Goal: Task Accomplishment & Management: Complete application form

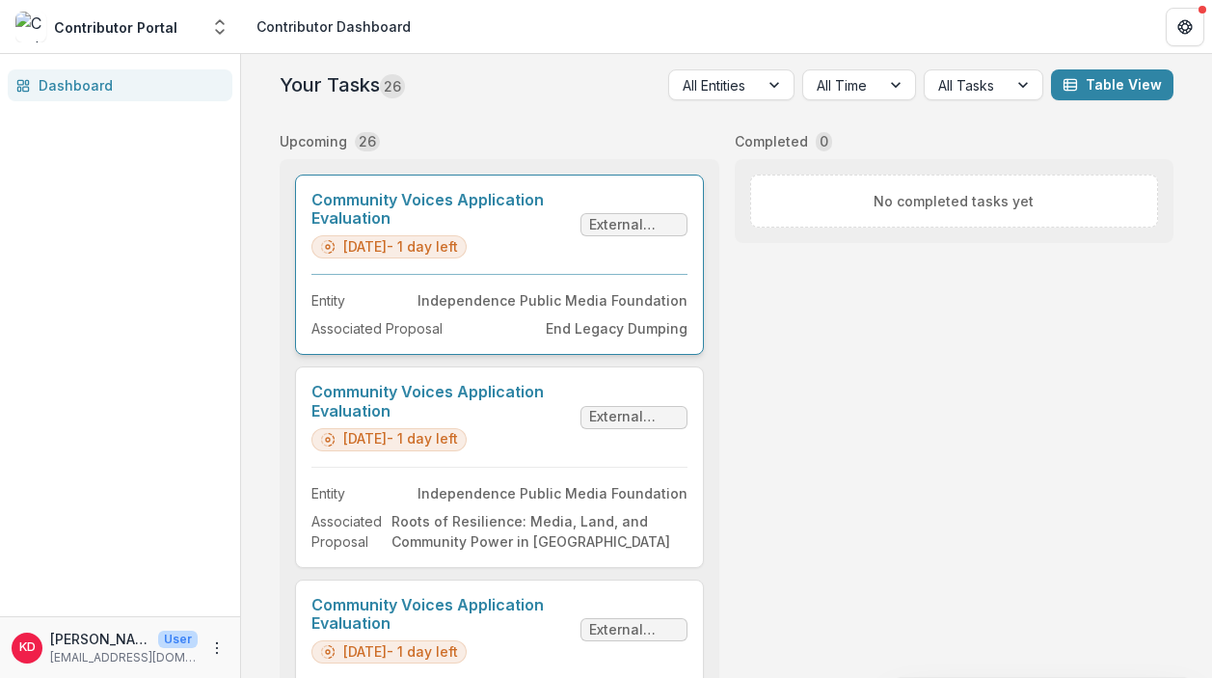
click at [573, 228] on link "Community Voices Application Evaluation" at bounding box center [441, 209] width 261 height 37
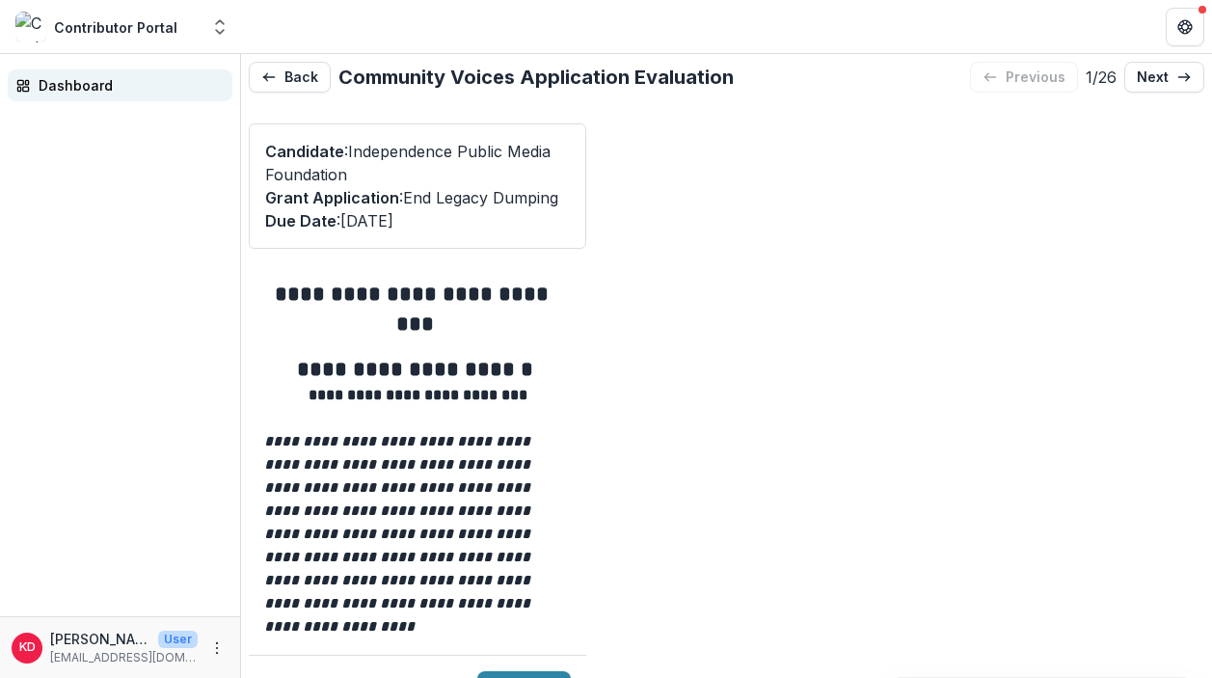
click at [74, 91] on div "Dashboard" at bounding box center [128, 85] width 178 height 20
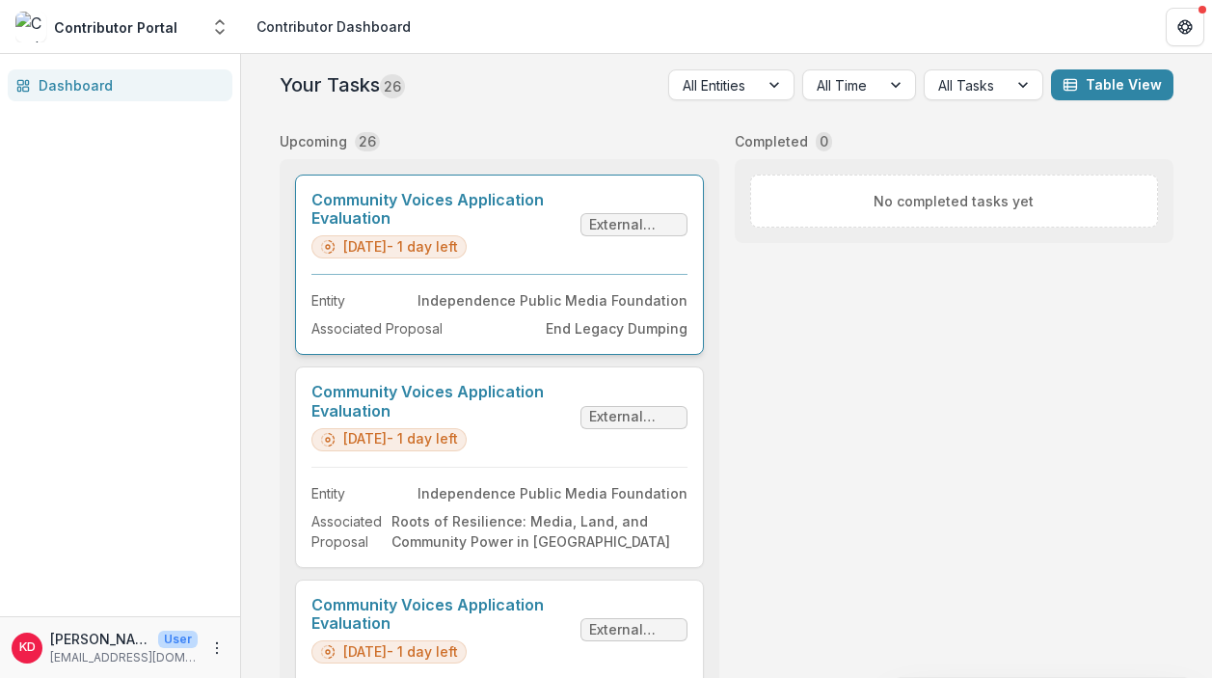
click at [502, 226] on link "Community Voices Application Evaluation" at bounding box center [441, 209] width 261 height 37
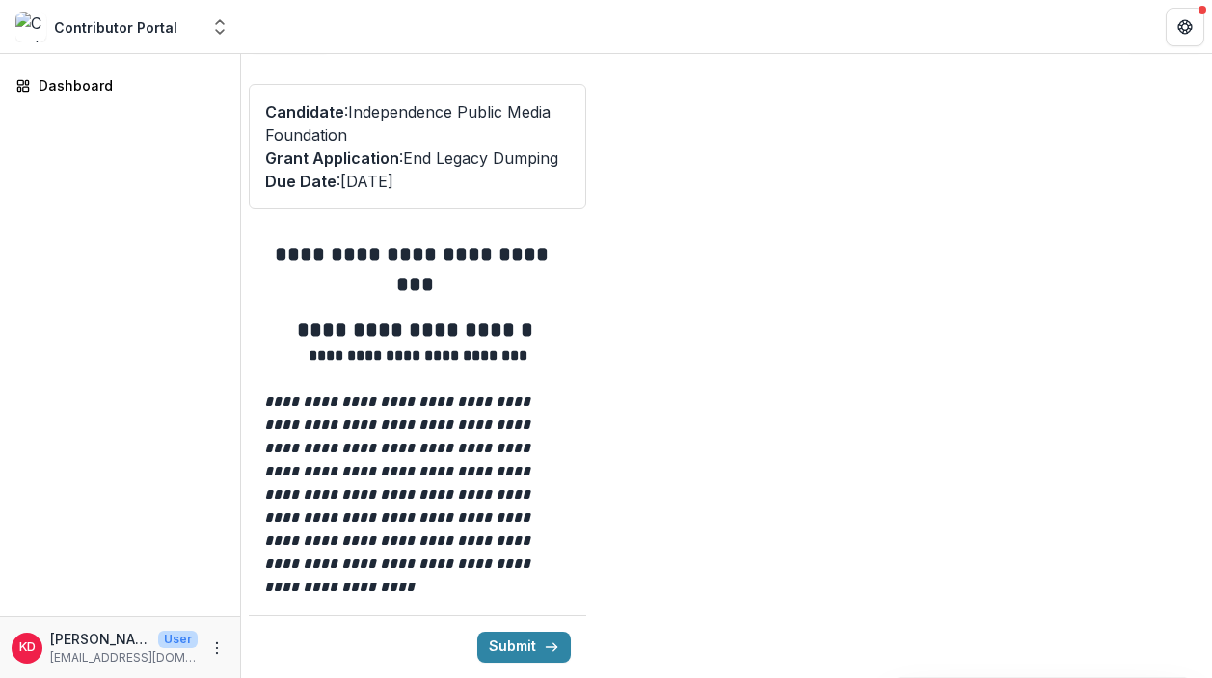
click at [468, 173] on p "Due Date : 2025-10-16" at bounding box center [417, 181] width 305 height 23
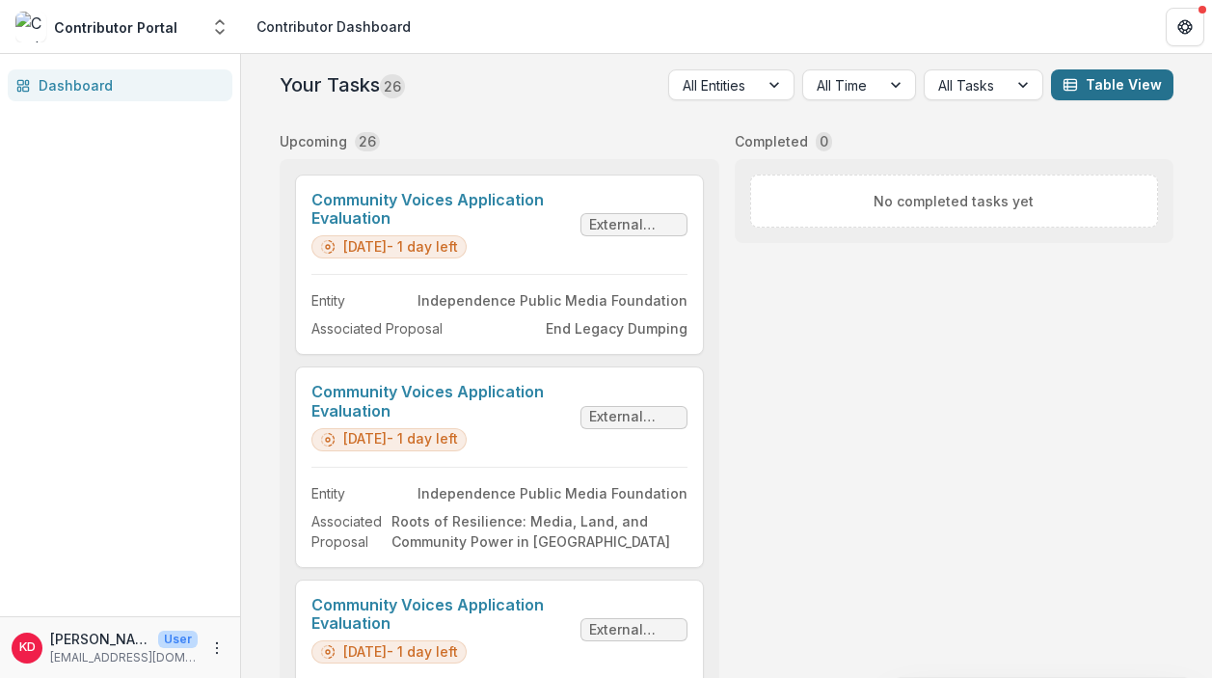
click at [1081, 92] on button "Table View" at bounding box center [1112, 84] width 122 height 31
click at [148, 677] on button "Back" at bounding box center [118, 689] width 60 height 23
click at [126, 81] on div "Dashboard" at bounding box center [128, 85] width 178 height 20
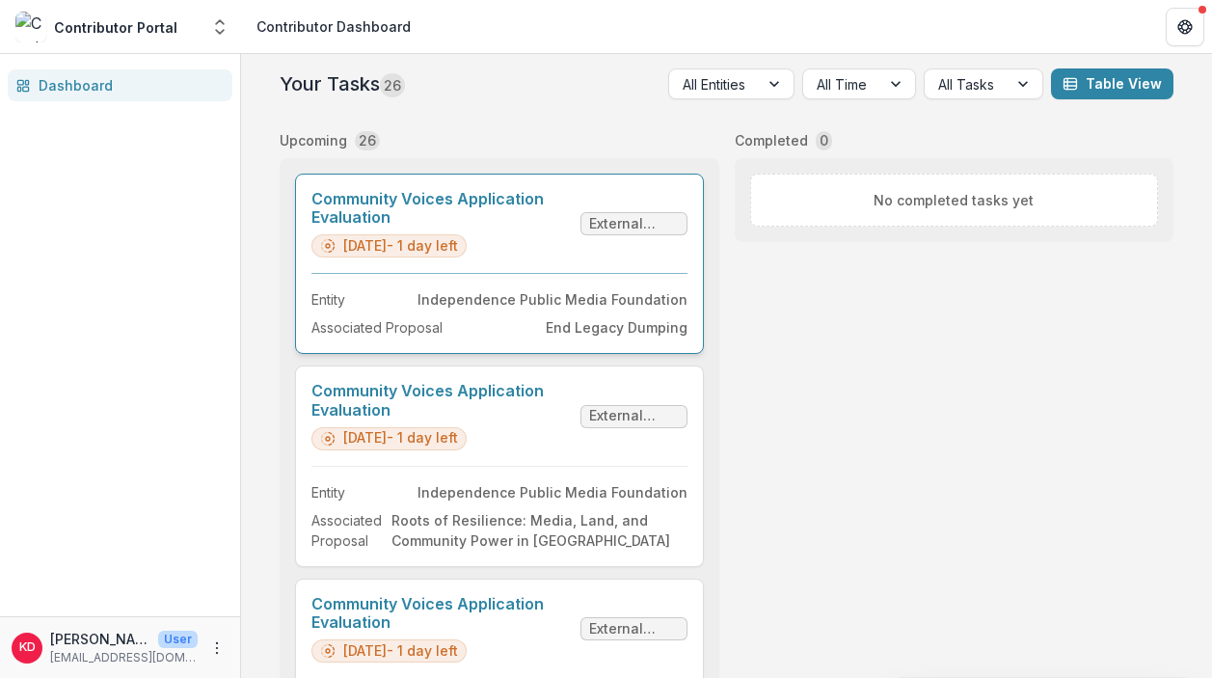
click at [573, 218] on link "Community Voices Application Evaluation" at bounding box center [441, 208] width 261 height 37
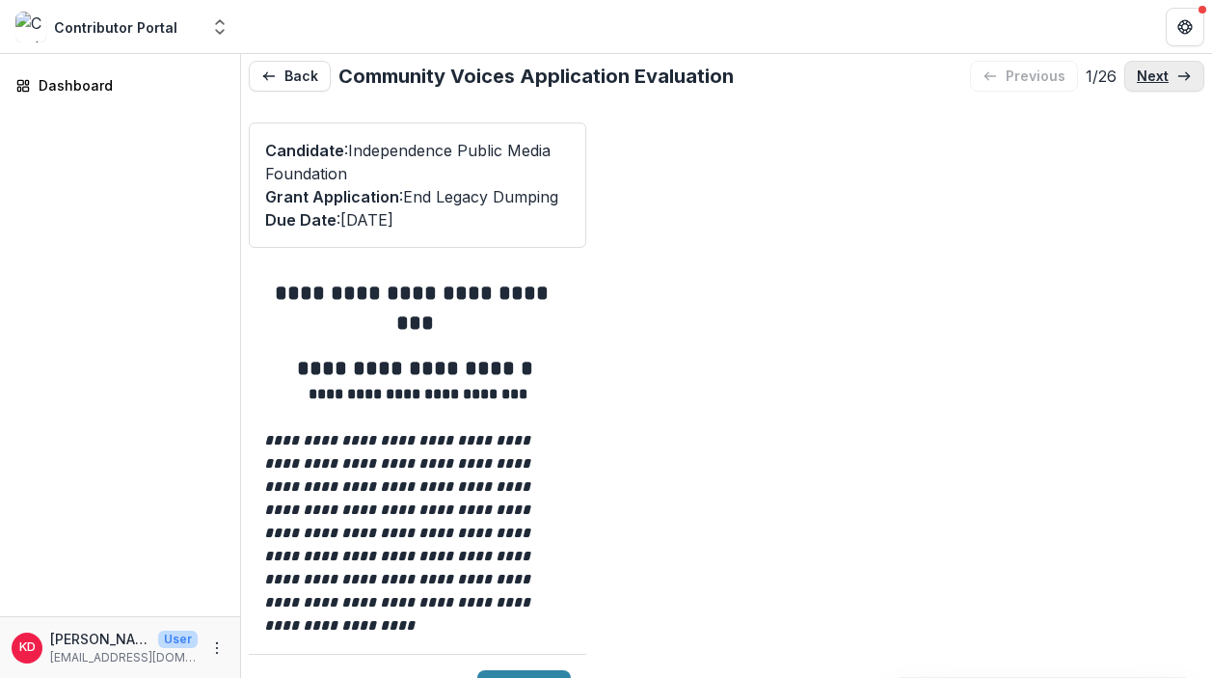
click at [1160, 83] on p "next" at bounding box center [1153, 76] width 32 height 16
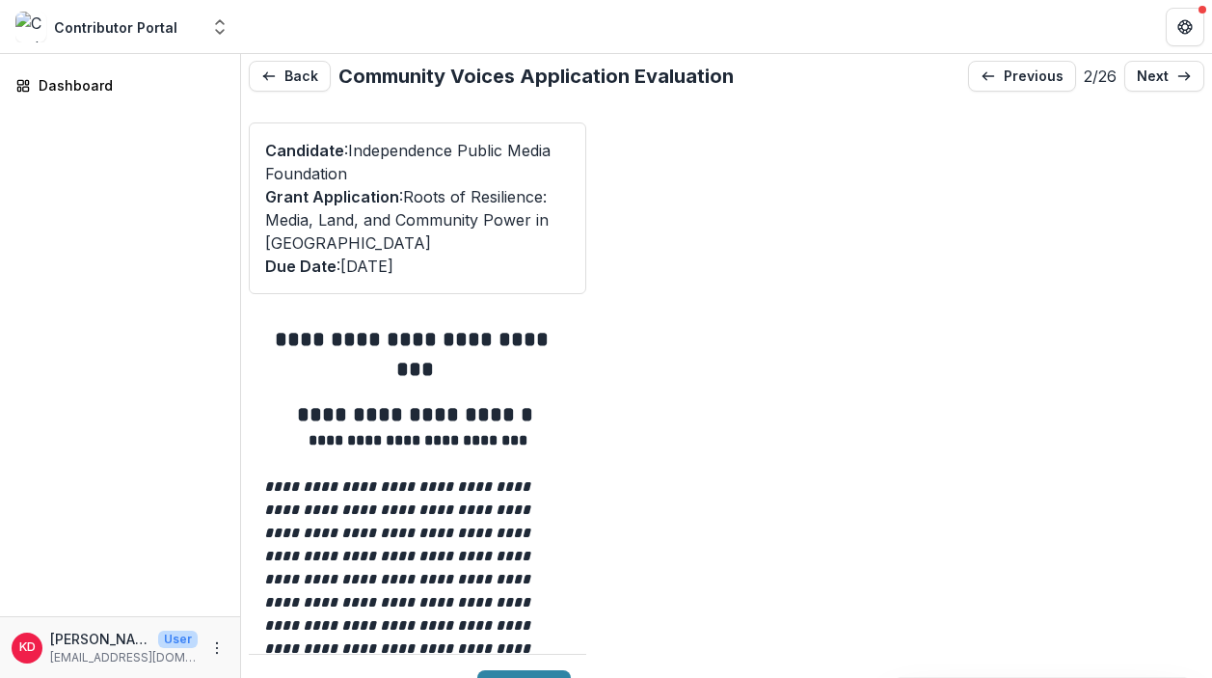
click at [505, 285] on div "Candidate : Independence Public Media Foundation Grant Application : Roots of R…" at bounding box center [418, 208] width 338 height 172
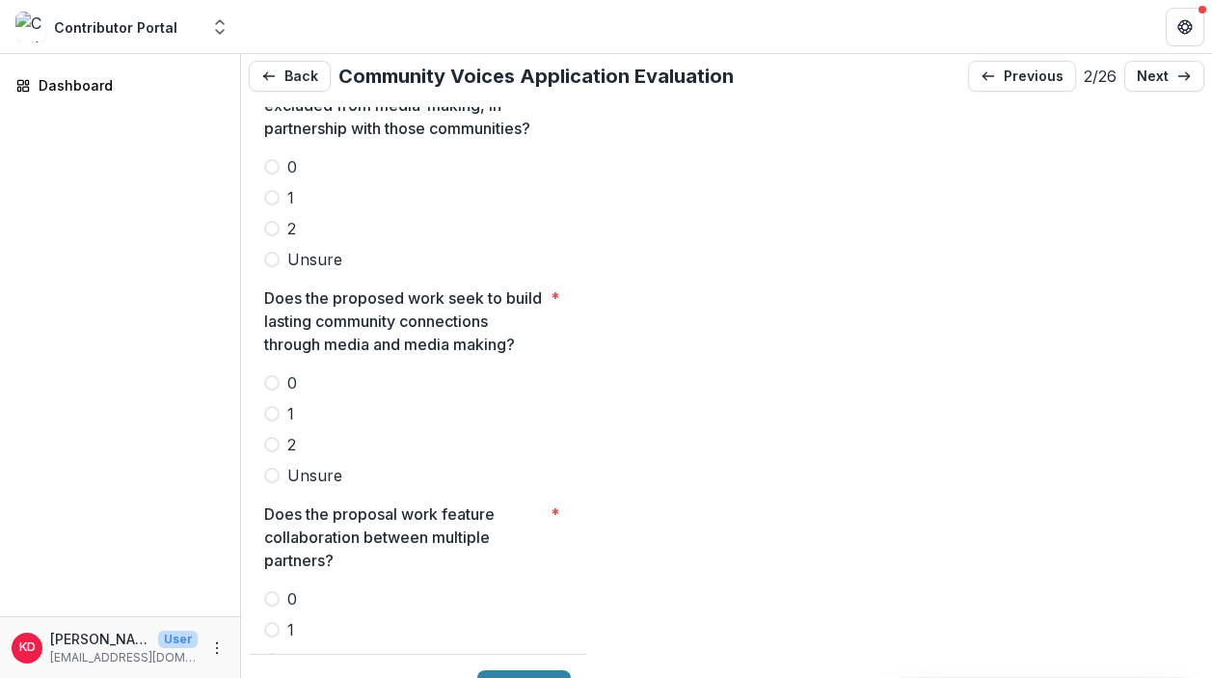
scroll to position [4990, 0]
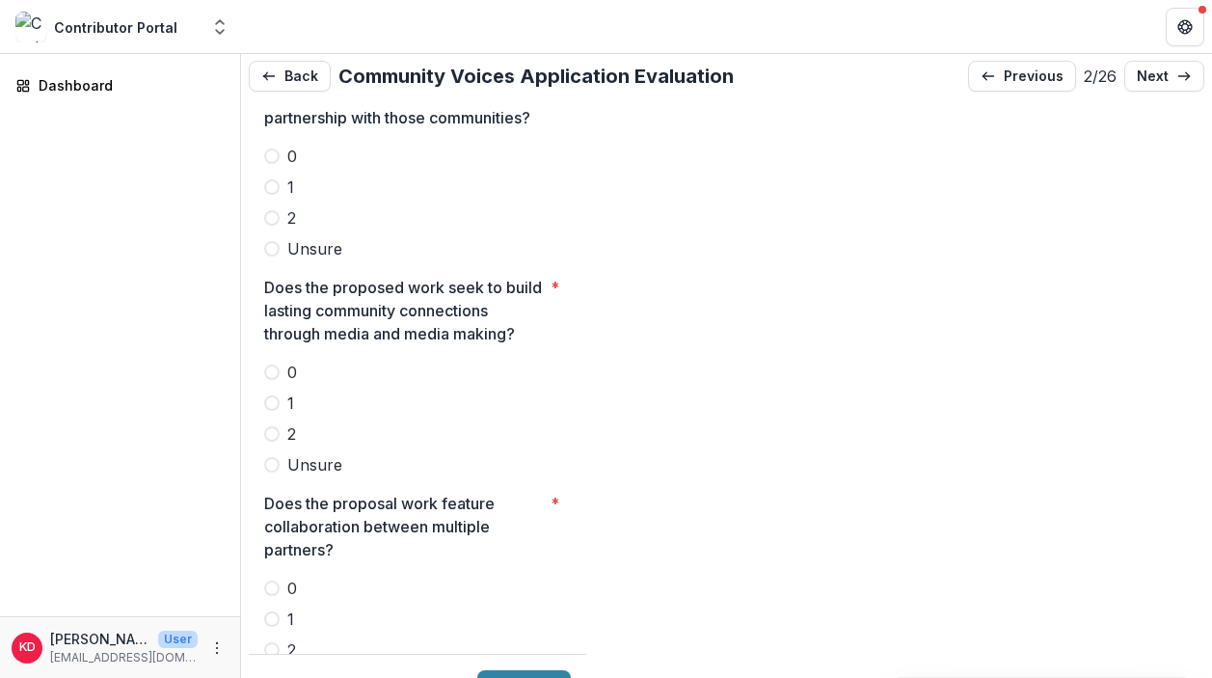
click at [451, 276] on p "Does the proposed work seek to build lasting community connections through medi…" at bounding box center [403, 310] width 279 height 69
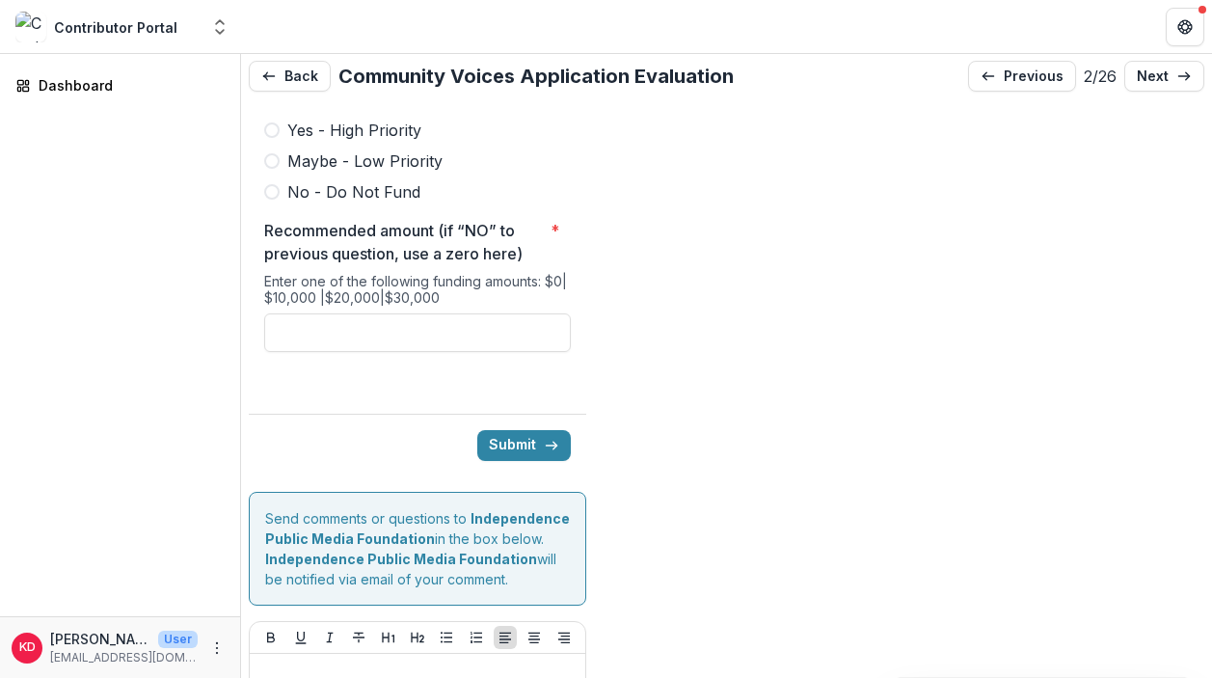
scroll to position [40, 0]
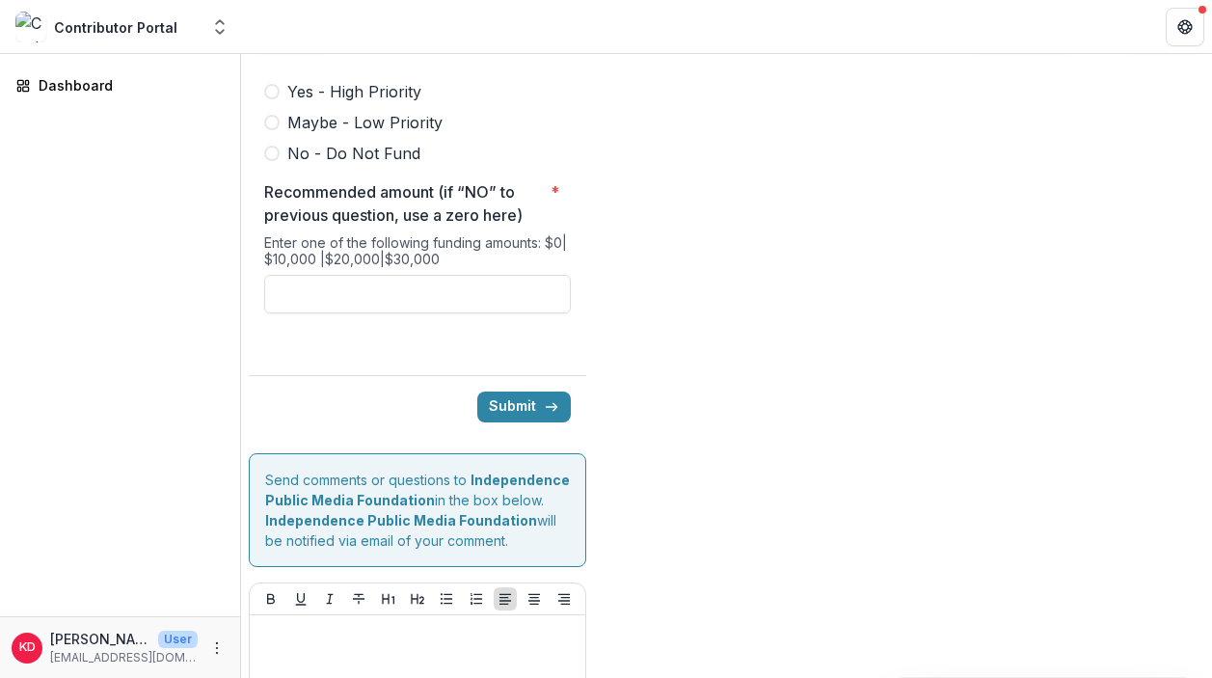
click at [115, 25] on div "Contributor Portal" at bounding box center [115, 27] width 123 height 20
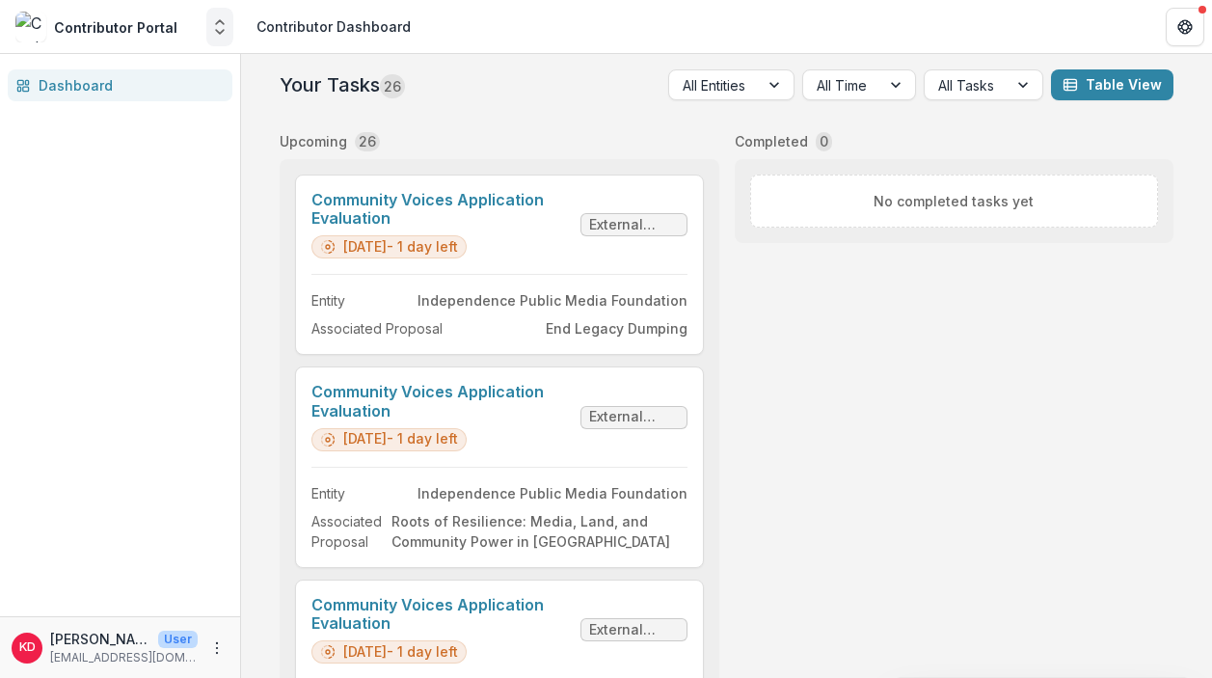
click at [219, 33] on polyline "Open entity switcher" at bounding box center [220, 32] width 8 height 4
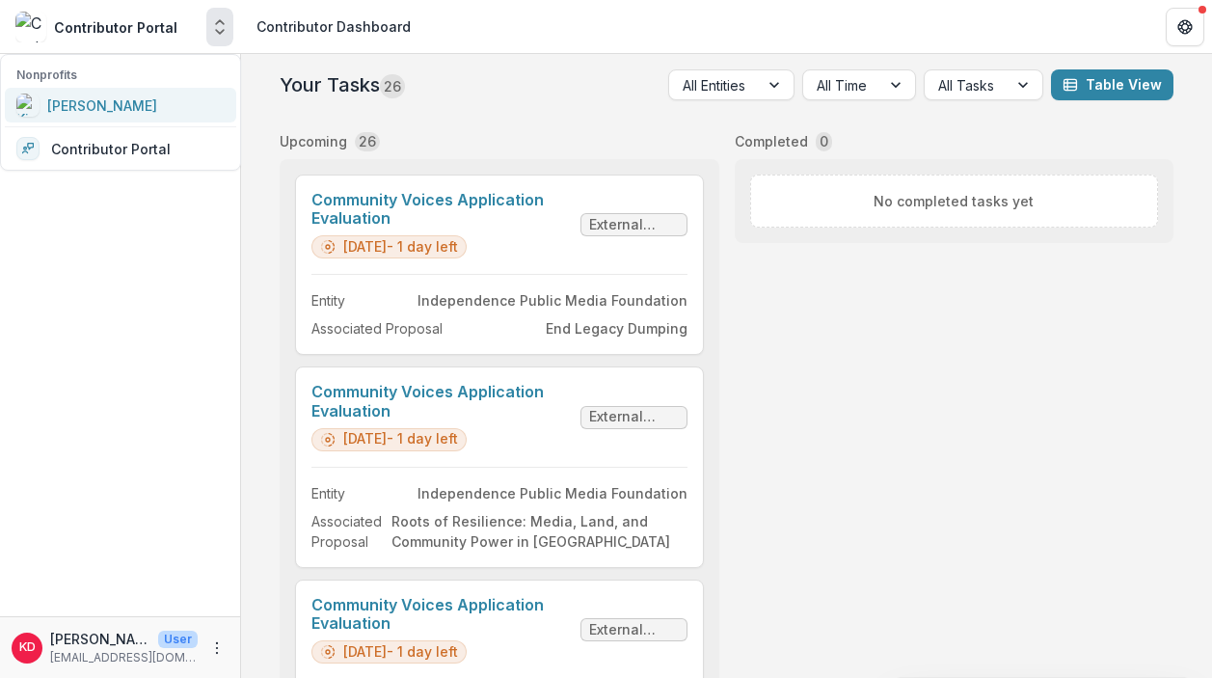
click at [133, 118] on link "[PERSON_NAME]" at bounding box center [120, 105] width 231 height 35
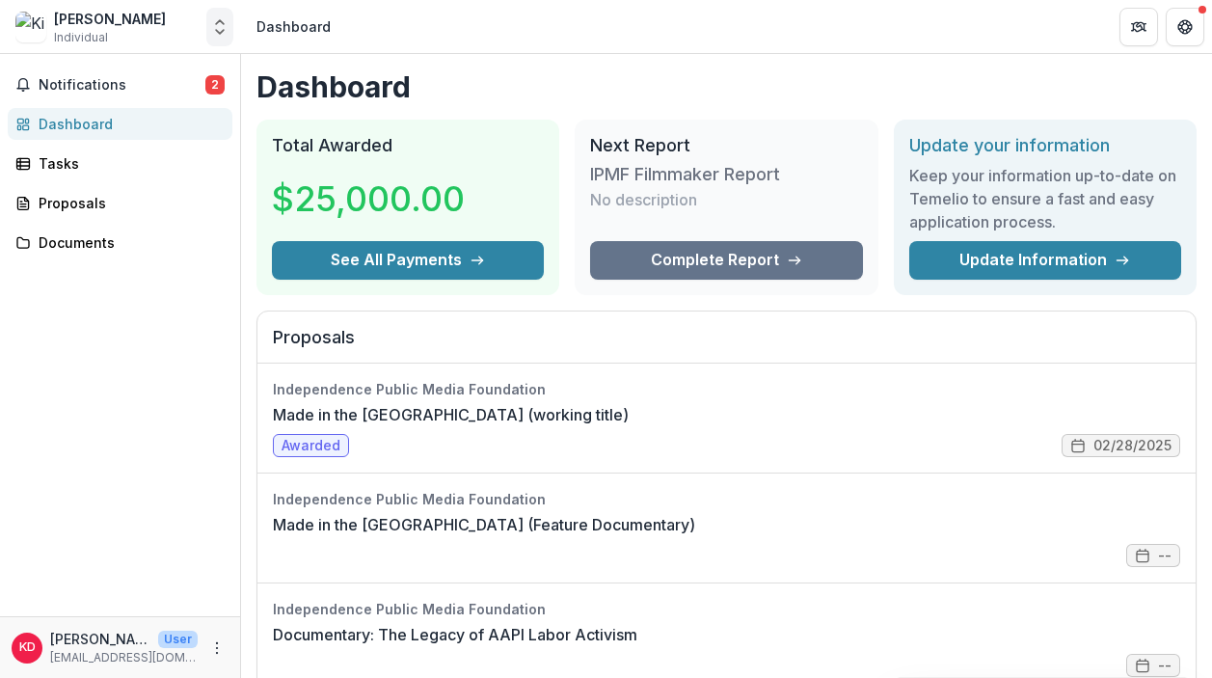
click at [211, 25] on icon "Open entity switcher" at bounding box center [219, 26] width 19 height 19
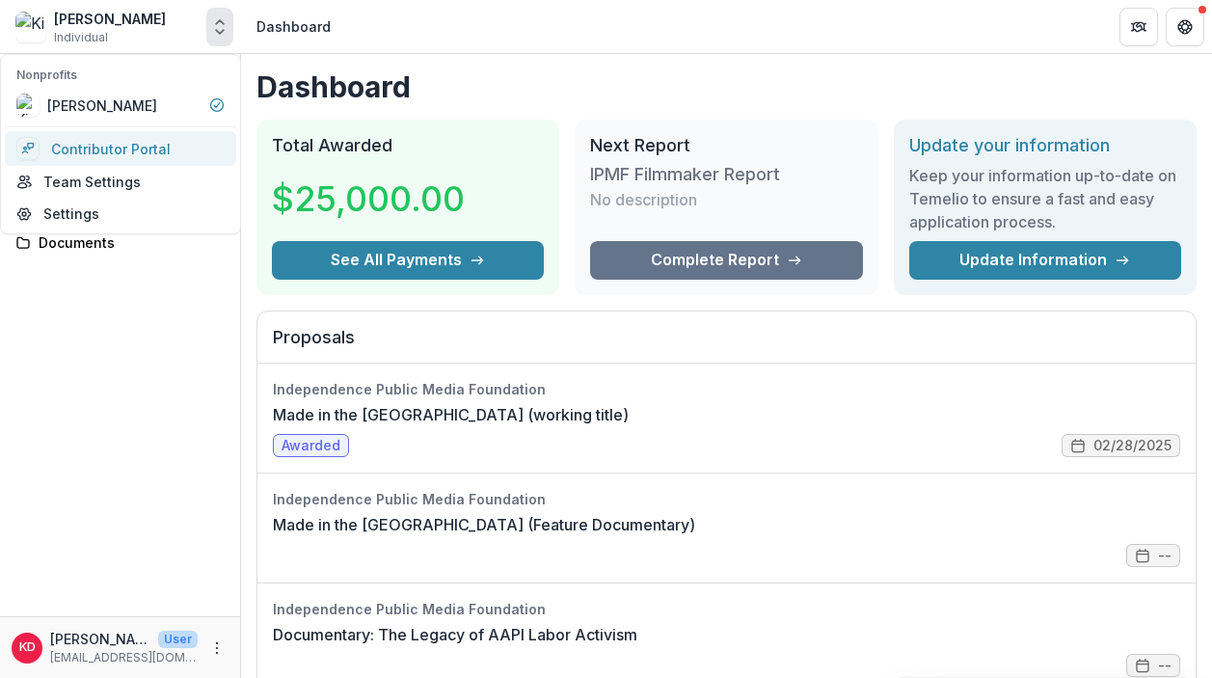
click at [158, 134] on link "Contributor Portal" at bounding box center [120, 148] width 231 height 35
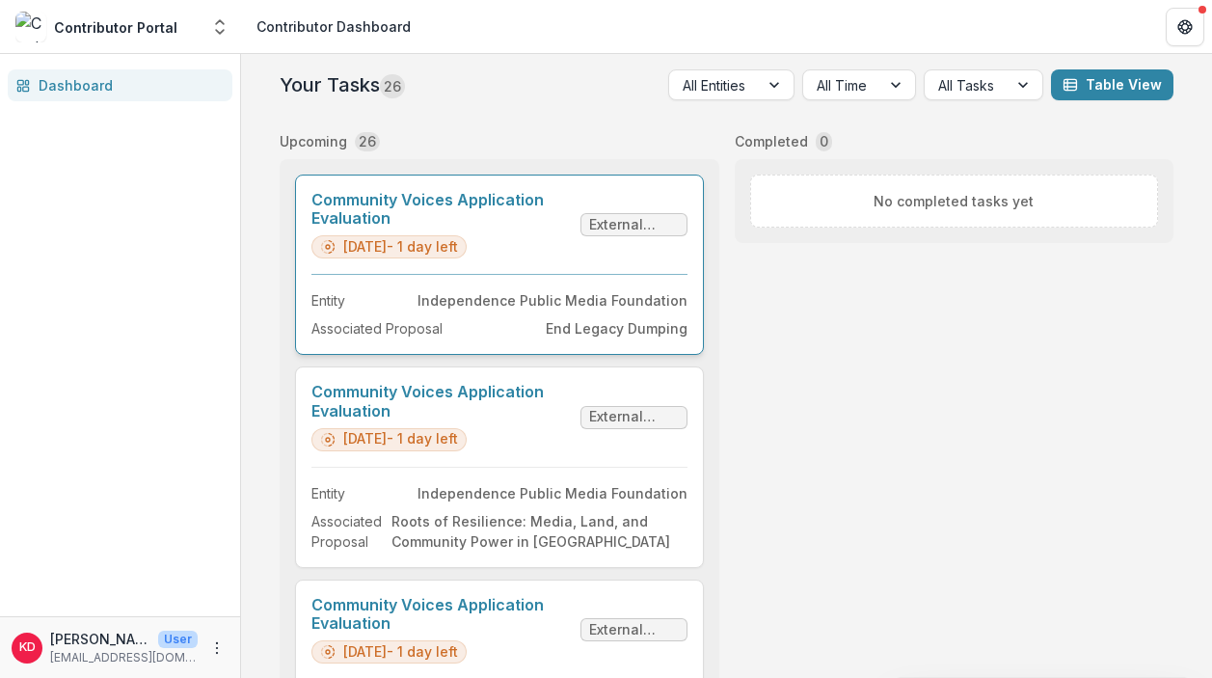
click at [503, 206] on link "Community Voices Application Evaluation" at bounding box center [441, 209] width 261 height 37
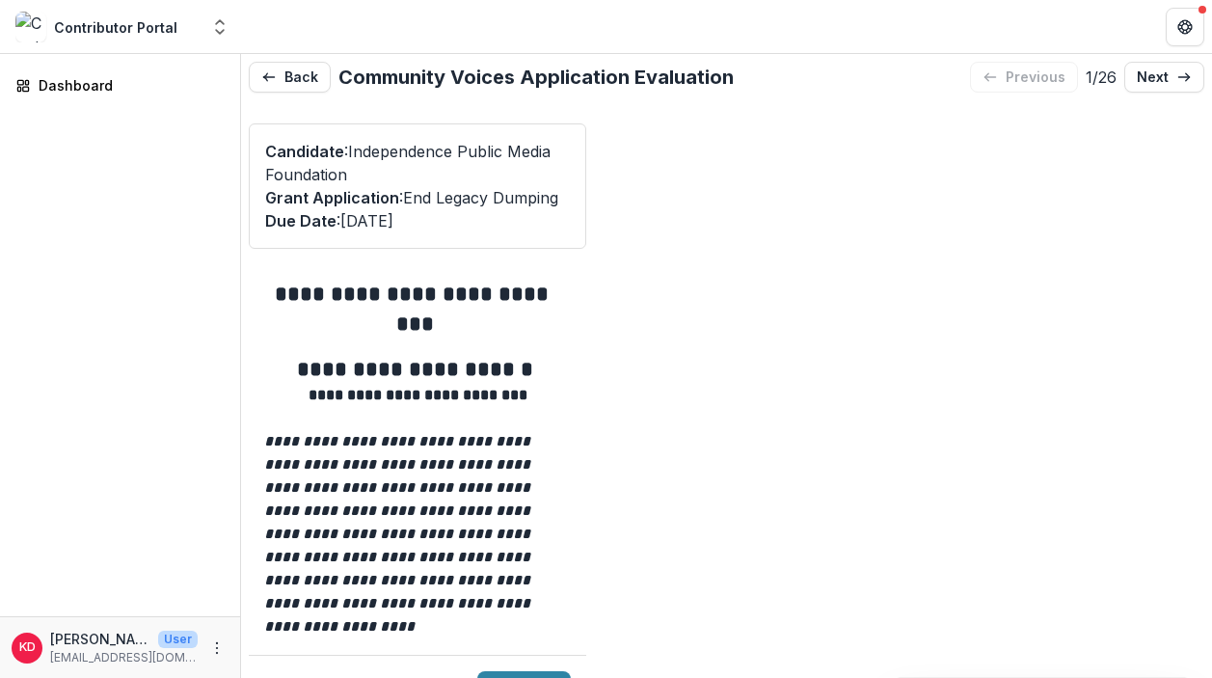
click at [453, 230] on p "Due Date : 2025-10-16" at bounding box center [417, 220] width 305 height 23
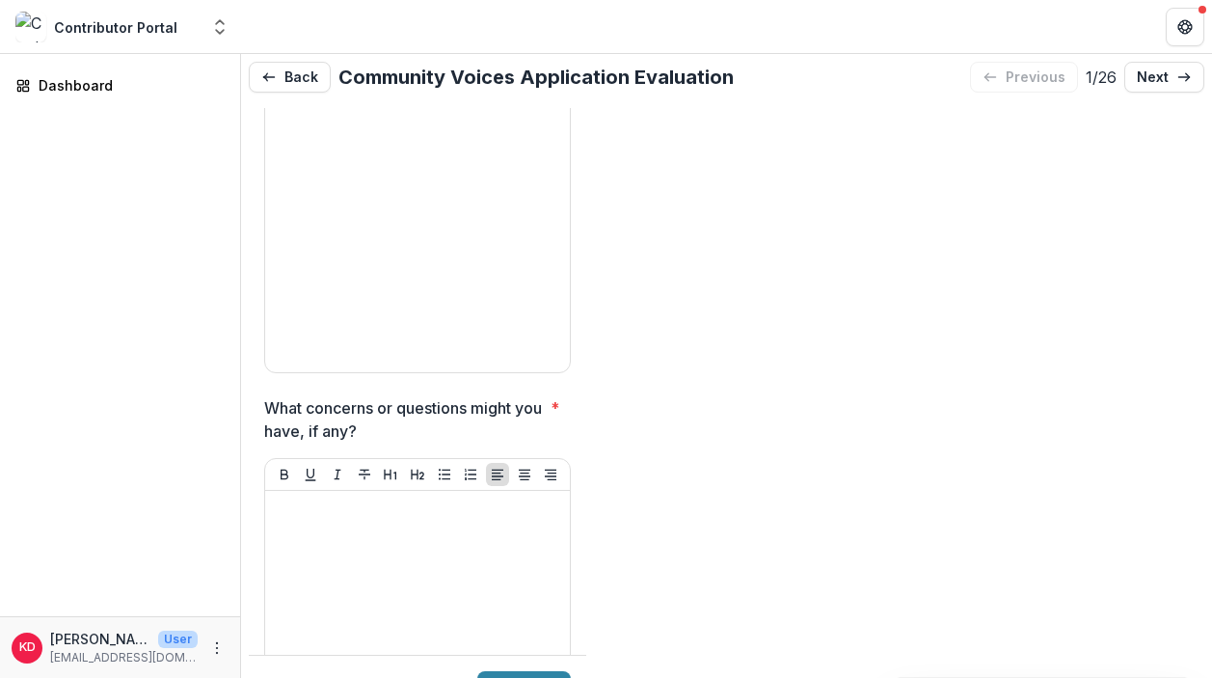
scroll to position [7932, 0]
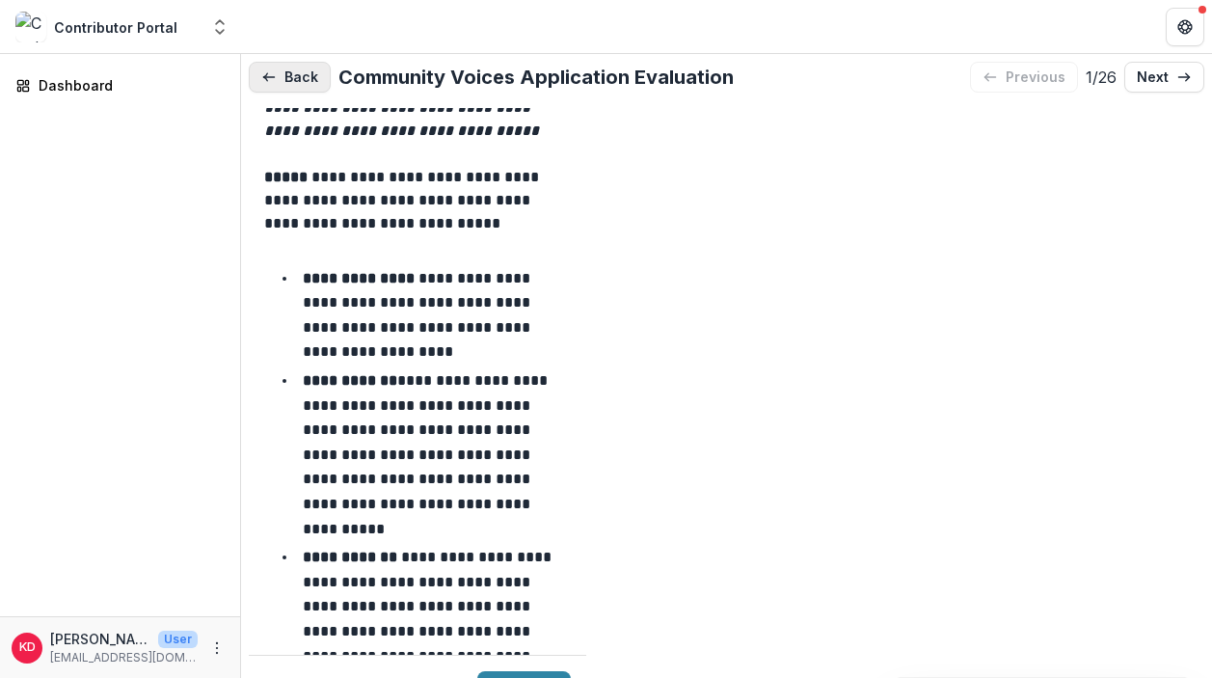
click at [284, 69] on button "Back" at bounding box center [290, 77] width 82 height 31
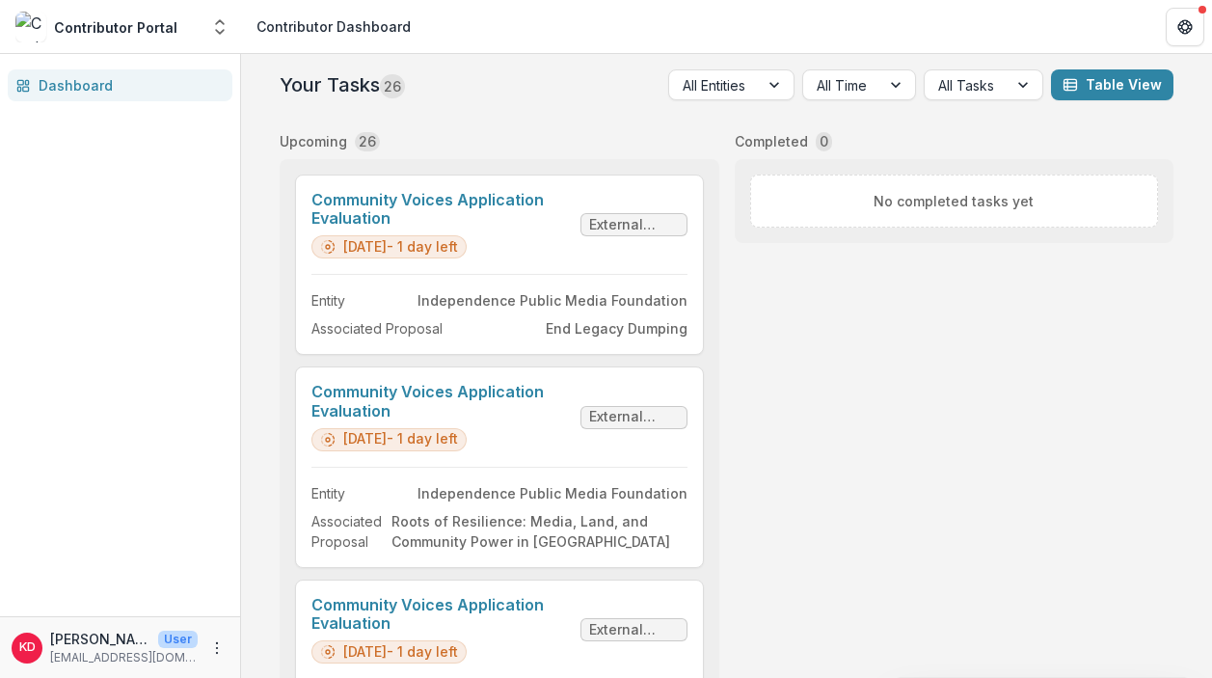
click at [389, 87] on span "26" at bounding box center [392, 86] width 25 height 24
click at [990, 90] on div at bounding box center [966, 85] width 56 height 24
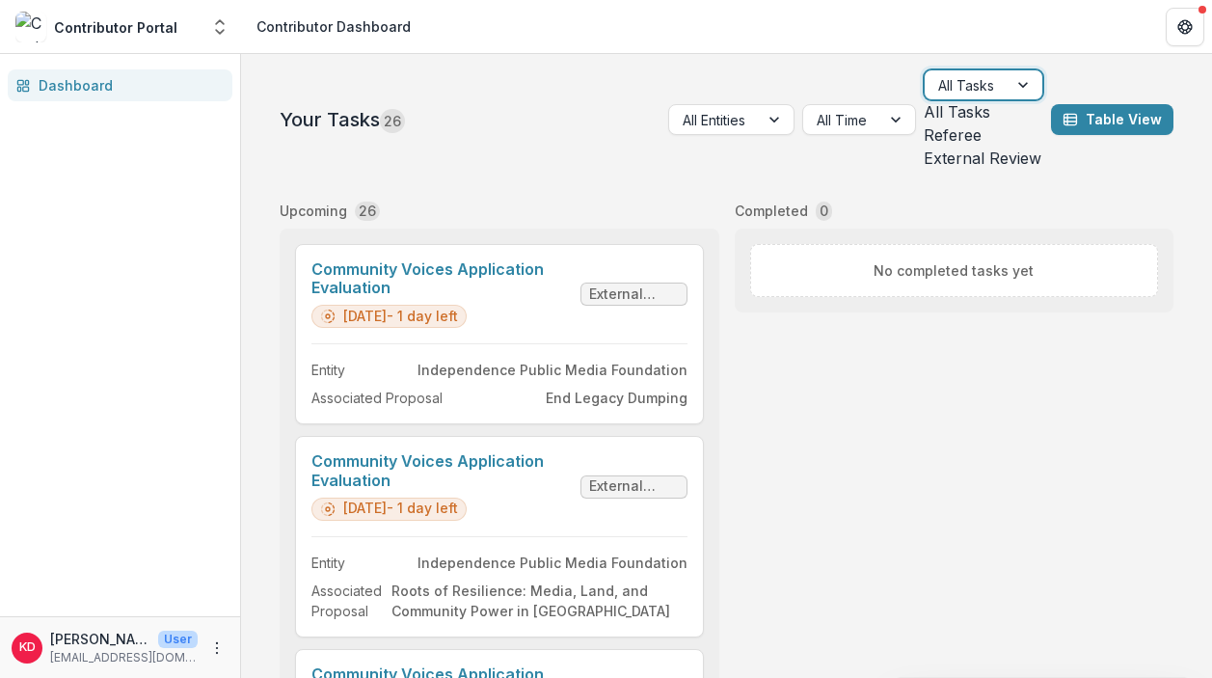
click at [991, 170] on div "External Review" at bounding box center [984, 158] width 120 height 23
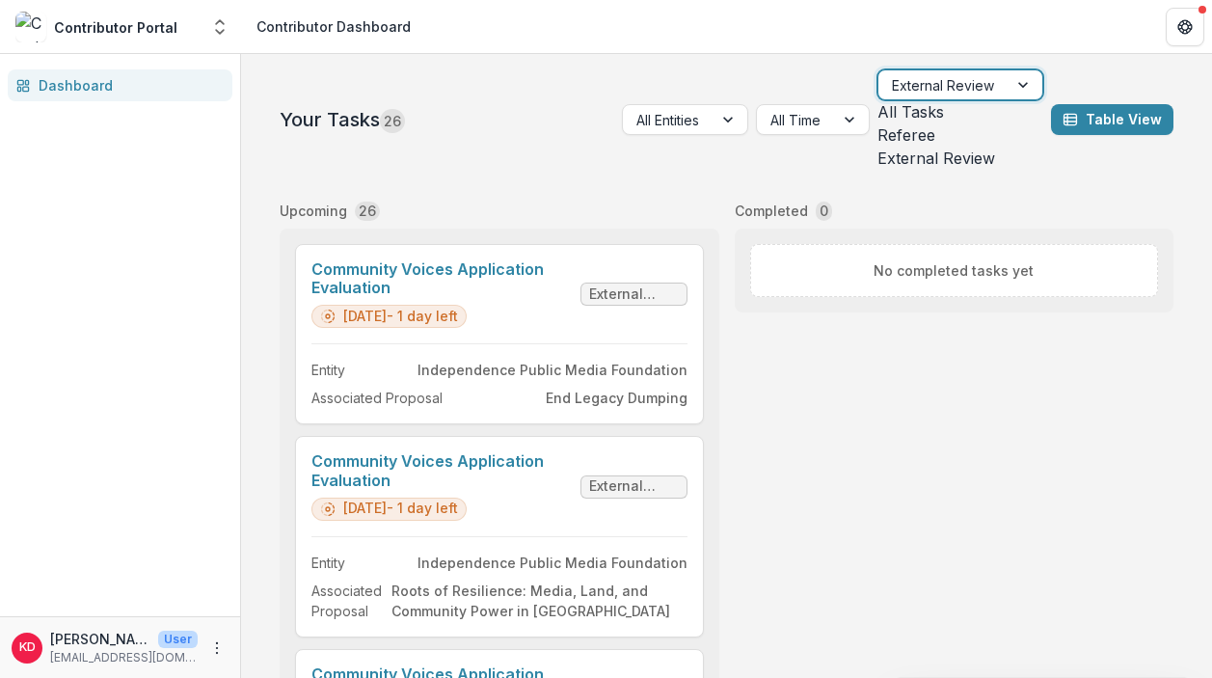
click at [966, 81] on div at bounding box center [943, 85] width 102 height 24
click at [966, 116] on div "All Tasks" at bounding box center [961, 111] width 166 height 23
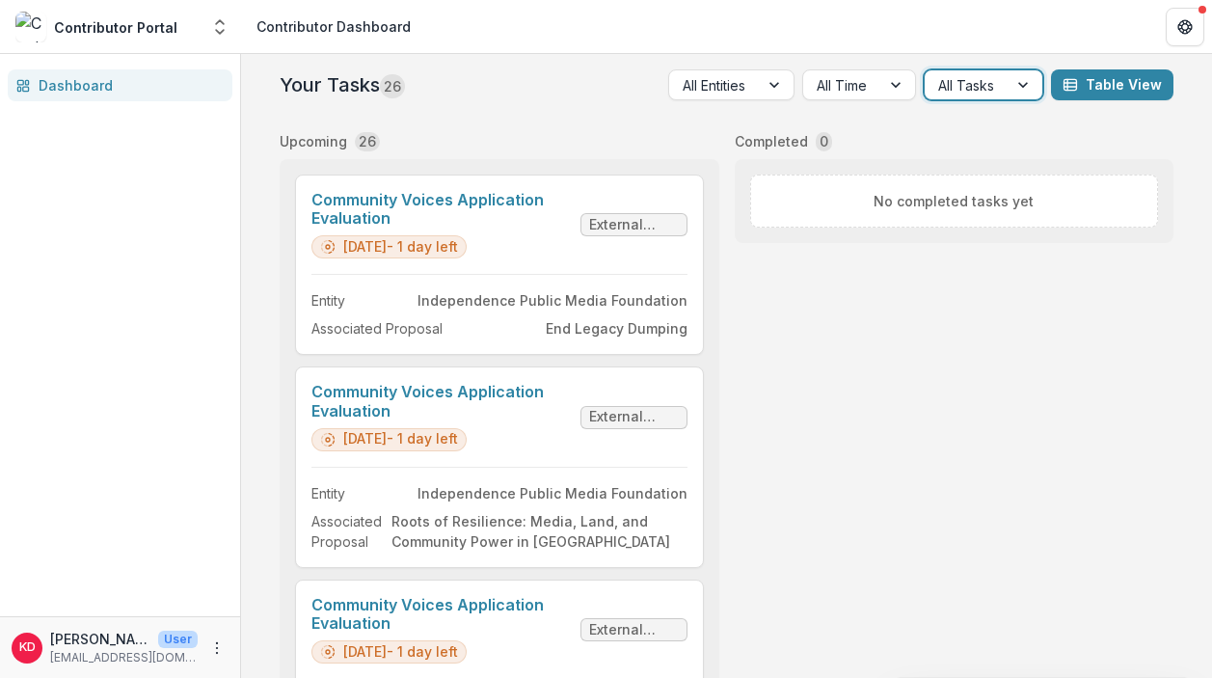
click at [253, 292] on div "Your Tasks 26 All Entities All Time option All Tasks, selected. Select is focus…" at bounding box center [726, 403] width 971 height 699
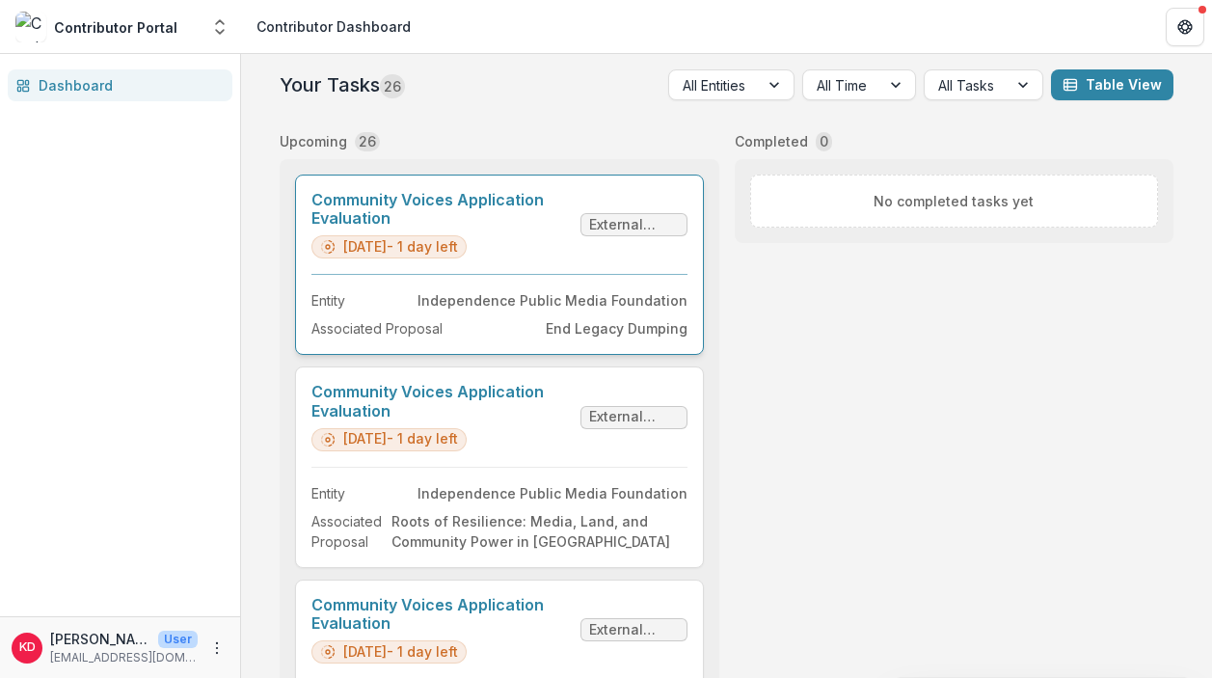
click at [562, 199] on link "Community Voices Application Evaluation" at bounding box center [441, 209] width 261 height 37
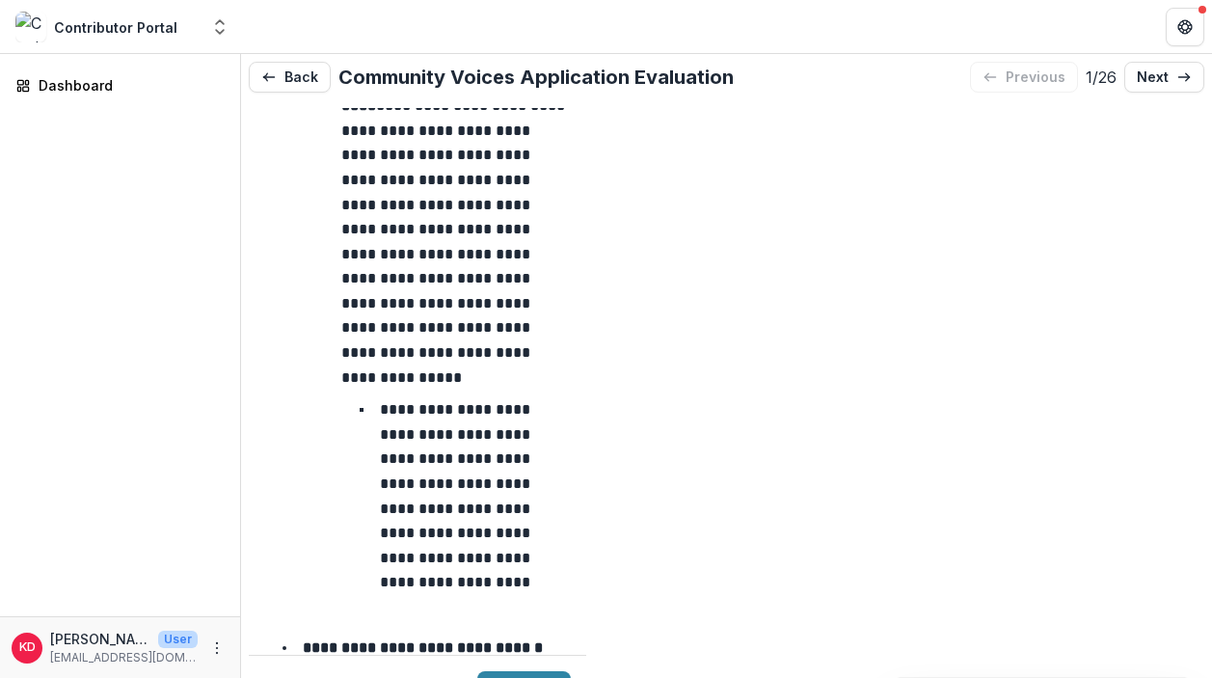
scroll to position [641, 0]
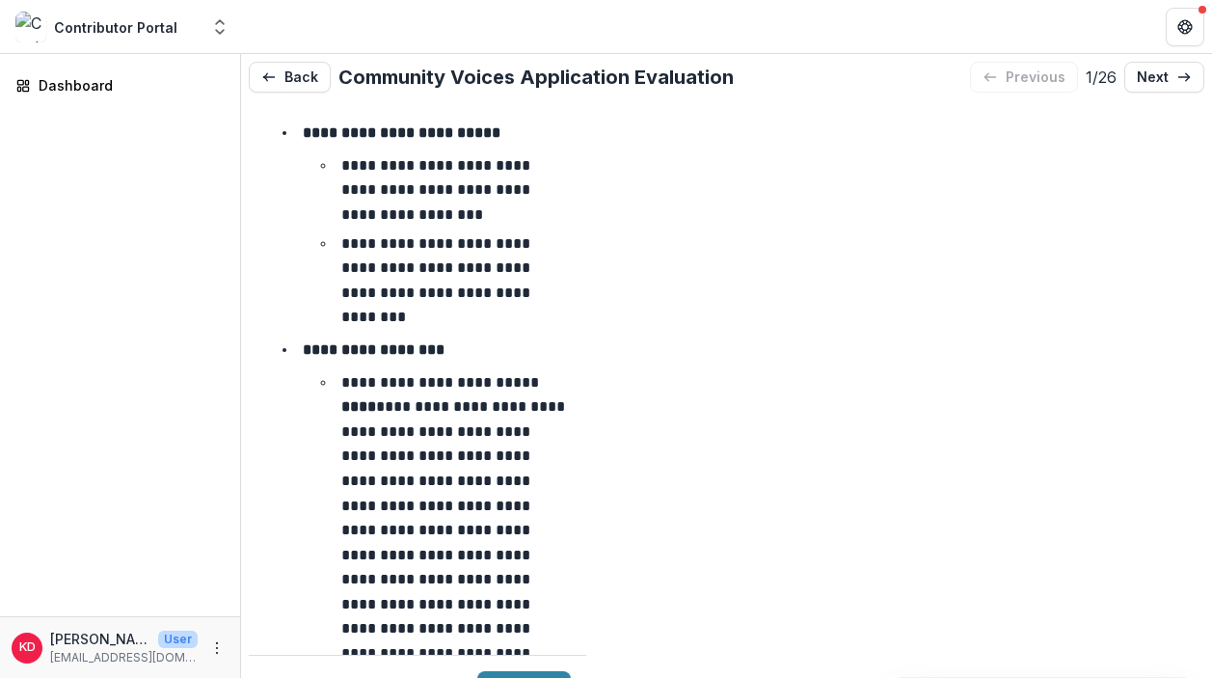
click at [293, 72] on button "Back" at bounding box center [290, 77] width 82 height 31
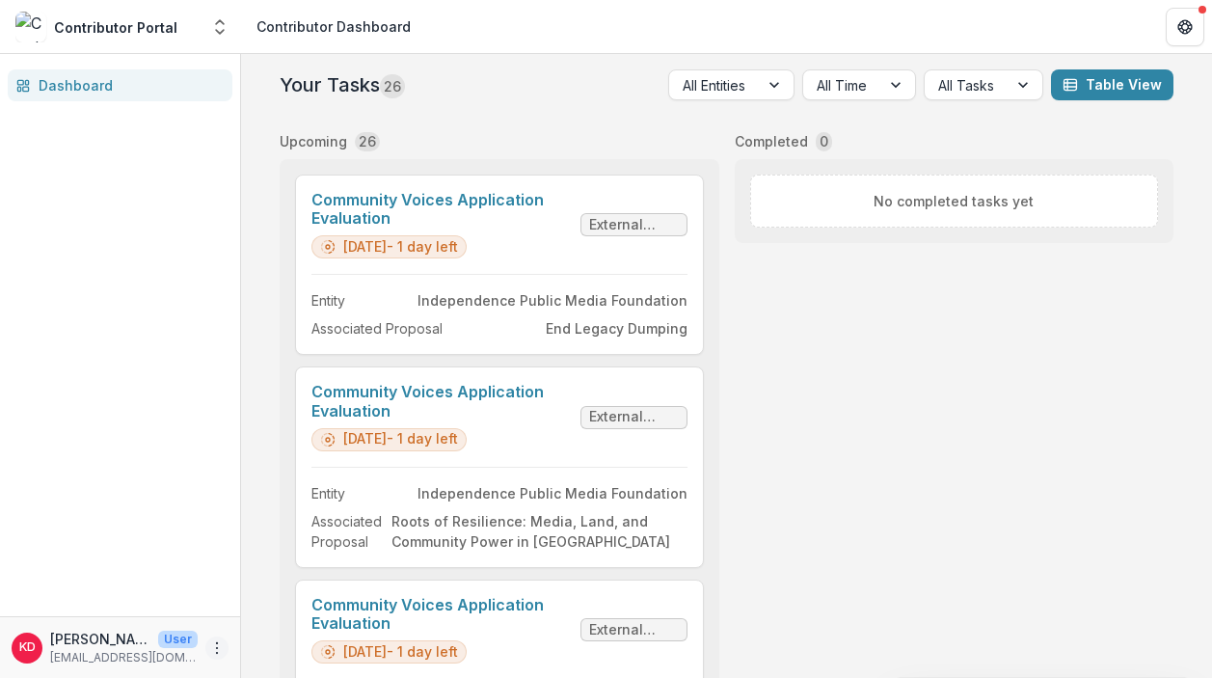
click at [217, 640] on icon "More" at bounding box center [216, 647] width 15 height 15
click at [279, 593] on link "Help Center" at bounding box center [344, 607] width 206 height 32
click at [208, 31] on button "Open entity switcher" at bounding box center [219, 27] width 27 height 39
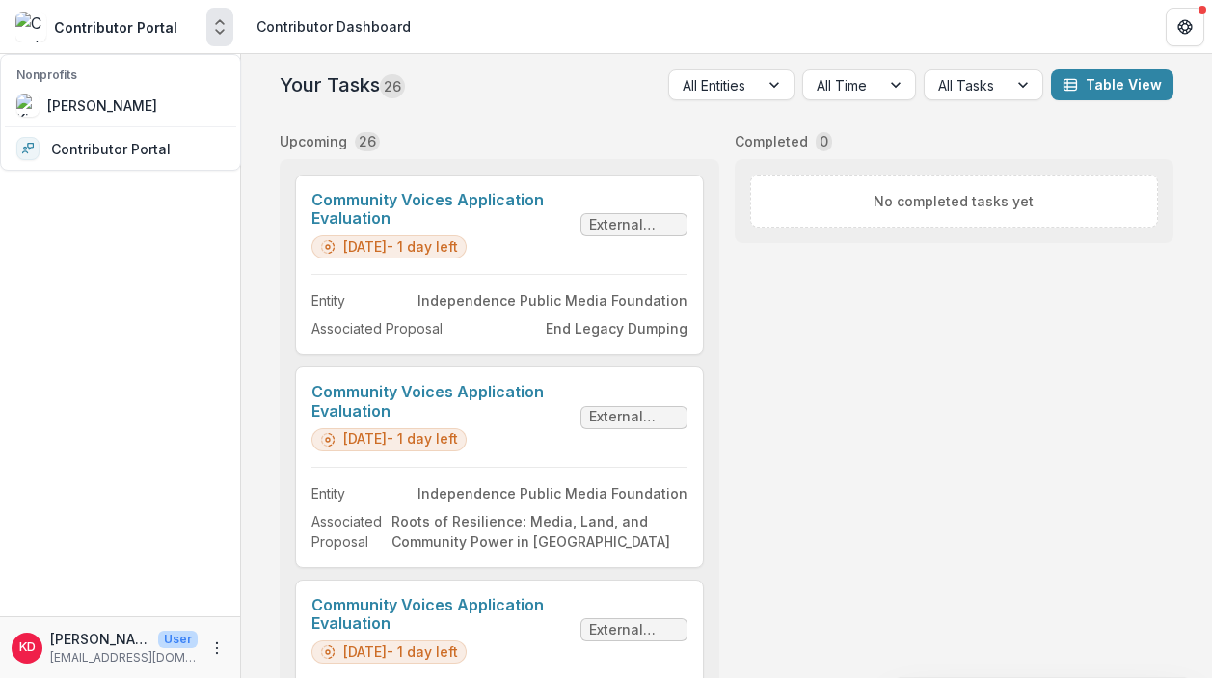
click at [145, 122] on div "Nonprofits Kim Dinh Contributor Portal Team Settings" at bounding box center [120, 112] width 241 height 117
click at [145, 107] on div "[PERSON_NAME]" at bounding box center [120, 105] width 208 height 23
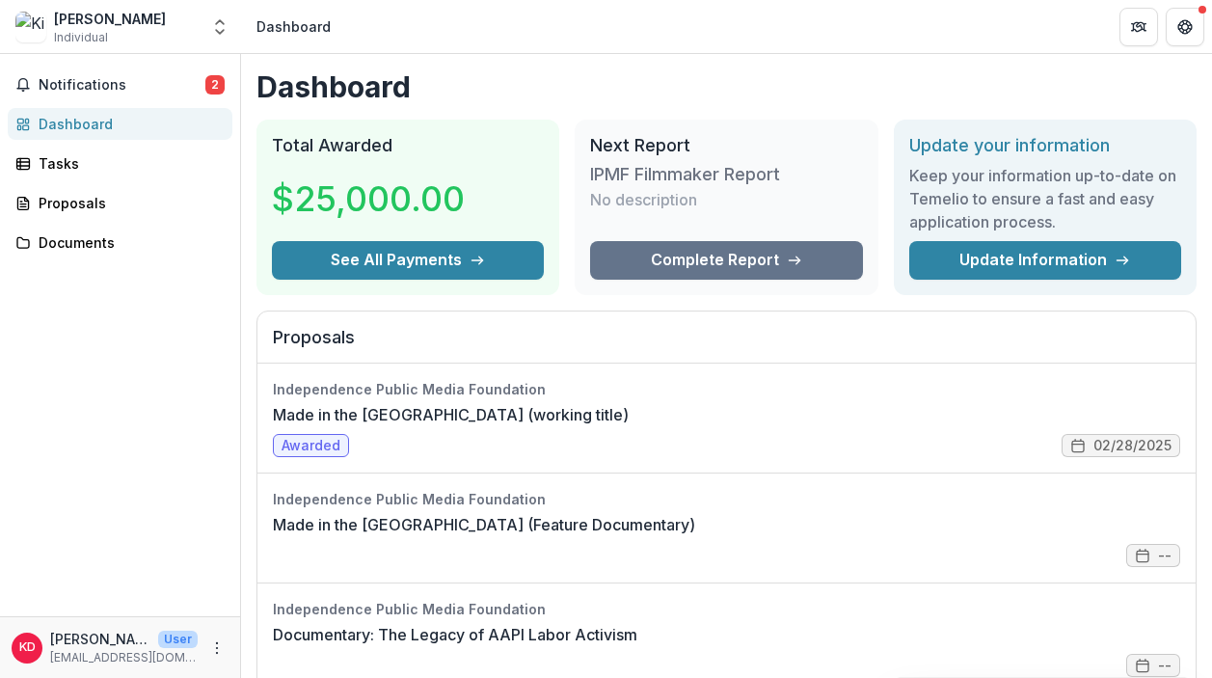
click at [96, 164] on div "Tasks" at bounding box center [128, 163] width 178 height 20
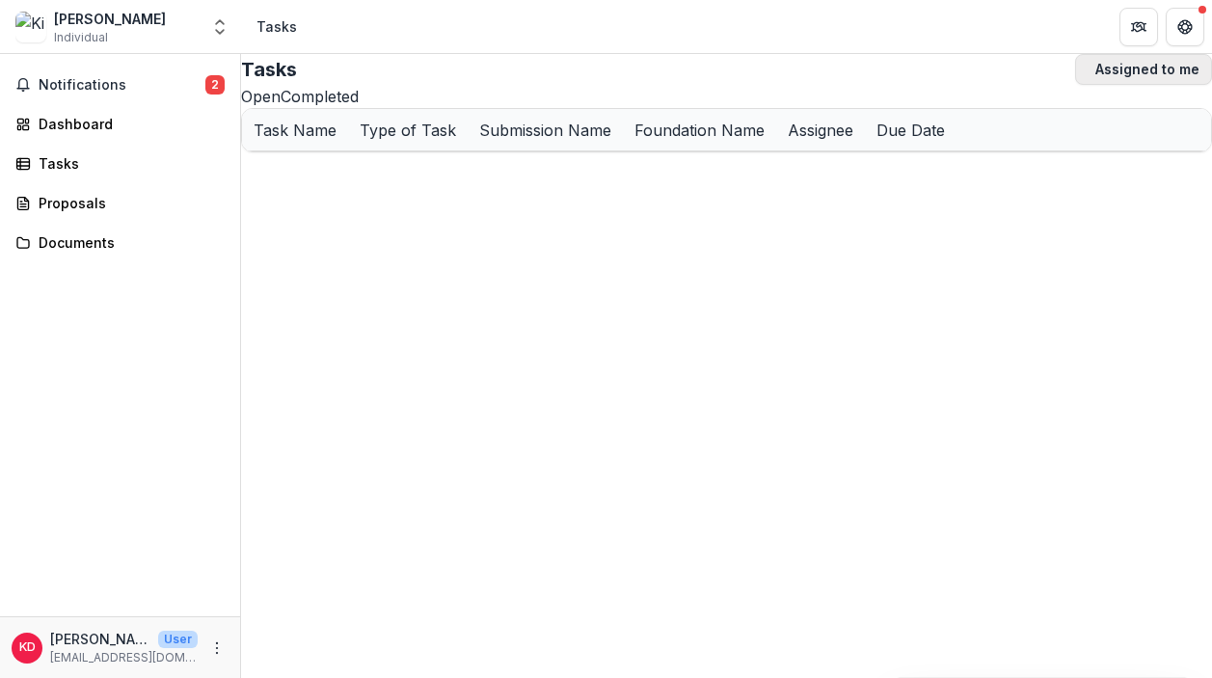
click at [1075, 85] on button "Assigned to me" at bounding box center [1143, 69] width 137 height 31
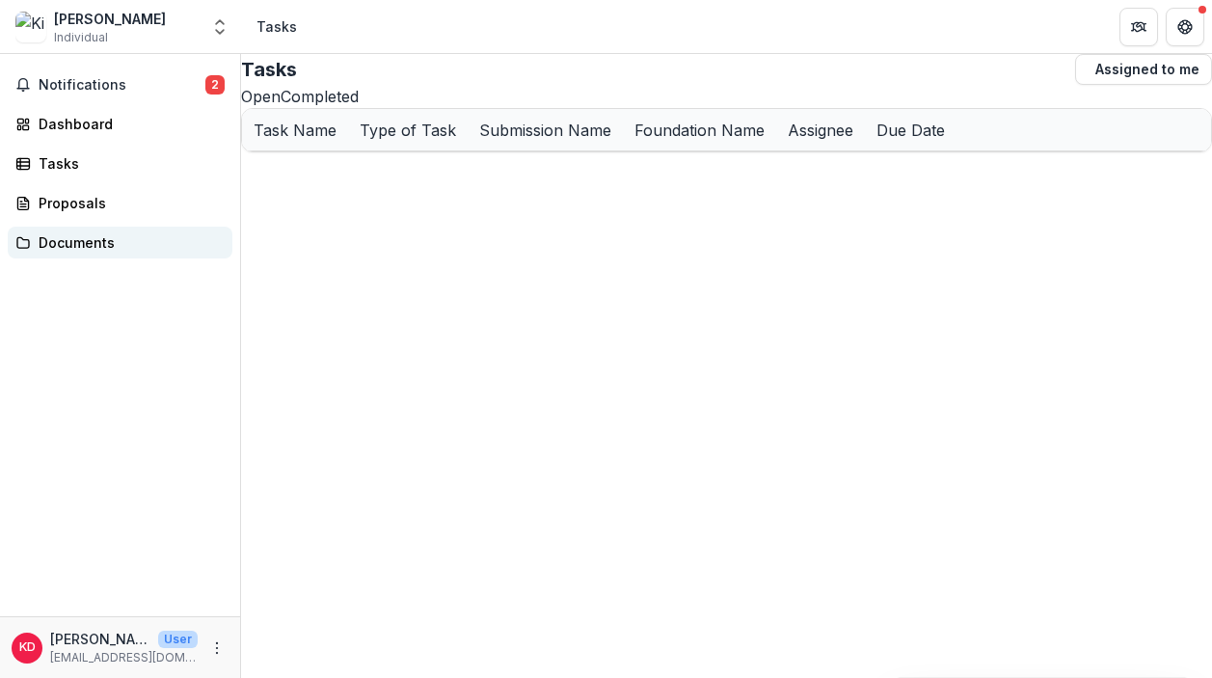
click at [49, 243] on div "Documents" at bounding box center [128, 242] width 178 height 20
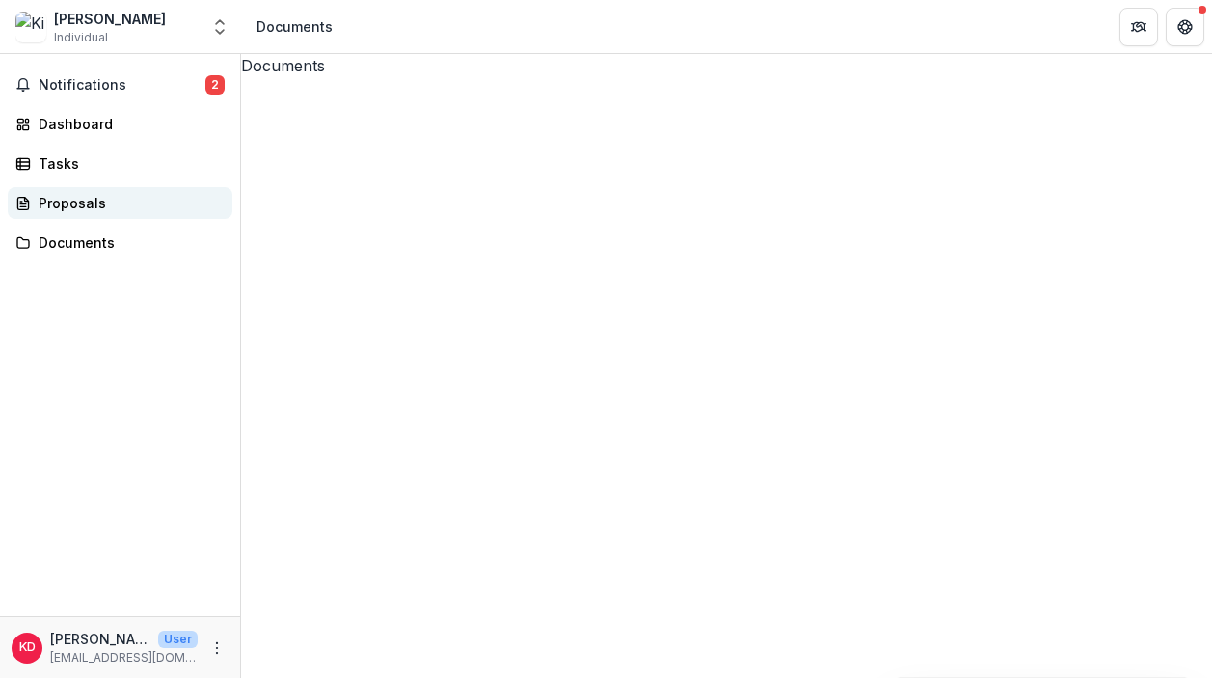
click at [67, 201] on div "Proposals" at bounding box center [128, 203] width 178 height 20
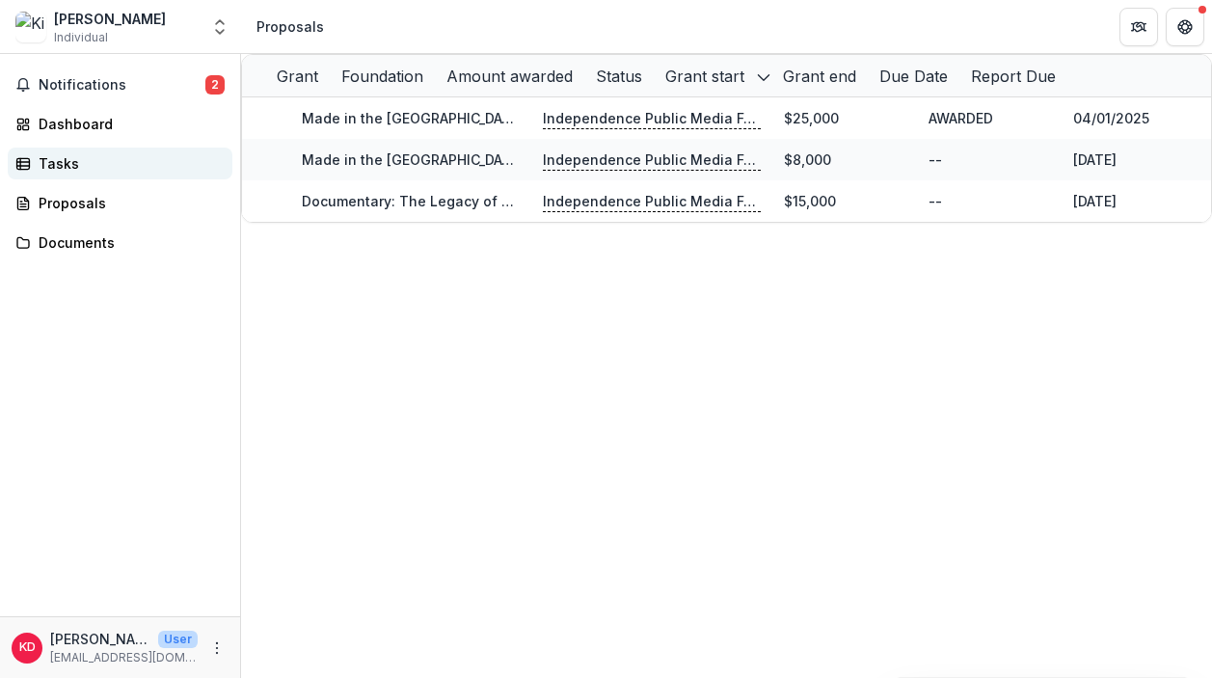
click at [74, 164] on div "Tasks" at bounding box center [128, 163] width 178 height 20
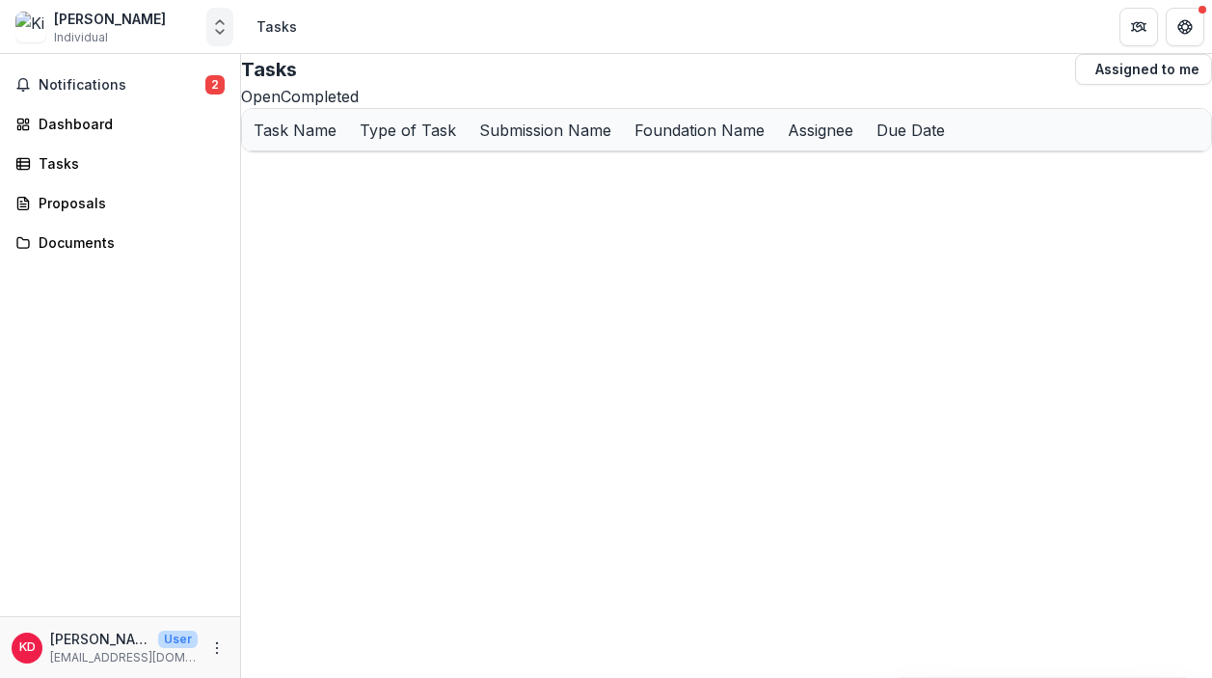
click at [218, 20] on icon "Open entity switcher" at bounding box center [219, 26] width 19 height 19
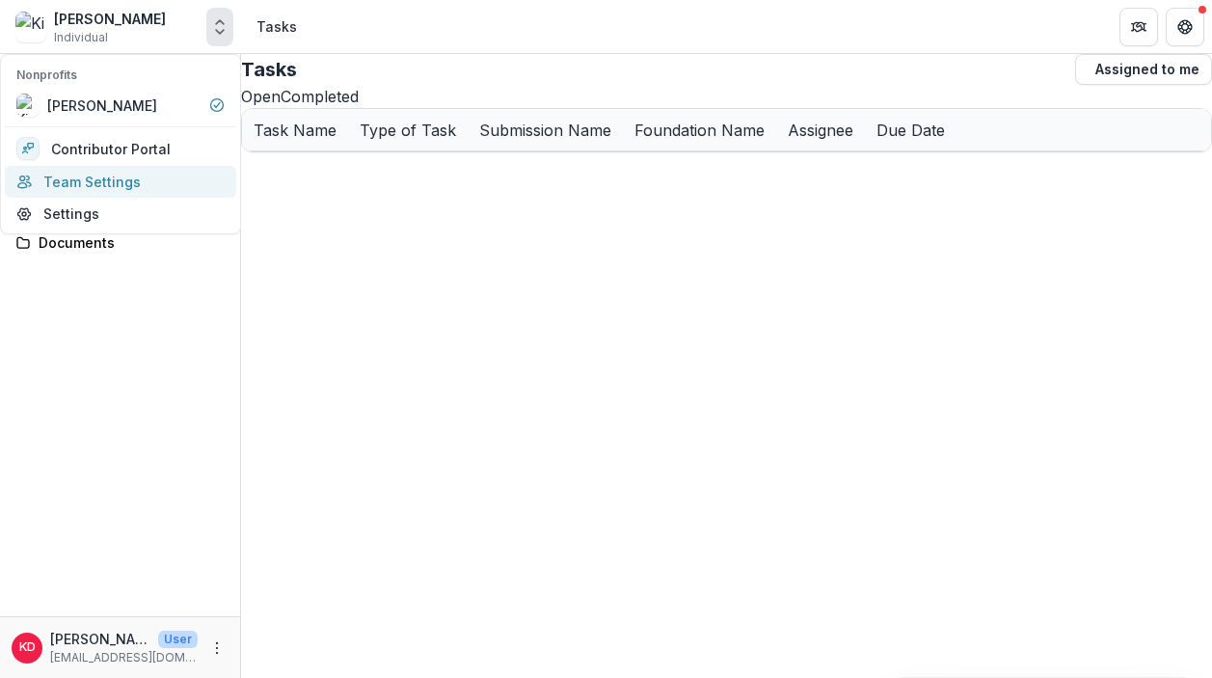
click at [73, 179] on link "Team Settings" at bounding box center [120, 182] width 231 height 32
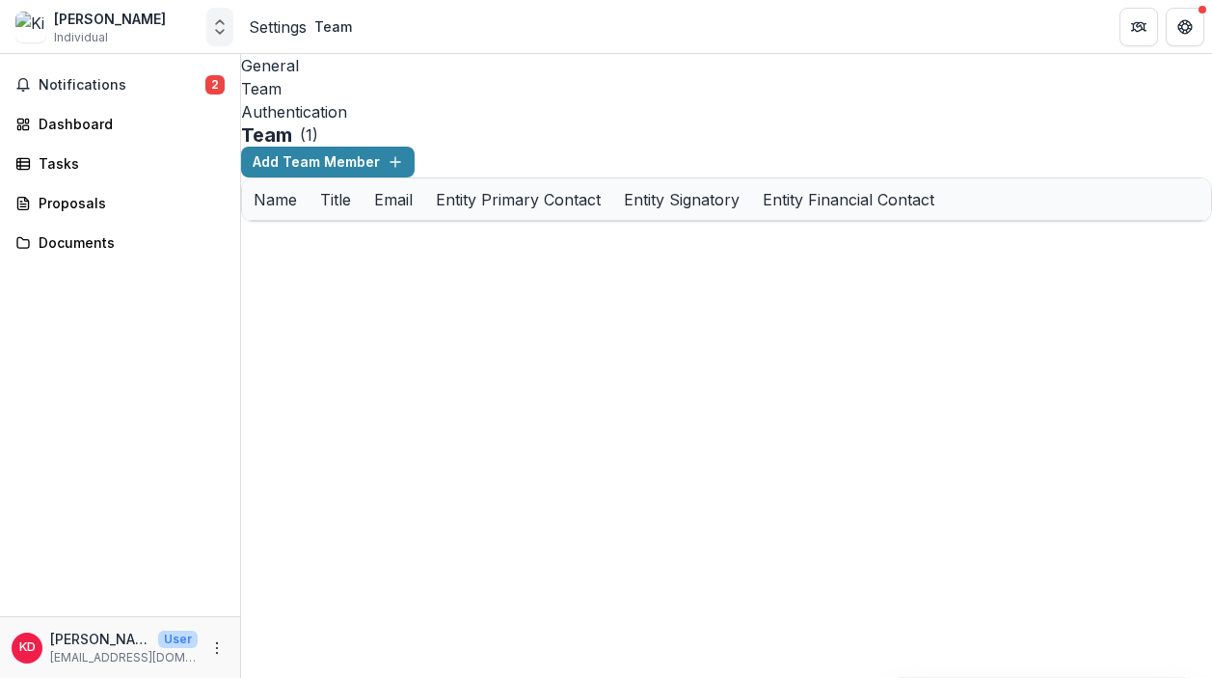
click at [210, 31] on icon "Open entity switcher" at bounding box center [219, 26] width 19 height 19
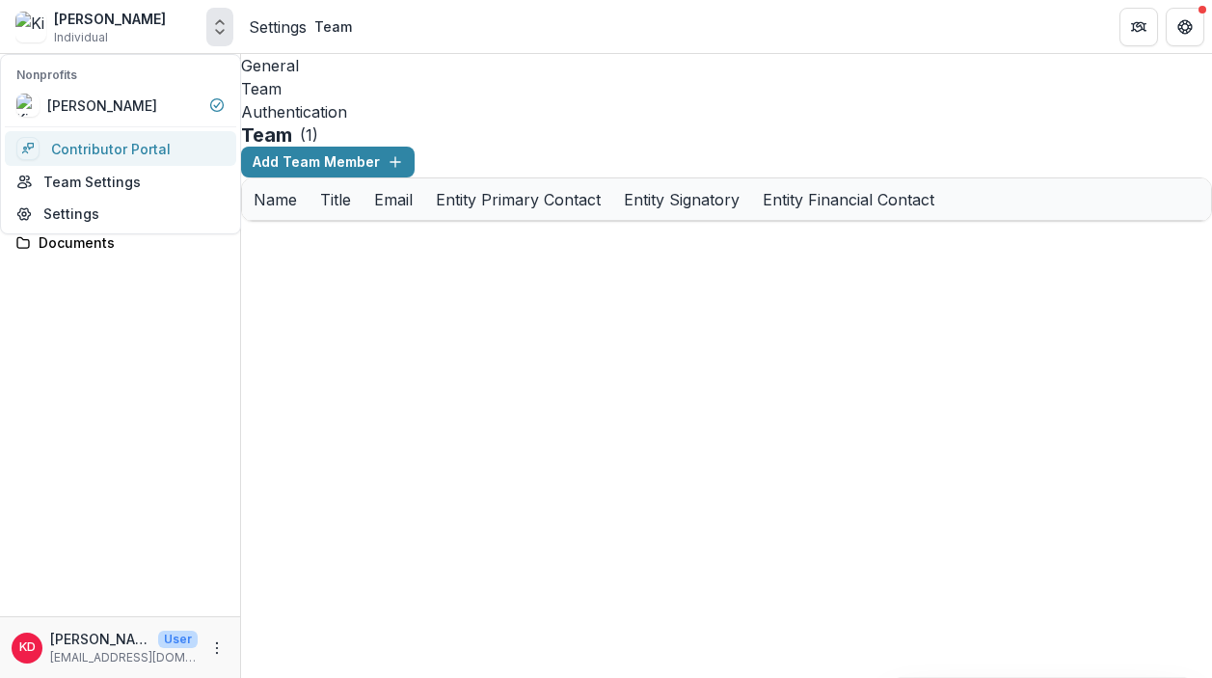
click at [191, 140] on link "Contributor Portal" at bounding box center [120, 148] width 231 height 35
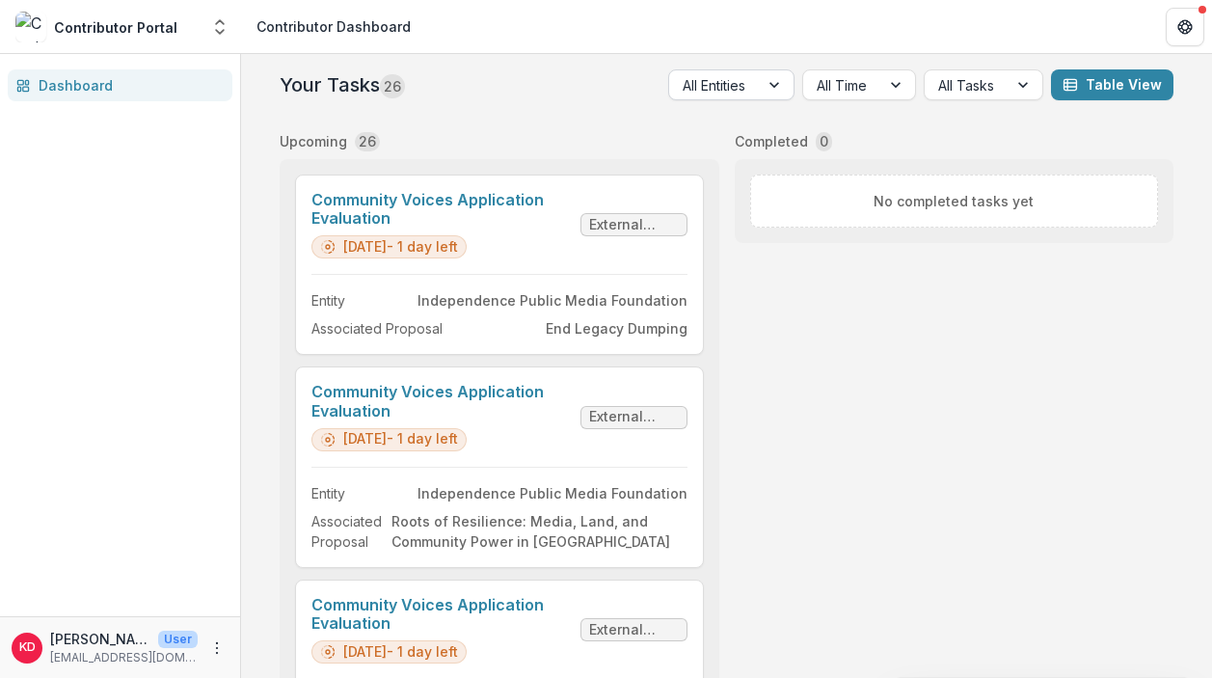
click at [777, 93] on div at bounding box center [776, 84] width 35 height 29
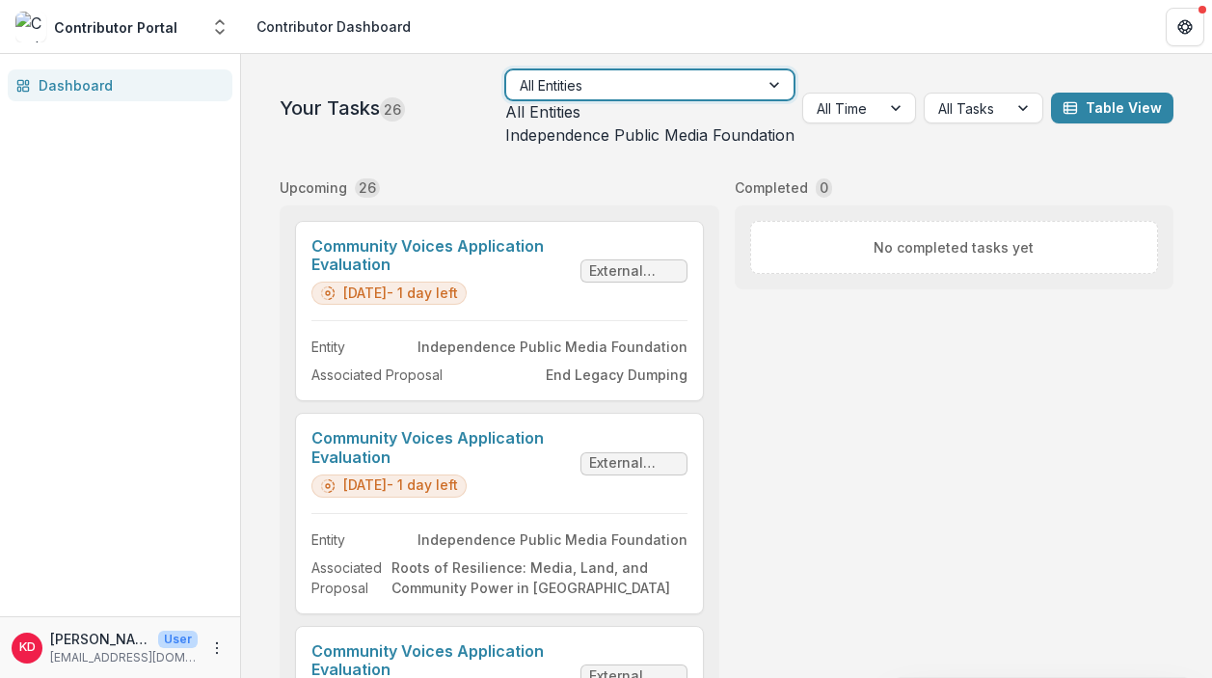
click at [734, 147] on div "Independence Public Media Foundation" at bounding box center [649, 134] width 289 height 23
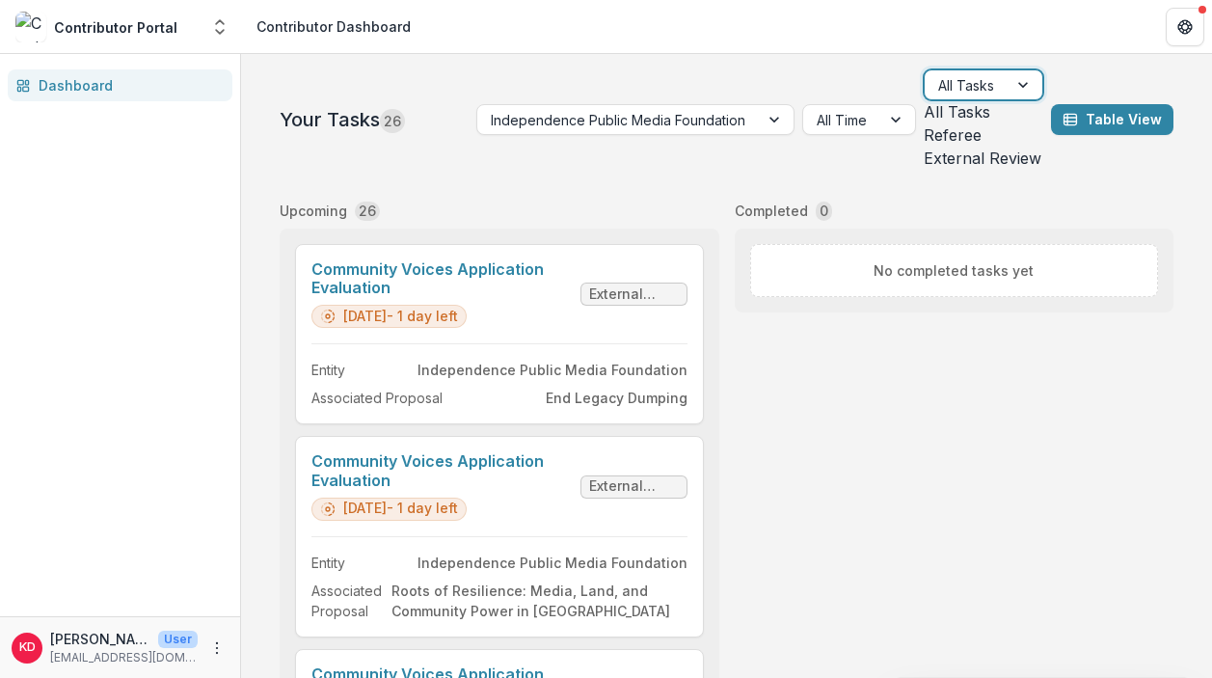
click at [978, 89] on div at bounding box center [966, 85] width 56 height 24
click at [1095, 104] on button "Table View" at bounding box center [1112, 119] width 122 height 31
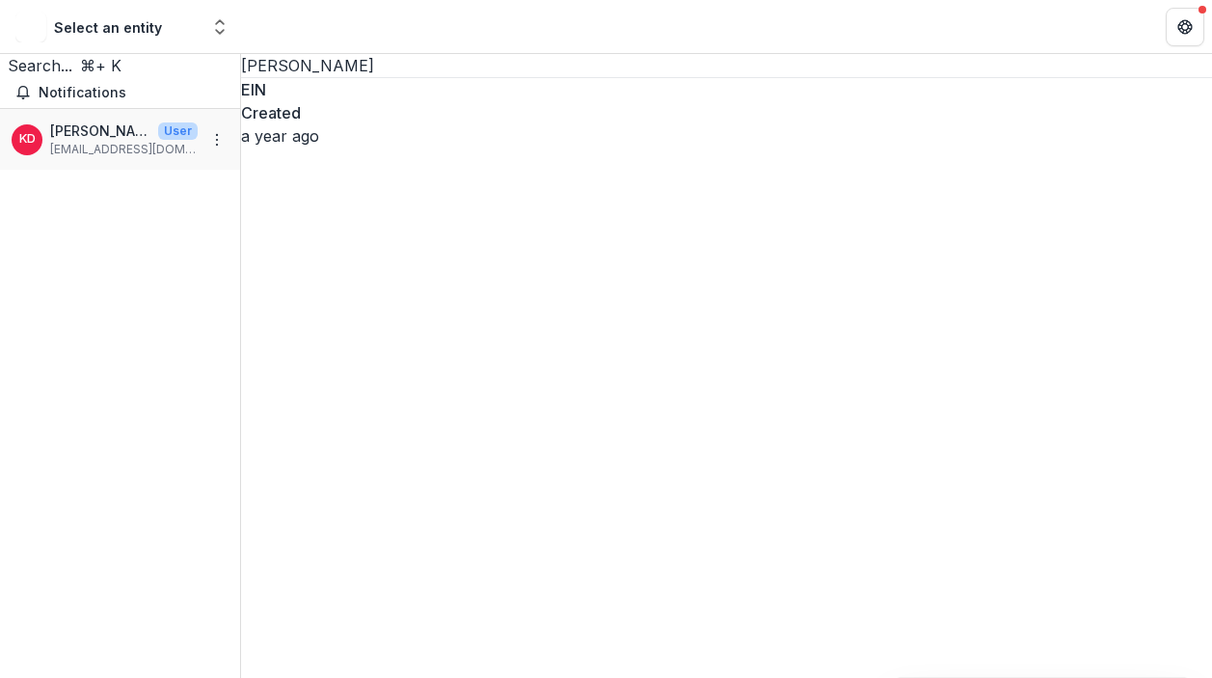
click at [338, 101] on dt "EIN" at bounding box center [726, 89] width 971 height 23
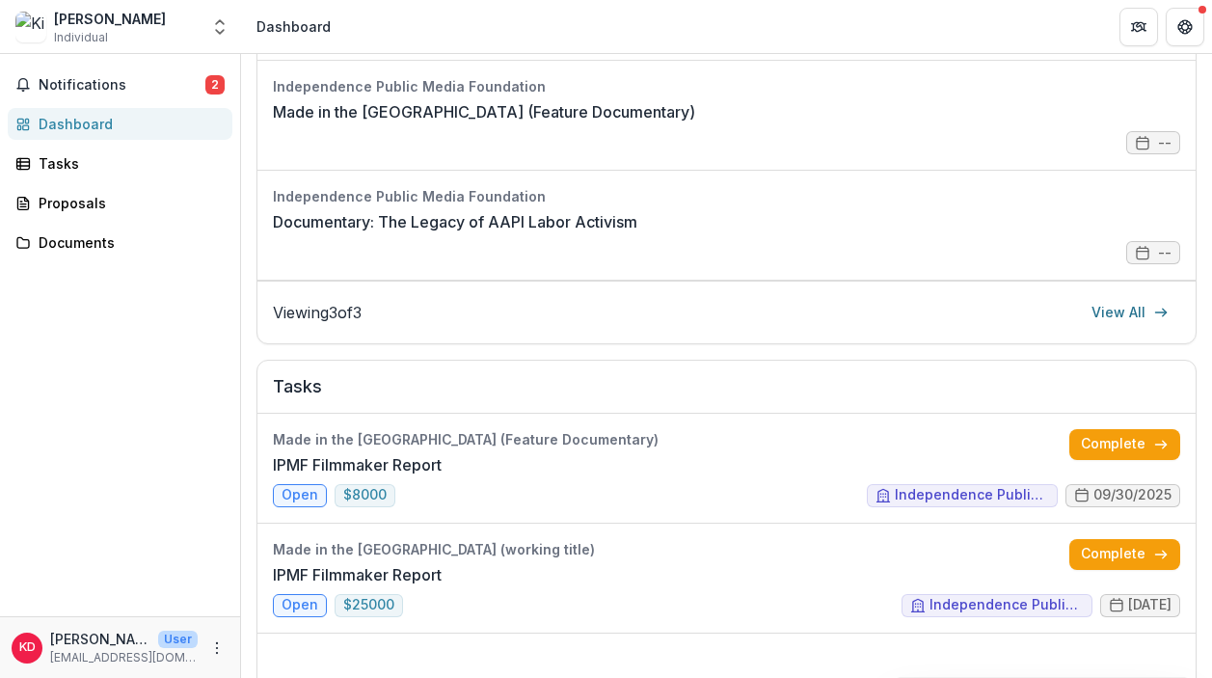
scroll to position [253, 0]
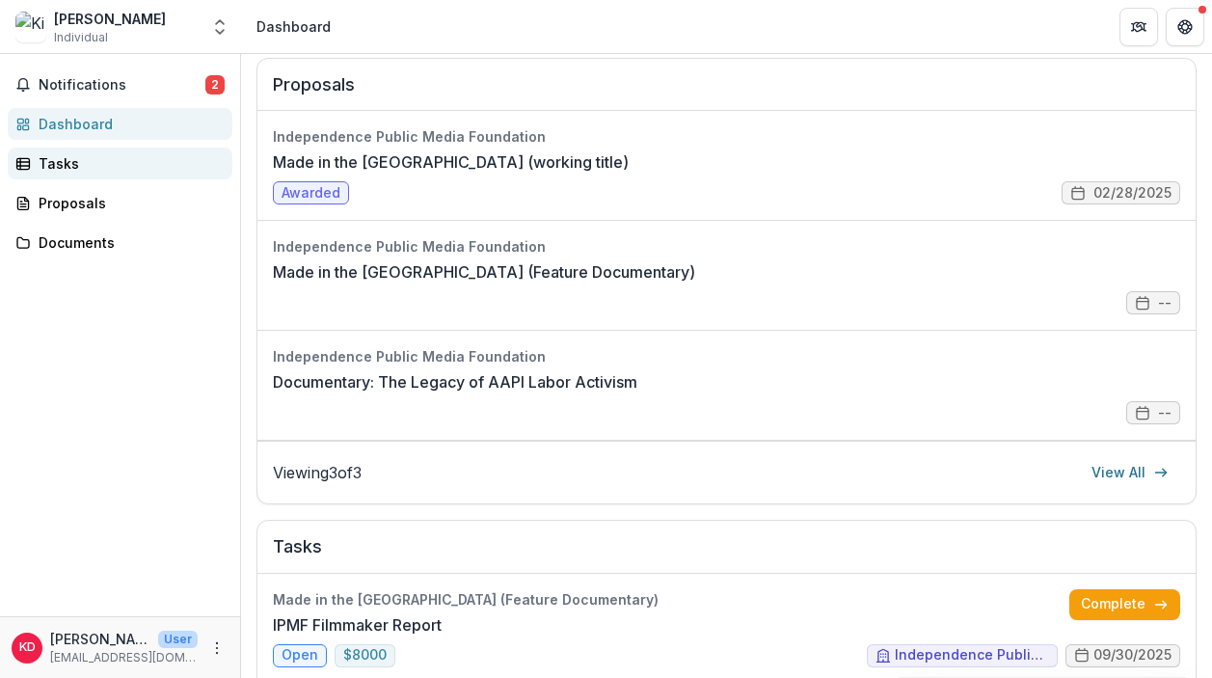
click at [122, 156] on div "Tasks" at bounding box center [128, 163] width 178 height 20
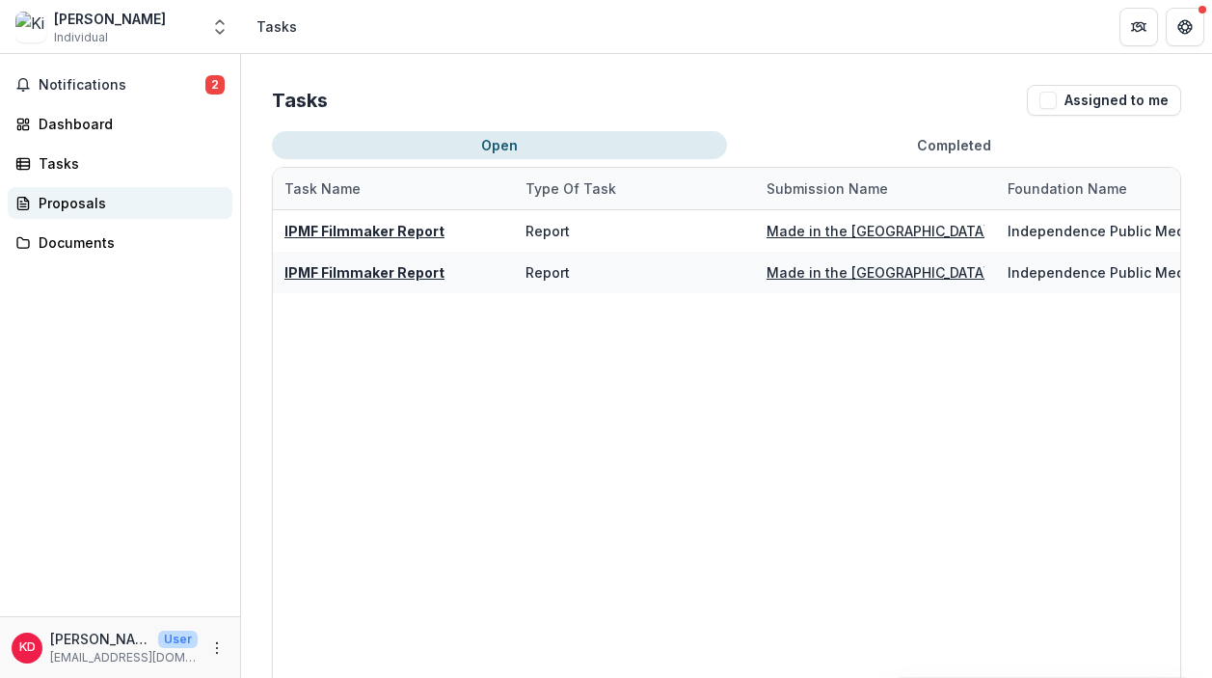
click at [100, 209] on div "Proposals" at bounding box center [128, 203] width 178 height 20
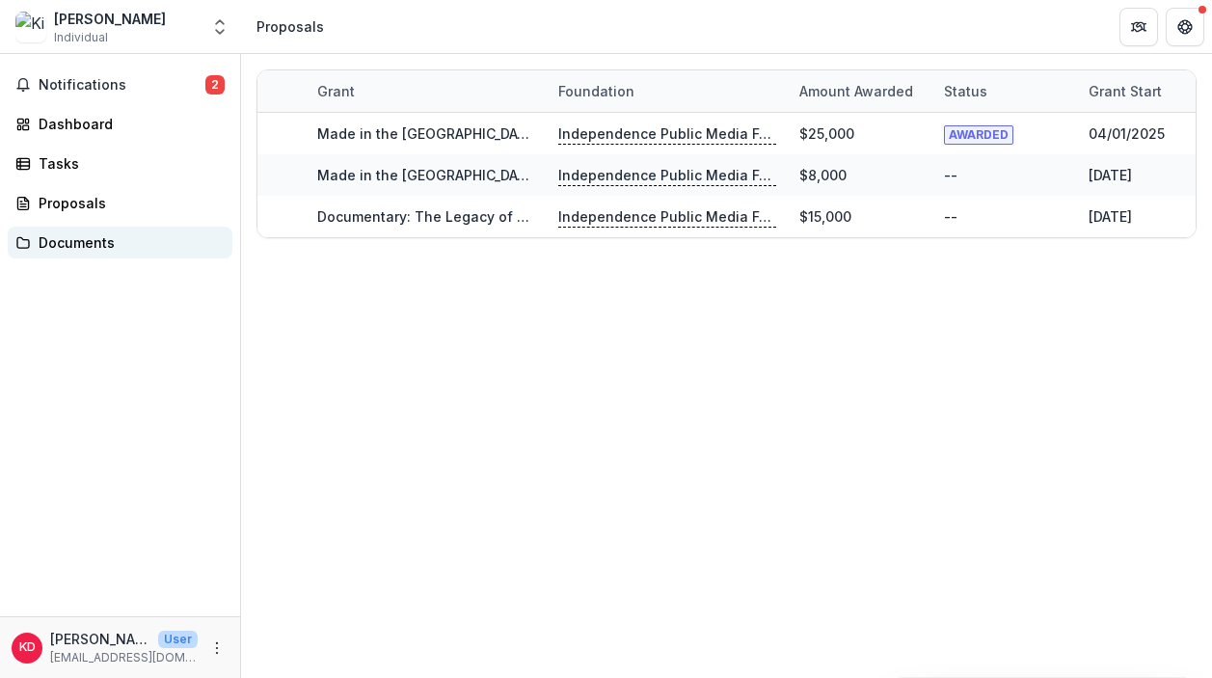
click at [100, 239] on div "Documents" at bounding box center [128, 242] width 178 height 20
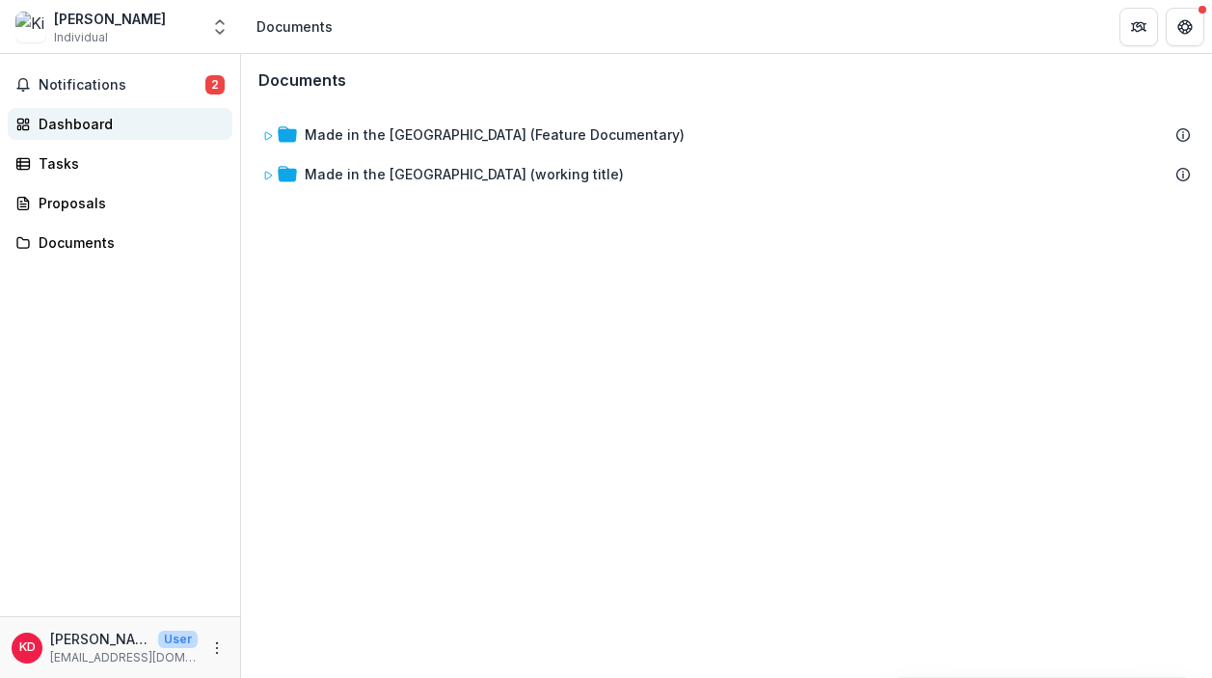
click at [121, 116] on div "Dashboard" at bounding box center [128, 124] width 178 height 20
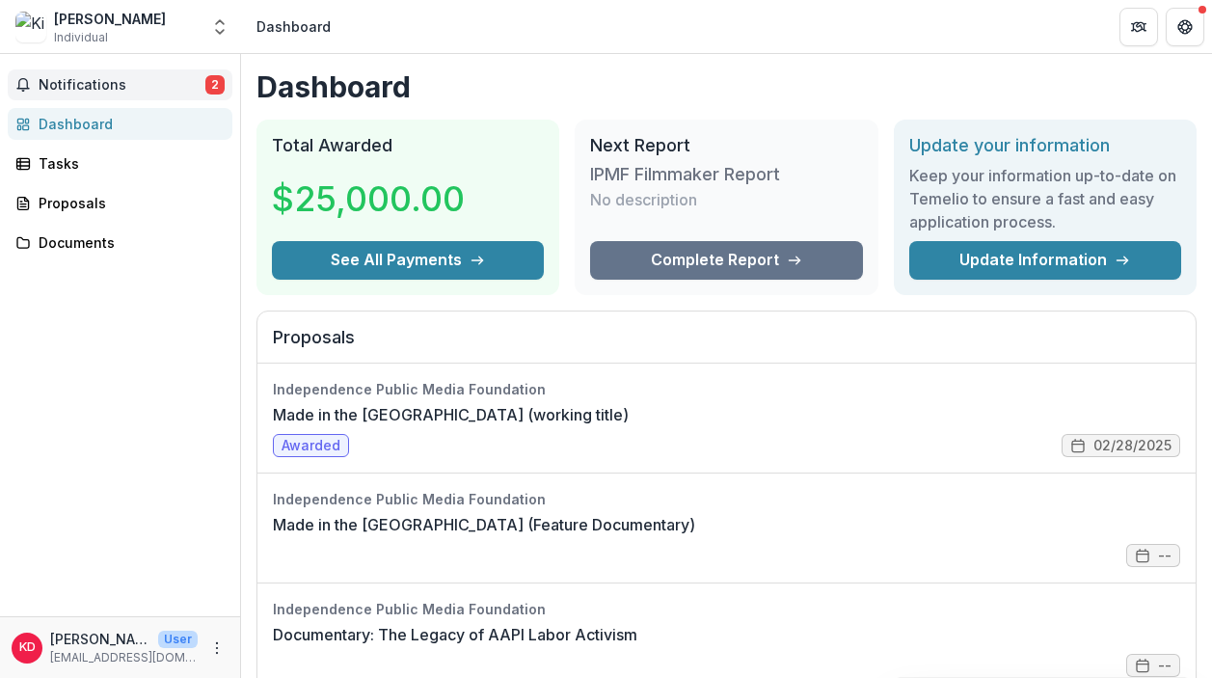
click at [178, 77] on span "Notifications" at bounding box center [122, 85] width 167 height 16
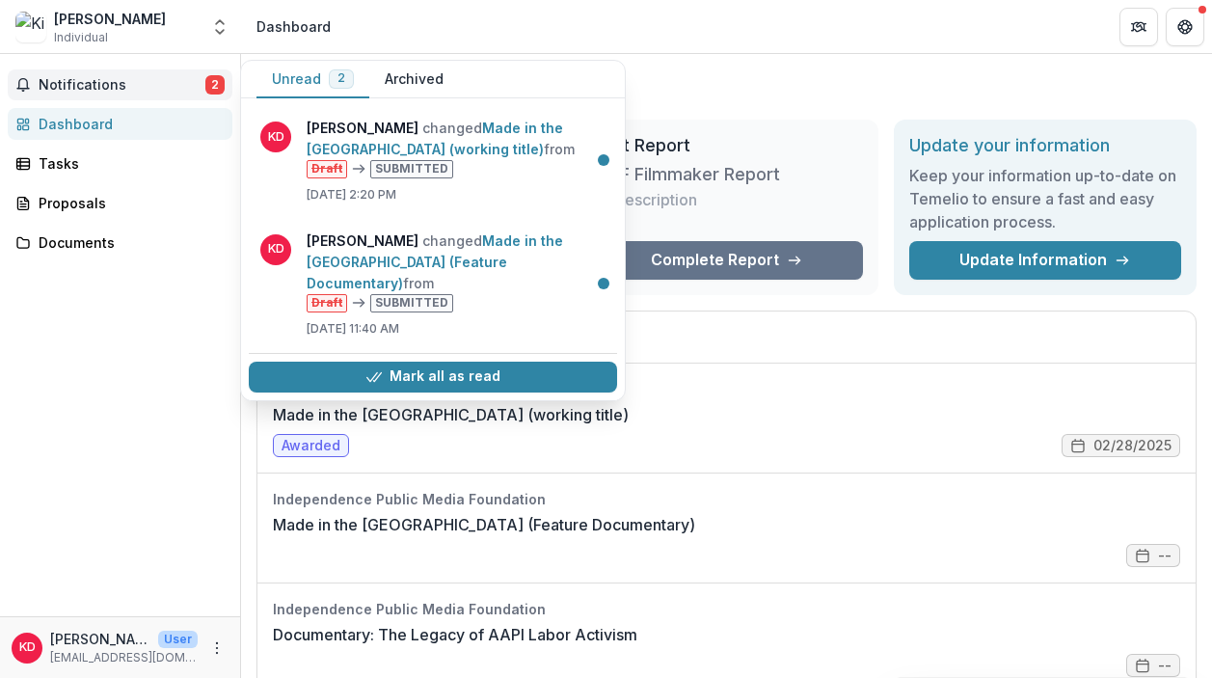
click at [179, 77] on span "Notifications" at bounding box center [122, 85] width 167 height 16
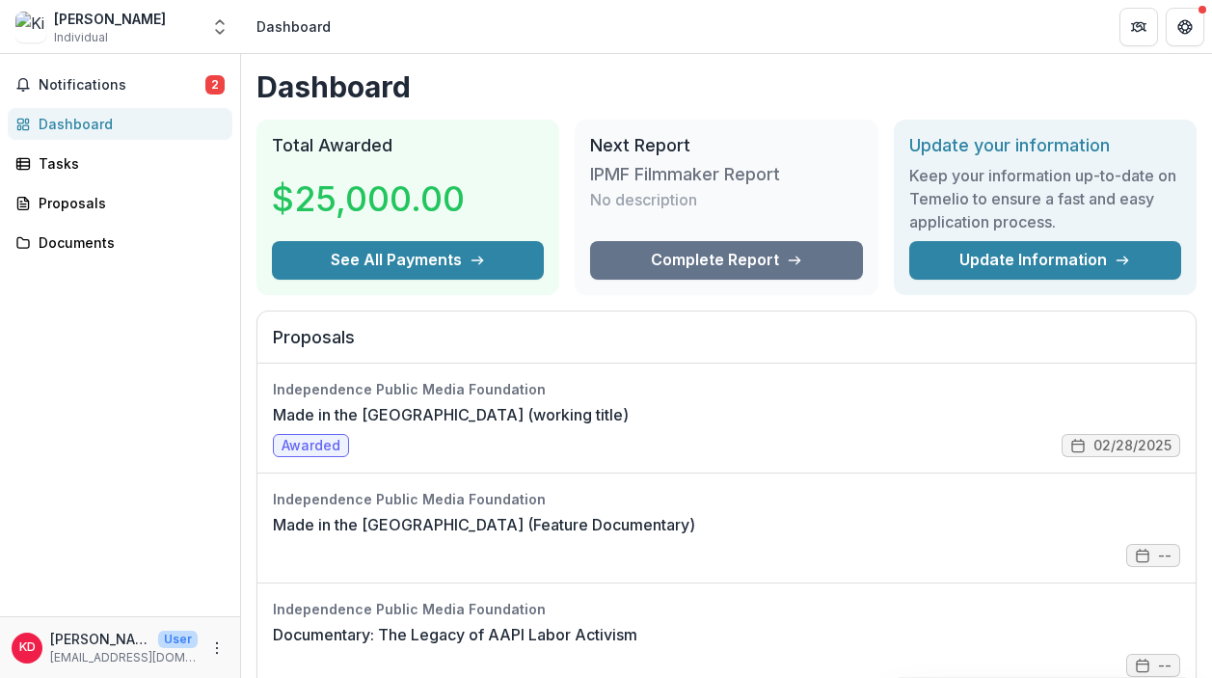
click at [179, 30] on div "[PERSON_NAME] Individual" at bounding box center [106, 28] width 183 height 38
click at [226, 28] on icon "Open entity switcher" at bounding box center [219, 26] width 19 height 19
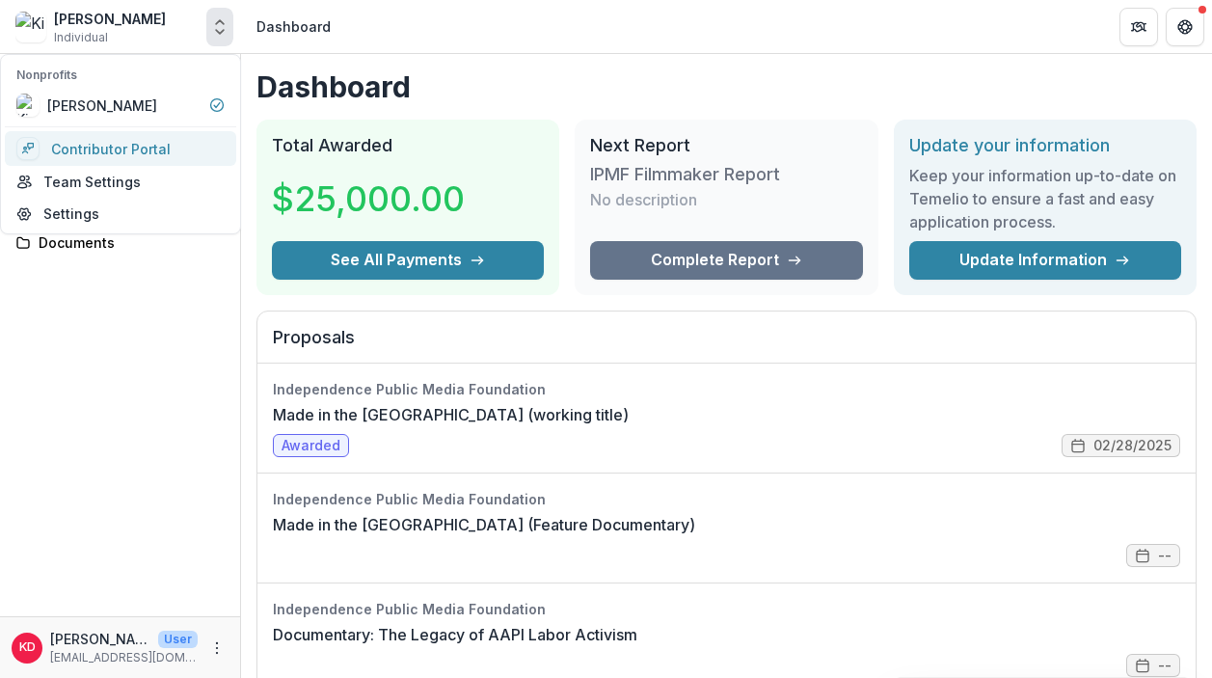
click at [172, 139] on link "Contributor Portal" at bounding box center [120, 148] width 231 height 35
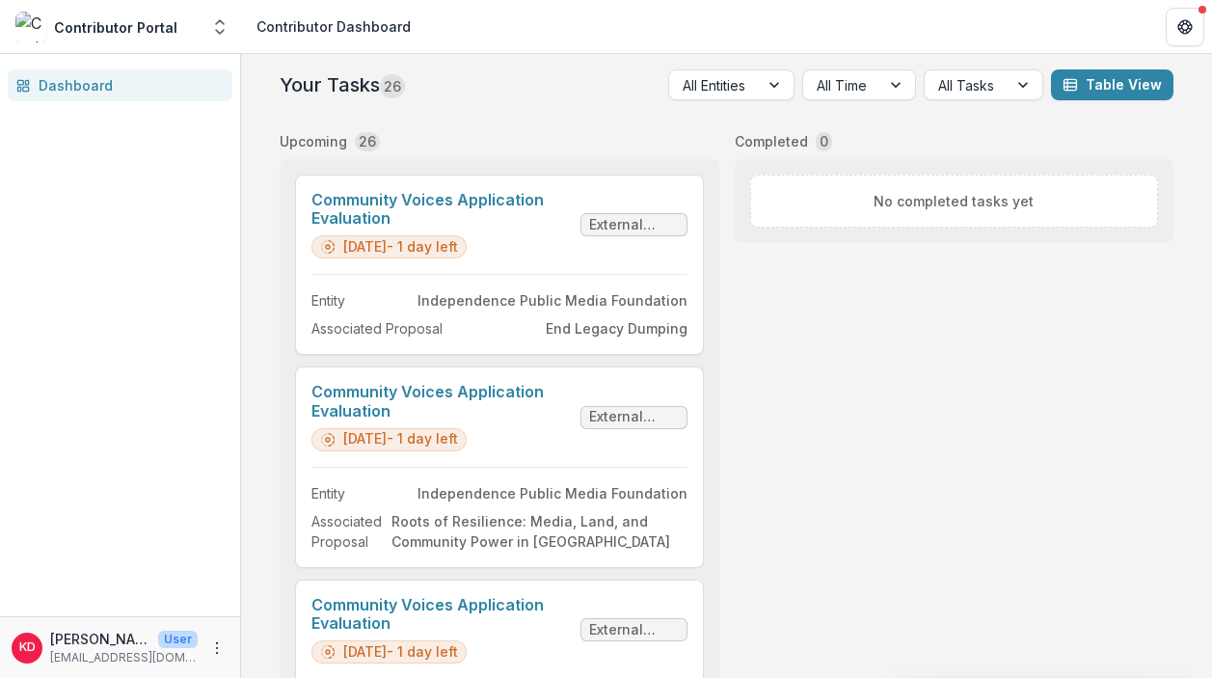
click at [389, 84] on span "26" at bounding box center [392, 86] width 25 height 24
click at [307, 23] on div "Contributor Dashboard" at bounding box center [334, 26] width 154 height 20
click at [446, 228] on link "Community Voices Application Evaluation" at bounding box center [441, 209] width 261 height 37
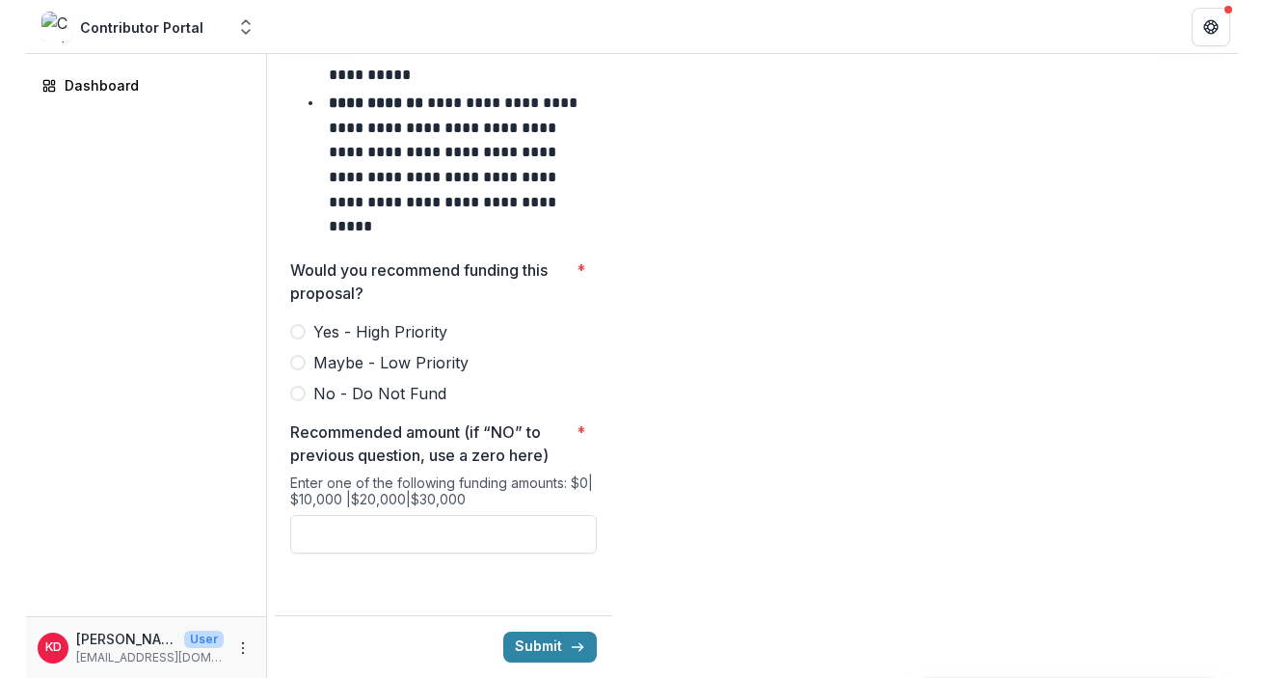
scroll to position [8587, 0]
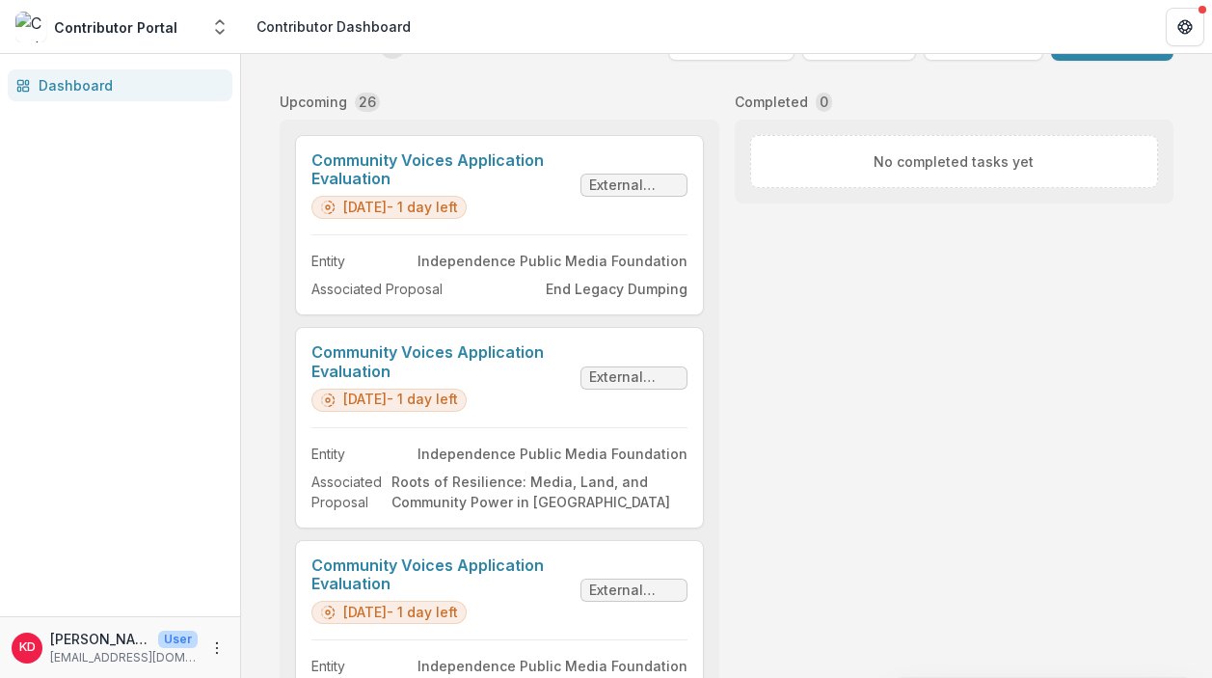
click at [789, 291] on div "Completed 0 No completed tasks yet" at bounding box center [955, 391] width 440 height 614
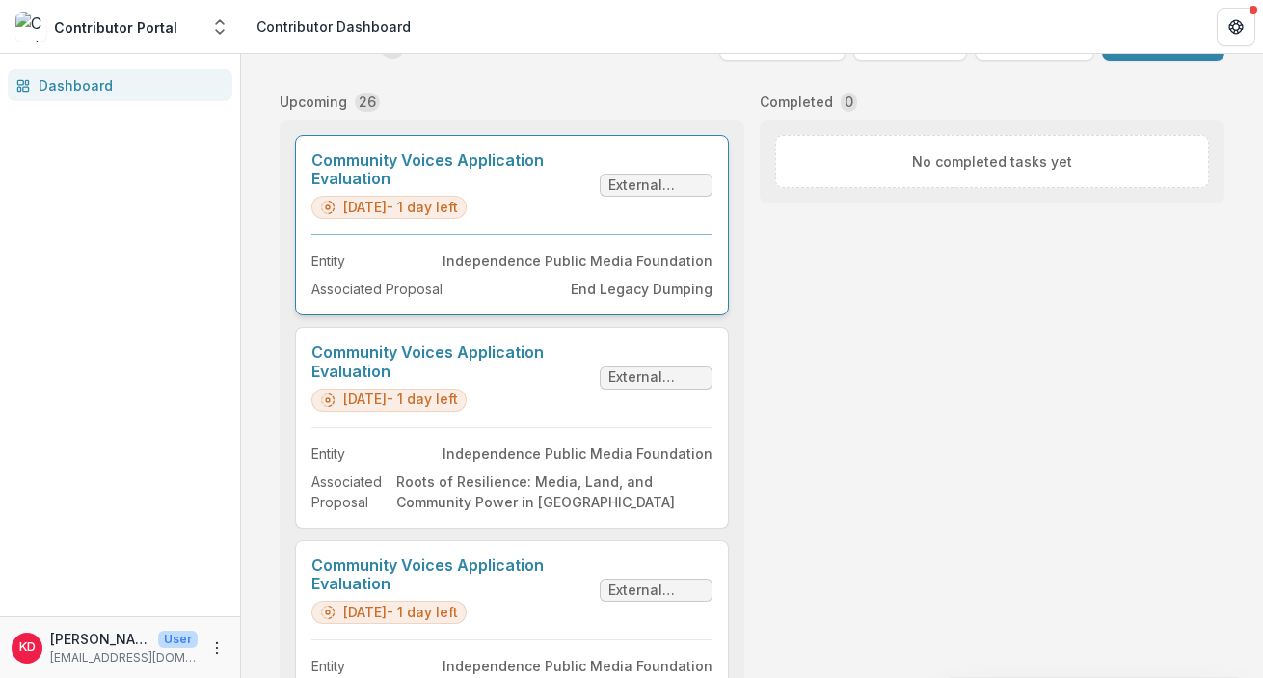
click at [592, 188] on link "Community Voices Application Evaluation" at bounding box center [451, 169] width 281 height 37
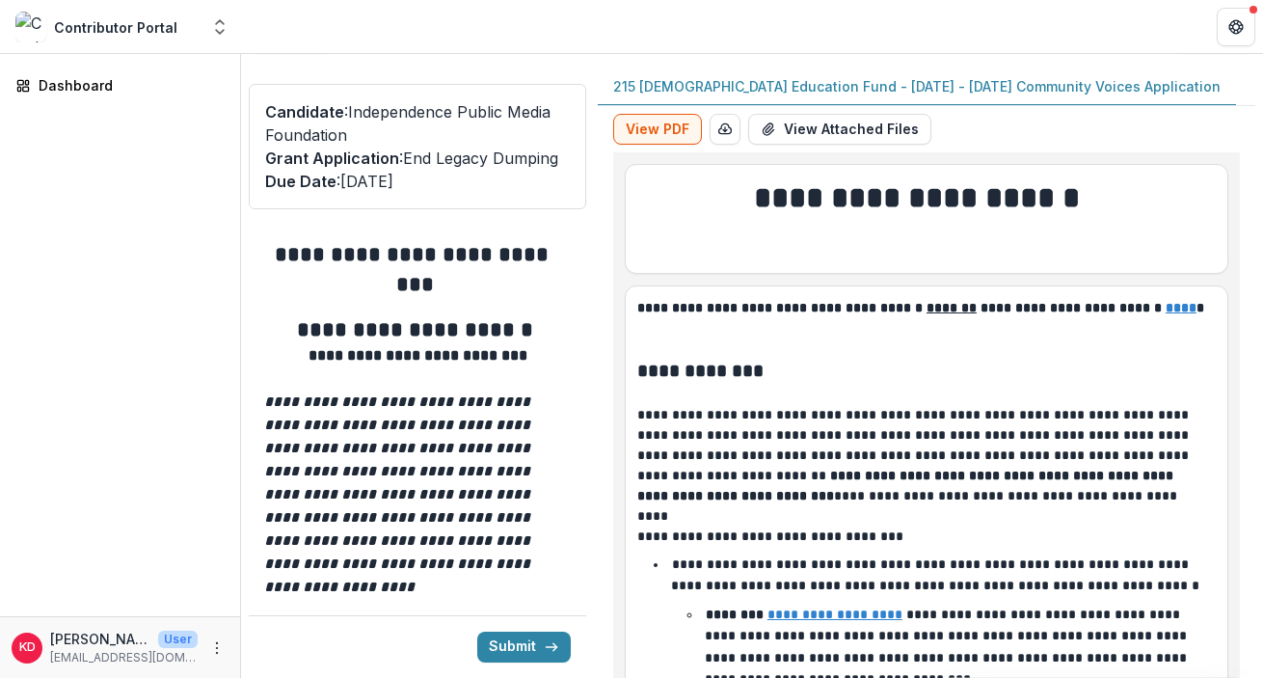
click at [644, 88] on p "215 [DEMOGRAPHIC_DATA] Education Fund - [DATE] - [DATE] Community Voices Applic…" at bounding box center [917, 86] width 608 height 20
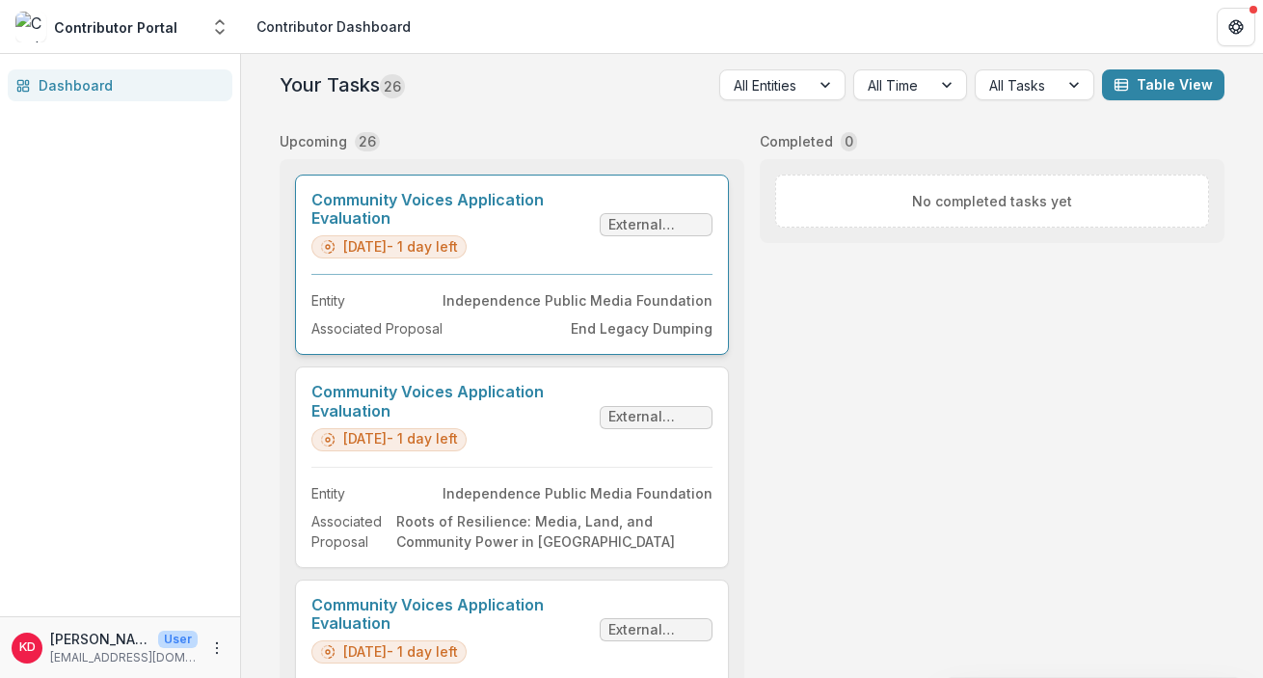
click at [543, 228] on link "Community Voices Application Evaluation" at bounding box center [451, 209] width 281 height 37
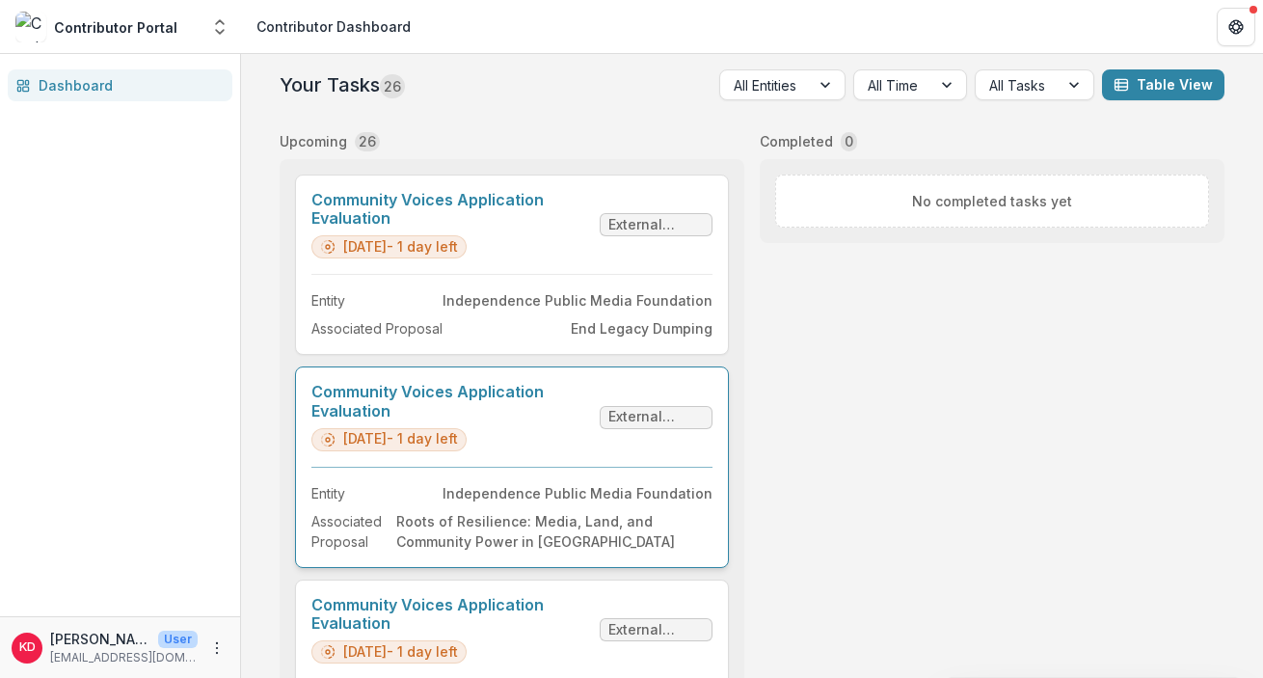
click at [543, 419] on link "Community Voices Application Evaluation" at bounding box center [451, 401] width 281 height 37
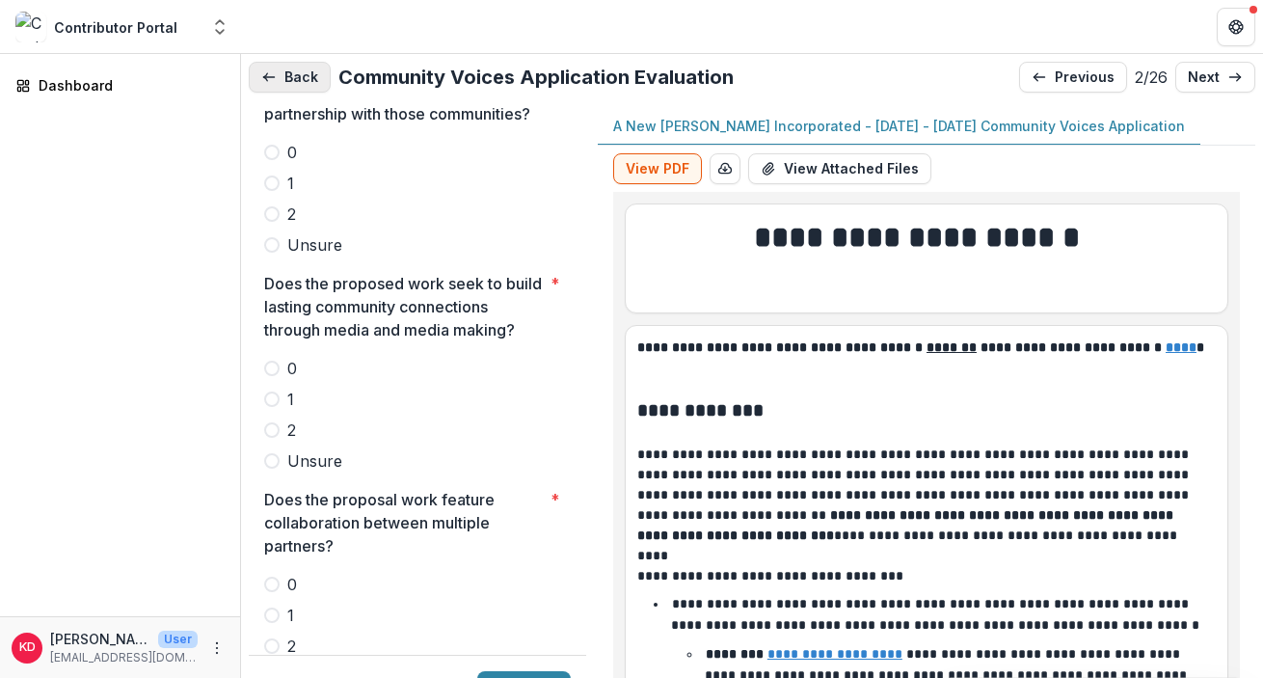
click at [292, 73] on button "Back" at bounding box center [290, 77] width 82 height 31
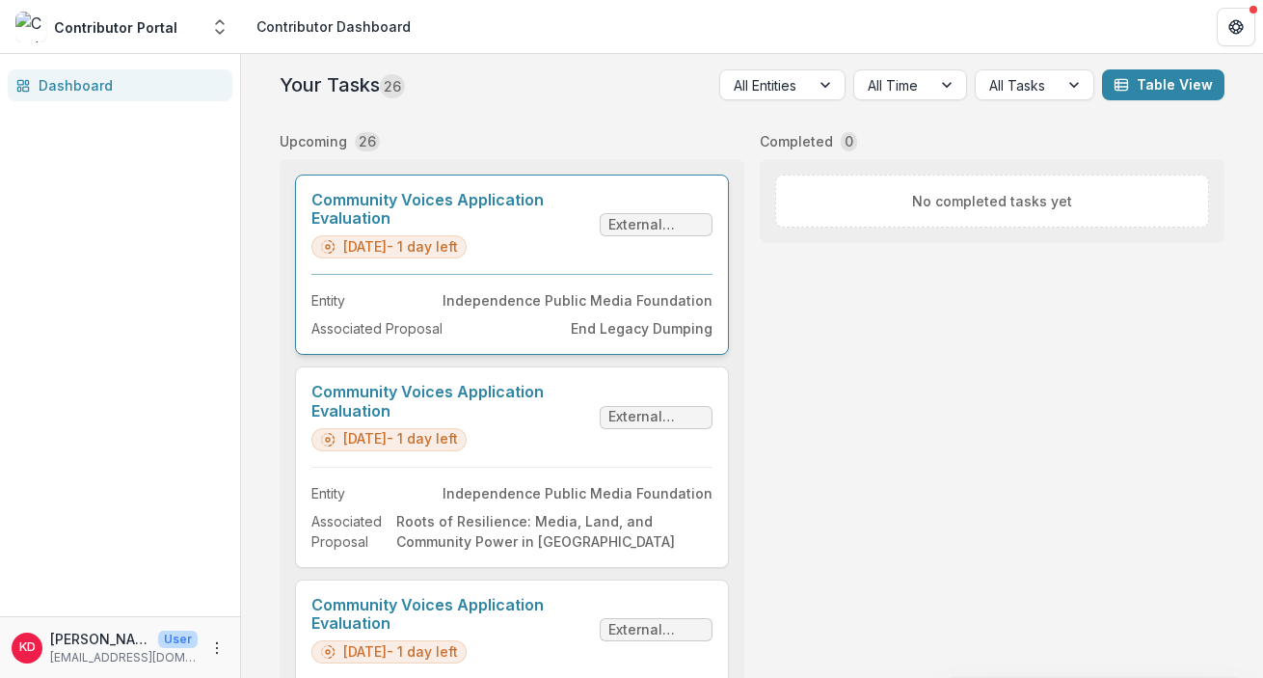
click at [592, 228] on link "Community Voices Application Evaluation" at bounding box center [451, 209] width 281 height 37
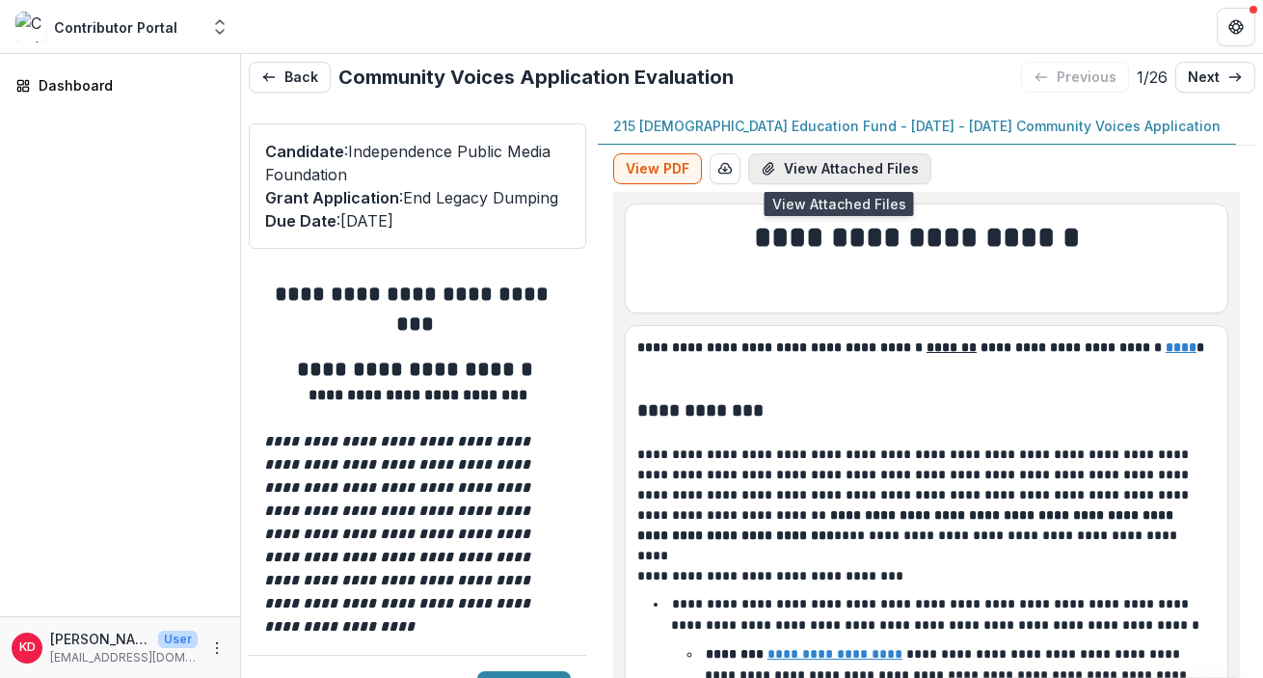
click at [784, 164] on button "View Attached Files" at bounding box center [839, 168] width 183 height 31
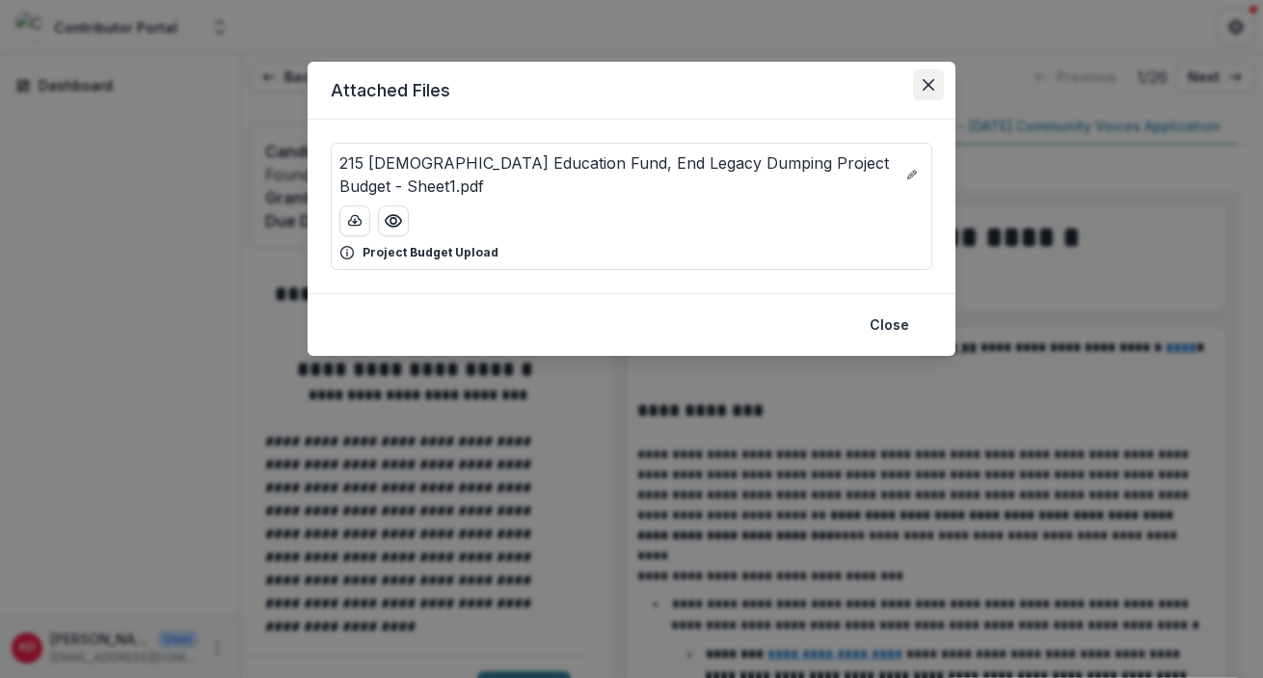
click at [940, 81] on button "Close" at bounding box center [928, 84] width 31 height 31
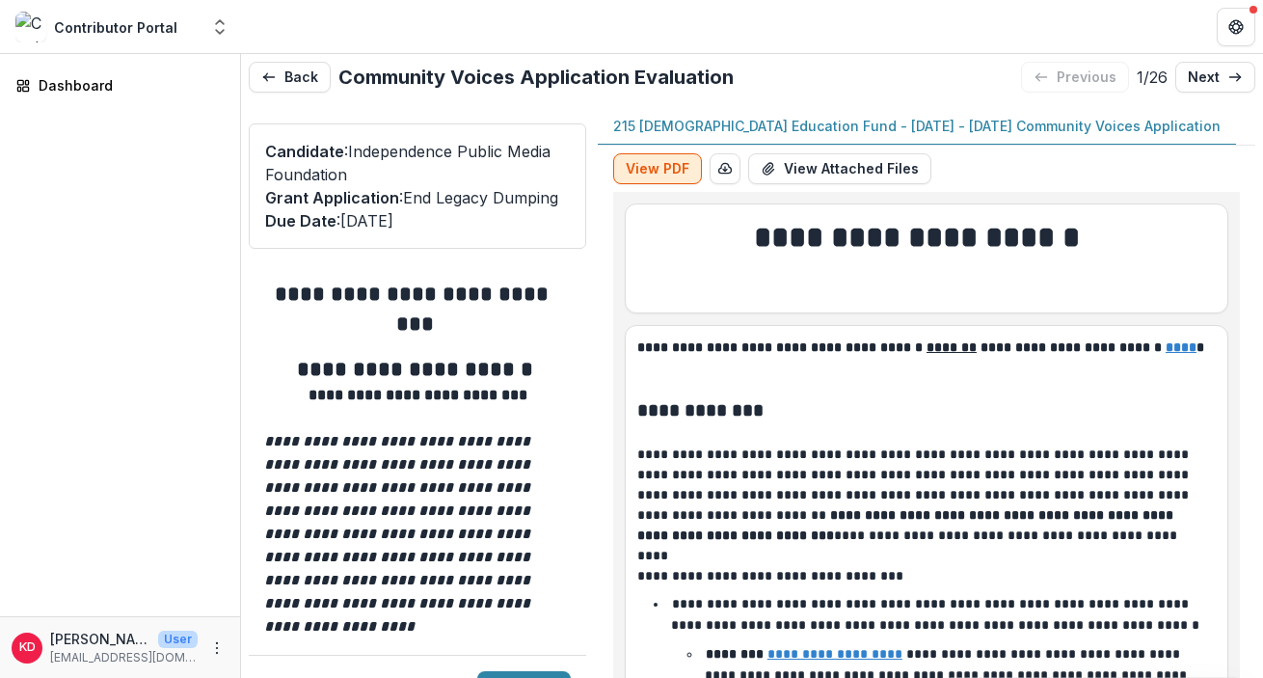
click at [682, 176] on button "View PDF" at bounding box center [657, 168] width 89 height 31
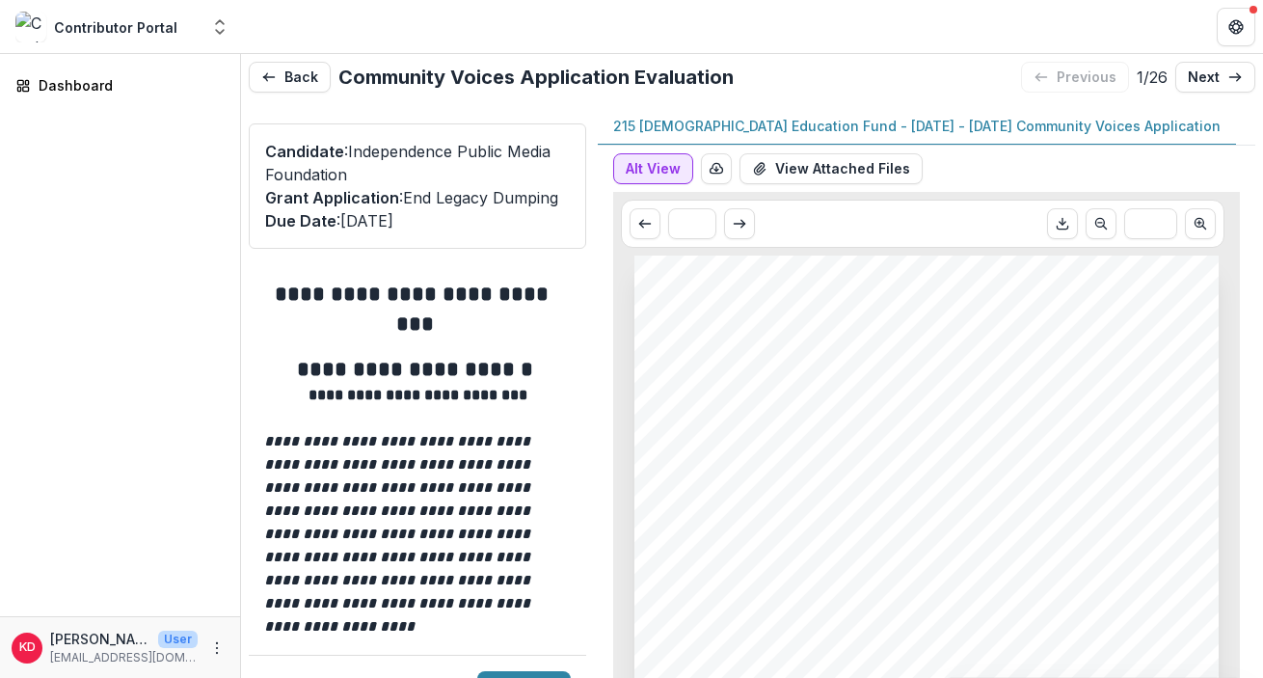
click at [682, 176] on button "Alt View" at bounding box center [653, 168] width 80 height 31
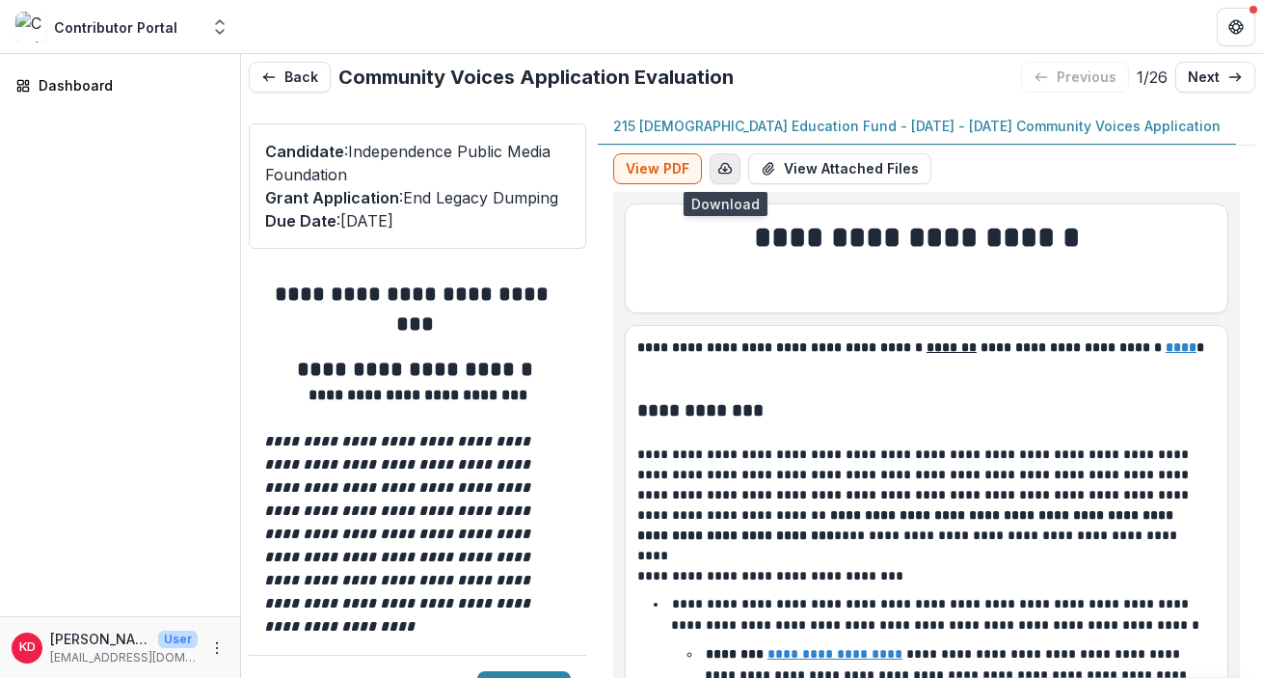
click at [717, 175] on icon "button" at bounding box center [724, 168] width 15 height 15
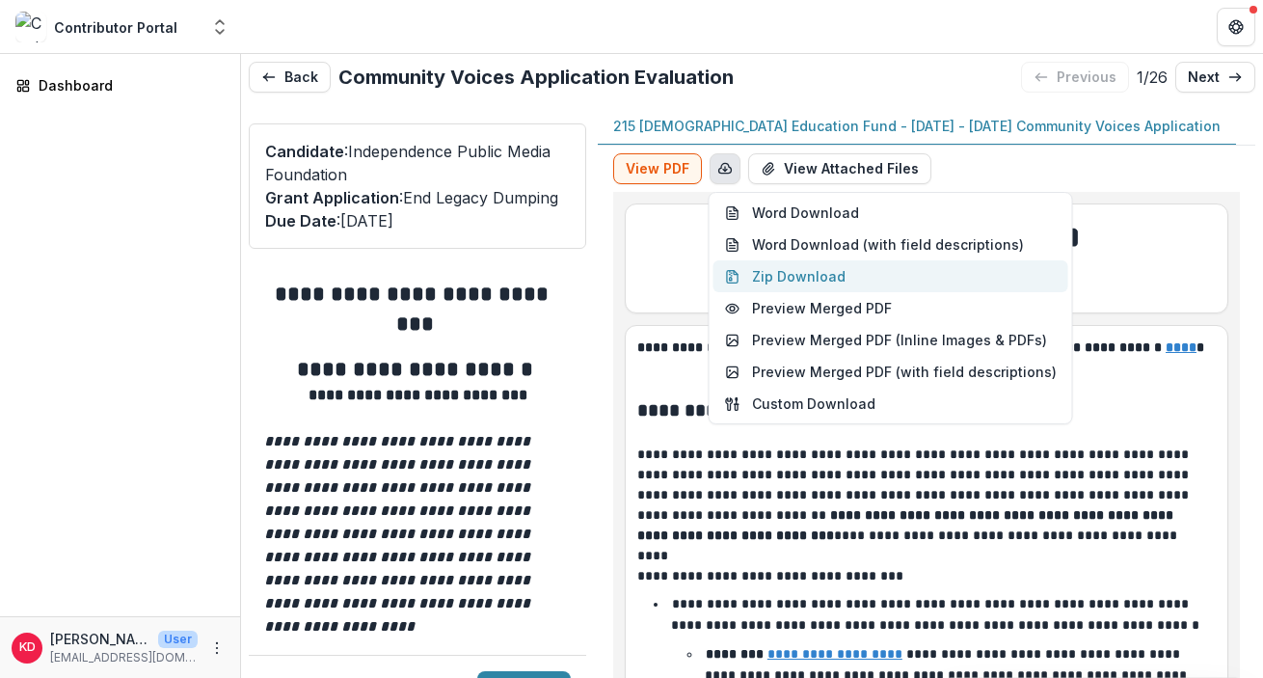
click at [811, 273] on button "Zip Download" at bounding box center [891, 276] width 355 height 32
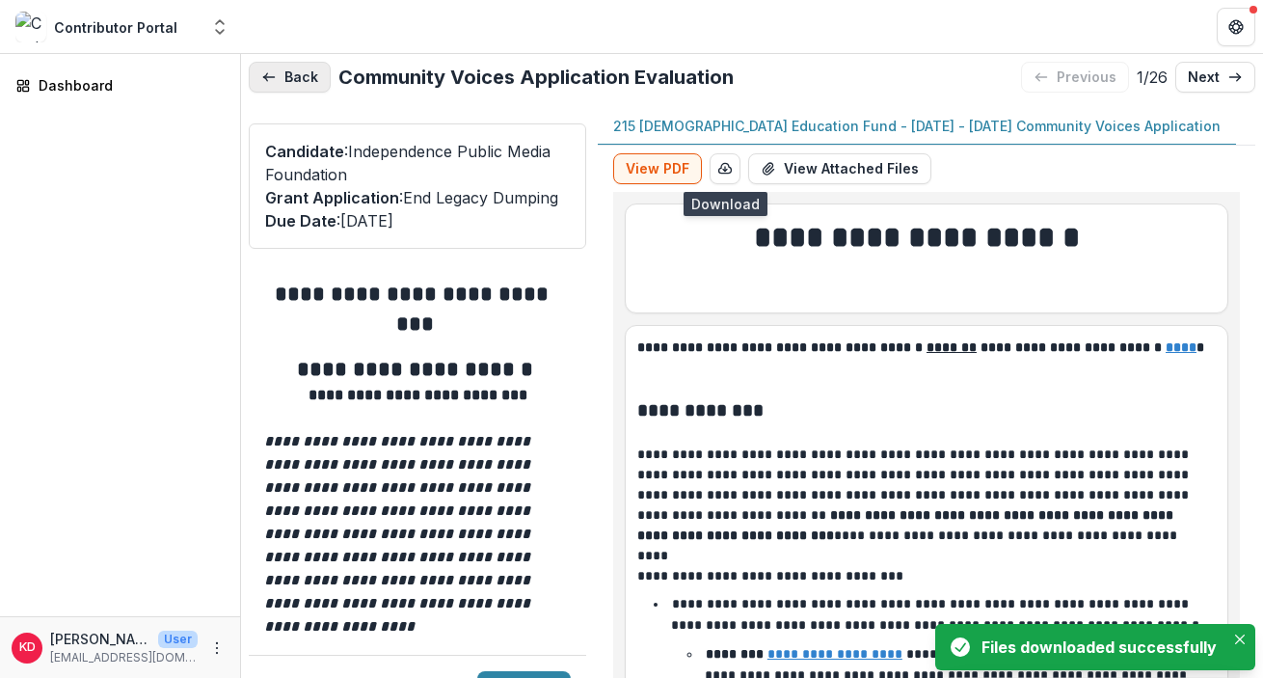
click at [311, 83] on button "Back" at bounding box center [290, 77] width 82 height 31
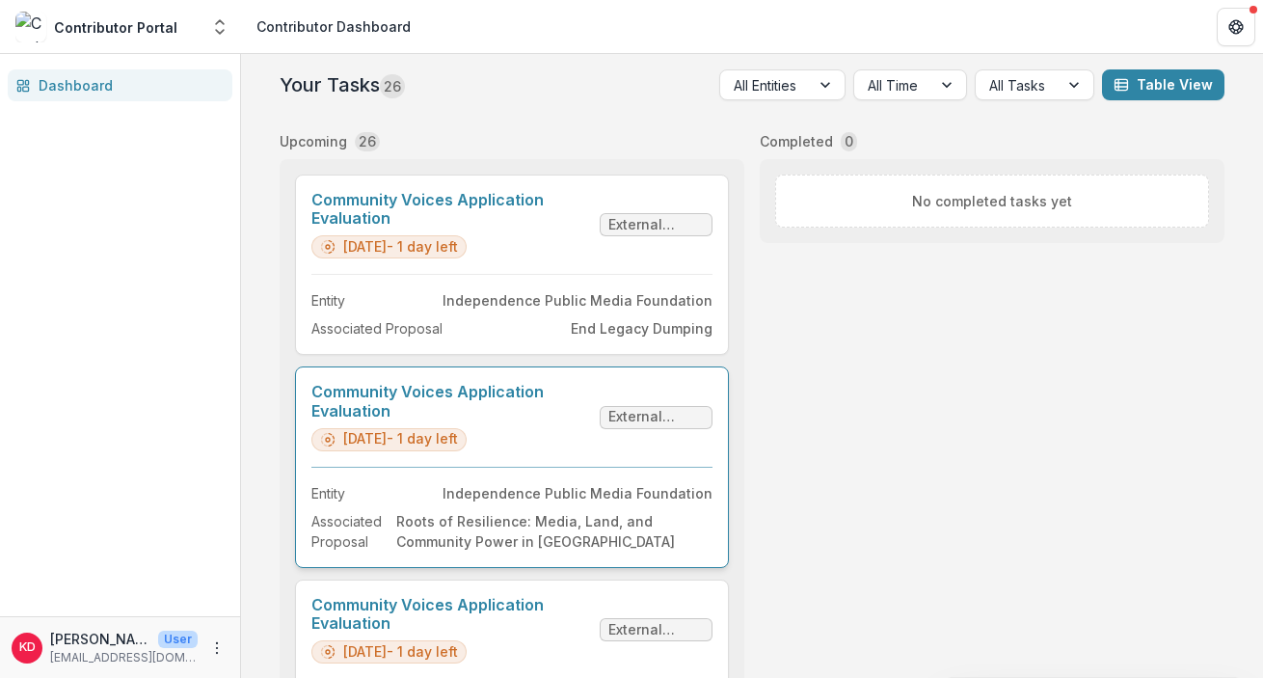
click at [445, 413] on link "Community Voices Application Evaluation" at bounding box center [451, 401] width 281 height 37
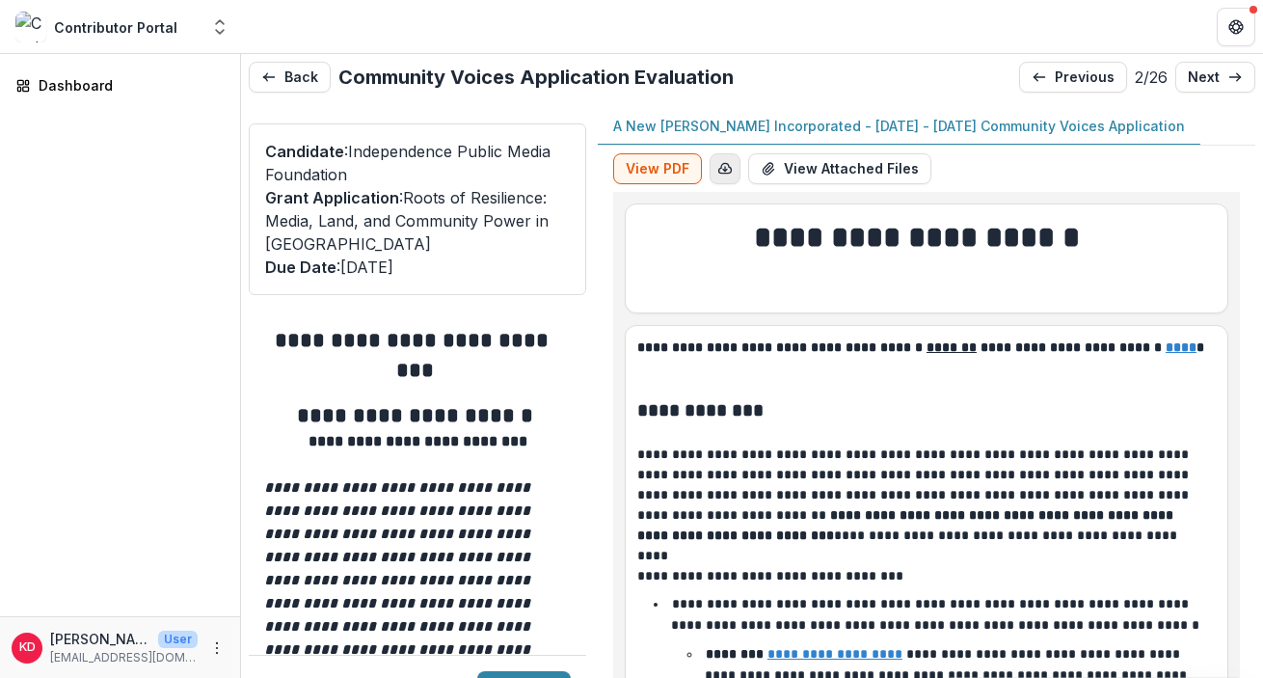
click at [718, 170] on icon "button" at bounding box center [724, 168] width 15 height 15
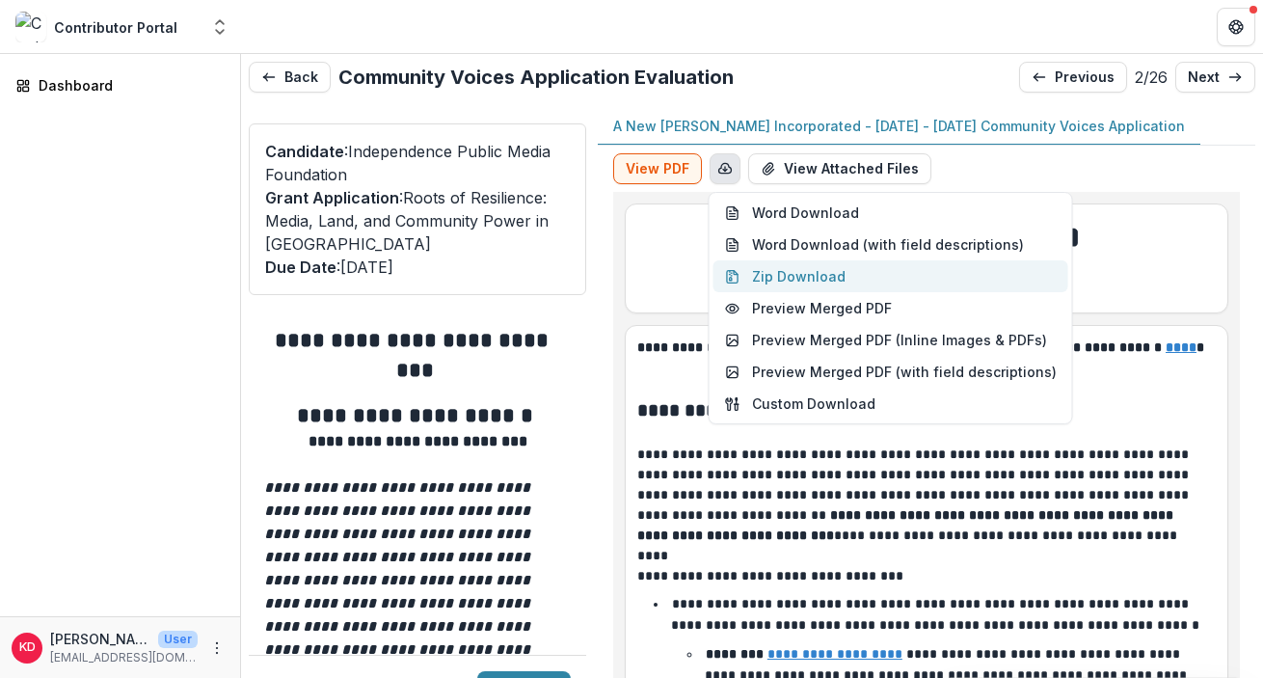
click at [803, 284] on button "Zip Download" at bounding box center [891, 276] width 355 height 32
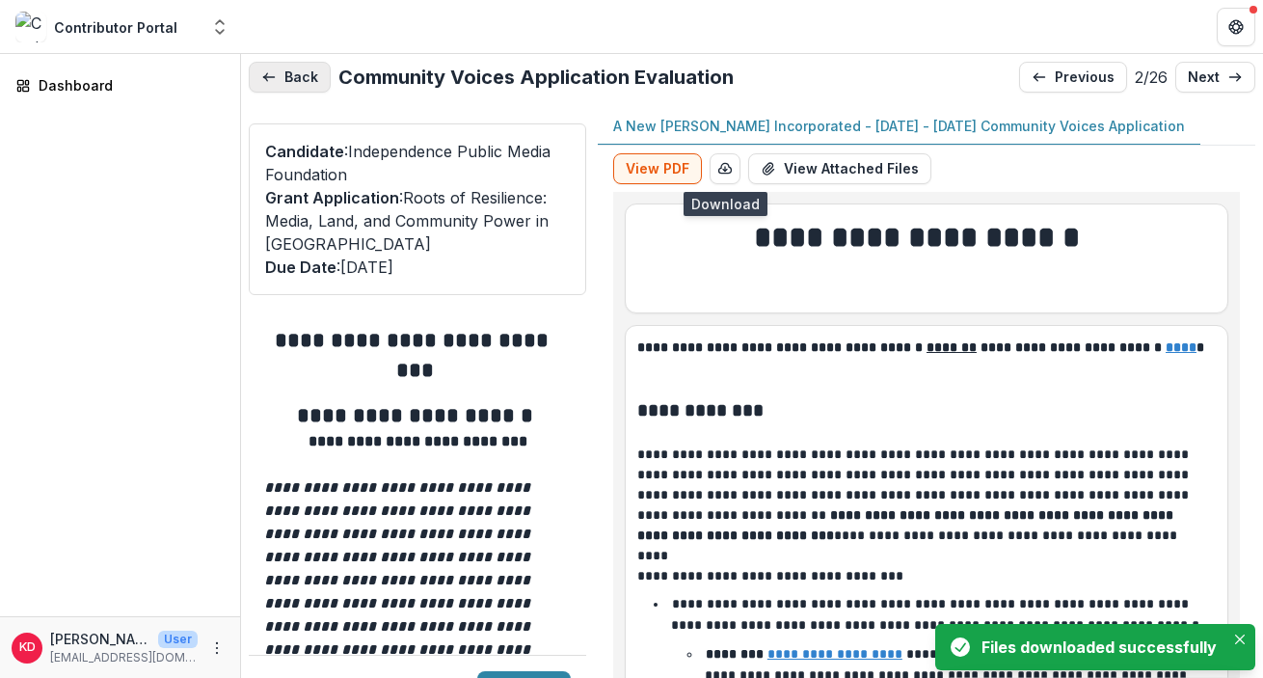
click at [297, 82] on button "Back" at bounding box center [290, 77] width 82 height 31
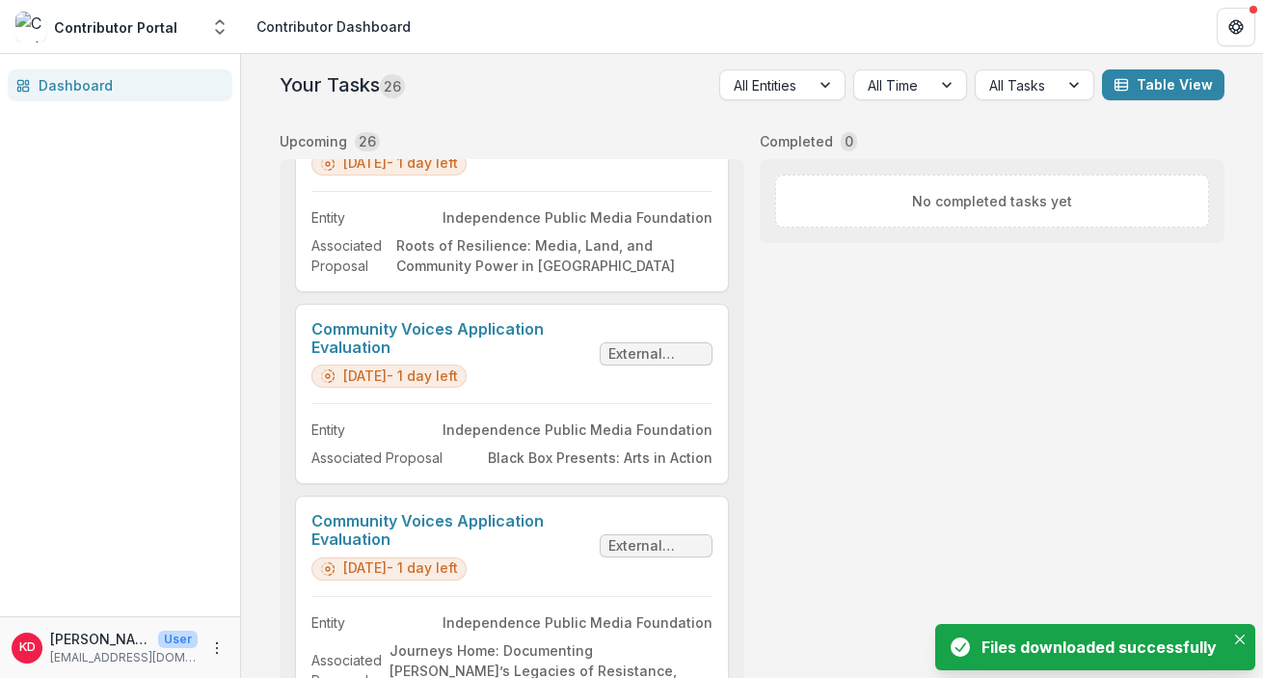
scroll to position [305, 0]
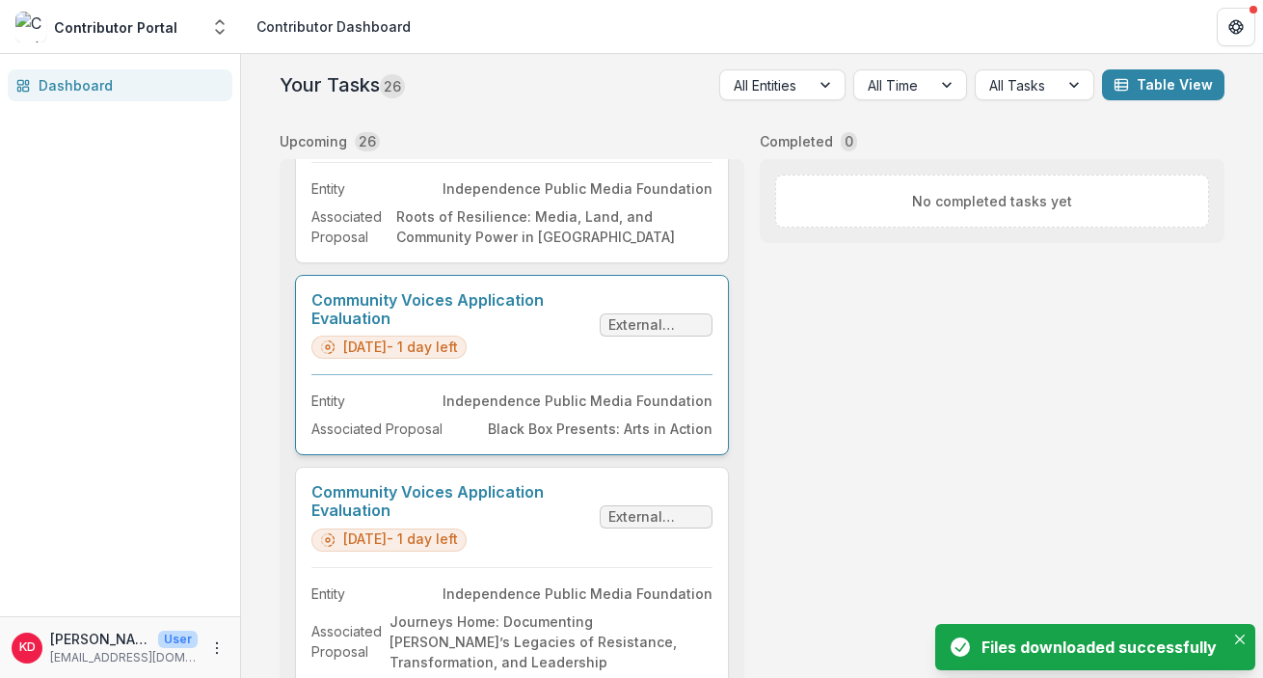
click at [492, 328] on link "Community Voices Application Evaluation" at bounding box center [451, 309] width 281 height 37
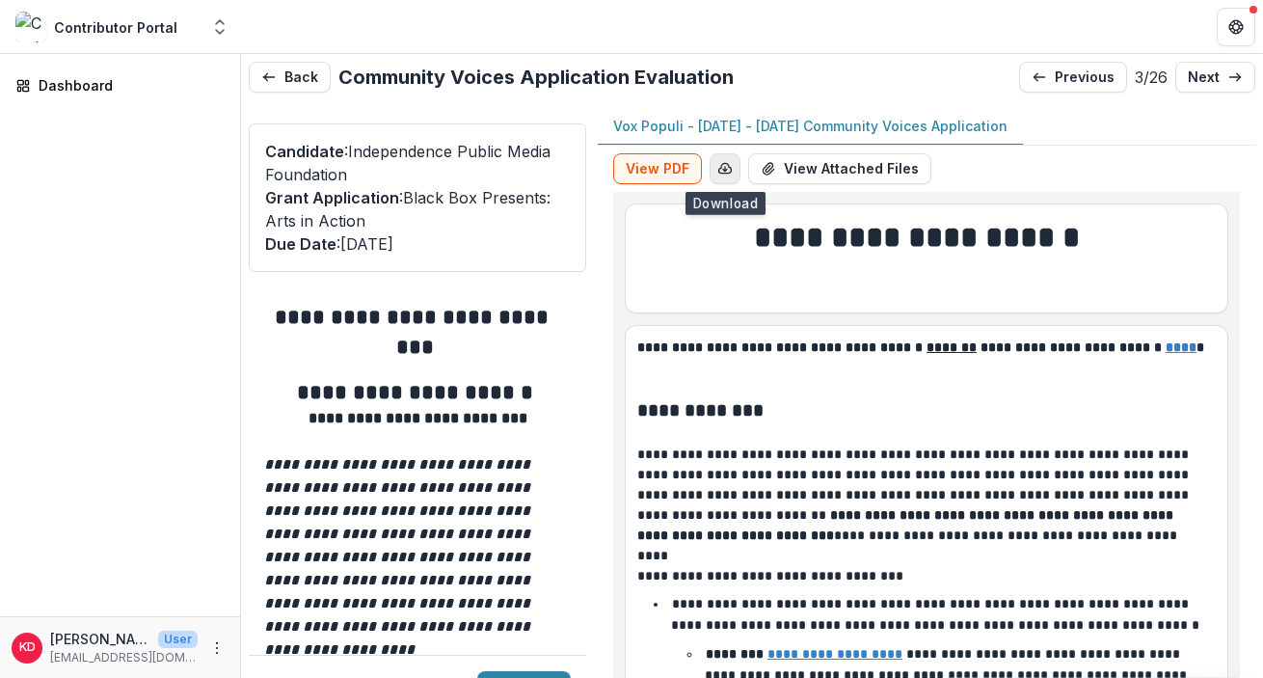
click at [735, 177] on button "button" at bounding box center [725, 168] width 31 height 31
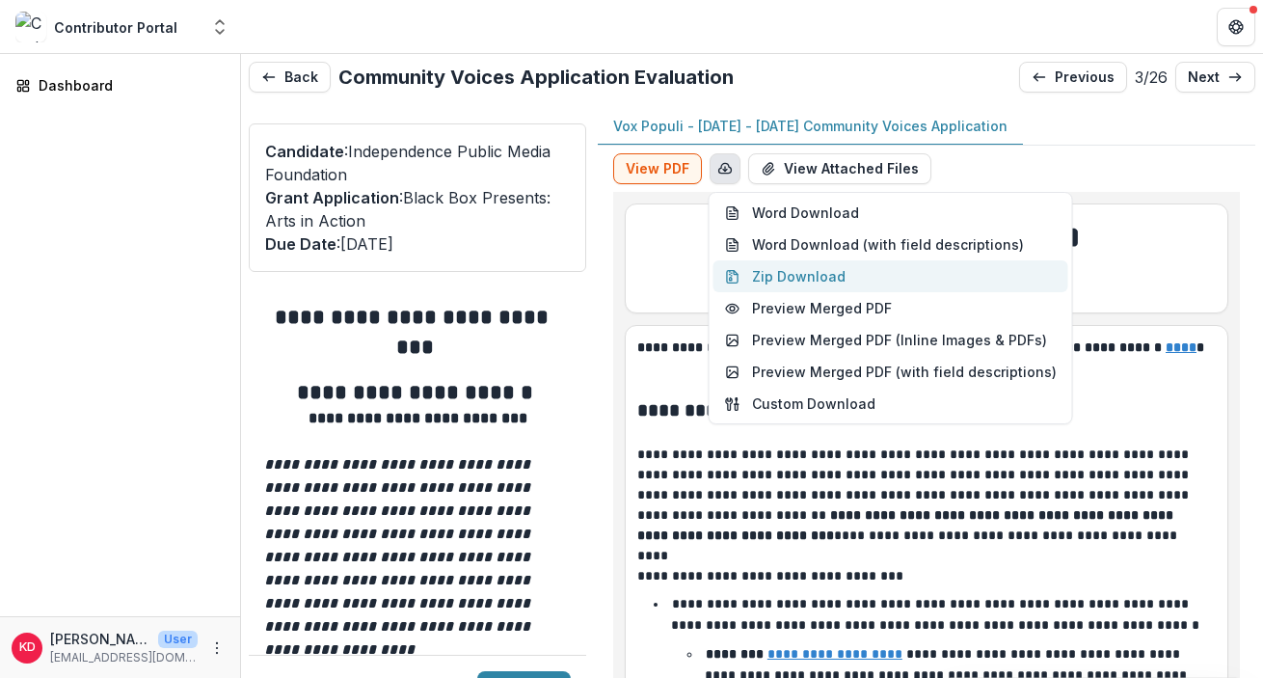
click at [787, 285] on button "Zip Download" at bounding box center [891, 276] width 355 height 32
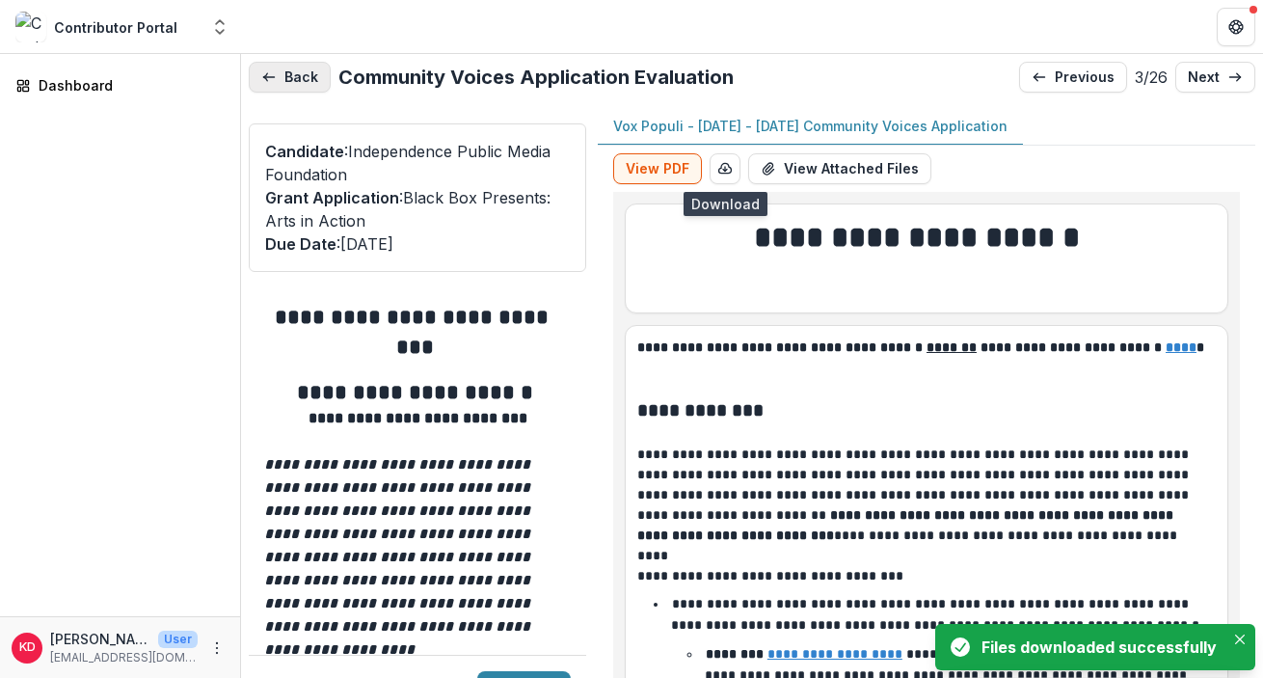
click at [304, 80] on button "Back" at bounding box center [290, 77] width 82 height 31
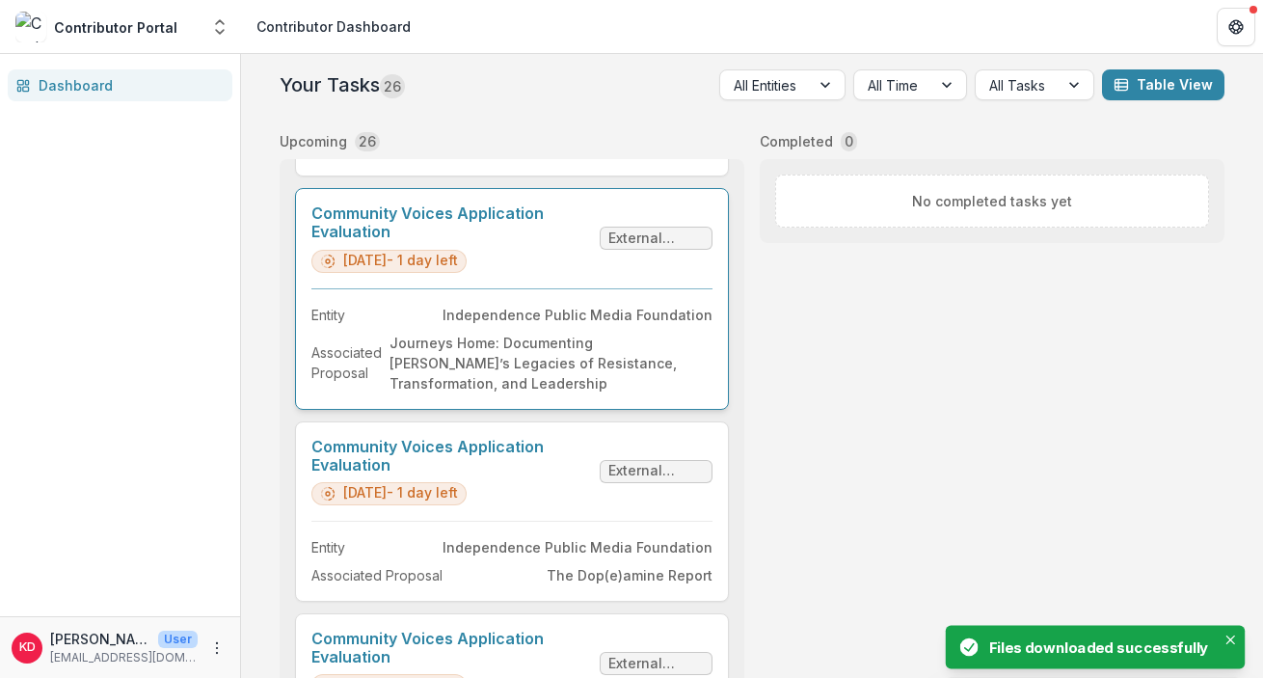
scroll to position [586, 0]
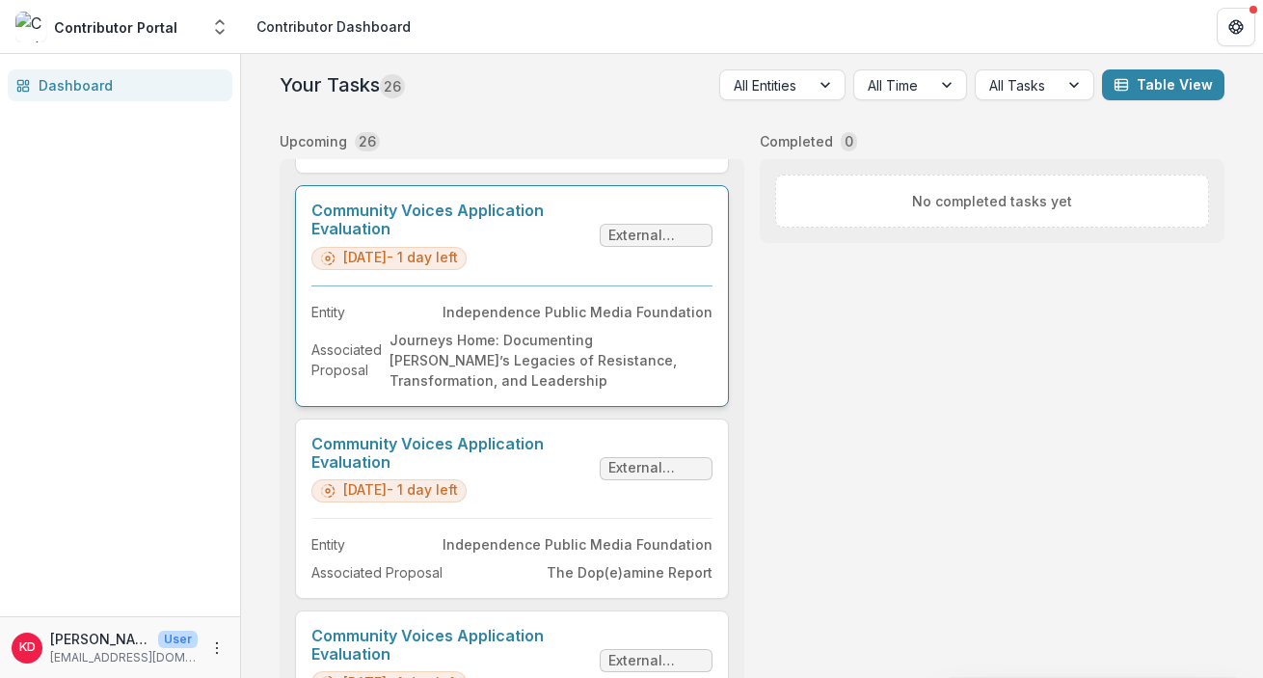
click at [481, 238] on link "Community Voices Application Evaluation" at bounding box center [451, 220] width 281 height 37
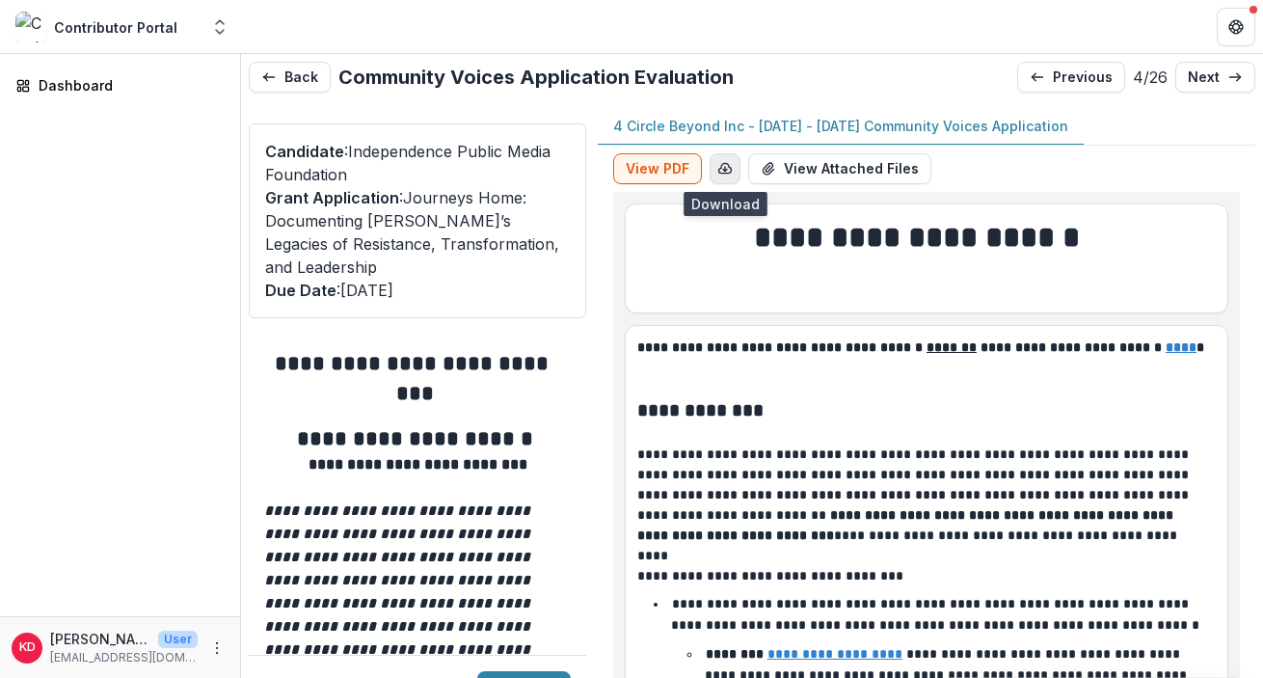
click at [729, 167] on icon "button" at bounding box center [724, 168] width 15 height 15
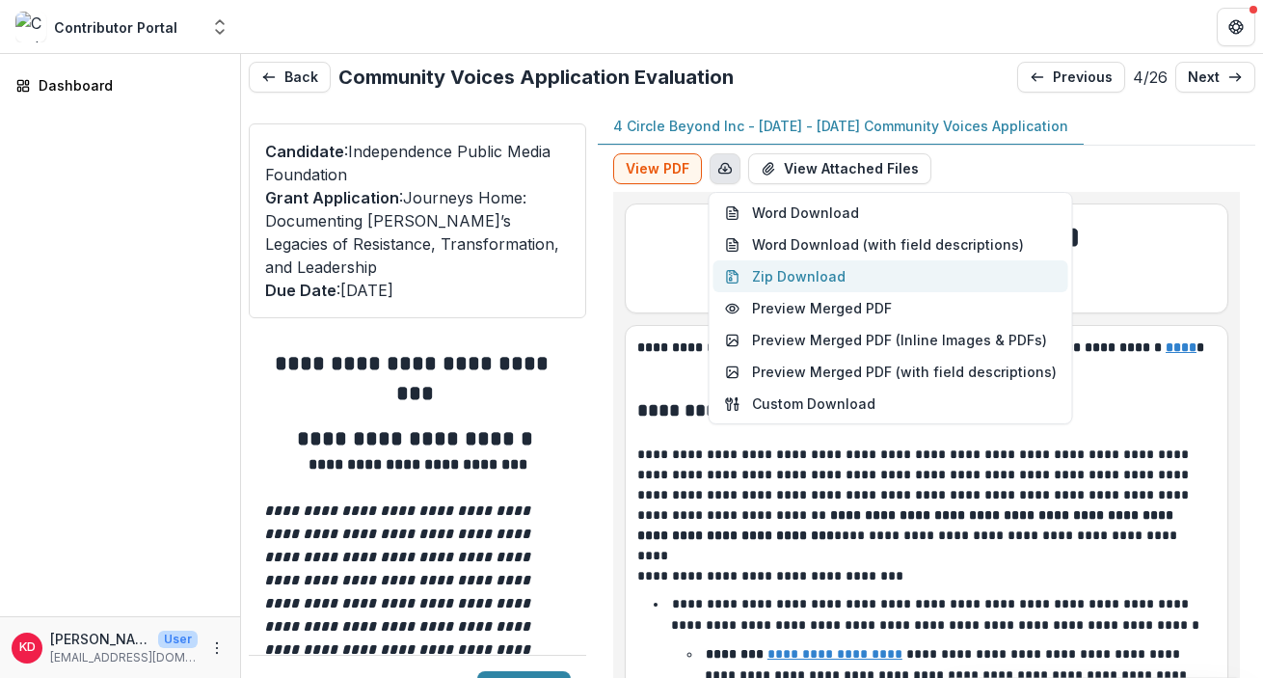
click at [778, 283] on button "Zip Download" at bounding box center [891, 276] width 355 height 32
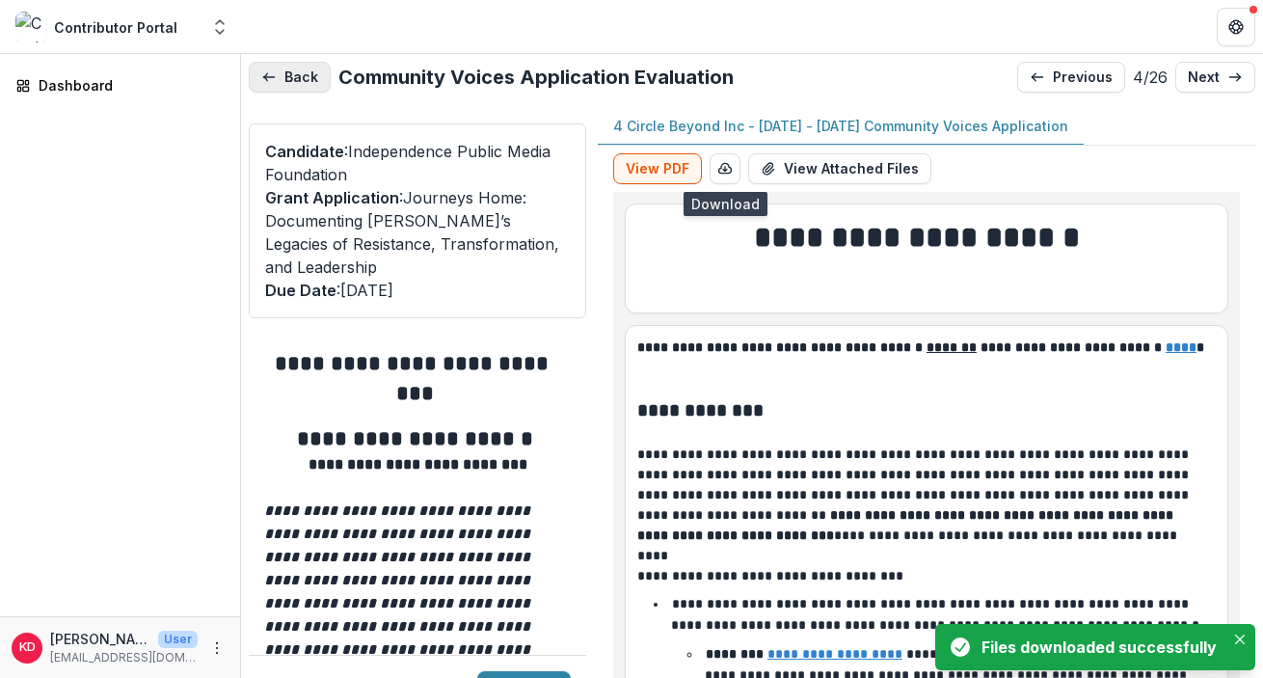
click at [293, 70] on button "Back" at bounding box center [290, 77] width 82 height 31
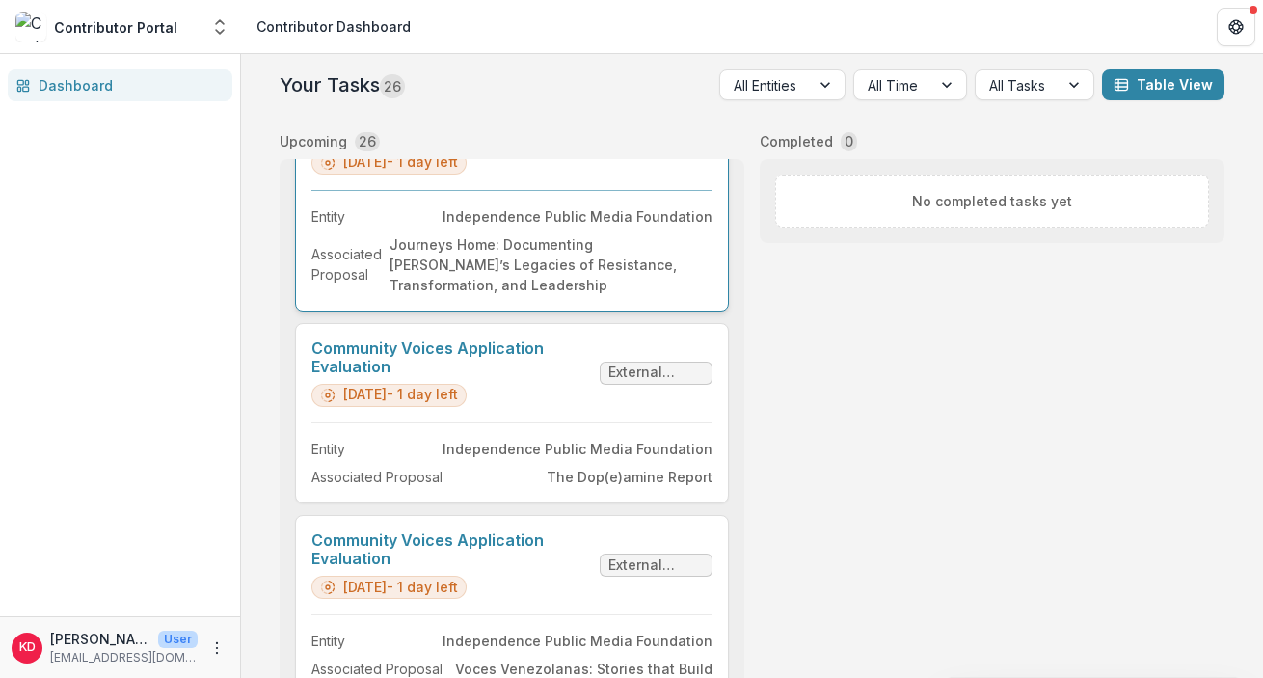
scroll to position [787, 0]
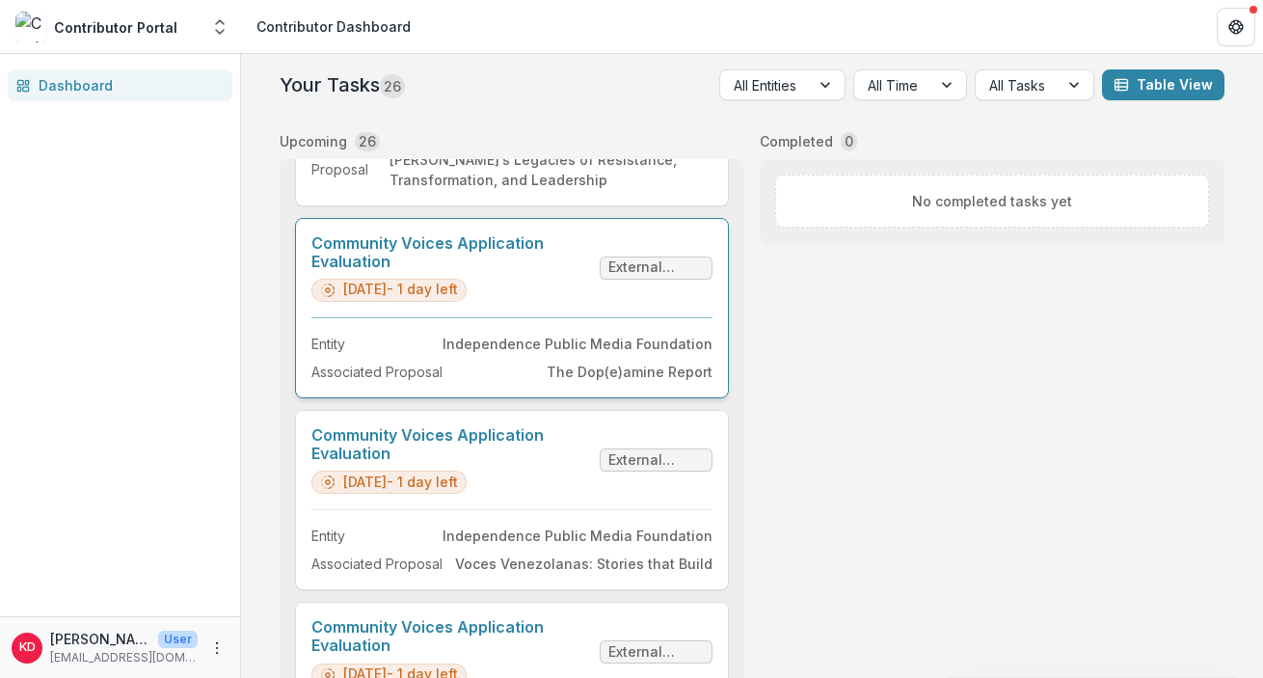
click at [548, 271] on link "Community Voices Application Evaluation" at bounding box center [451, 252] width 281 height 37
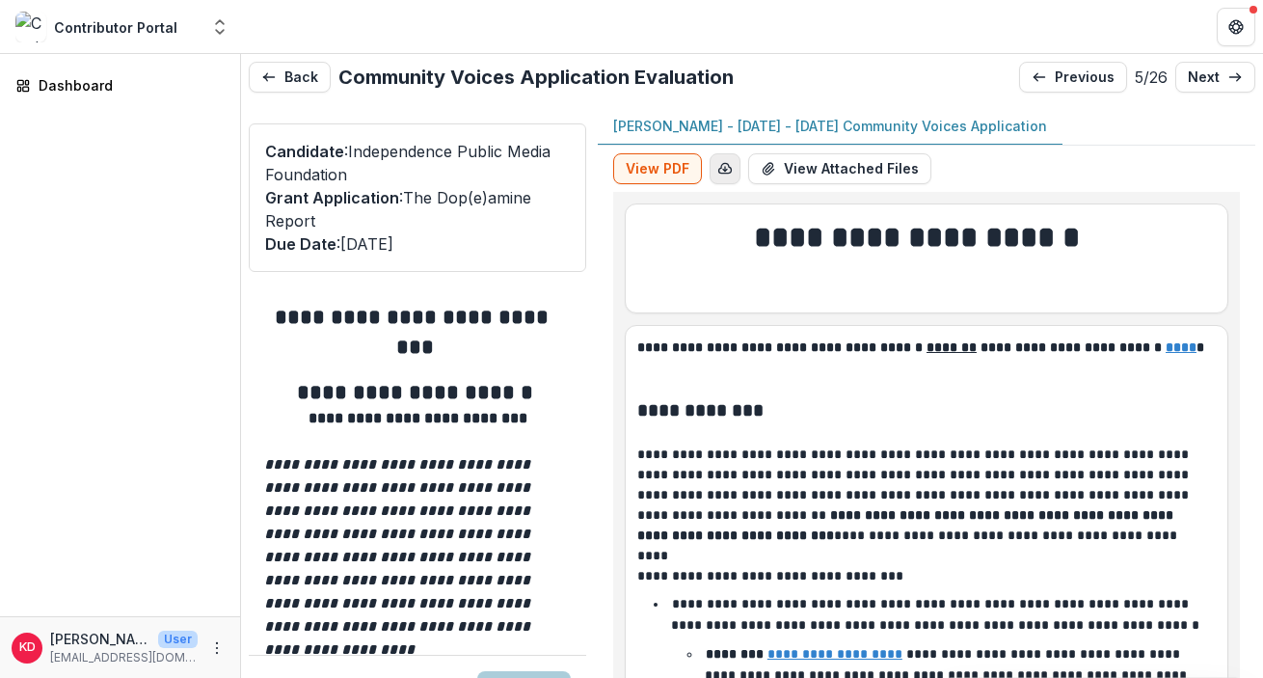
click at [737, 172] on button "button" at bounding box center [725, 168] width 31 height 31
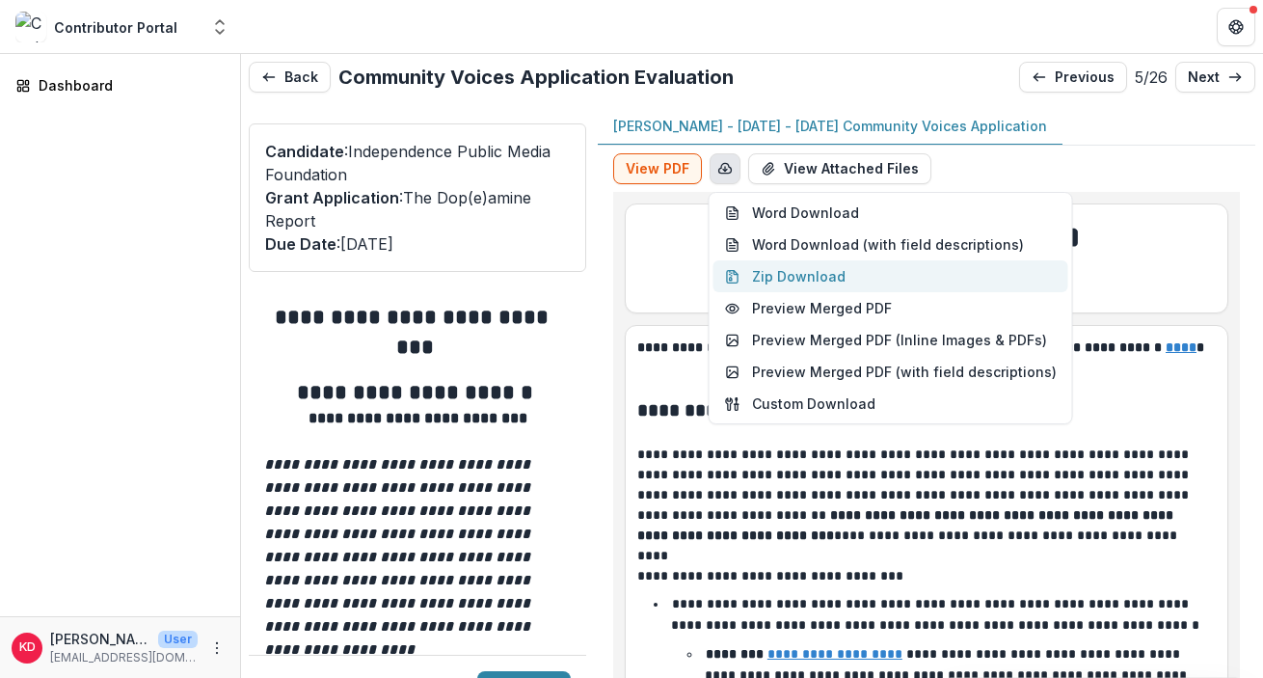
click at [804, 280] on button "Zip Download" at bounding box center [891, 276] width 355 height 32
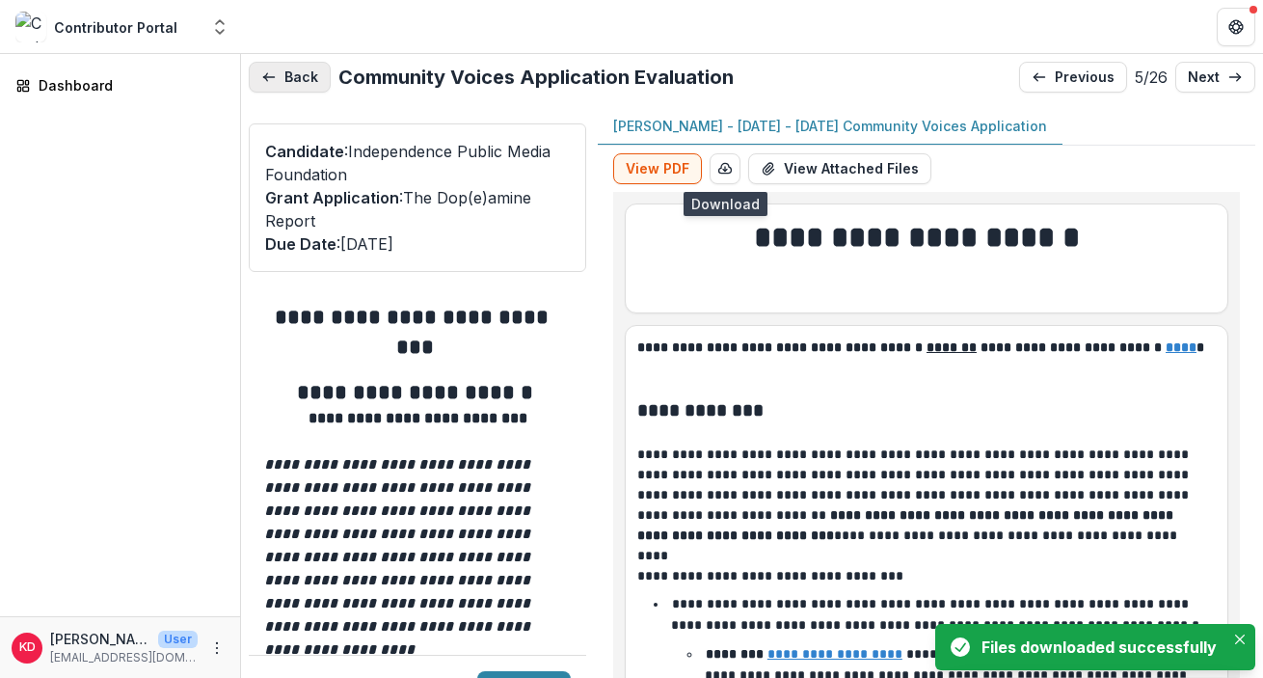
click at [294, 76] on button "Back" at bounding box center [290, 77] width 82 height 31
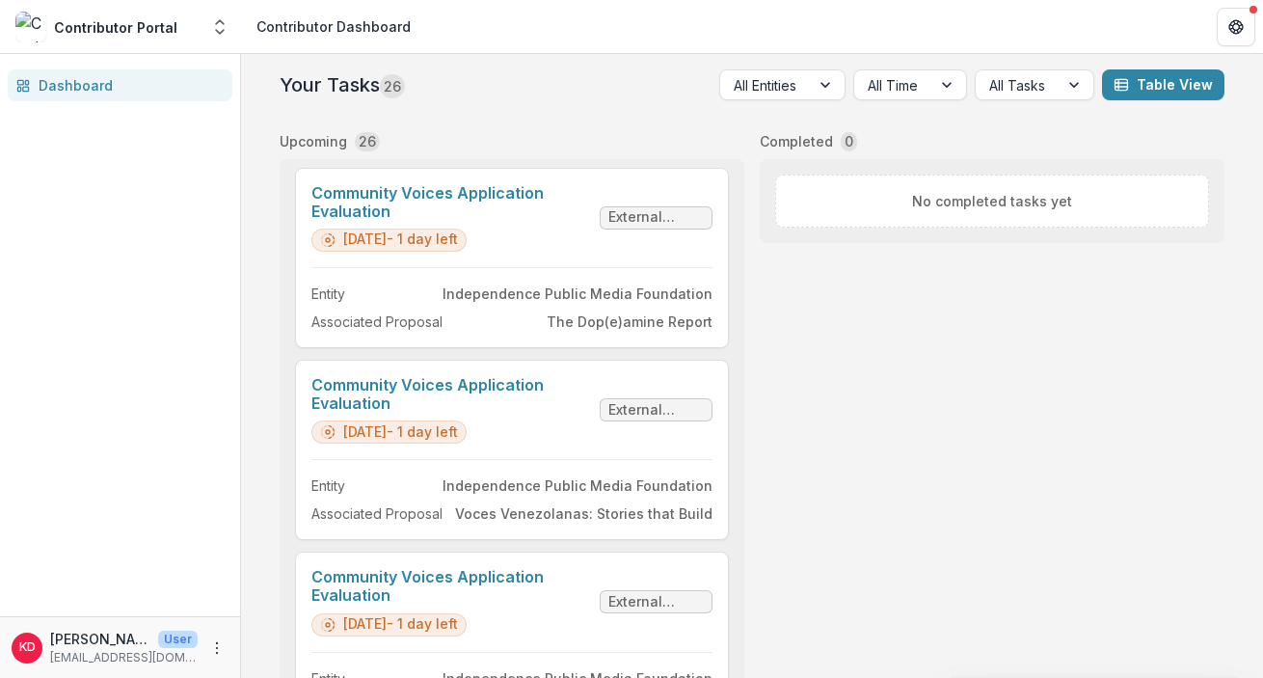
scroll to position [839, 0]
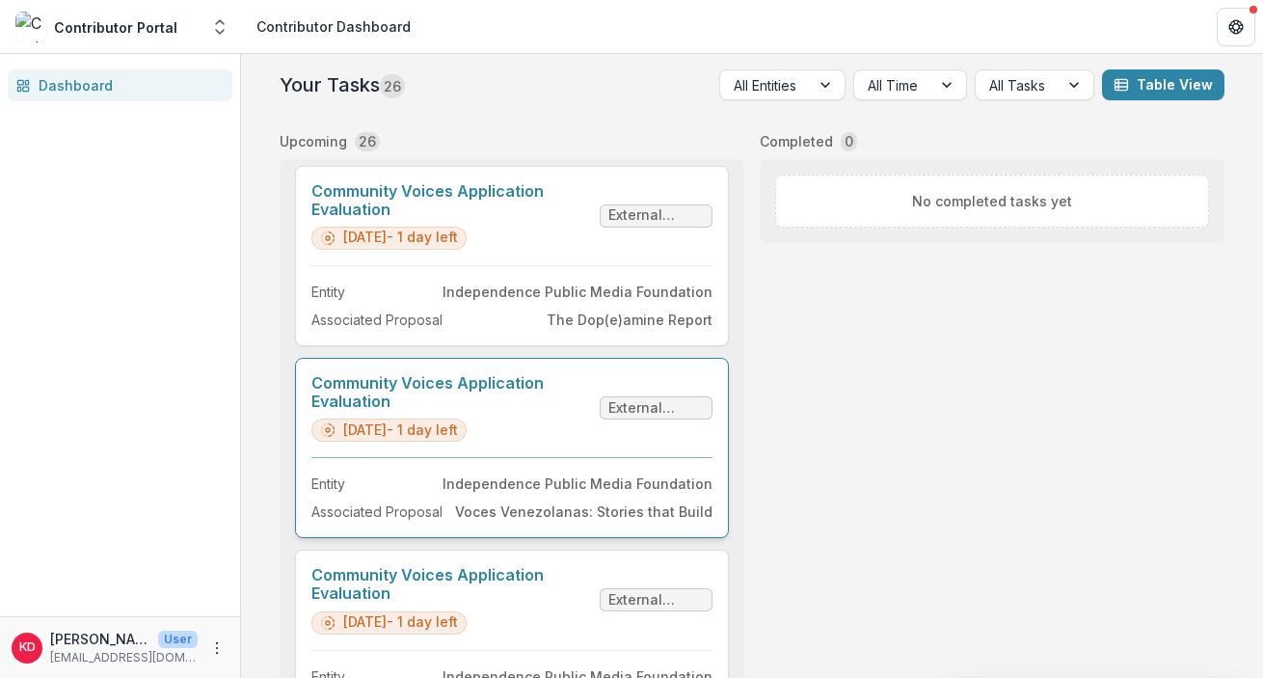
click at [573, 411] on link "Community Voices Application Evaluation" at bounding box center [451, 392] width 281 height 37
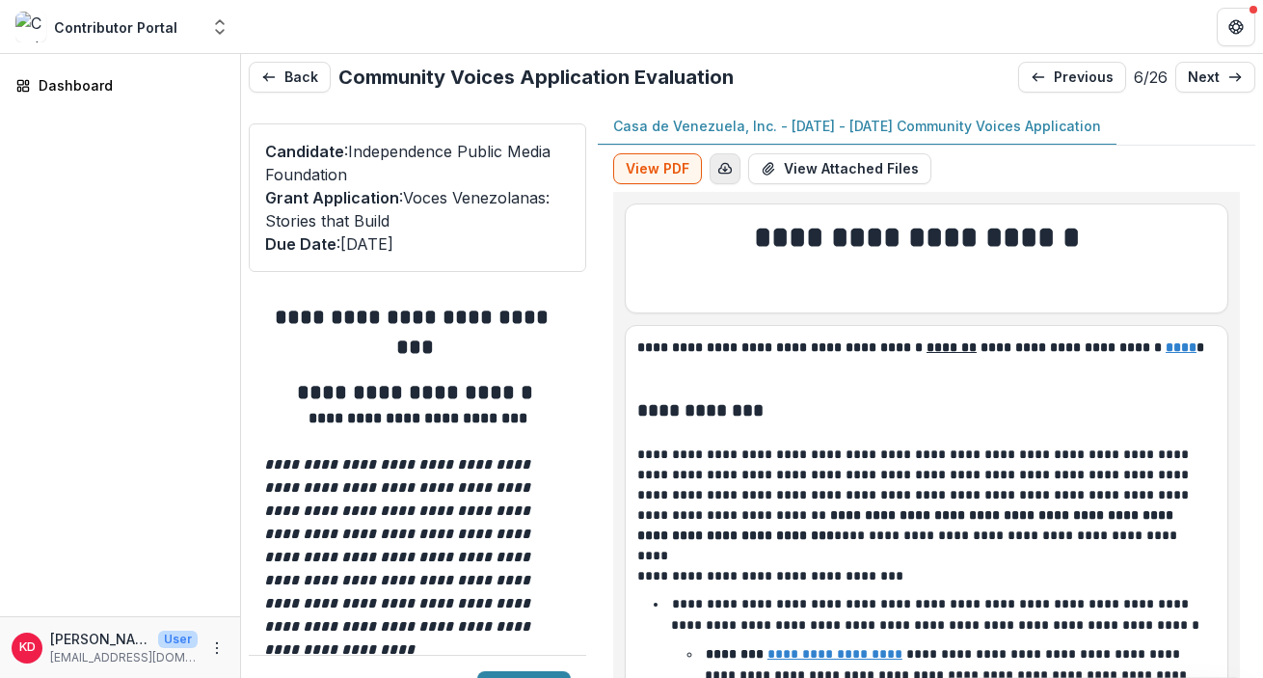
click at [727, 162] on icon "button" at bounding box center [724, 168] width 15 height 15
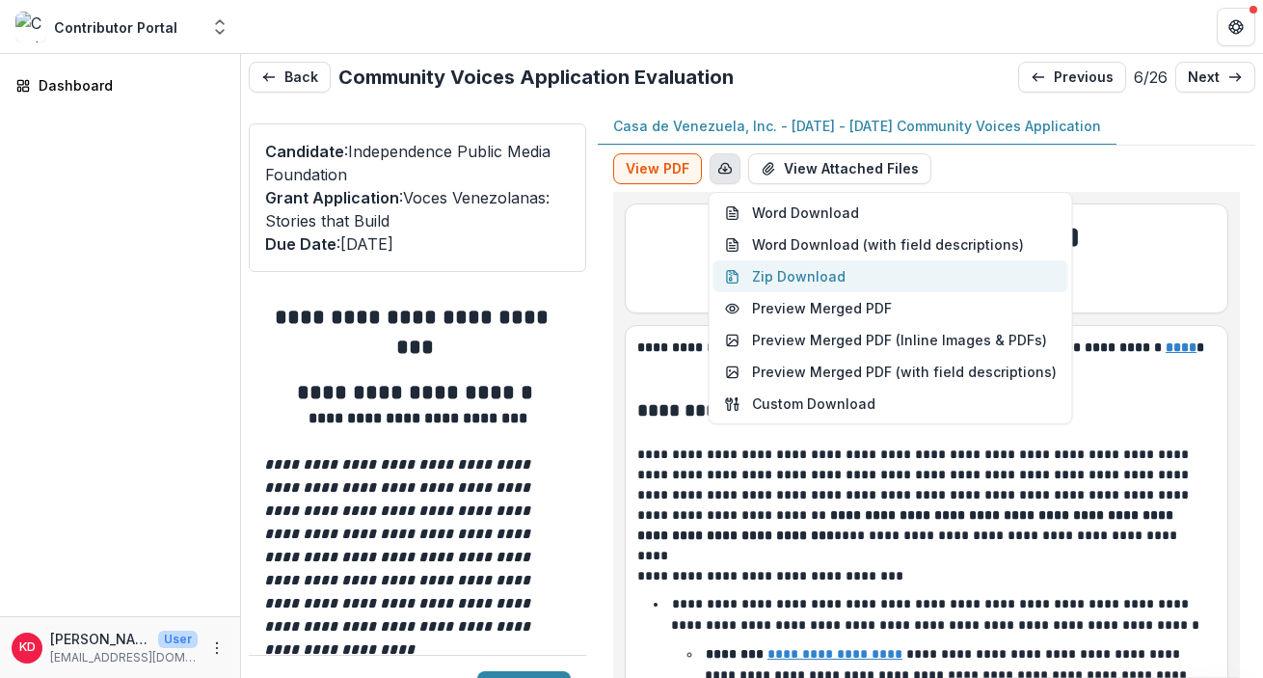
click at [790, 273] on button "Zip Download" at bounding box center [891, 276] width 355 height 32
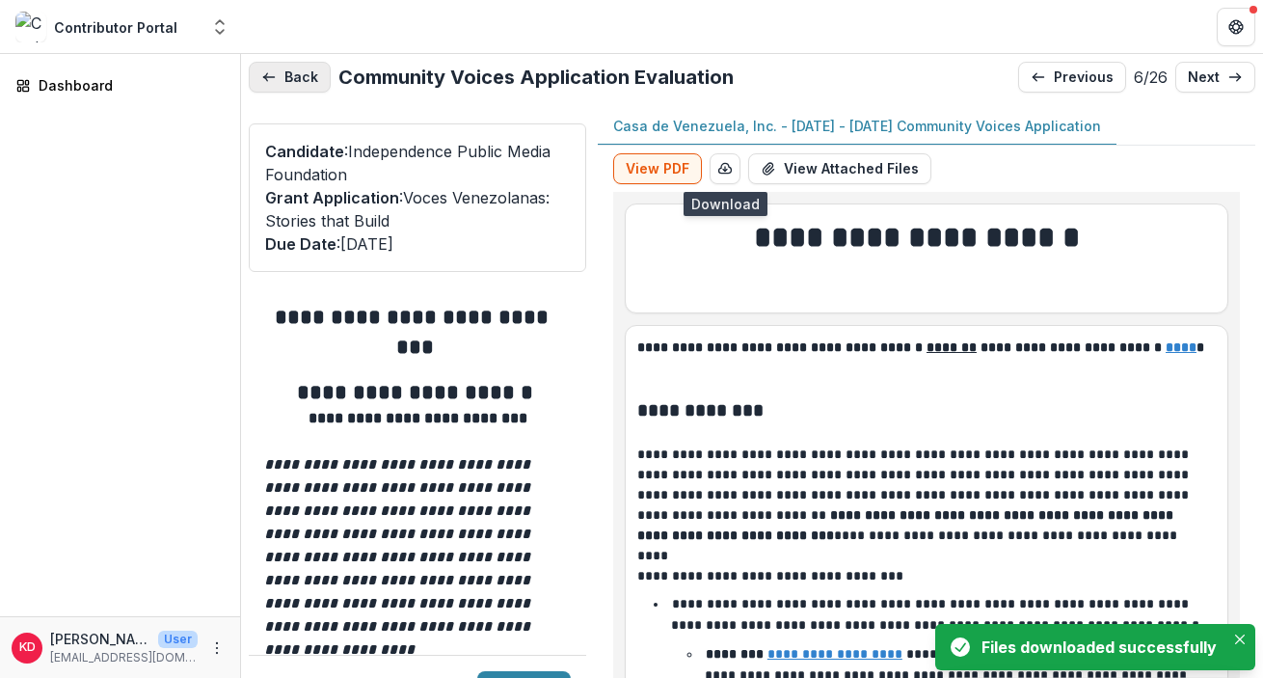
click at [300, 80] on button "Back" at bounding box center [290, 77] width 82 height 31
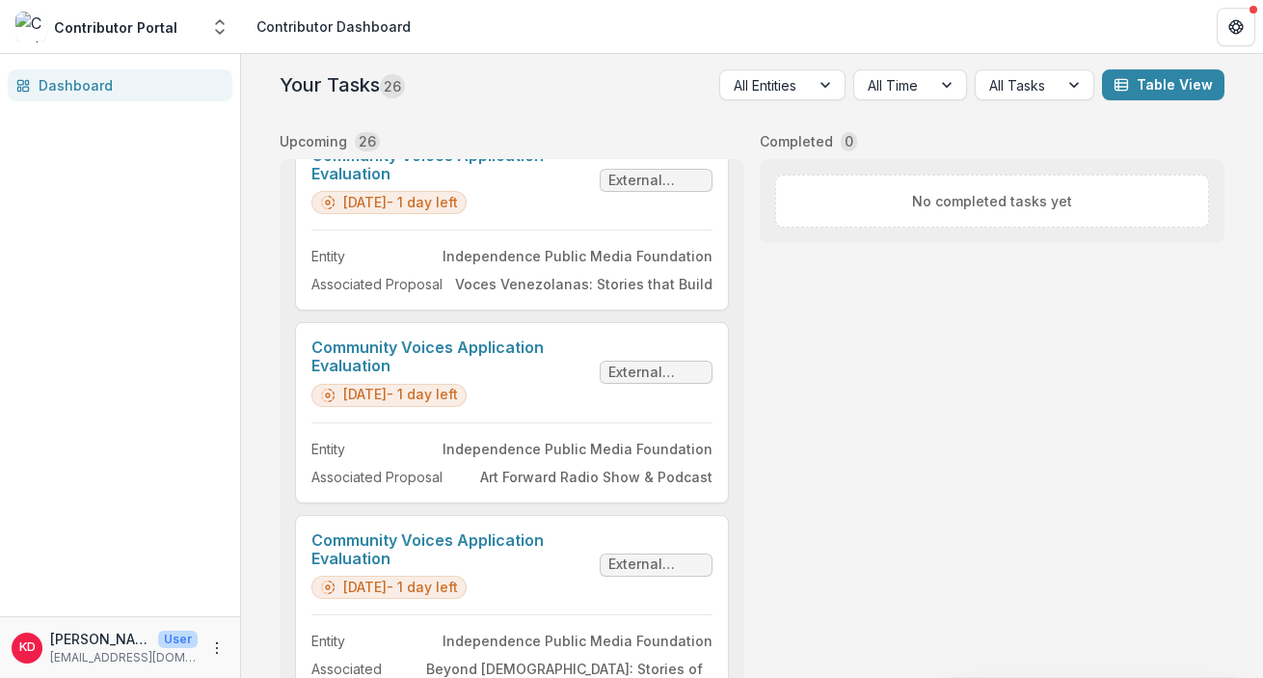
scroll to position [1158, 0]
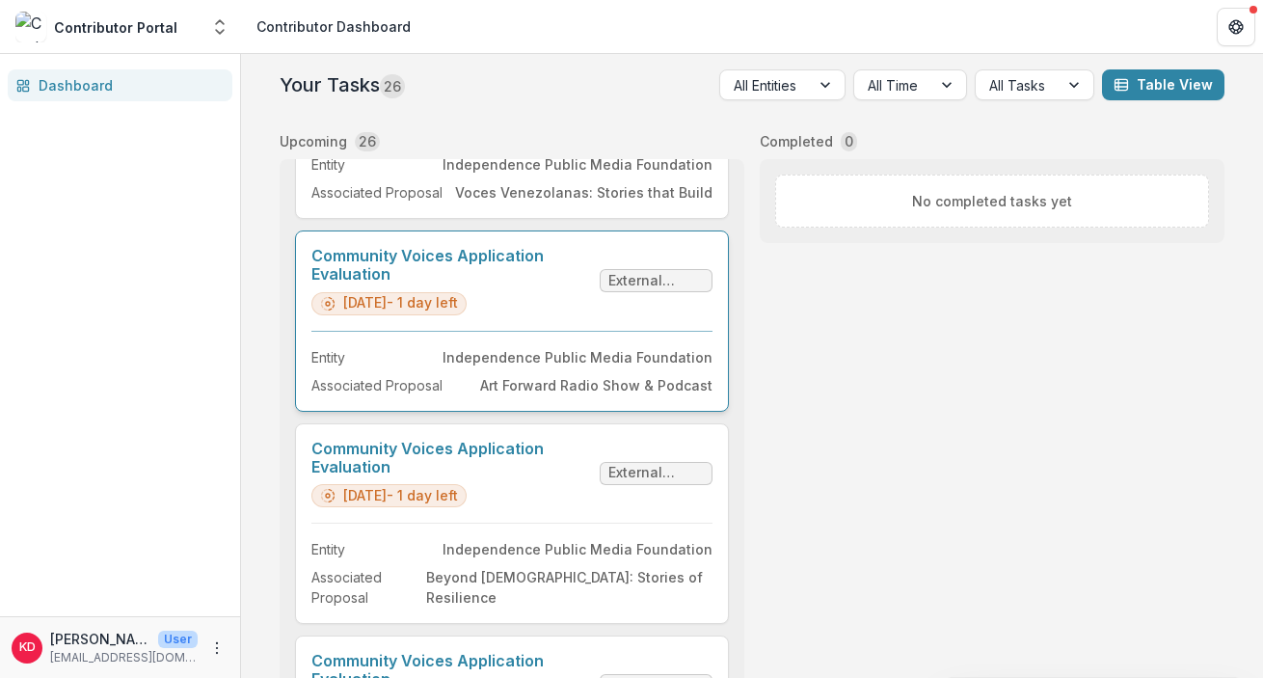
click at [555, 284] on link "Community Voices Application Evaluation" at bounding box center [451, 265] width 281 height 37
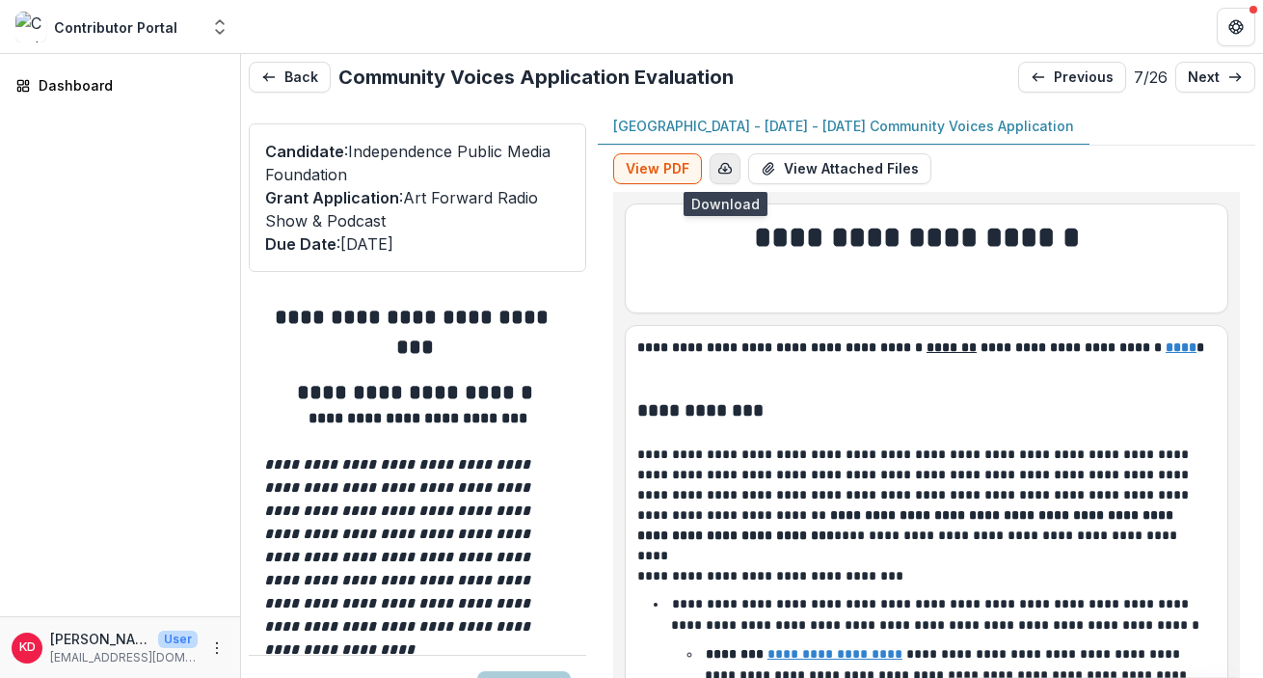
click at [732, 169] on button "button" at bounding box center [725, 168] width 31 height 31
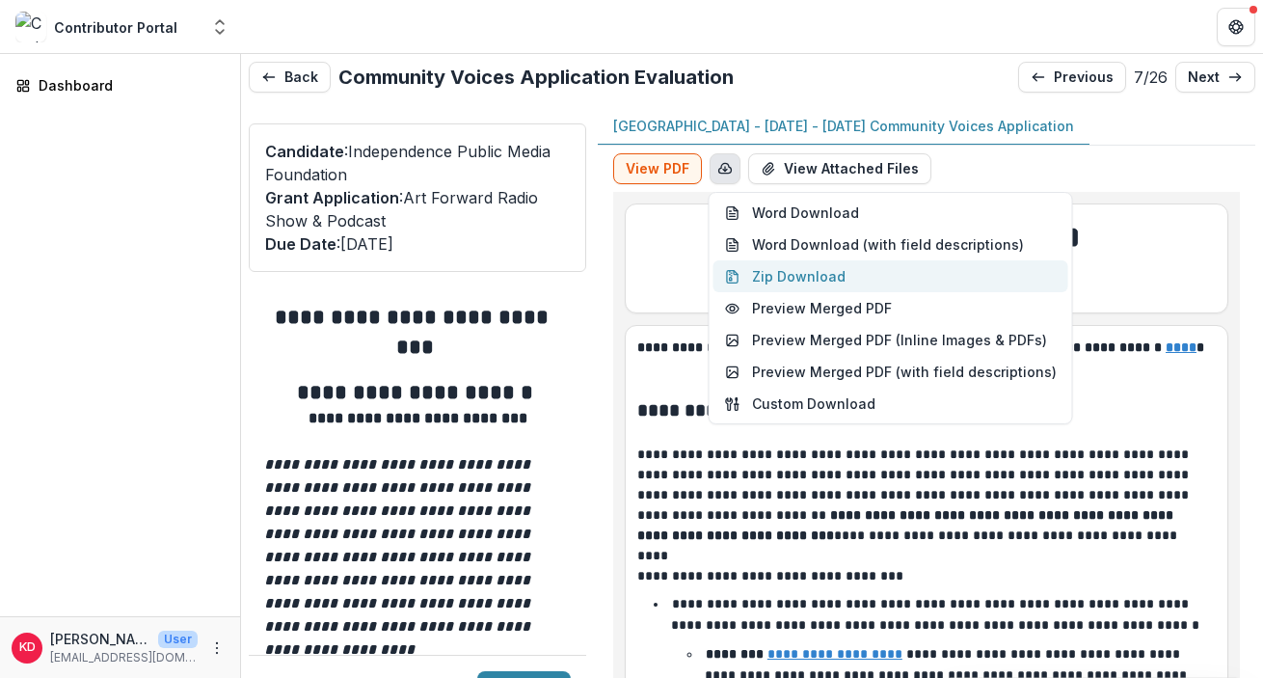
click at [787, 279] on button "Zip Download" at bounding box center [891, 276] width 355 height 32
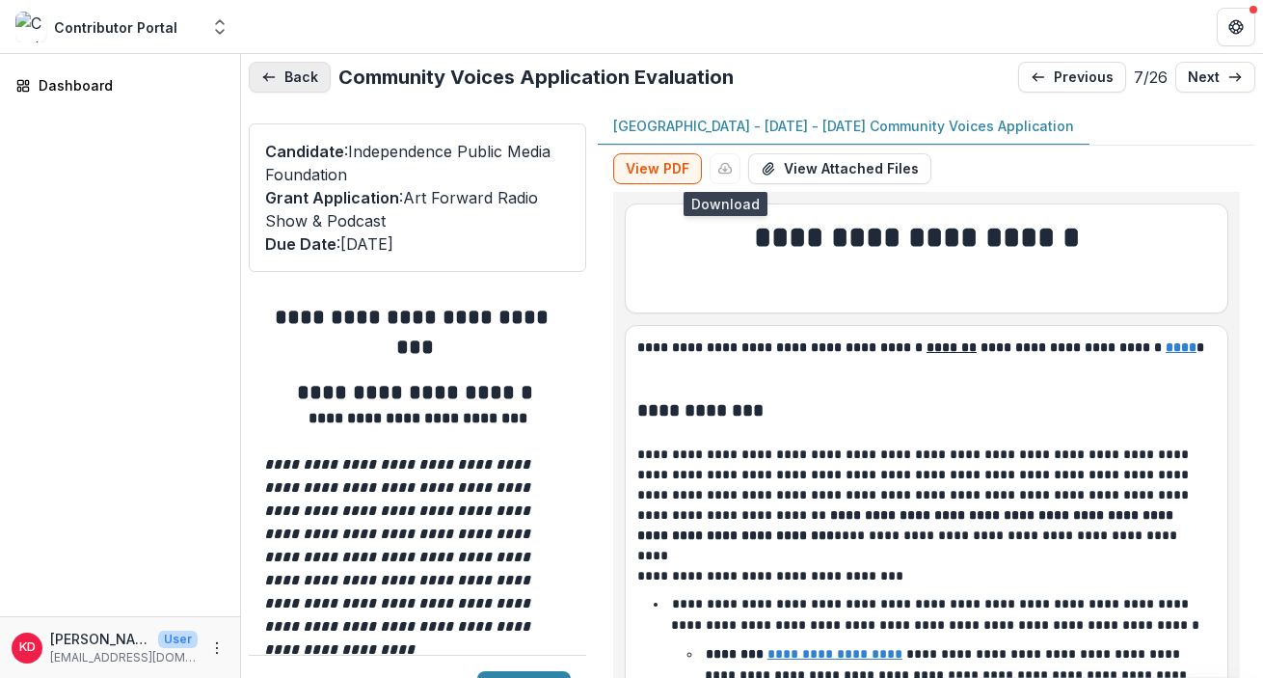
click at [300, 79] on button "Back" at bounding box center [290, 77] width 82 height 31
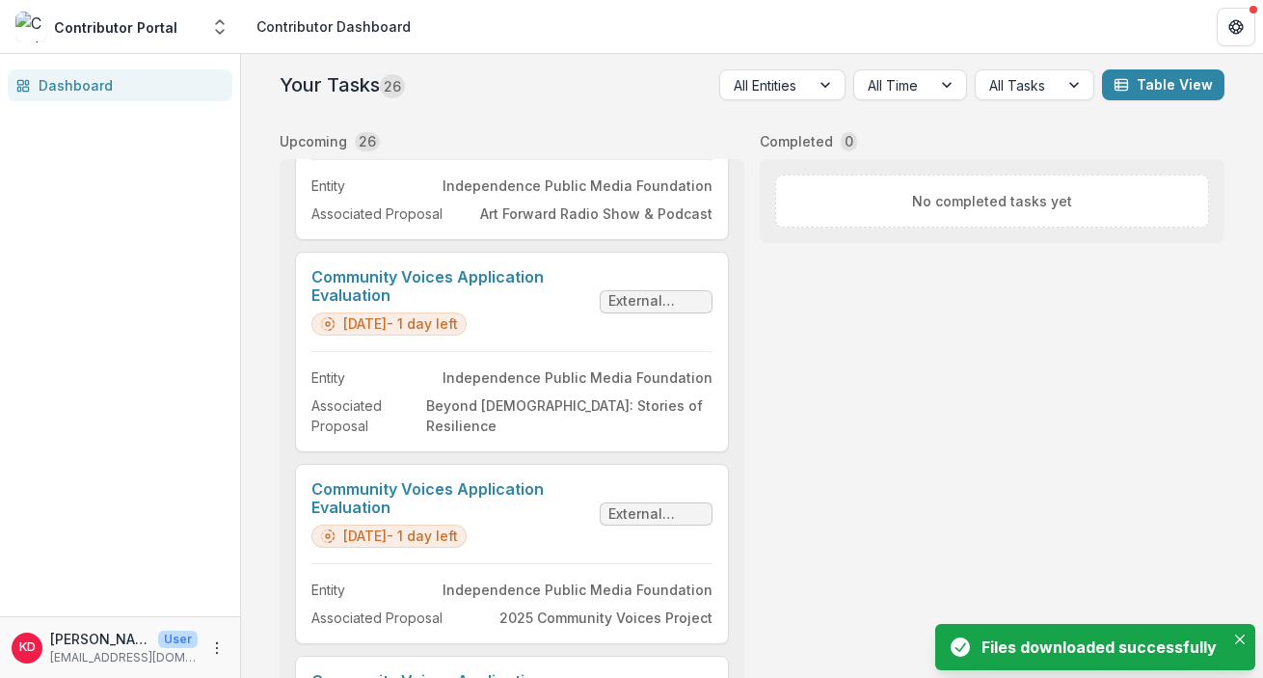
scroll to position [1333, 0]
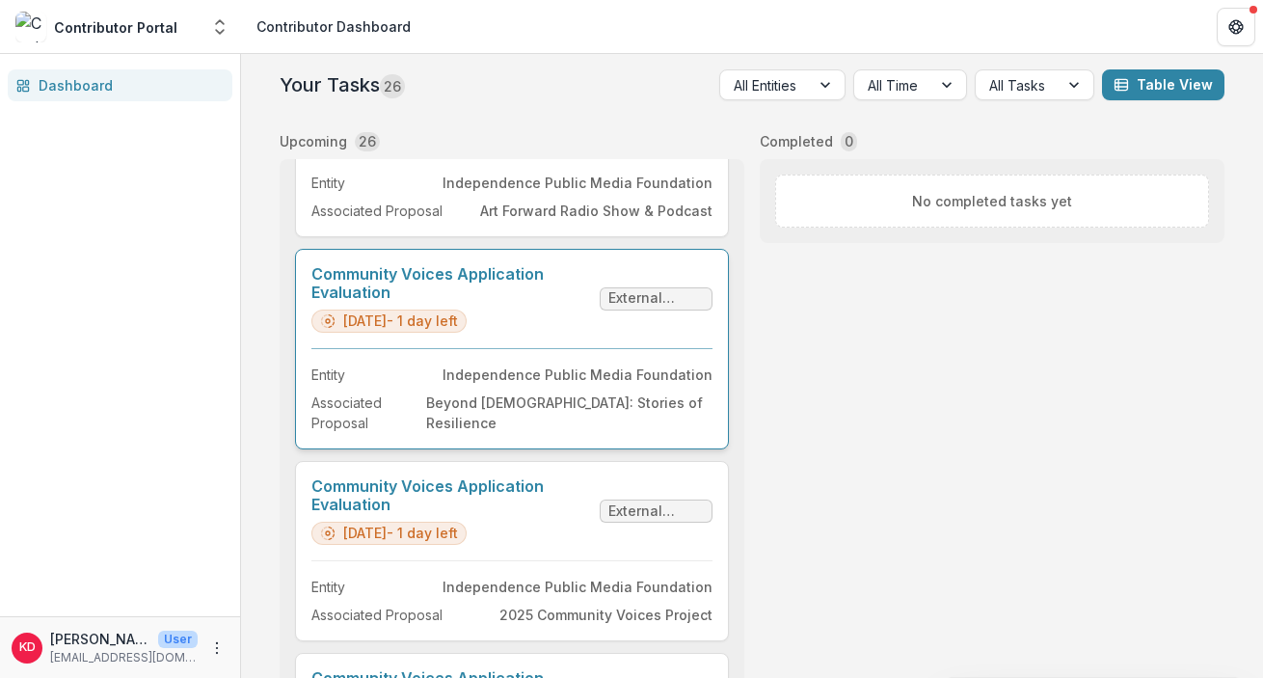
click at [525, 302] on link "Community Voices Application Evaluation" at bounding box center [451, 283] width 281 height 37
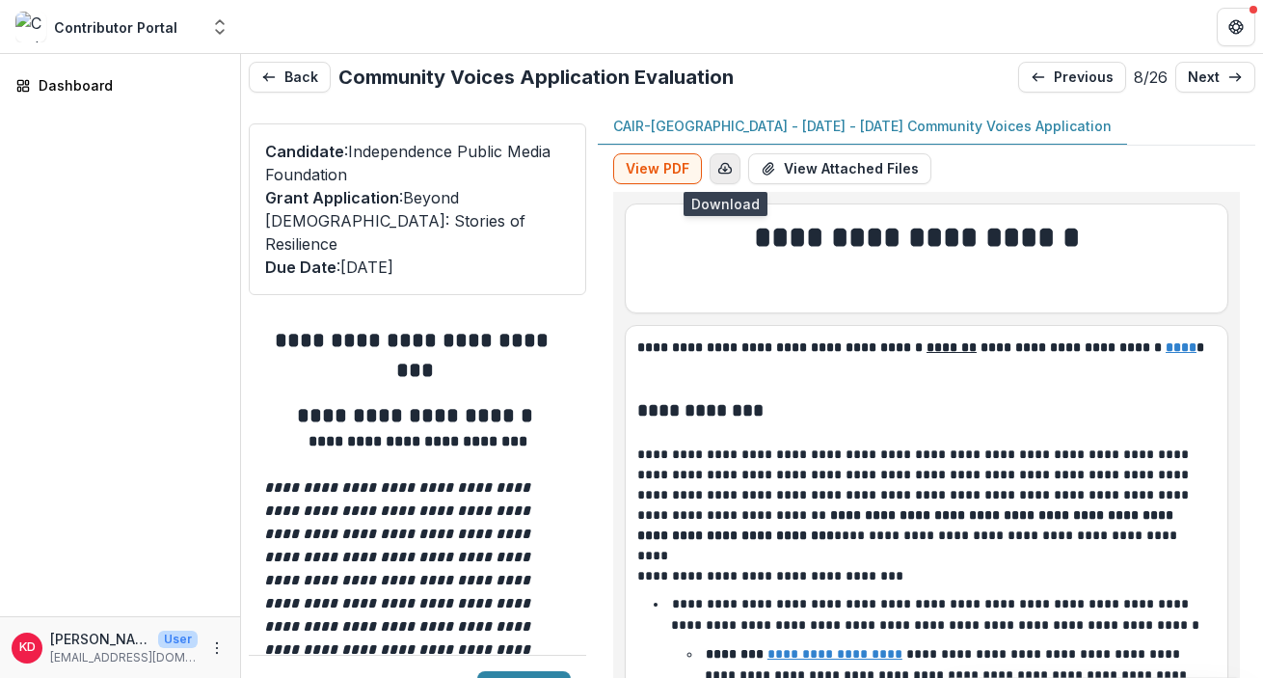
click at [724, 170] on polyline "button" at bounding box center [725, 170] width 4 height 2
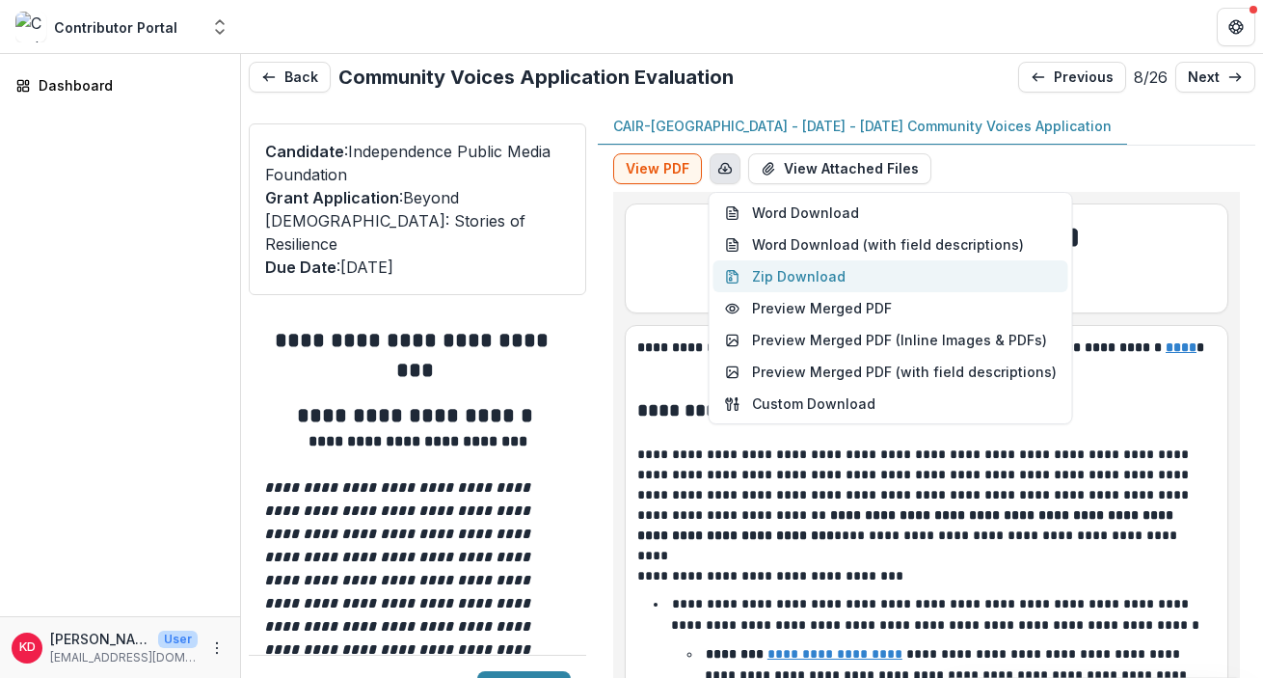
click at [787, 284] on button "Zip Download" at bounding box center [891, 276] width 355 height 32
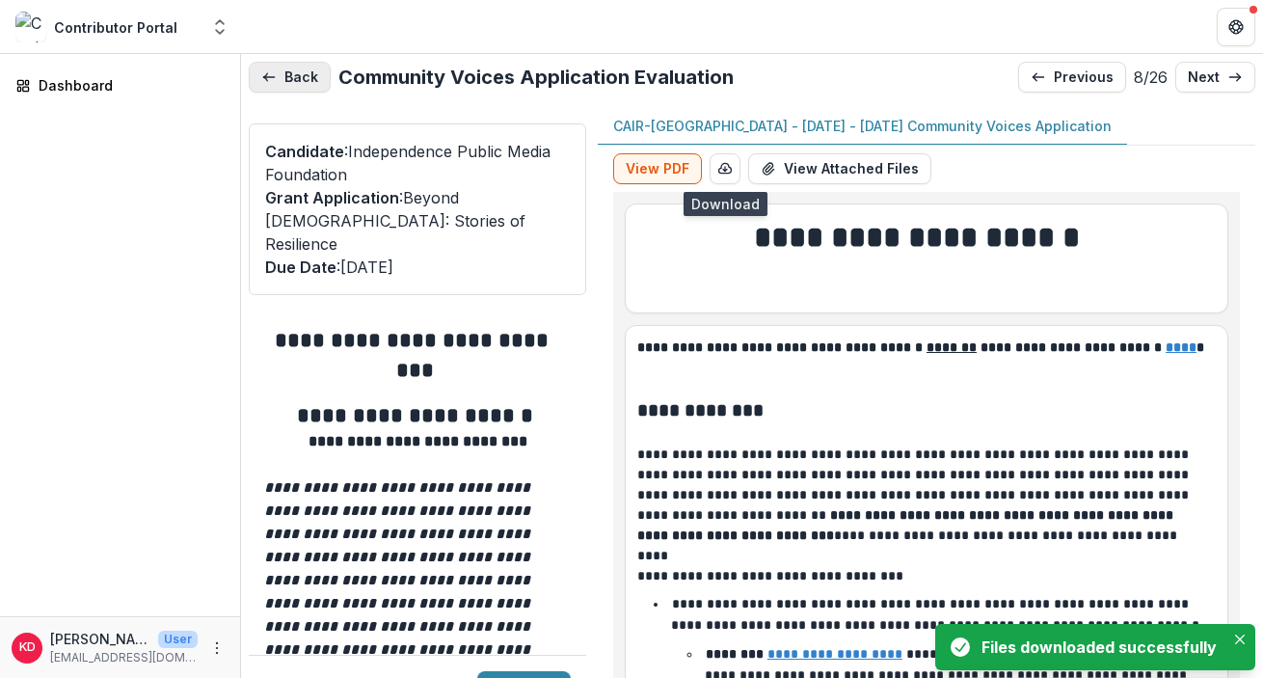
click at [301, 74] on button "Back" at bounding box center [290, 77] width 82 height 31
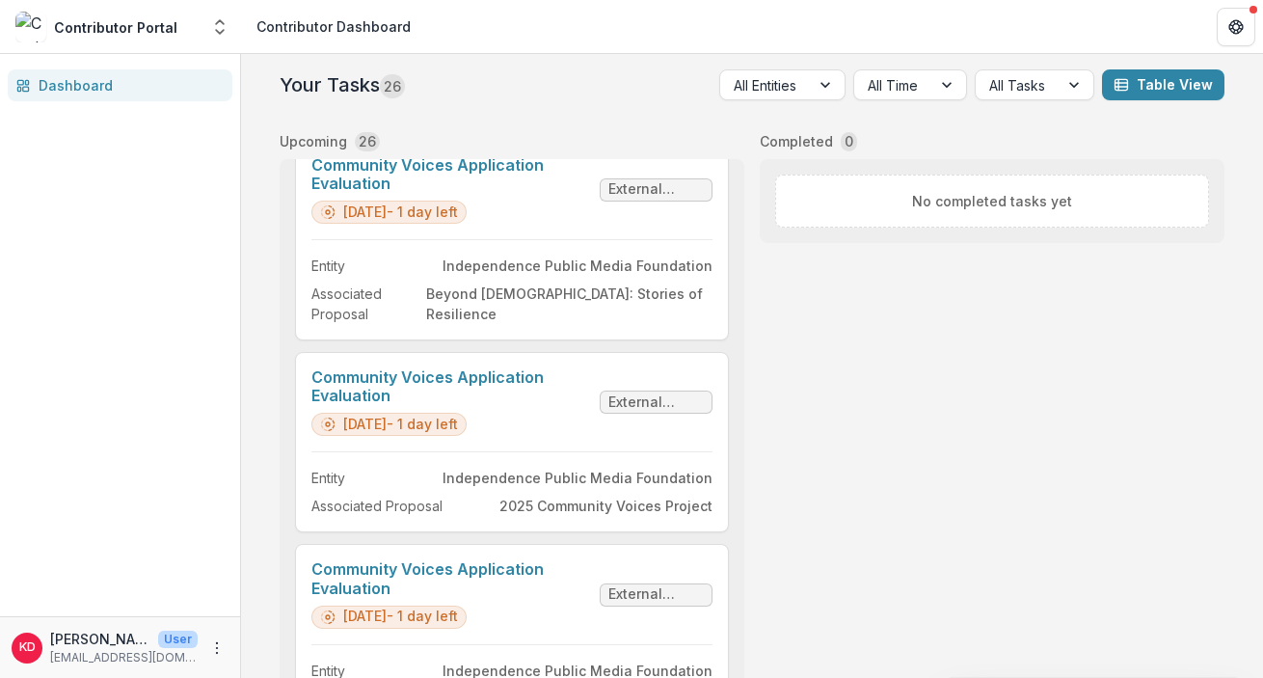
scroll to position [1574, 0]
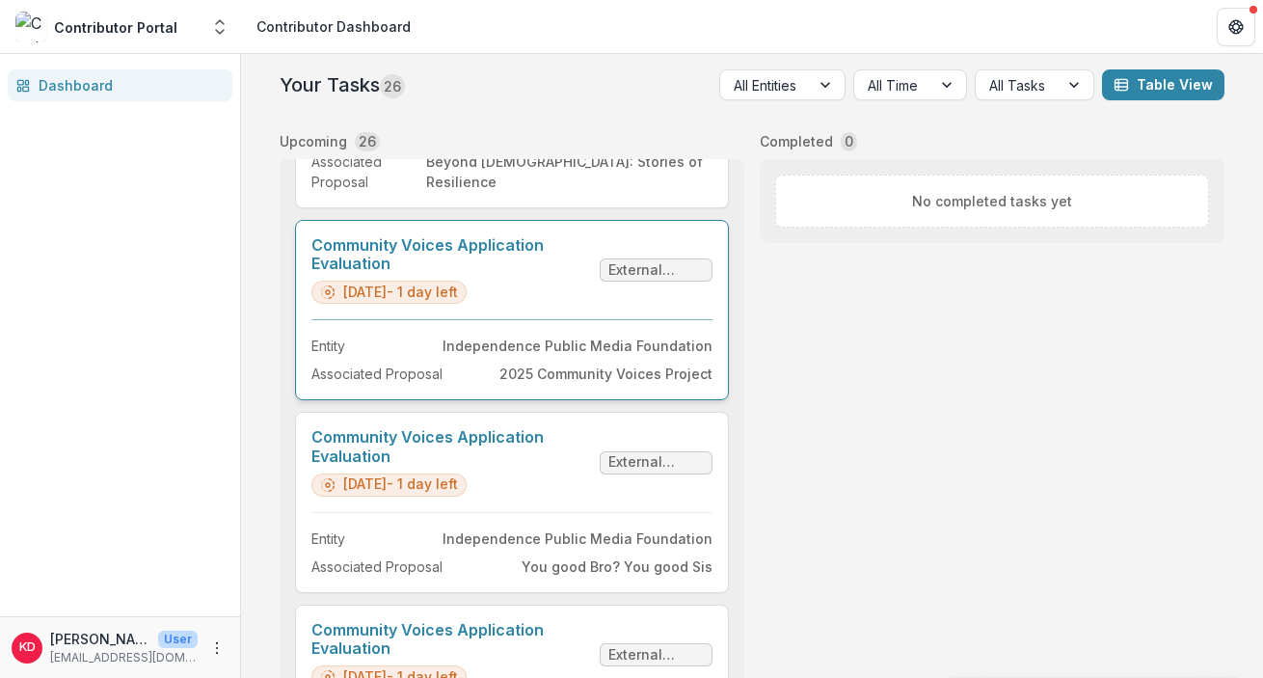
click at [564, 273] on link "Community Voices Application Evaluation" at bounding box center [451, 254] width 281 height 37
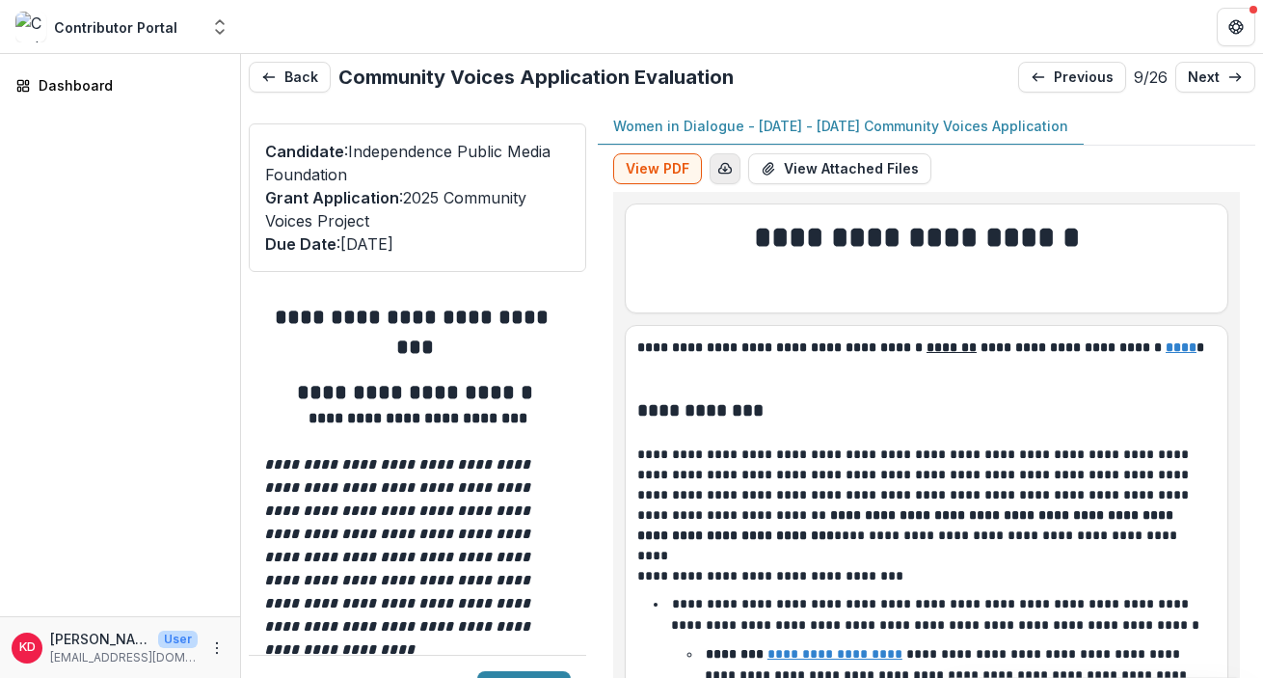
click at [729, 168] on icon "button" at bounding box center [725, 168] width 13 height 10
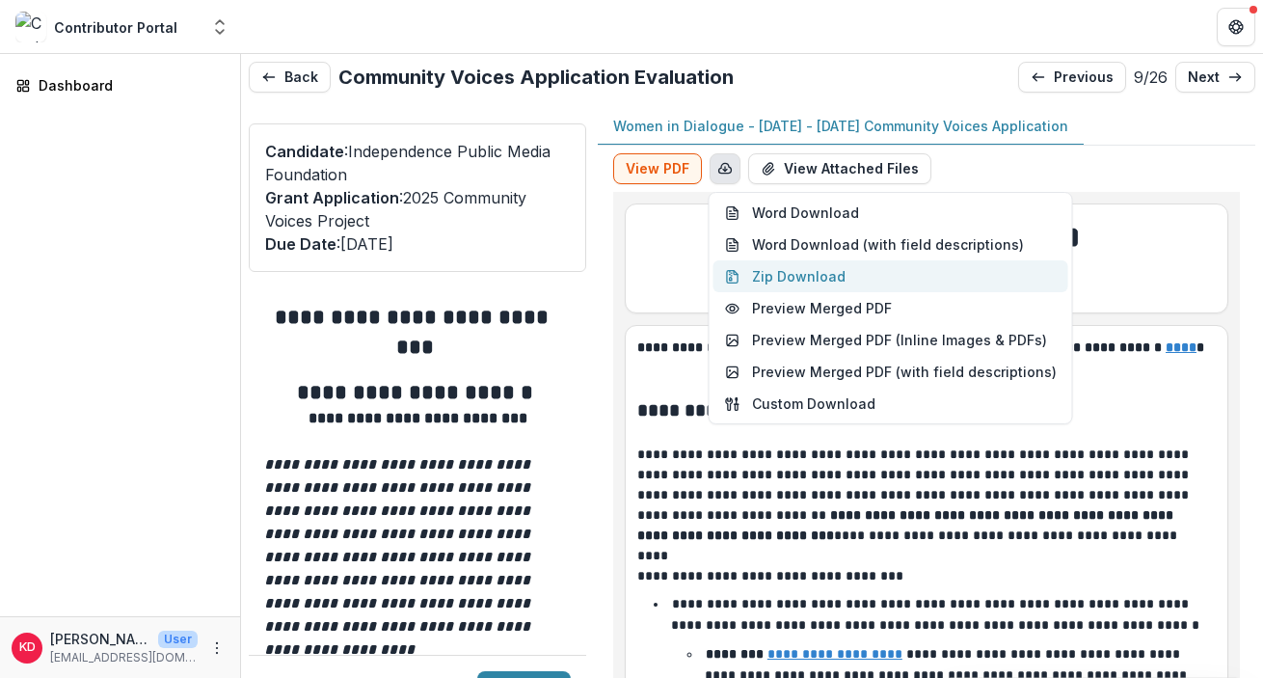
click at [797, 276] on button "Zip Download" at bounding box center [891, 276] width 355 height 32
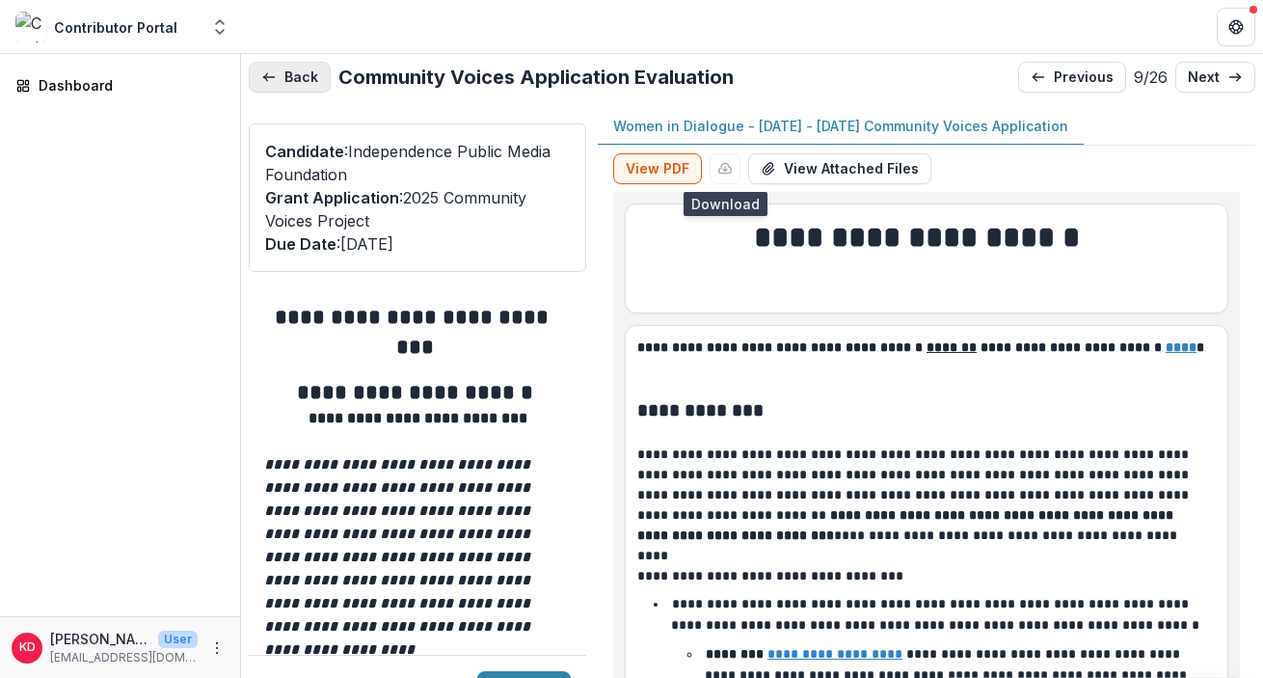
click at [296, 91] on button "Back" at bounding box center [290, 77] width 82 height 31
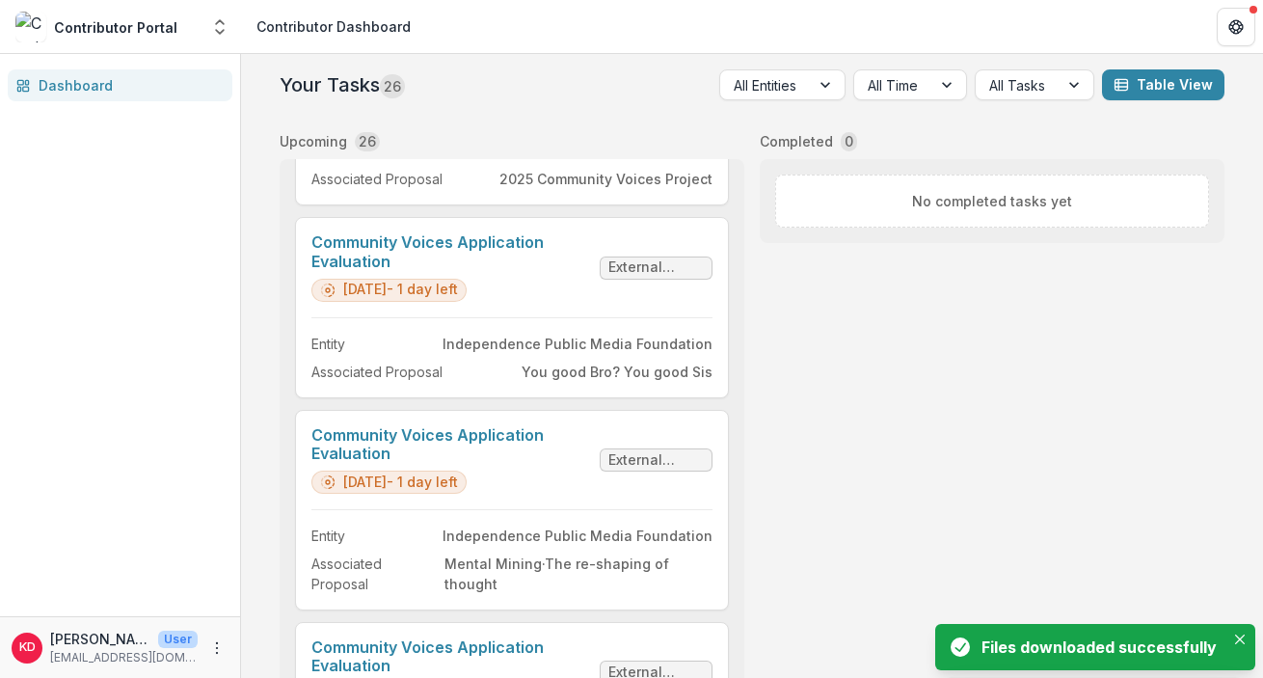
scroll to position [1688, 0]
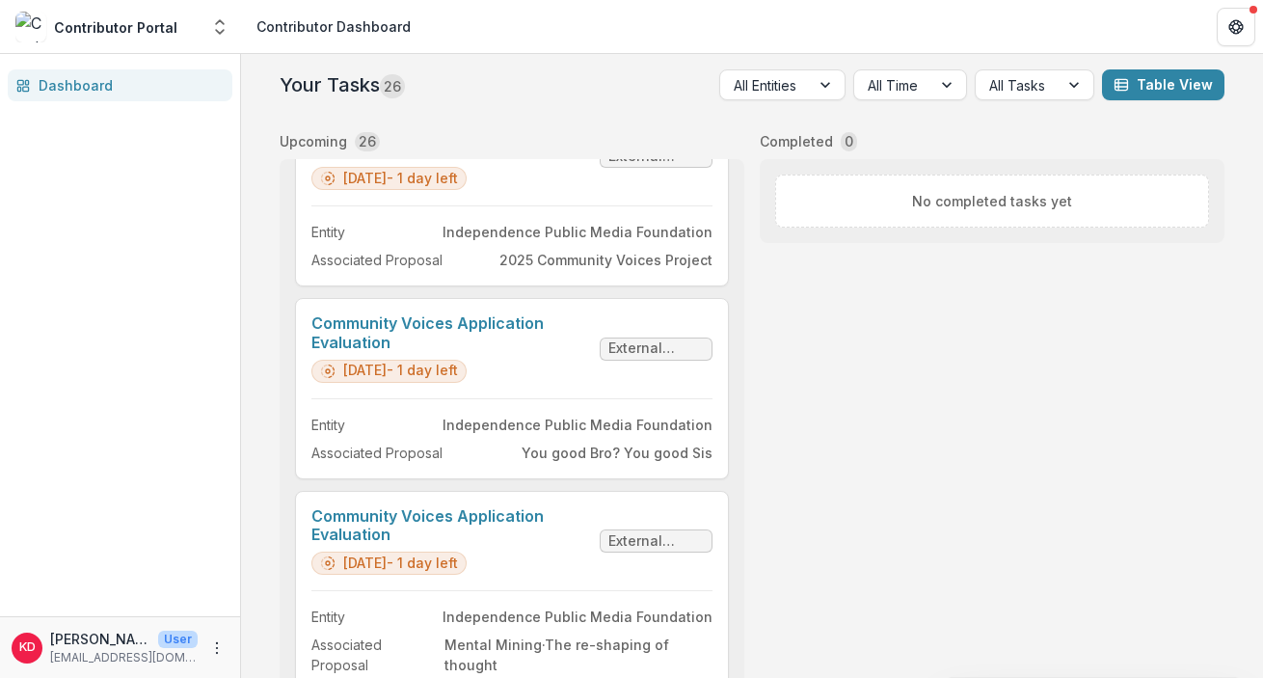
click at [510, 351] on link "Community Voices Application Evaluation" at bounding box center [451, 332] width 281 height 37
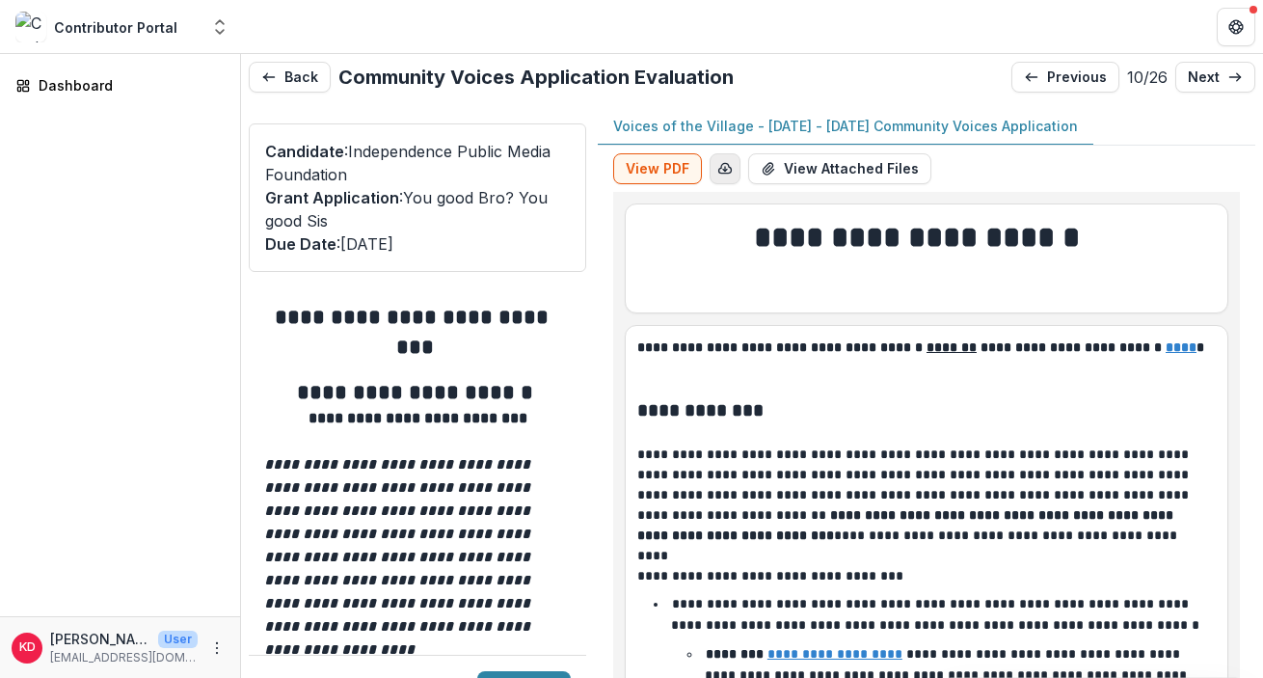
click at [732, 167] on button "button" at bounding box center [725, 168] width 31 height 31
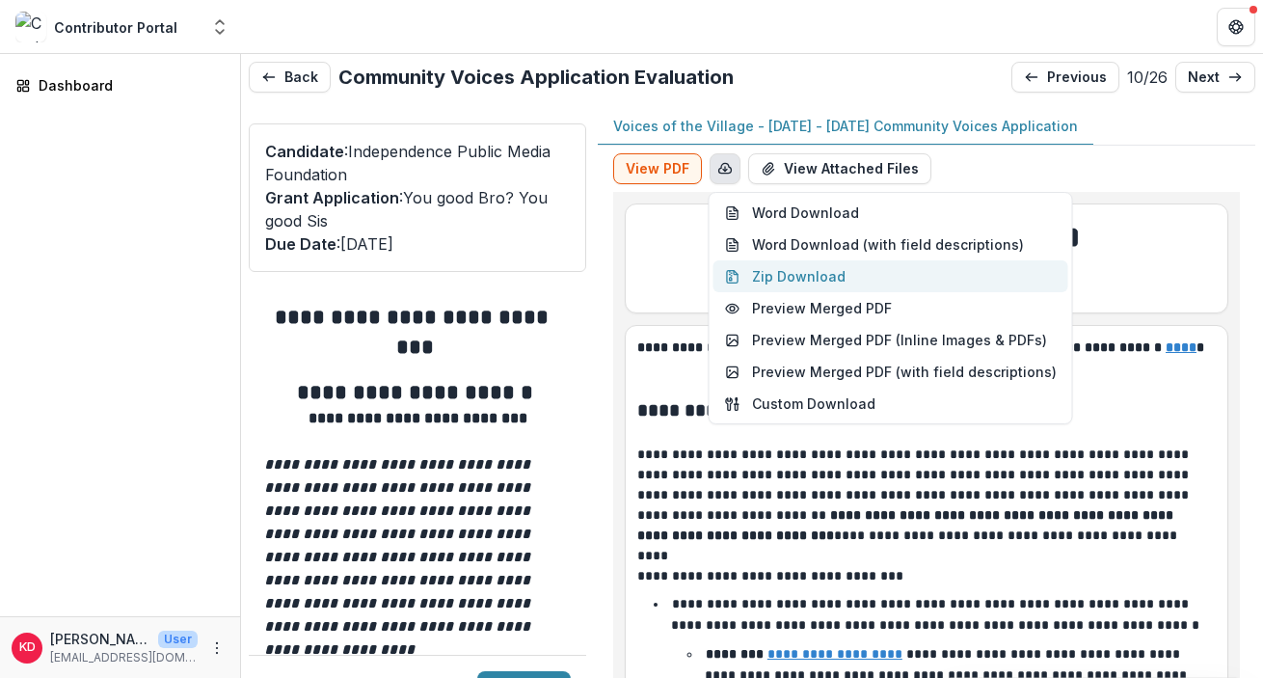
click at [798, 274] on button "Zip Download" at bounding box center [891, 276] width 355 height 32
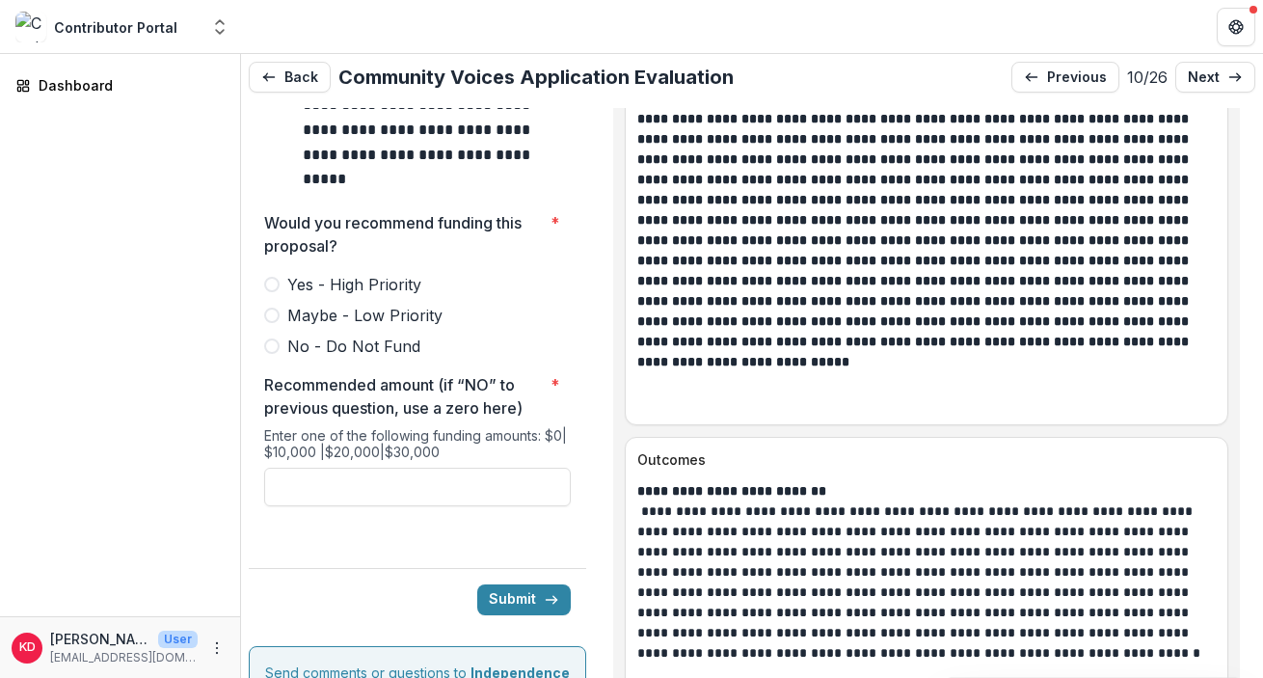
scroll to position [8610, 0]
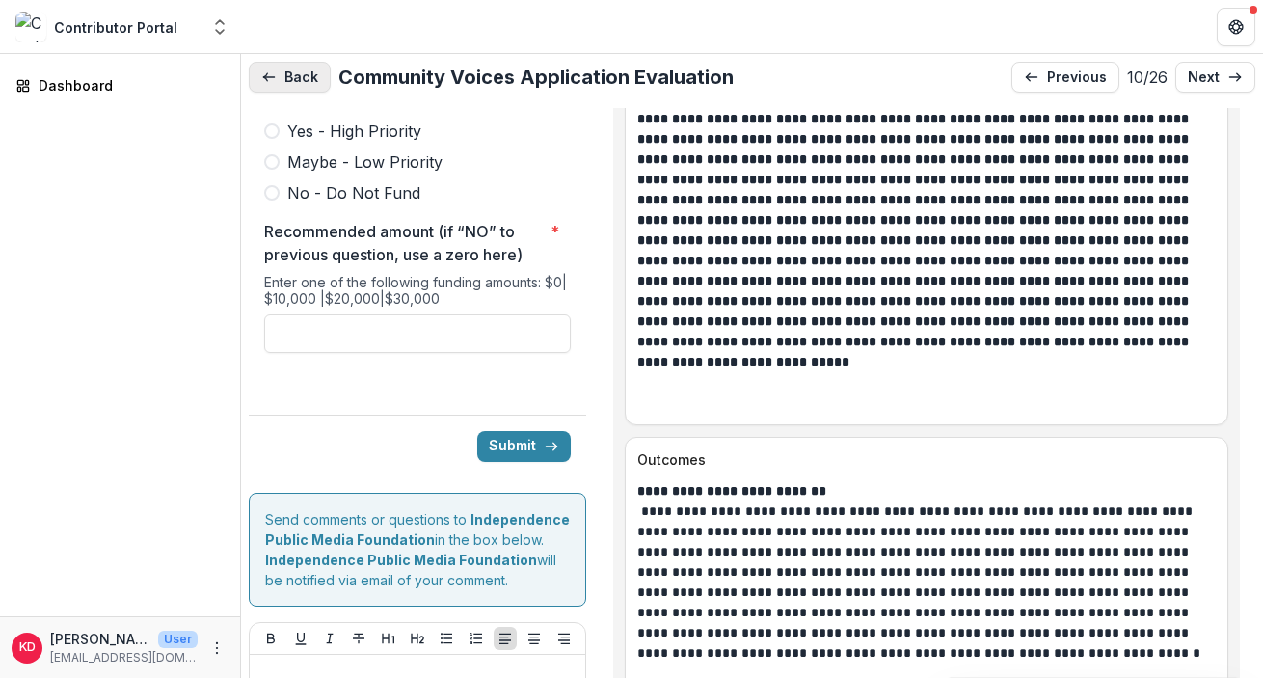
click at [299, 75] on button "Back" at bounding box center [290, 77] width 82 height 31
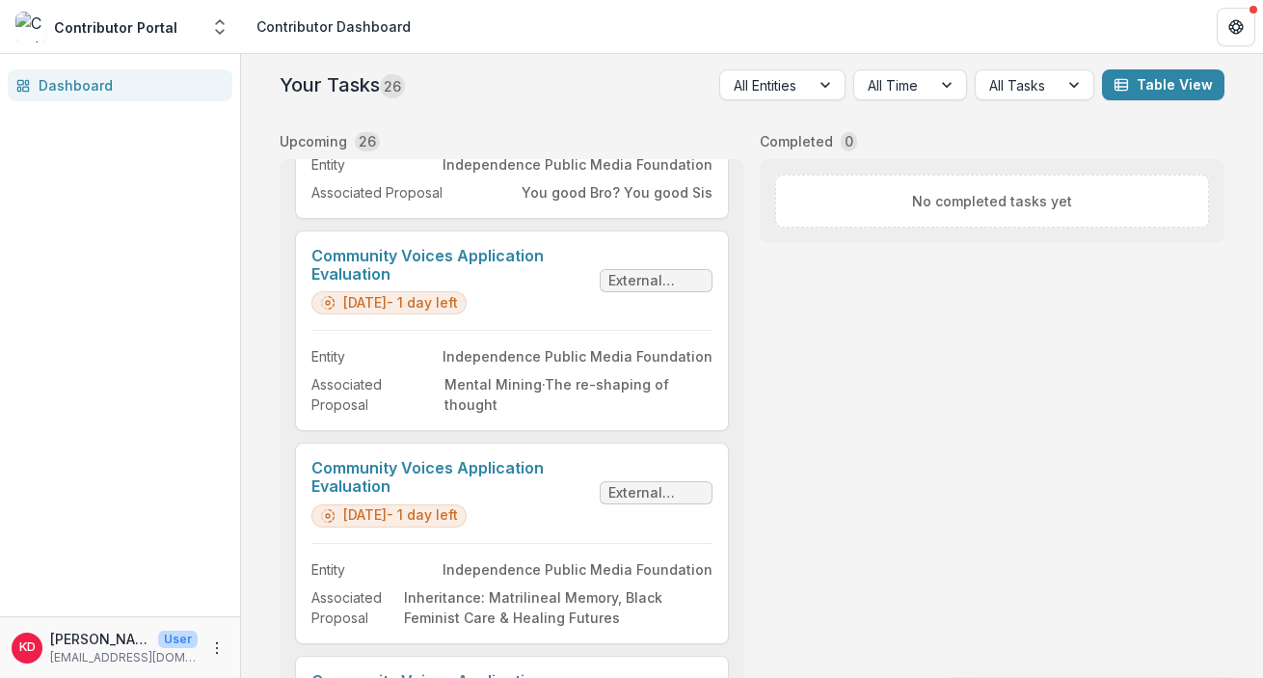
scroll to position [1975, 0]
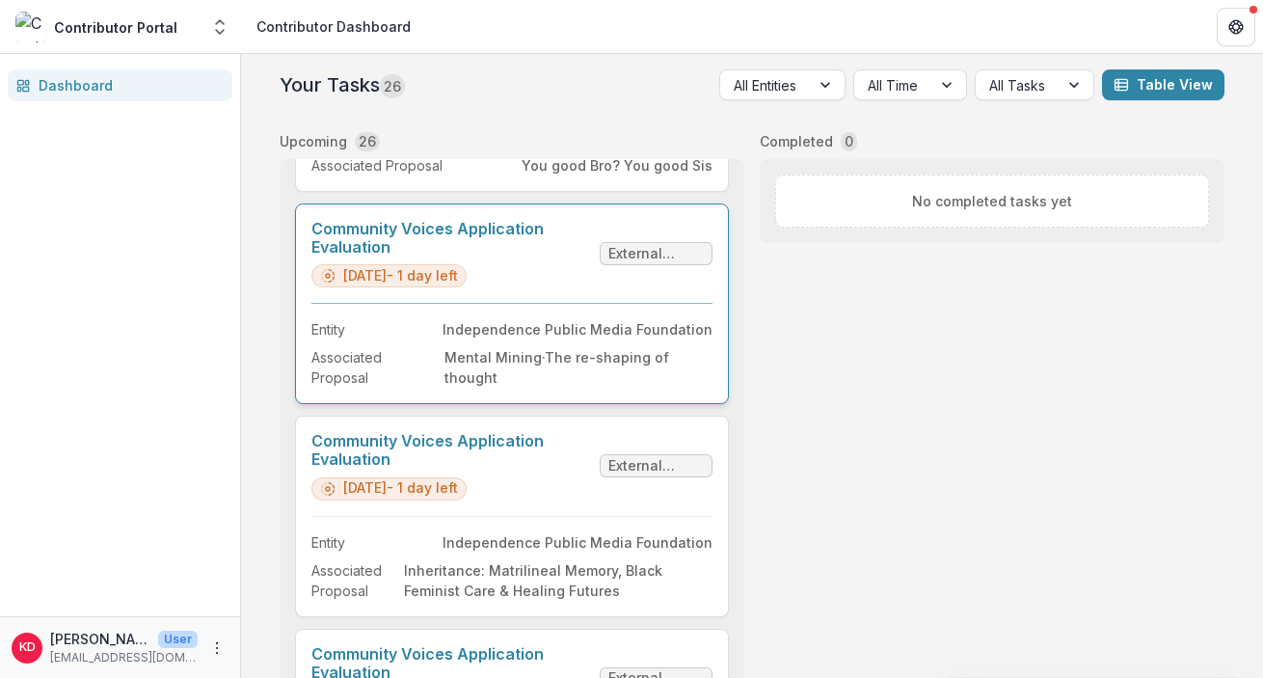
click at [553, 257] on link "Community Voices Application Evaluation" at bounding box center [451, 238] width 281 height 37
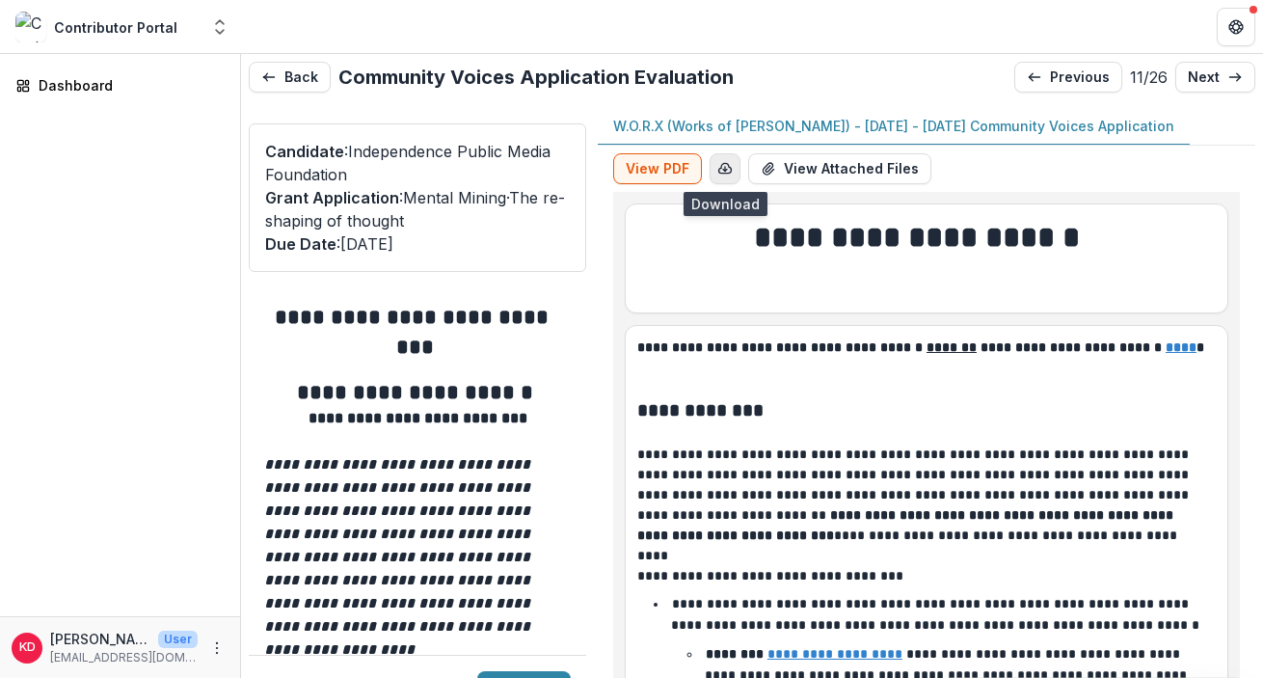
click at [721, 176] on button "button" at bounding box center [725, 168] width 31 height 31
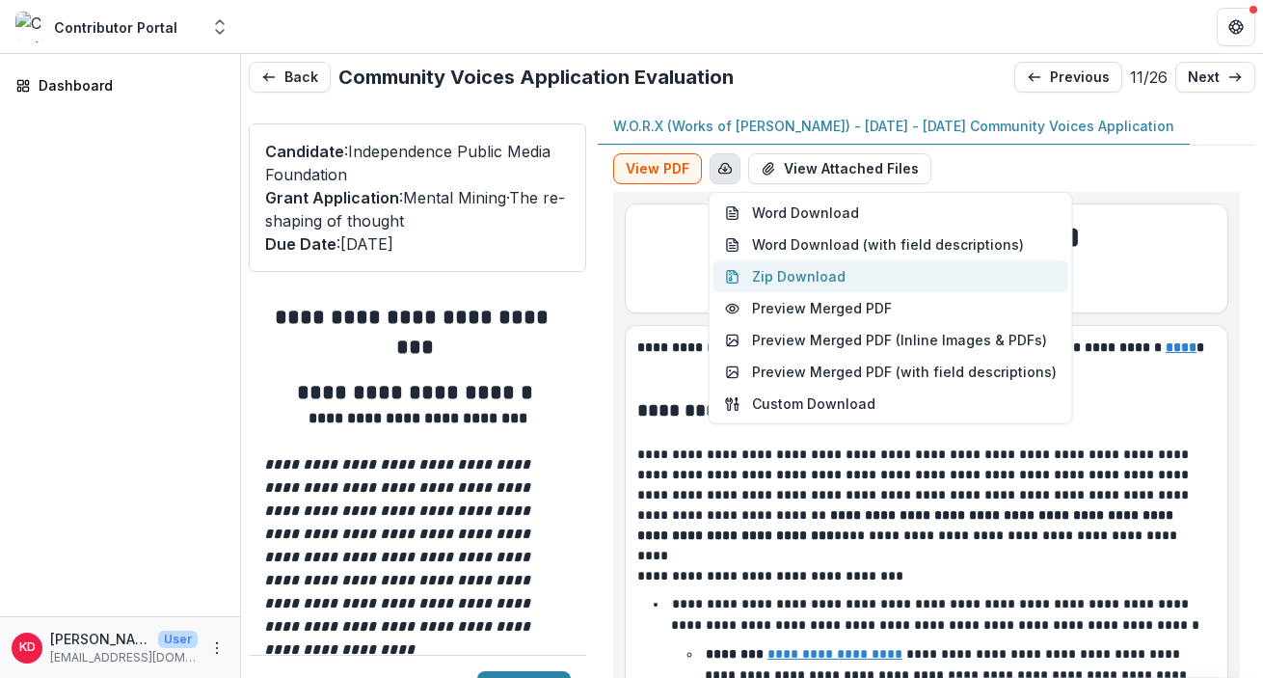
click at [799, 272] on button "Zip Download" at bounding box center [891, 276] width 355 height 32
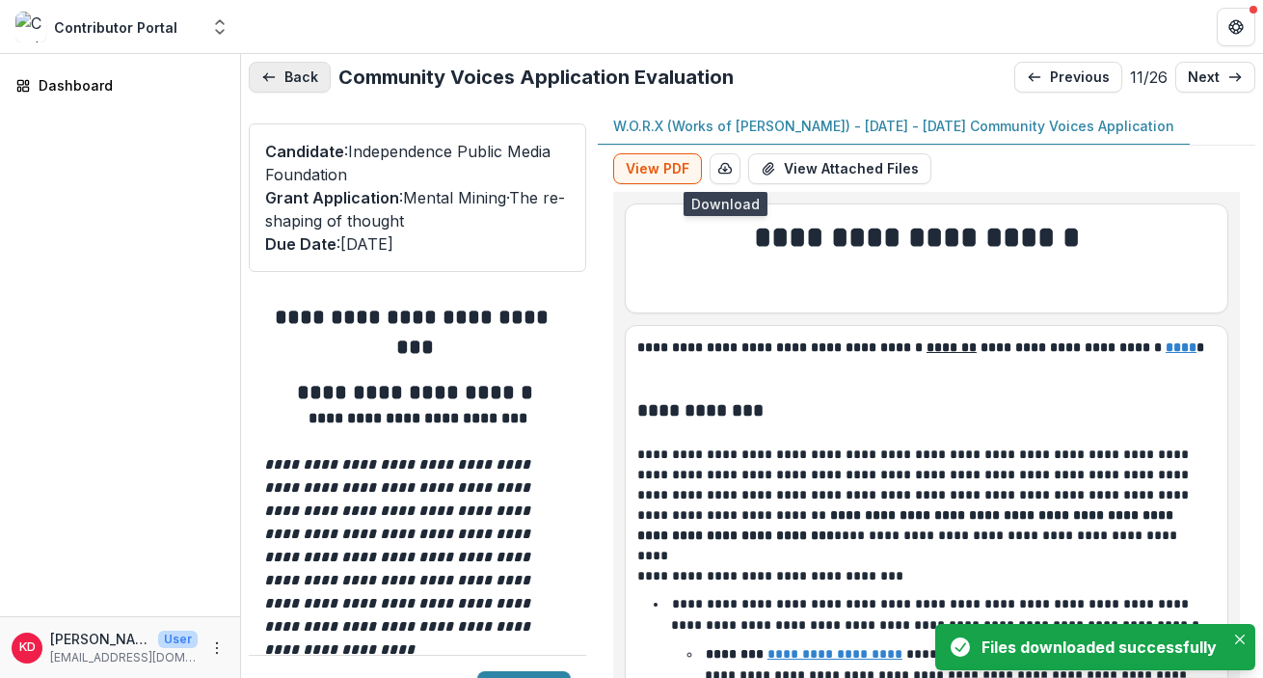
click at [281, 76] on button "Back" at bounding box center [290, 77] width 82 height 31
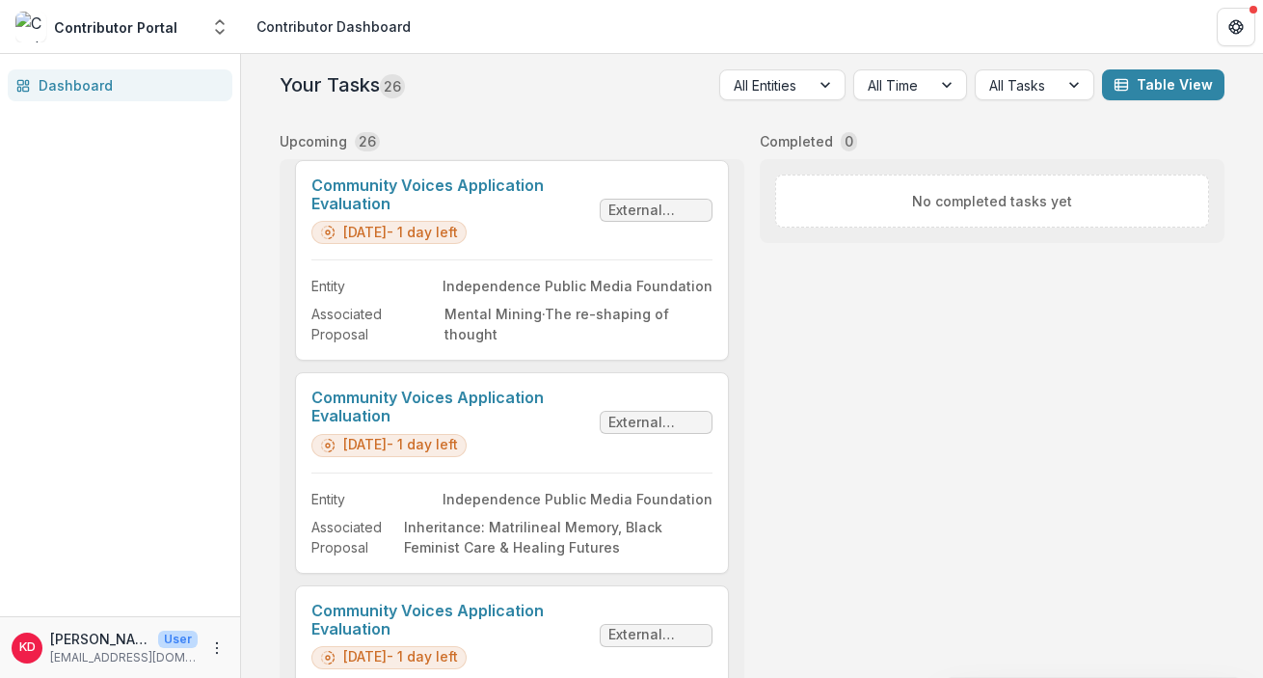
scroll to position [2240, 0]
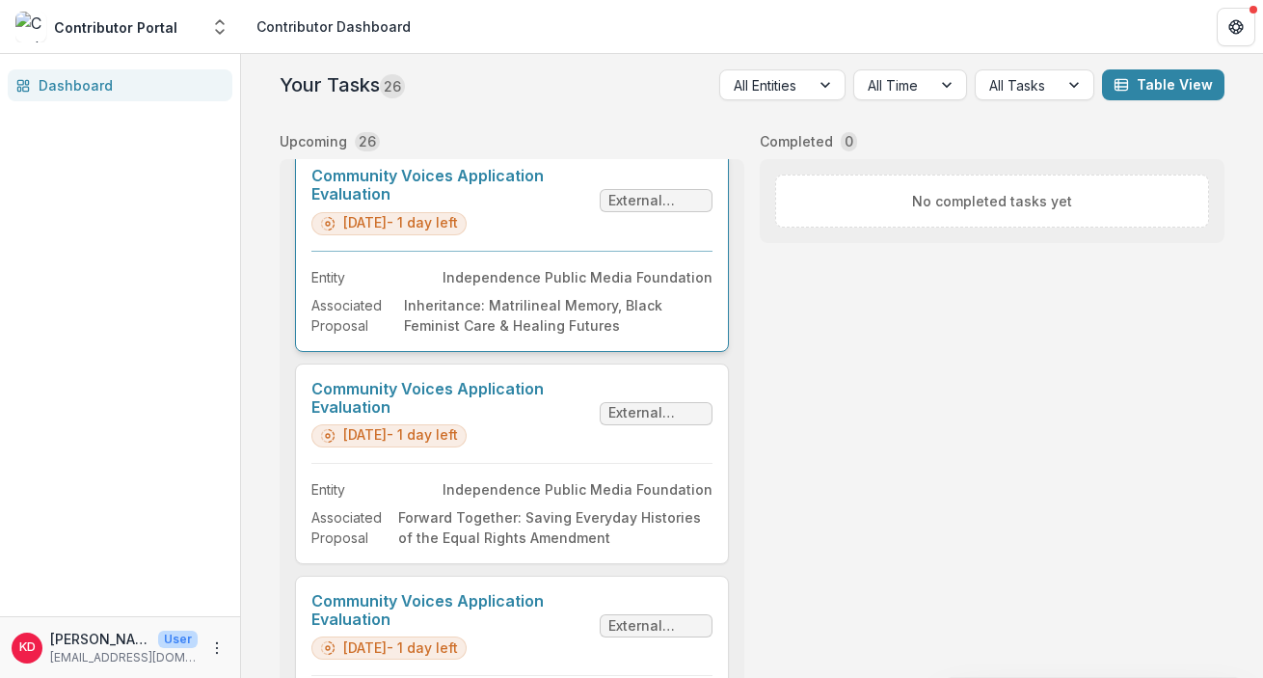
click at [581, 203] on link "Community Voices Application Evaluation" at bounding box center [451, 185] width 281 height 37
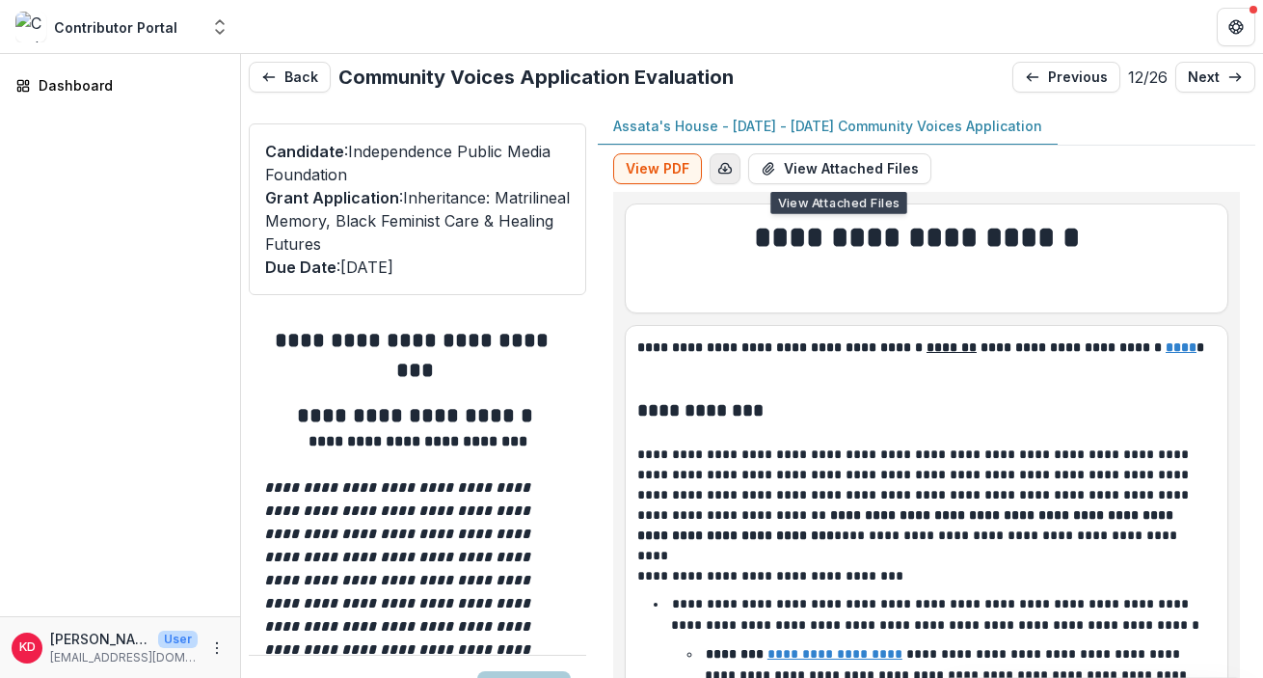
click at [729, 164] on icon "button" at bounding box center [724, 168] width 15 height 15
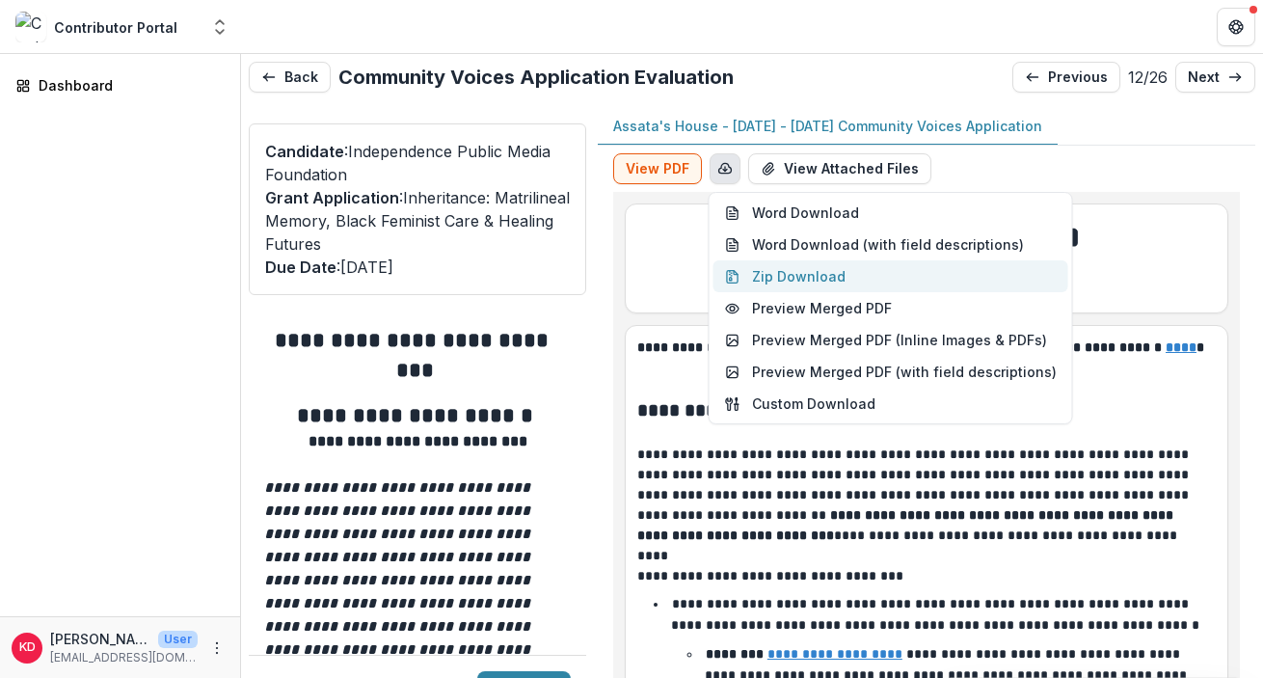
click at [795, 273] on button "Zip Download" at bounding box center [891, 276] width 355 height 32
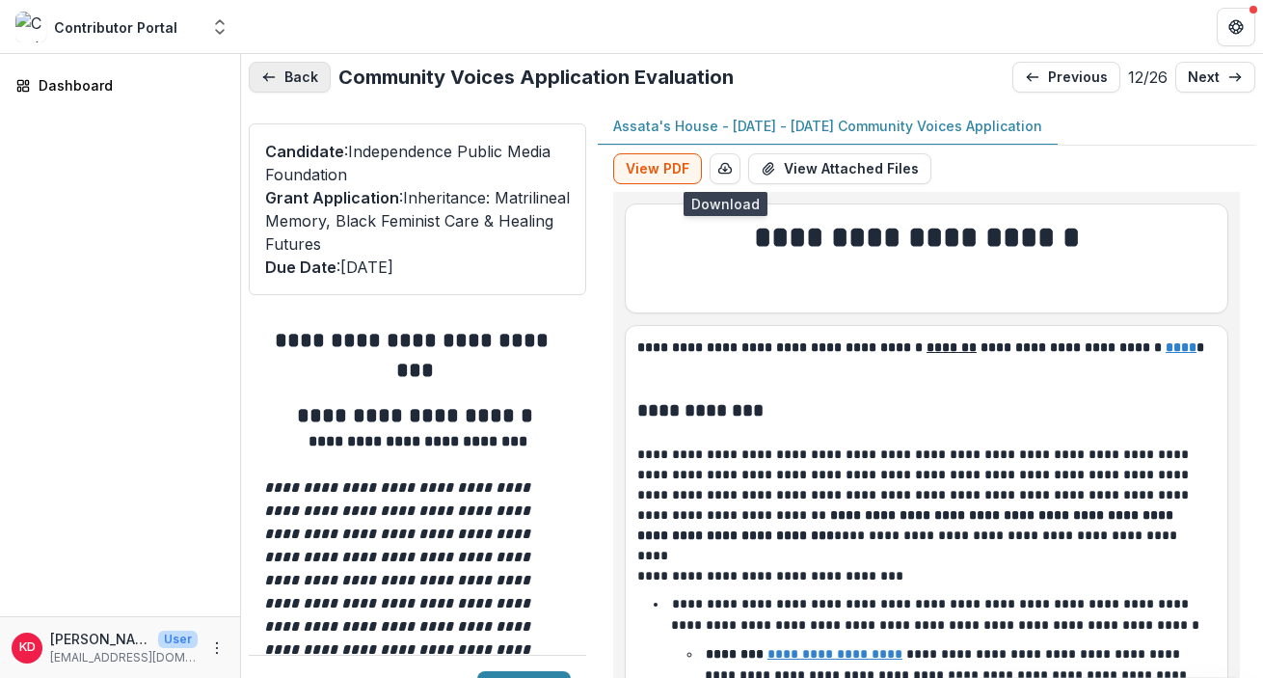
click at [289, 83] on button "Back" at bounding box center [290, 77] width 82 height 31
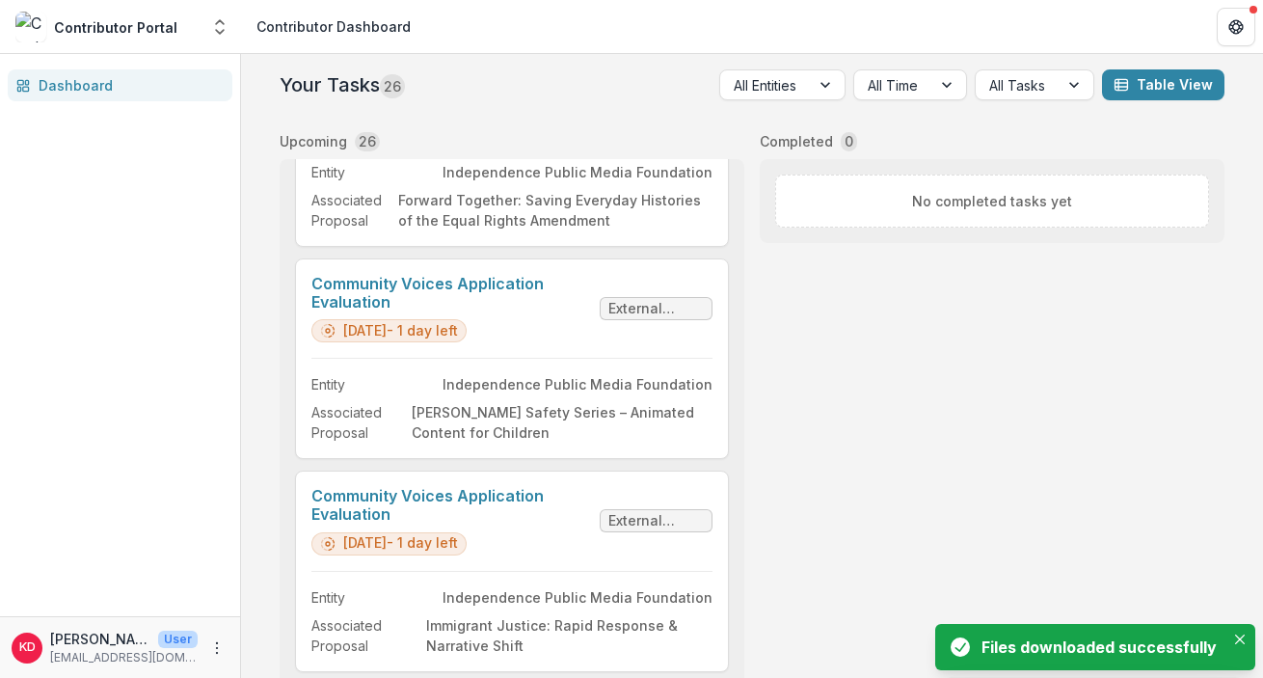
scroll to position [2343, 0]
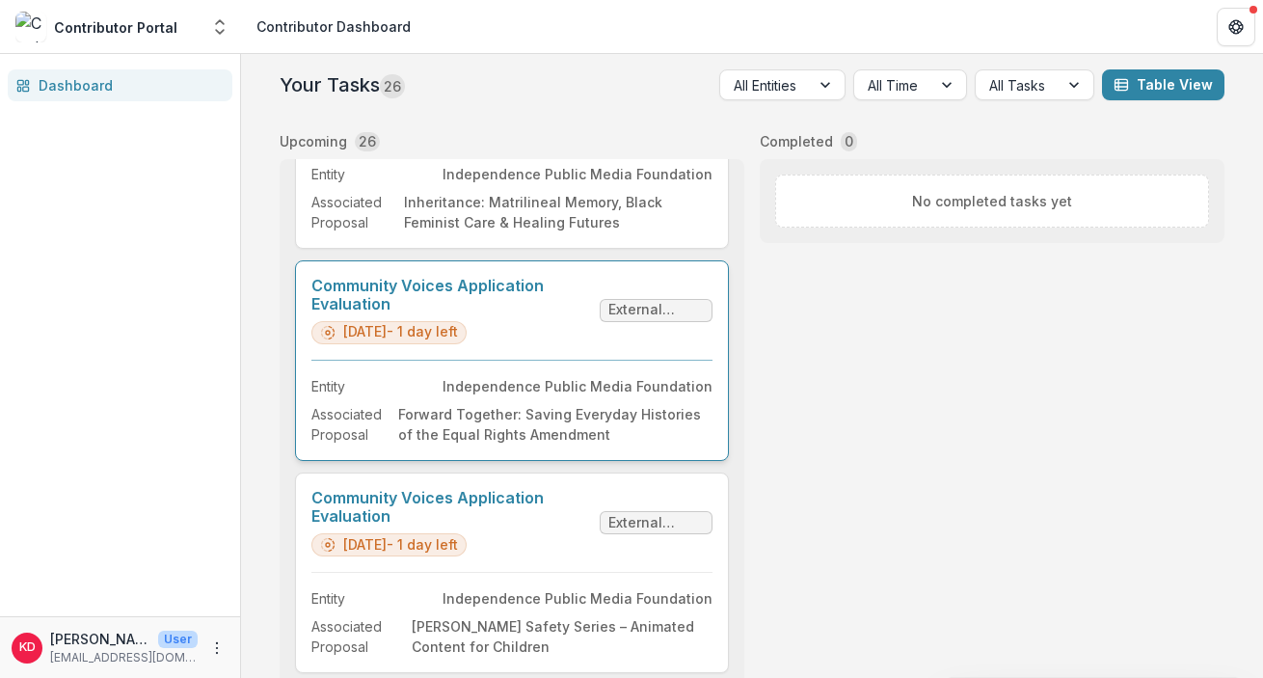
click at [523, 313] on link "Community Voices Application Evaluation" at bounding box center [451, 295] width 281 height 37
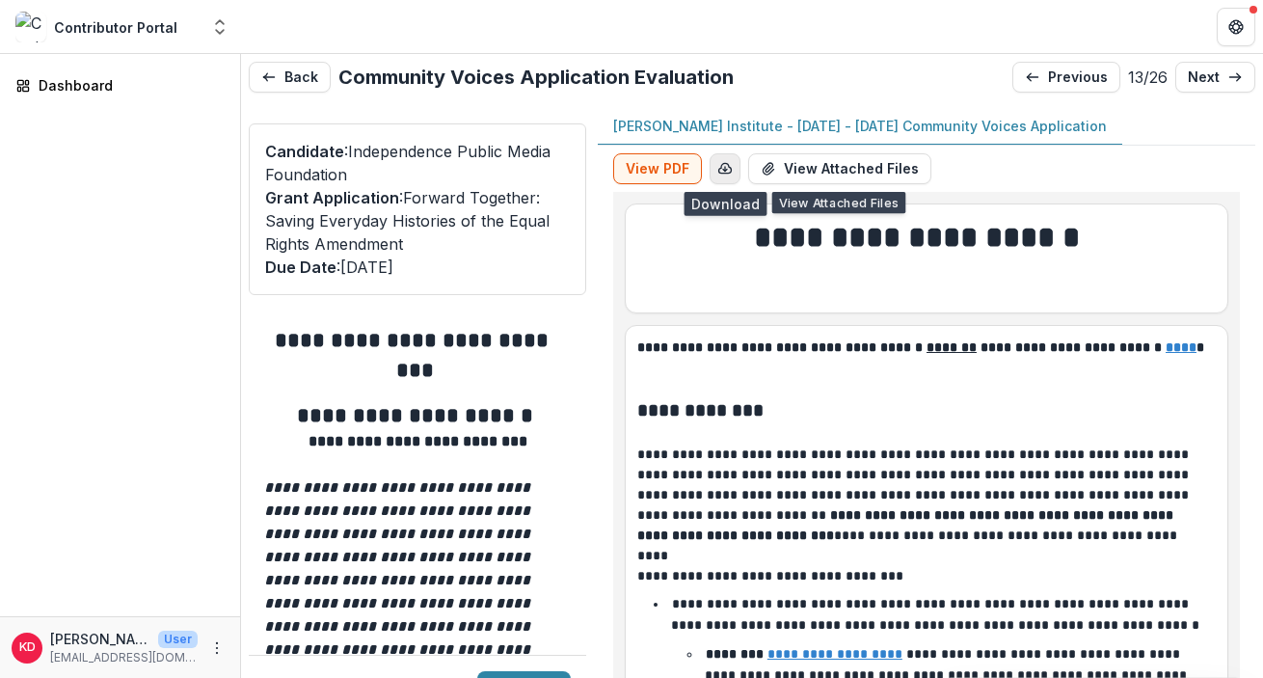
click at [726, 165] on icon "button" at bounding box center [724, 168] width 15 height 15
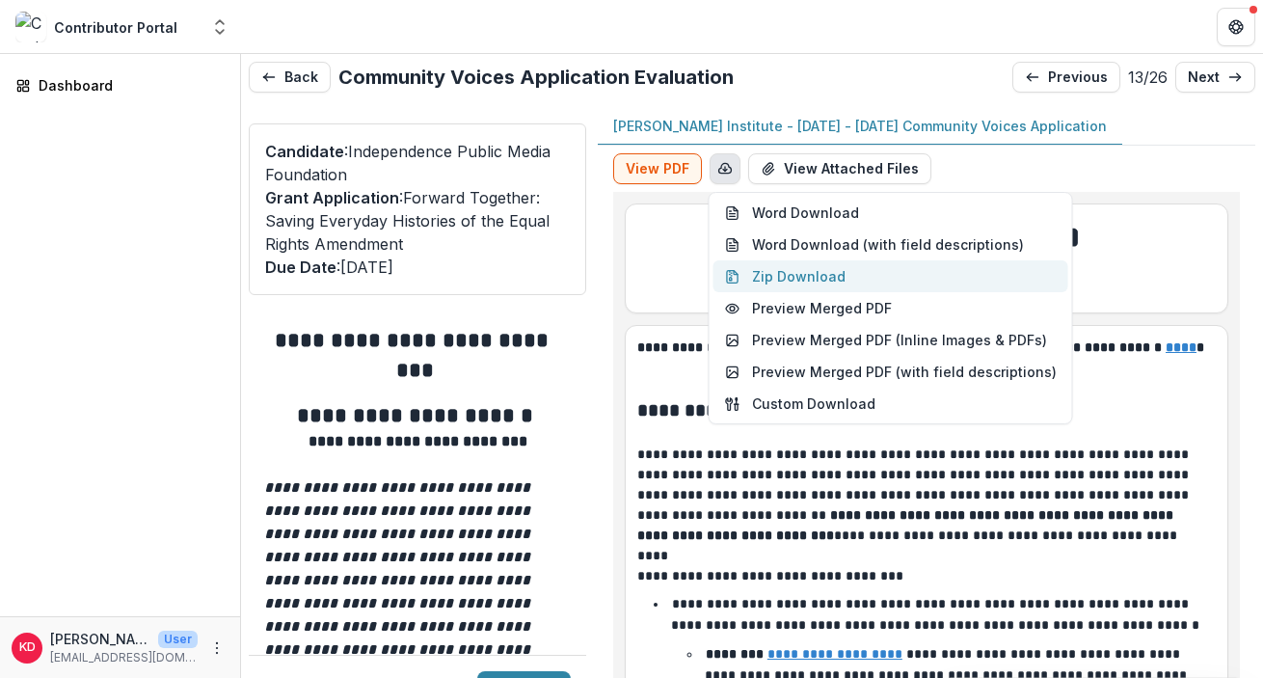
click at [763, 274] on button "Zip Download" at bounding box center [891, 276] width 355 height 32
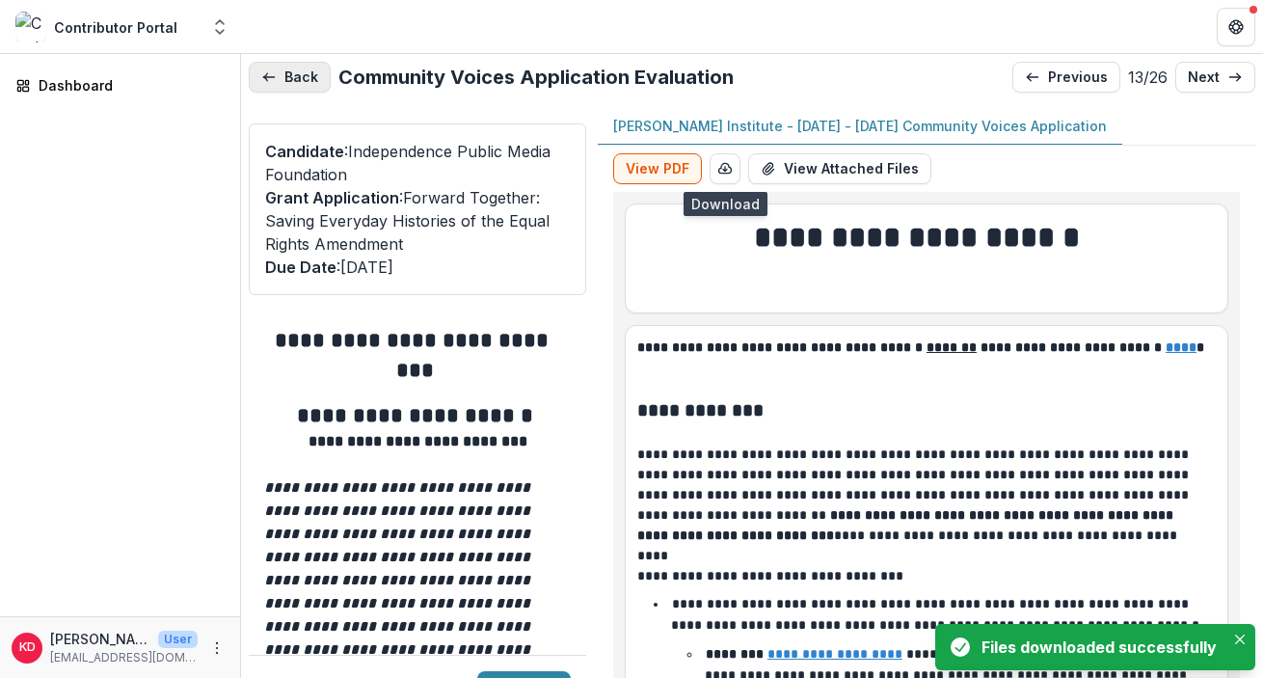
click at [288, 75] on button "Back" at bounding box center [290, 77] width 82 height 31
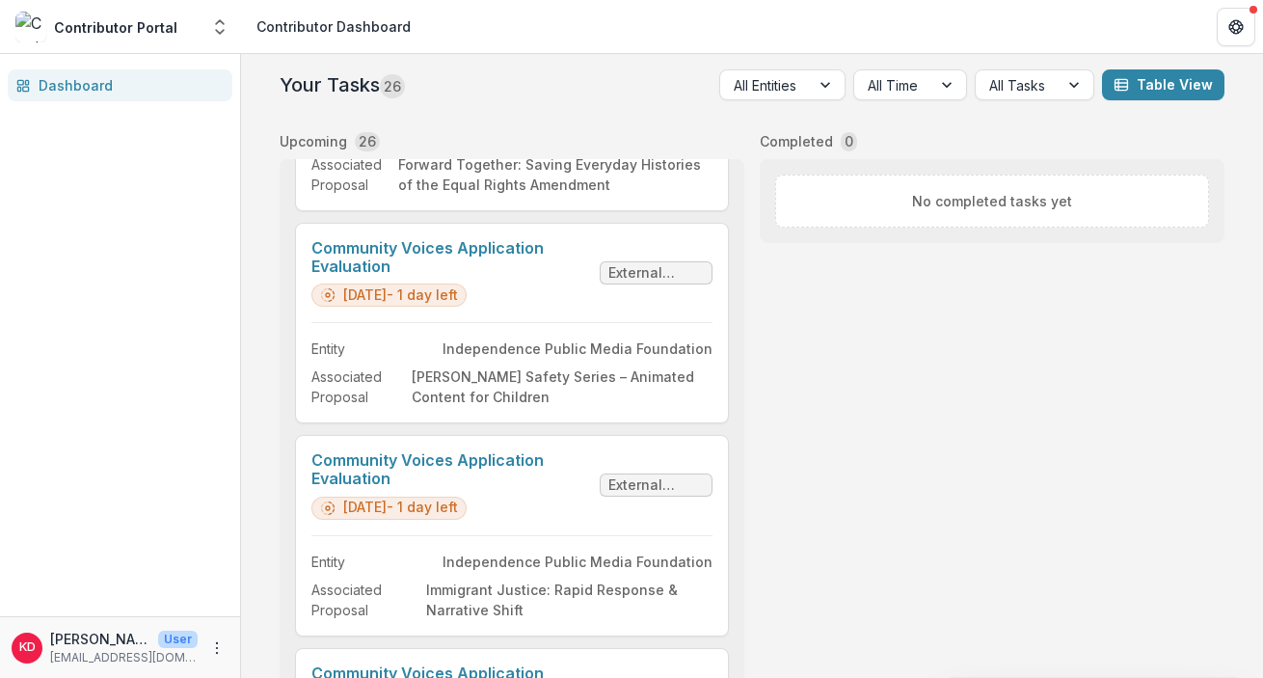
scroll to position [2609, 0]
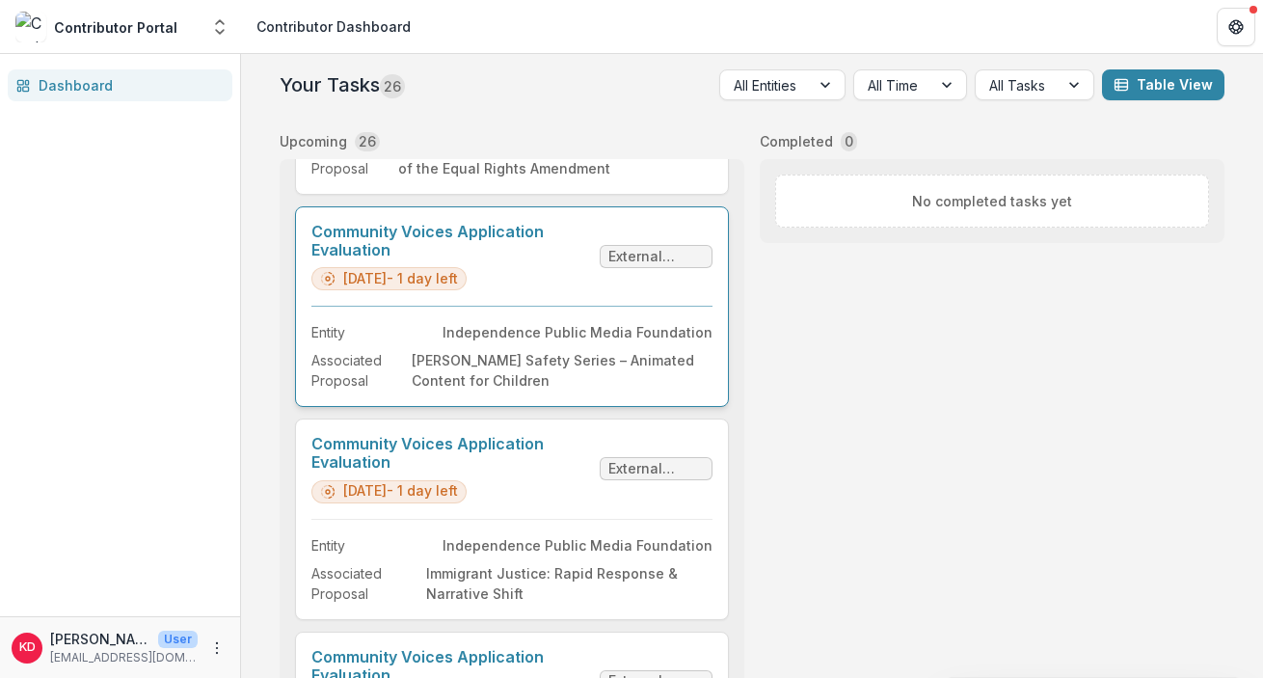
click at [592, 259] on link "Community Voices Application Evaluation" at bounding box center [451, 241] width 281 height 37
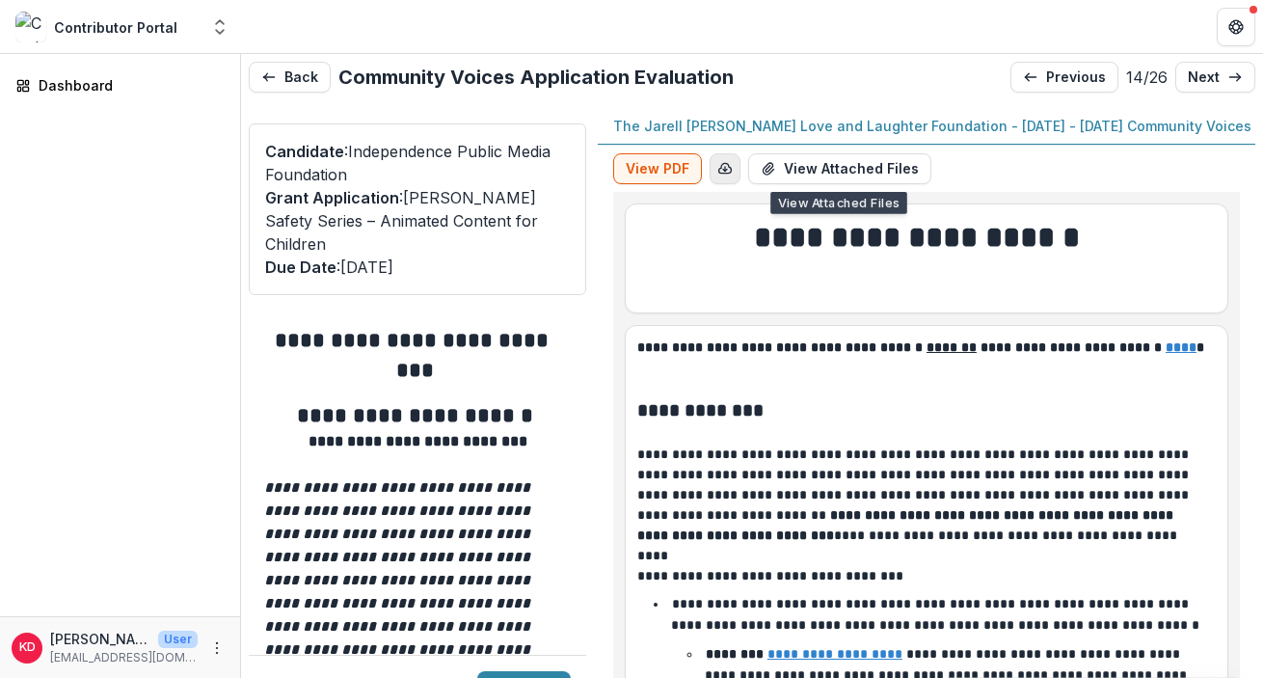
click at [725, 172] on icon "button" at bounding box center [724, 168] width 15 height 15
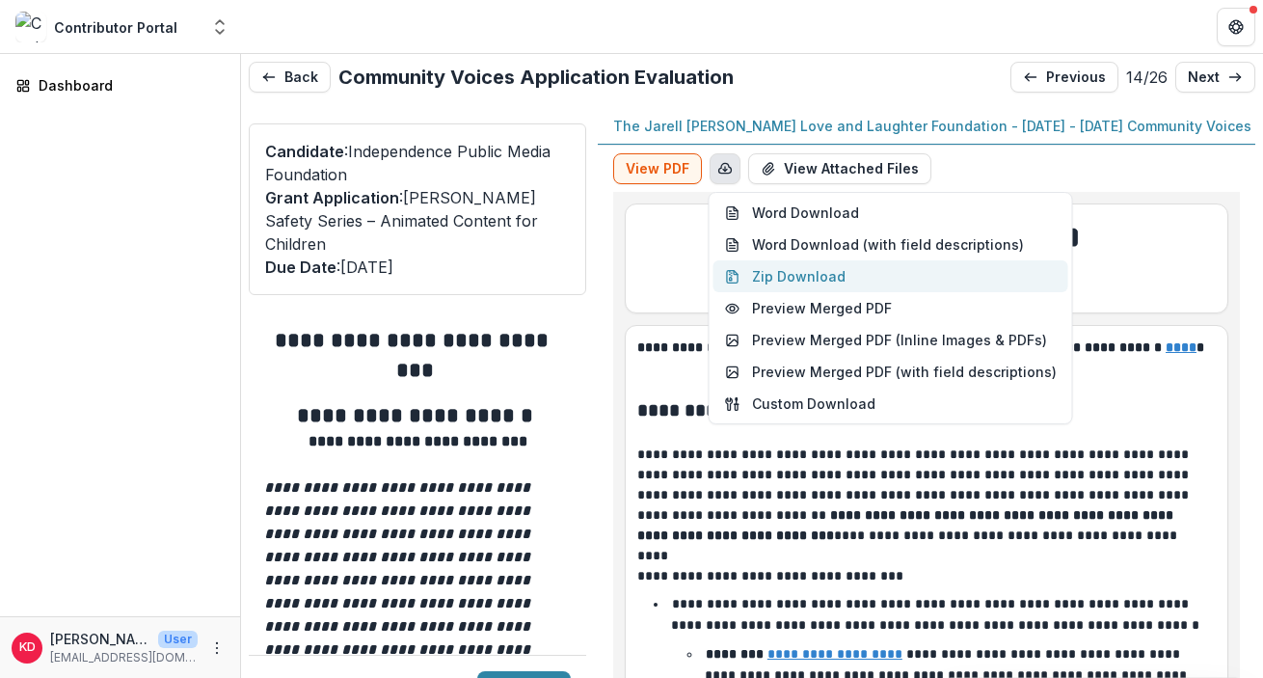
click at [771, 272] on button "Zip Download" at bounding box center [891, 276] width 355 height 32
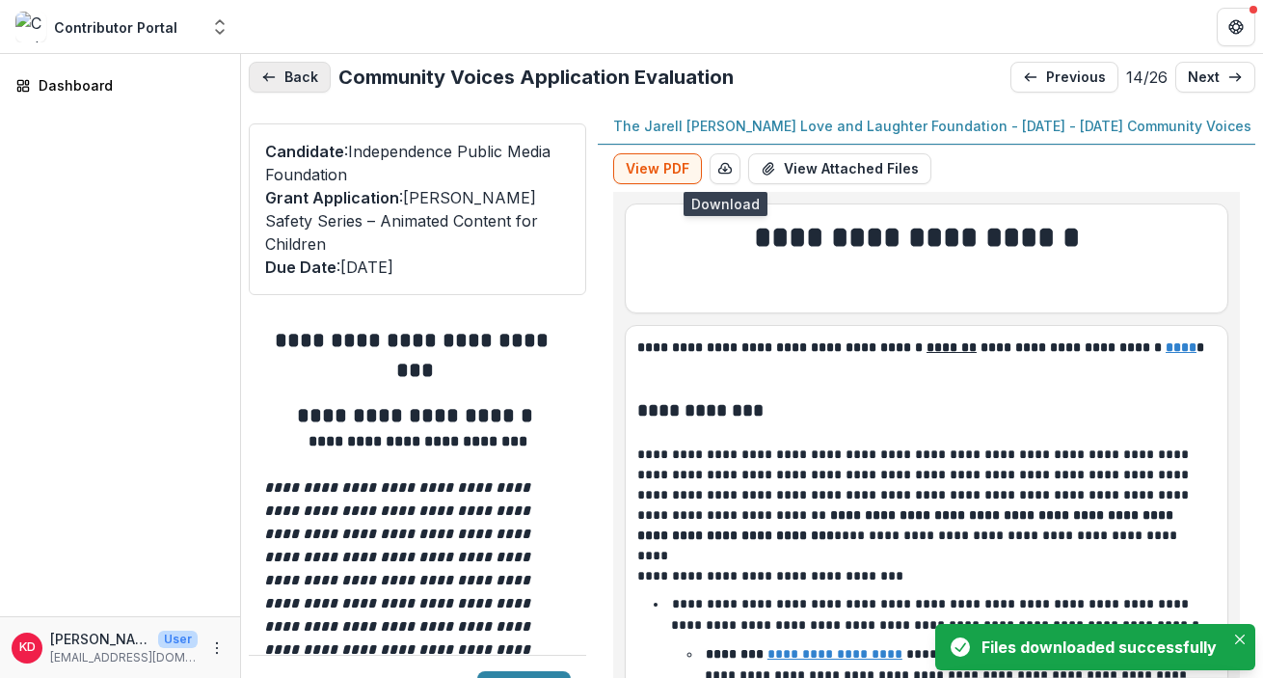
click at [299, 76] on button "Back" at bounding box center [290, 77] width 82 height 31
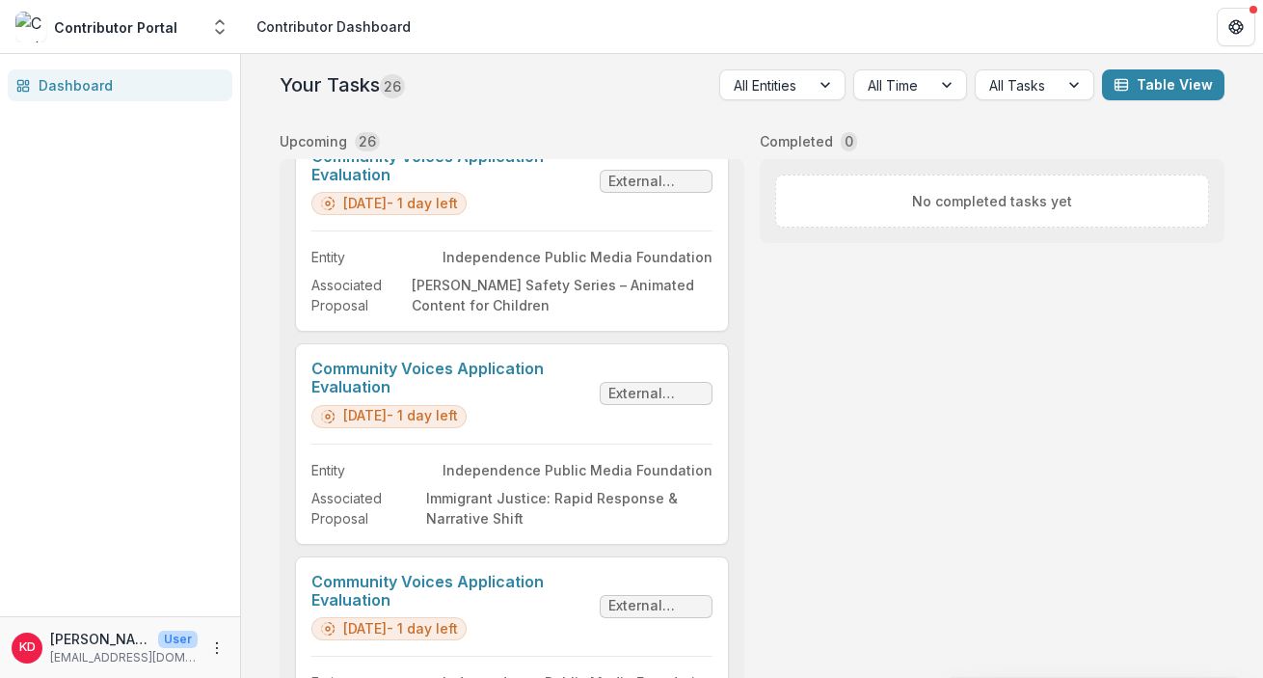
scroll to position [2688, 0]
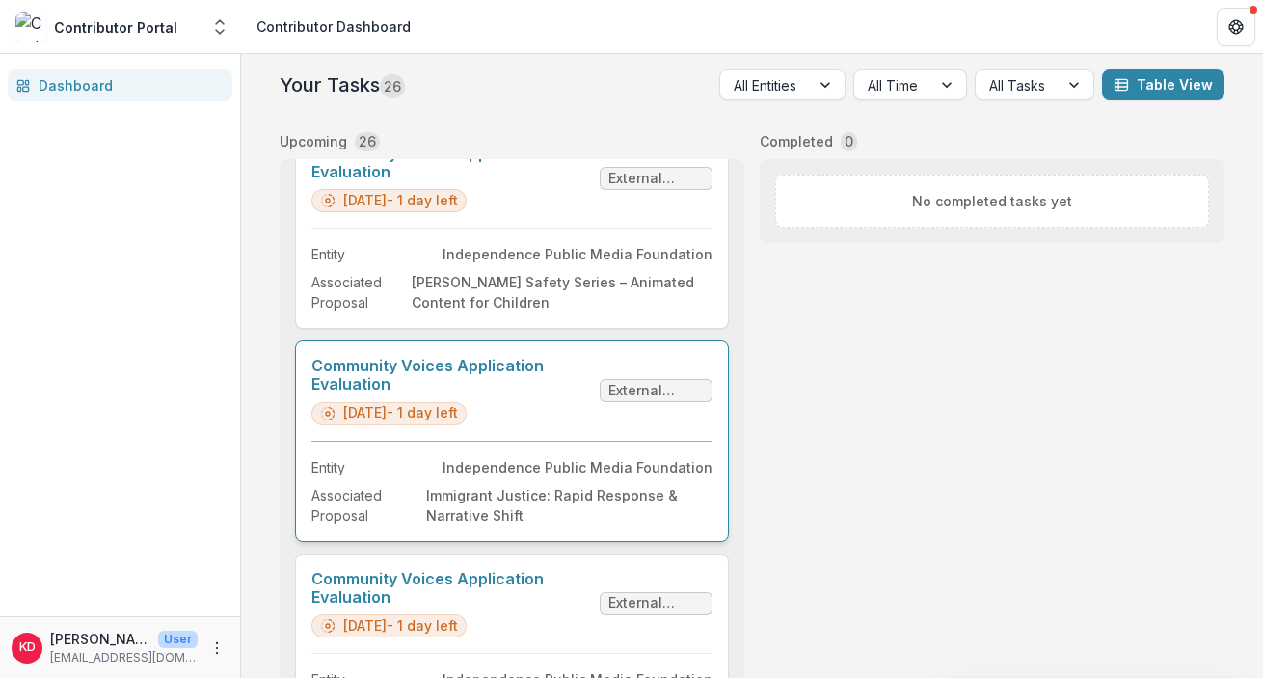
click at [581, 393] on link "Community Voices Application Evaluation" at bounding box center [451, 375] width 281 height 37
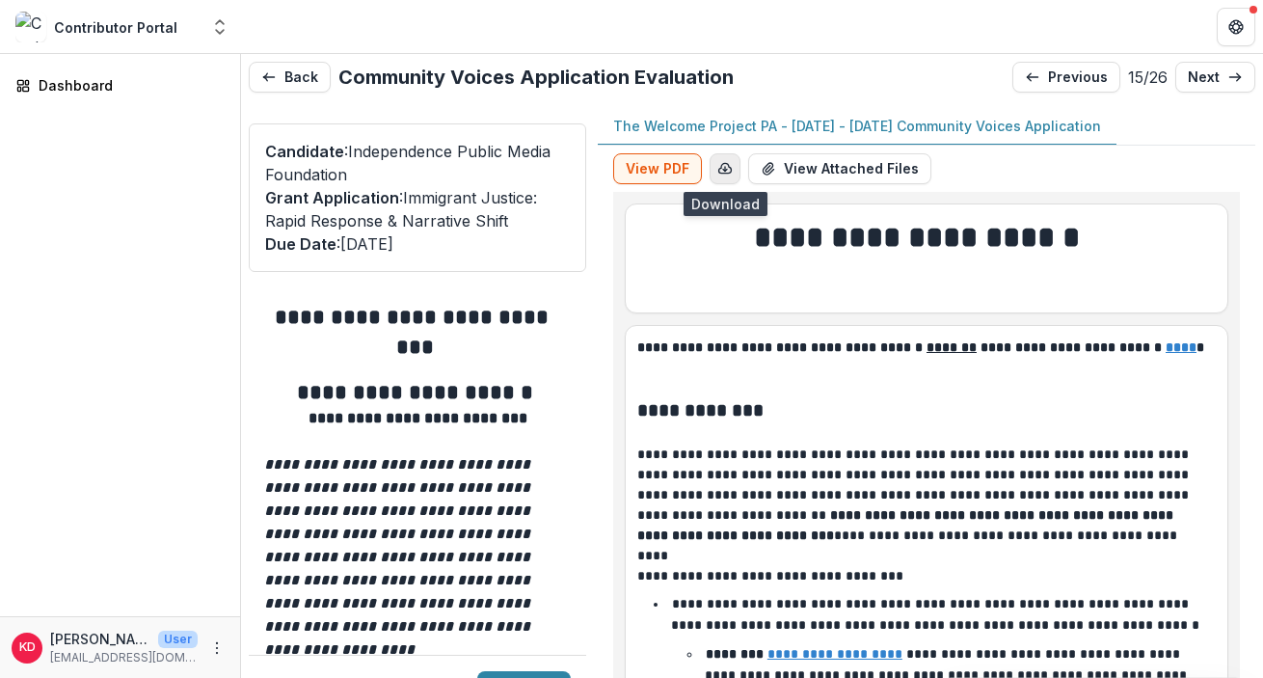
click at [729, 165] on icon "button" at bounding box center [724, 168] width 15 height 15
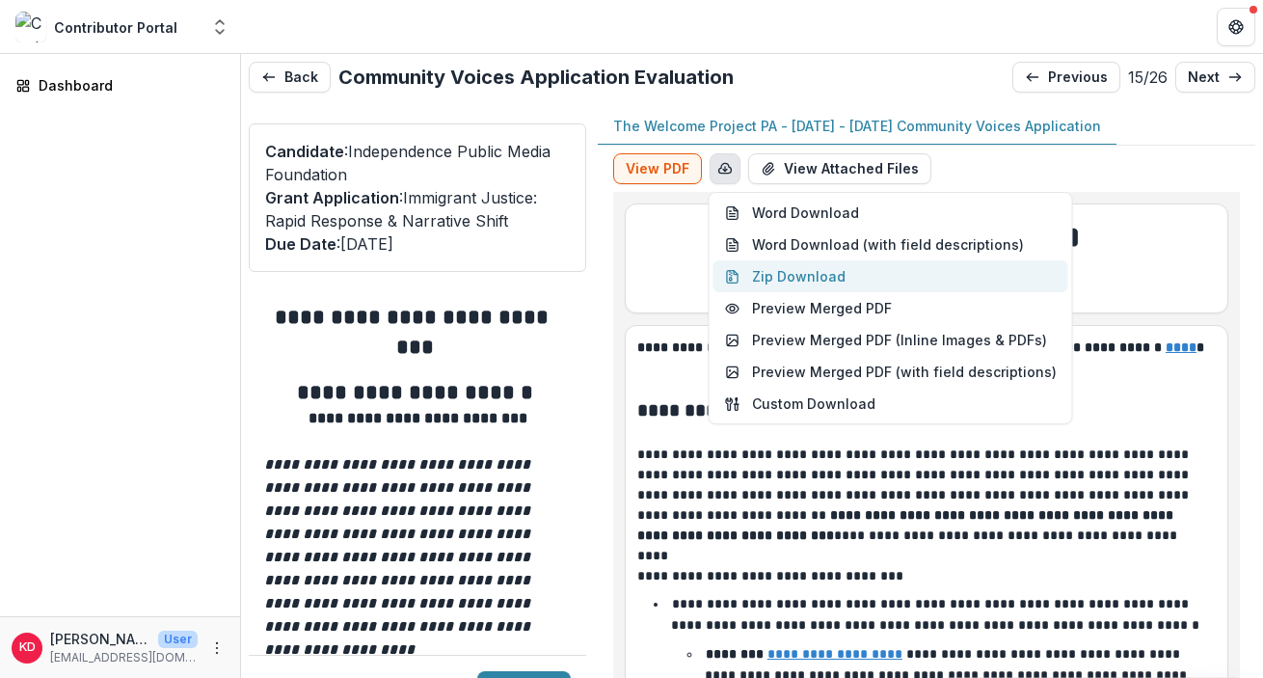
click at [809, 277] on button "Zip Download" at bounding box center [891, 276] width 355 height 32
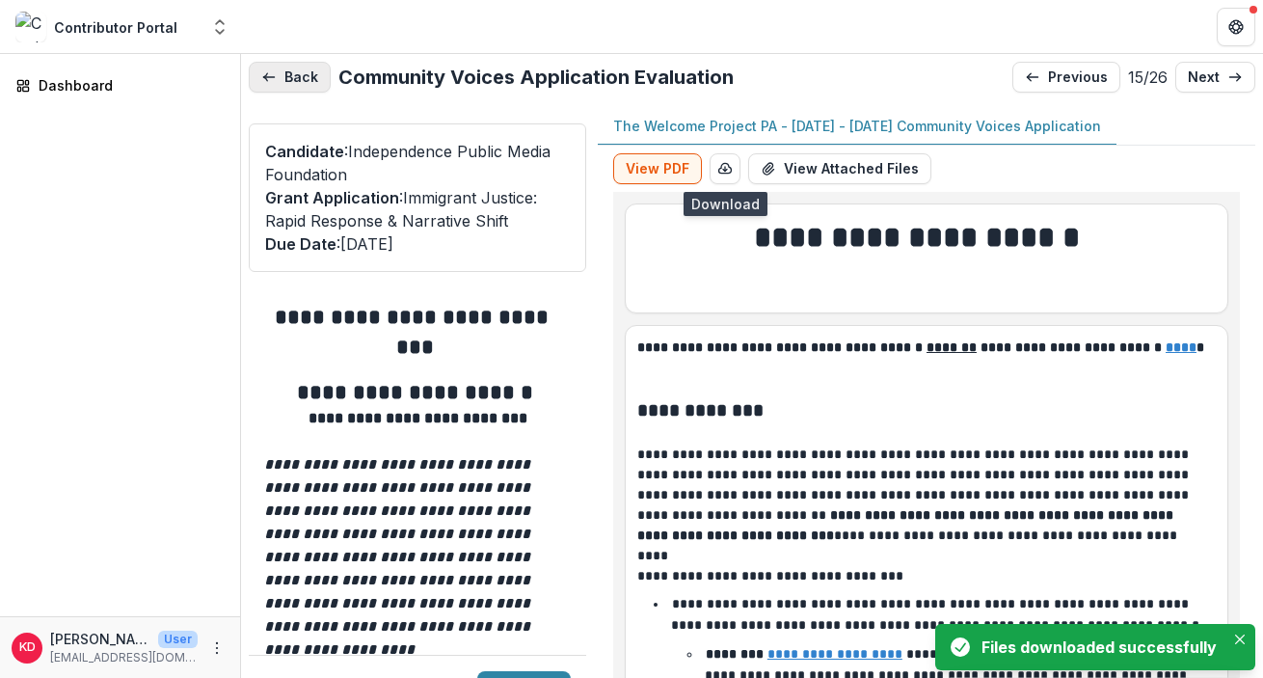
click at [289, 78] on button "Back" at bounding box center [290, 77] width 82 height 31
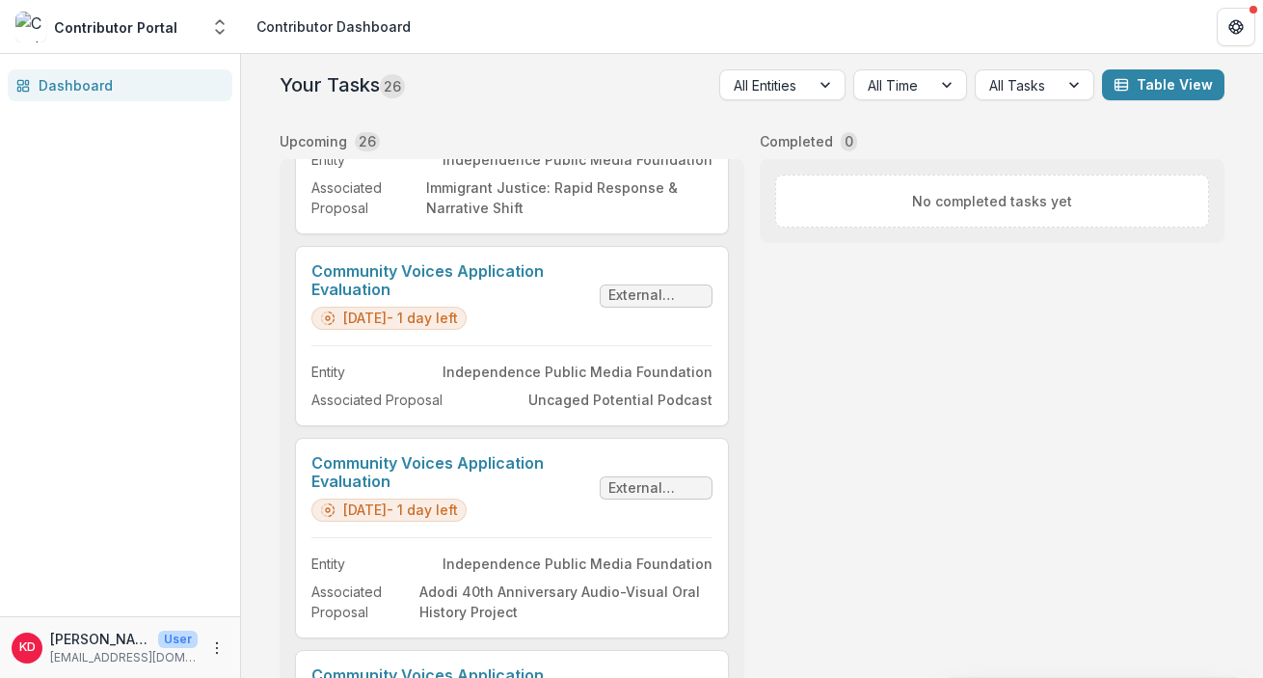
scroll to position [3003, 0]
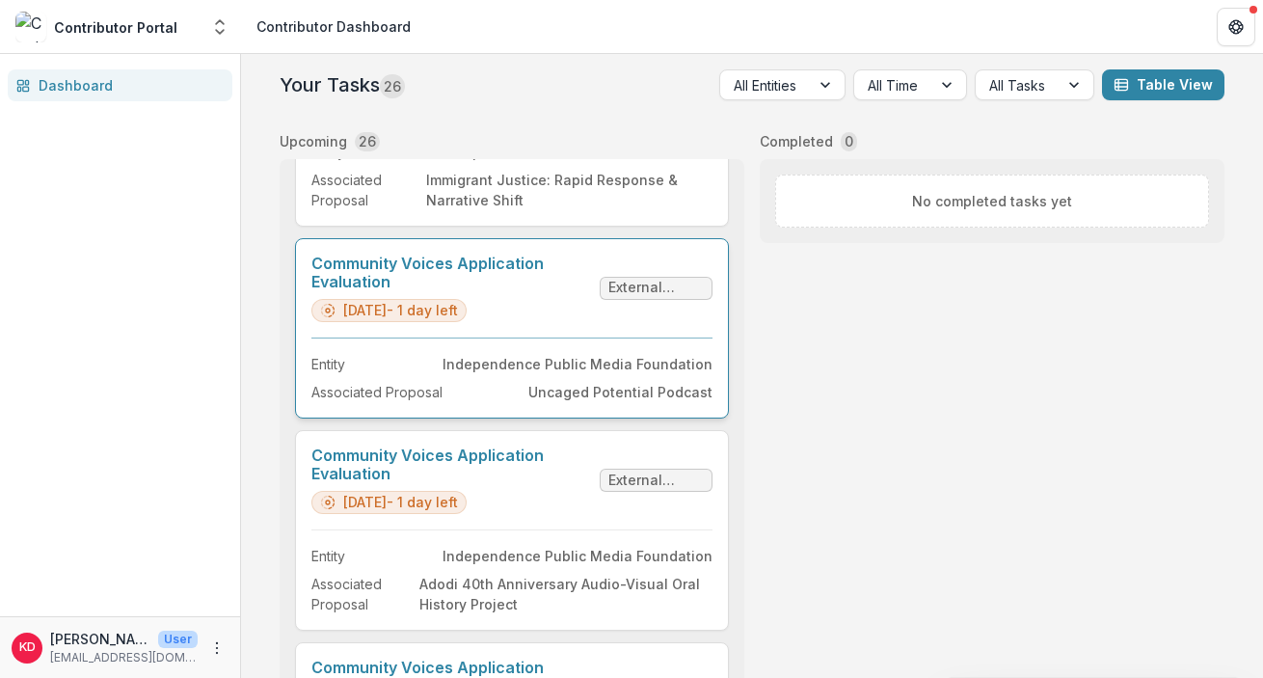
click at [503, 291] on link "Community Voices Application Evaluation" at bounding box center [451, 273] width 281 height 37
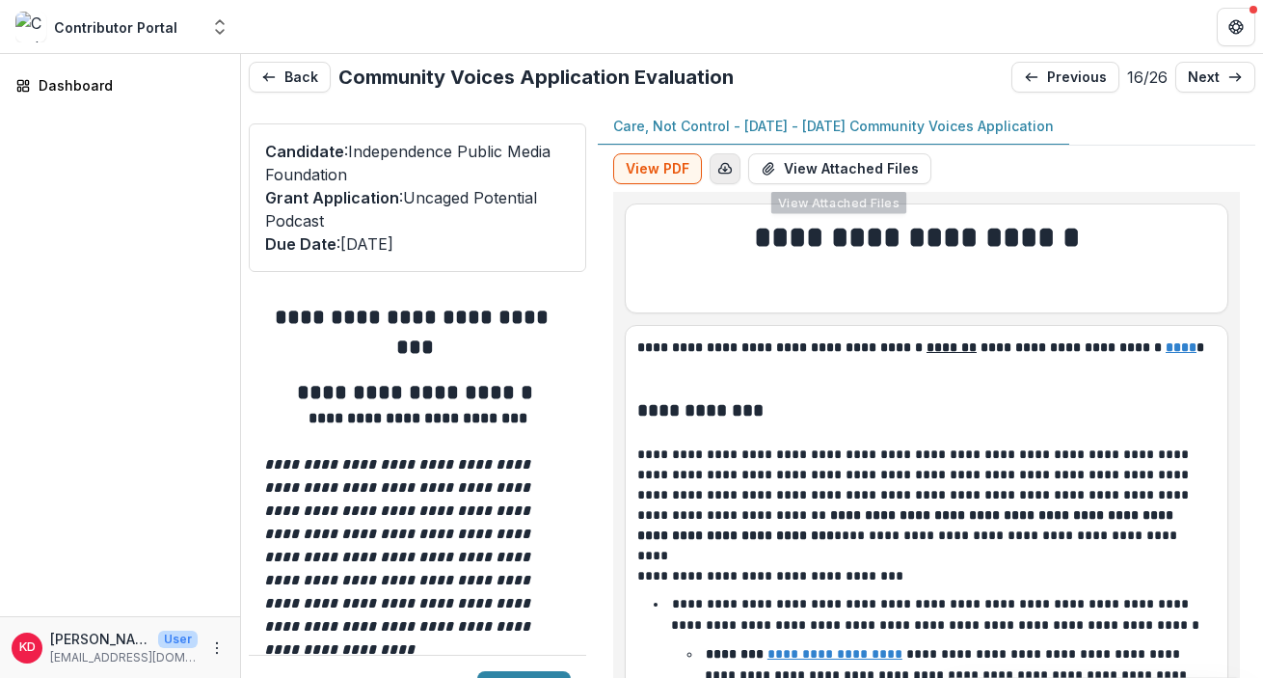
click at [728, 173] on icon "button" at bounding box center [725, 168] width 13 height 10
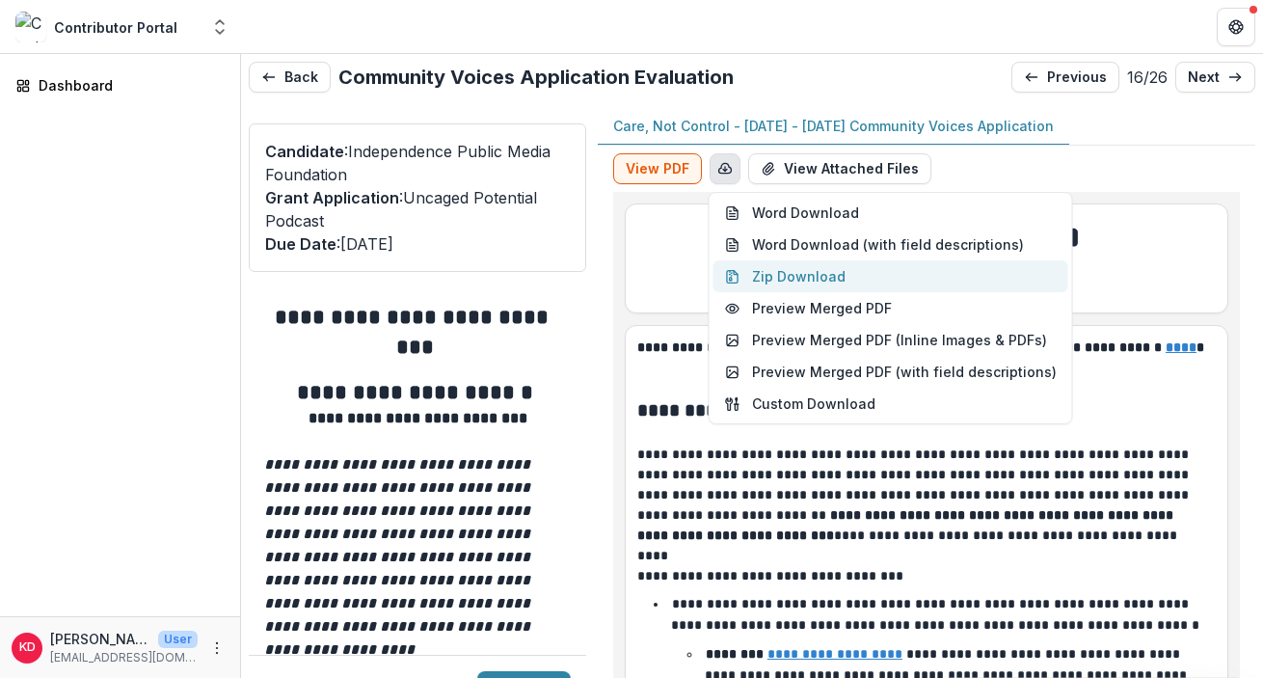
click at [796, 283] on button "Zip Download" at bounding box center [891, 276] width 355 height 32
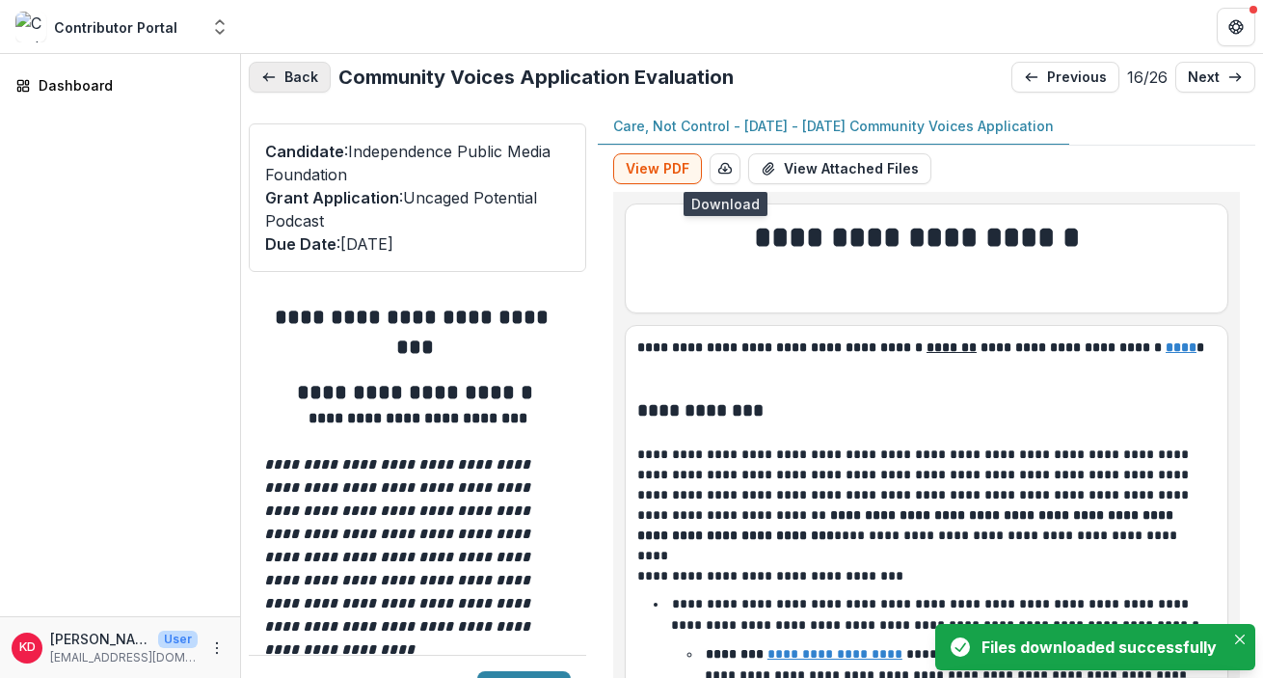
click at [295, 78] on button "Back" at bounding box center [290, 77] width 82 height 31
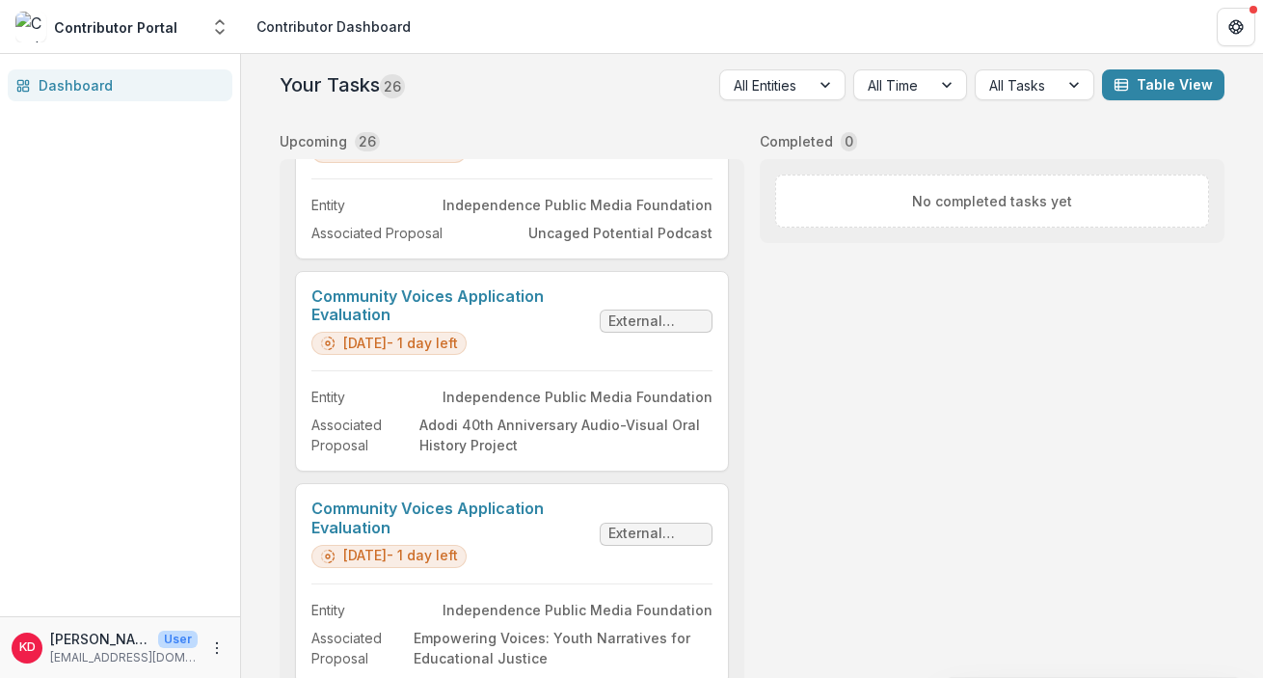
scroll to position [3174, 0]
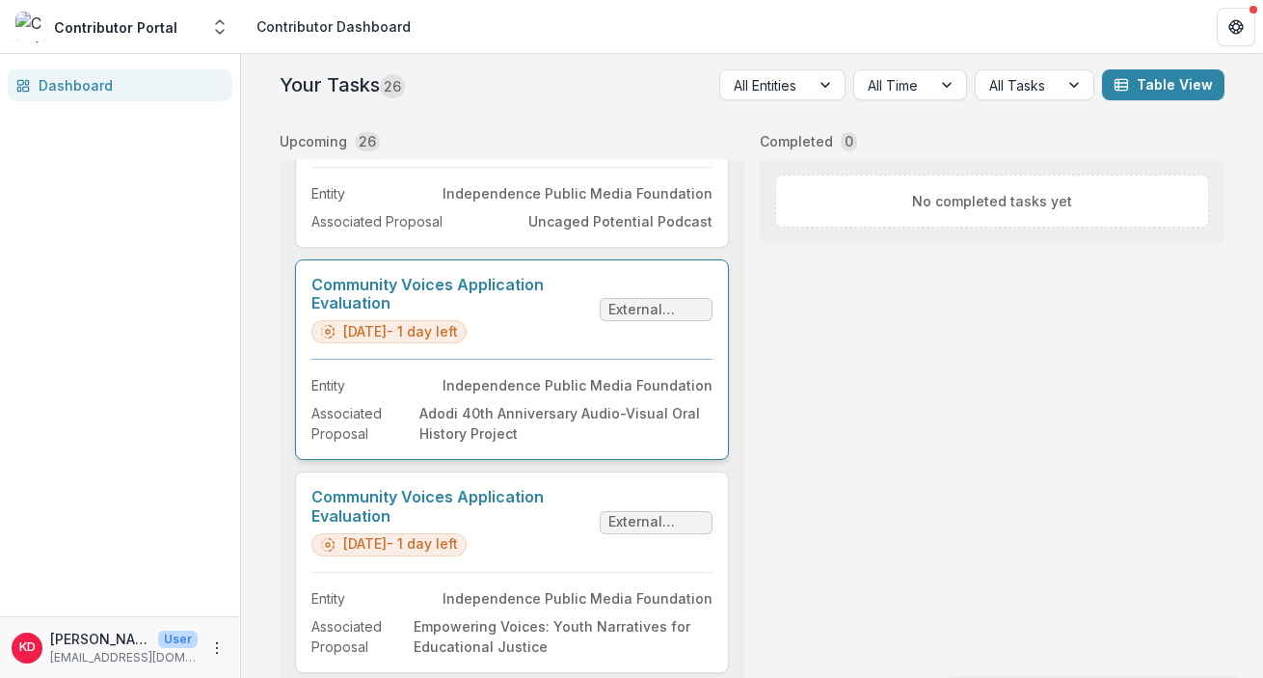
click at [534, 312] on link "Community Voices Application Evaluation" at bounding box center [451, 294] width 281 height 37
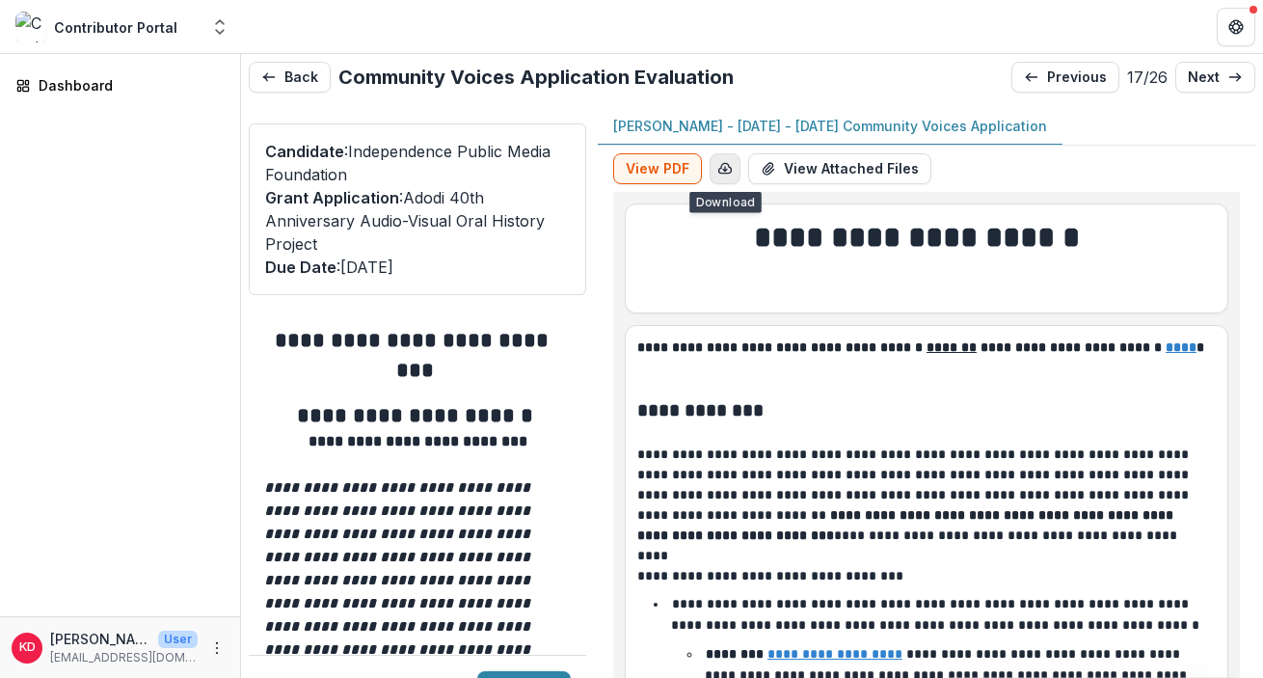
click at [715, 178] on button "button" at bounding box center [725, 168] width 31 height 31
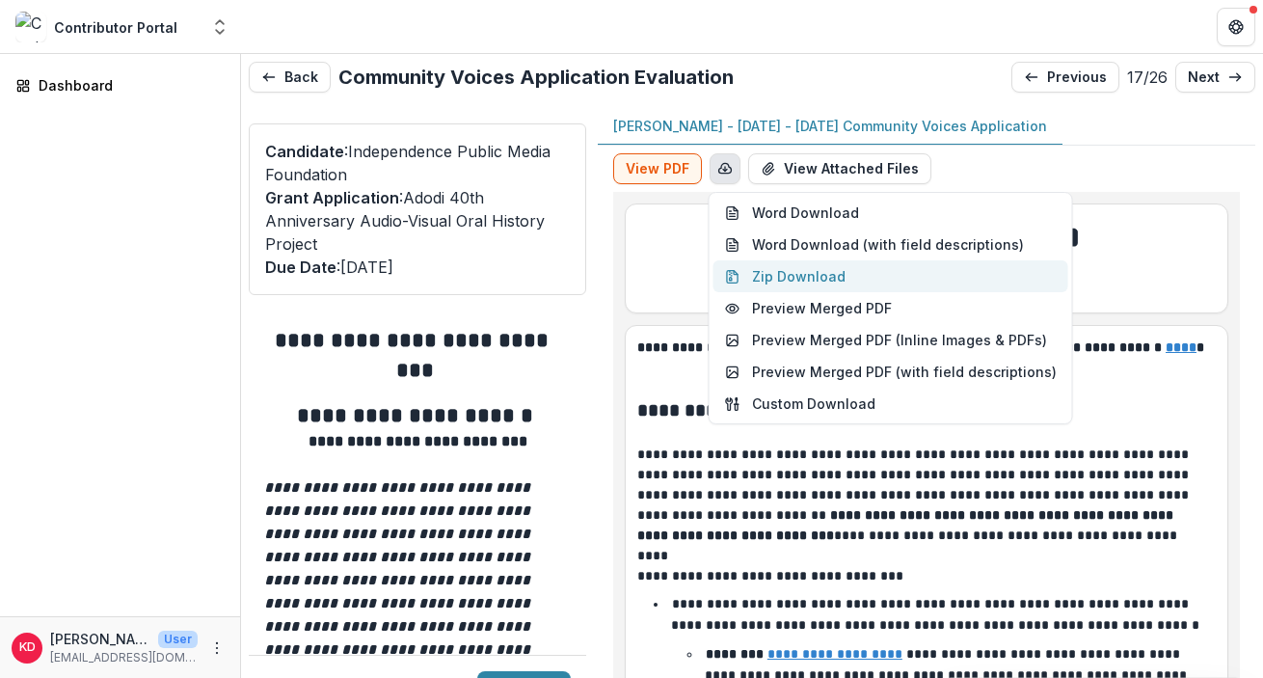
click at [773, 278] on button "Zip Download" at bounding box center [891, 276] width 355 height 32
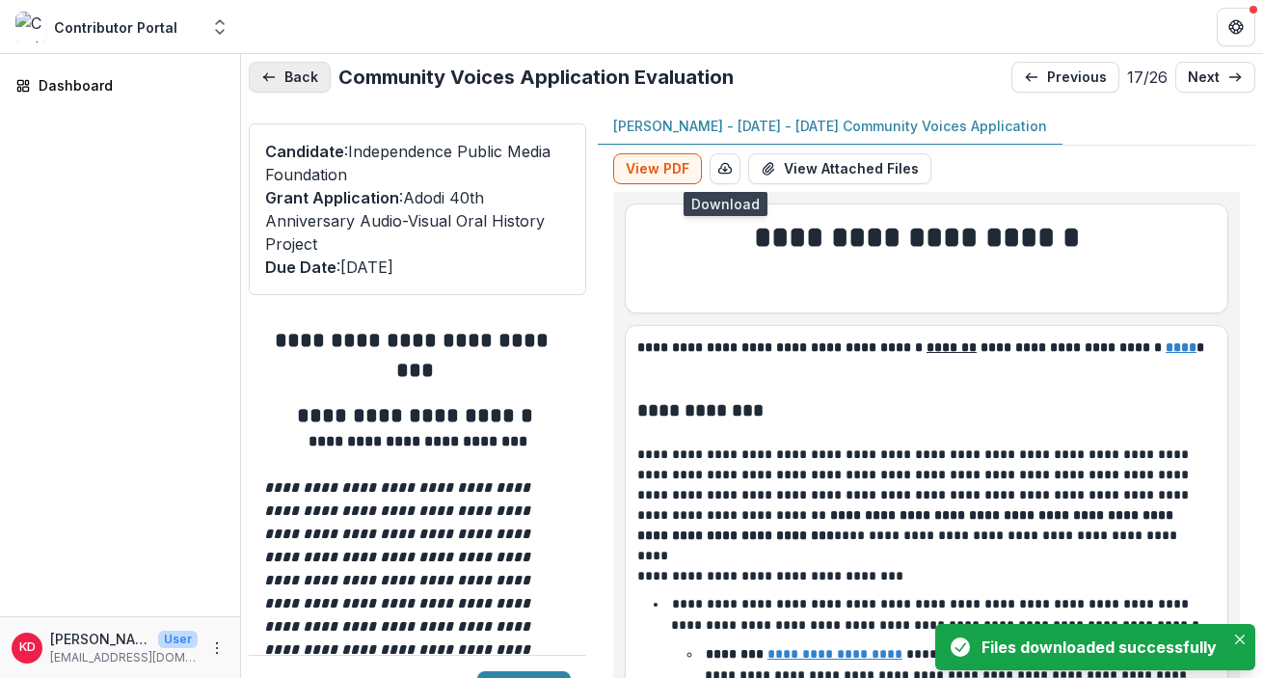
click at [301, 80] on button "Back" at bounding box center [290, 77] width 82 height 31
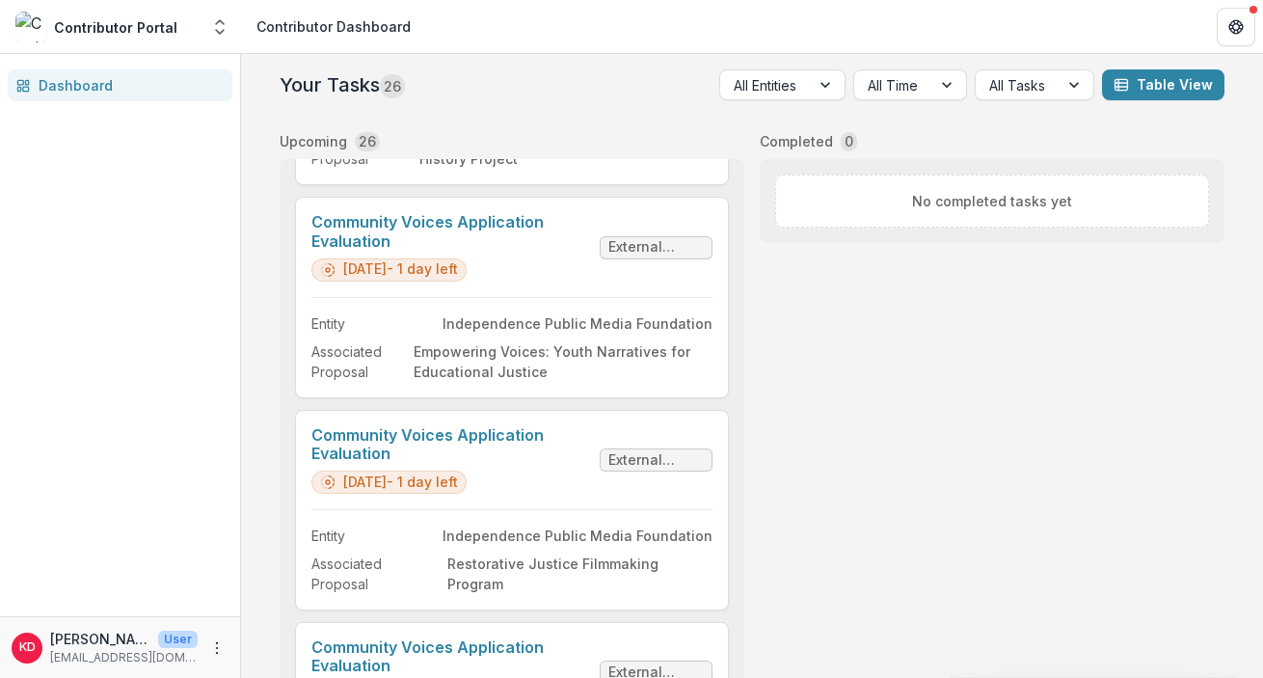
scroll to position [3451, 0]
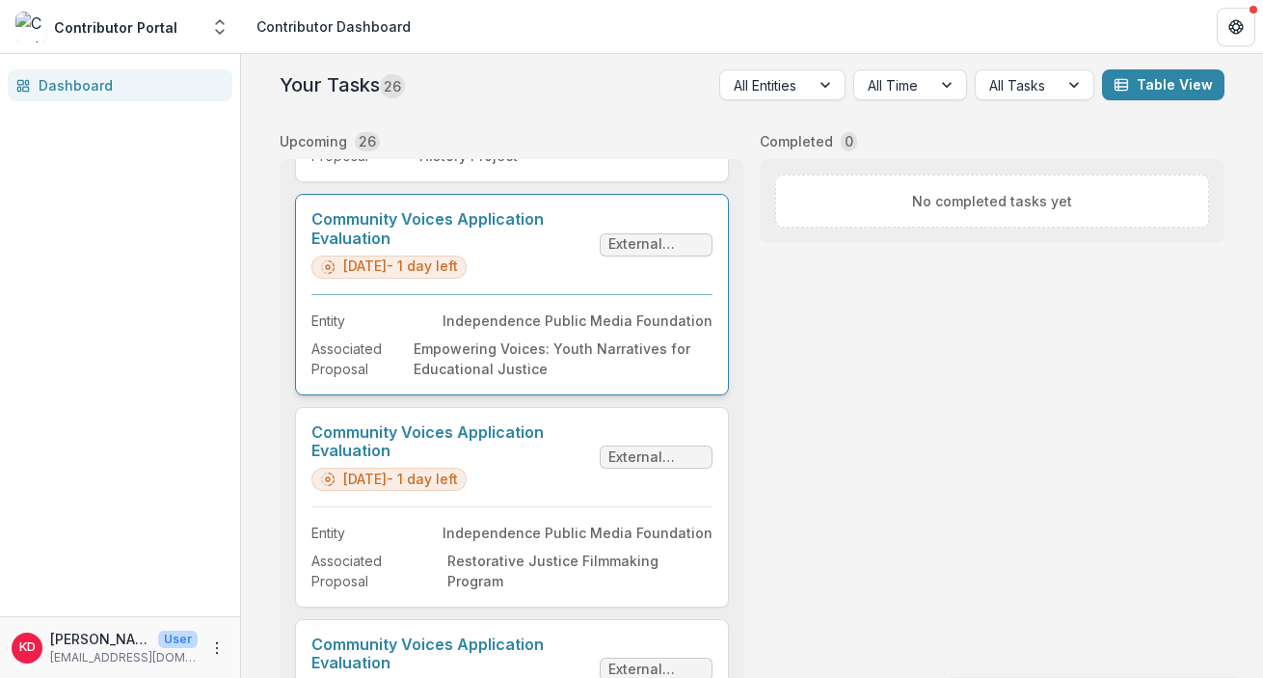
click at [556, 247] on link "Community Voices Application Evaluation" at bounding box center [451, 228] width 281 height 37
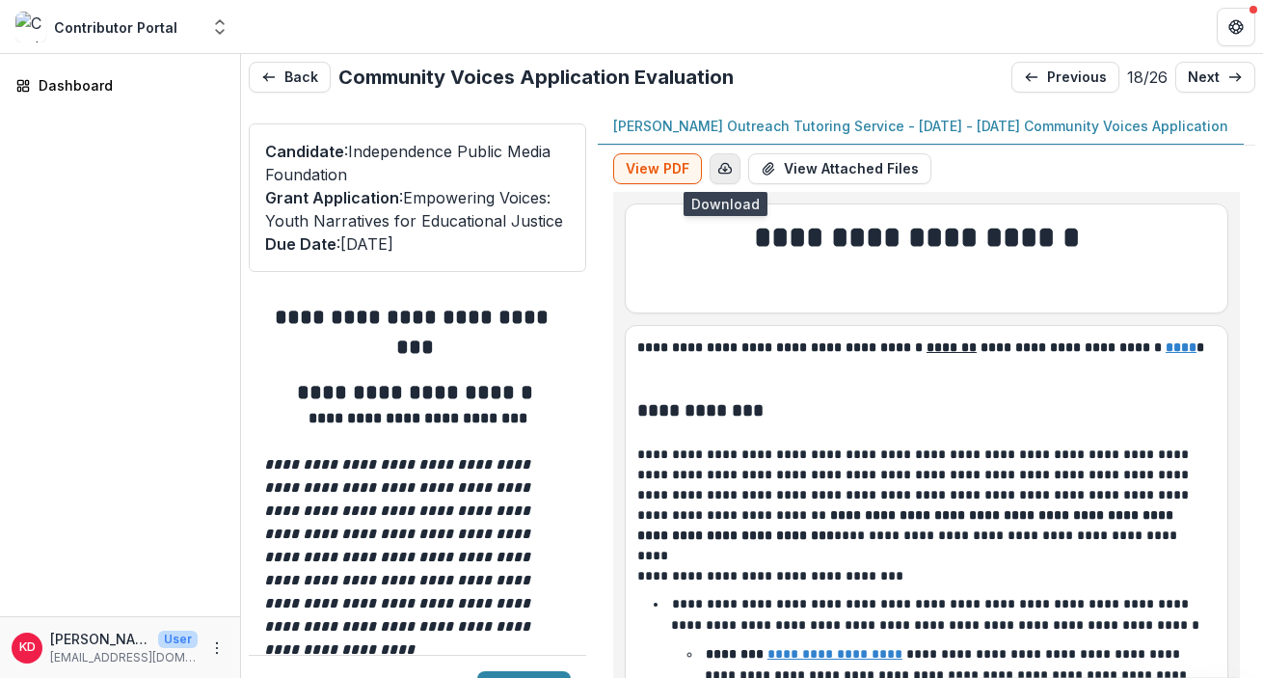
click at [719, 168] on icon "button" at bounding box center [725, 168] width 13 height 10
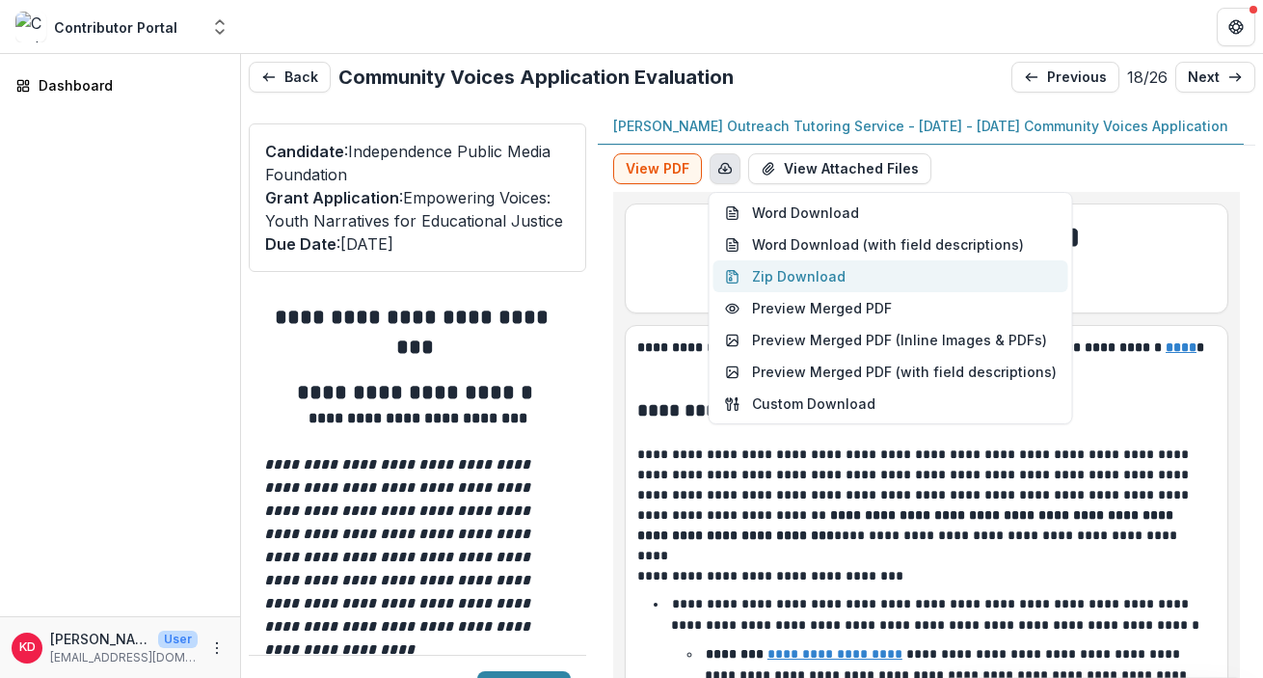
click at [787, 276] on button "Zip Download" at bounding box center [891, 276] width 355 height 32
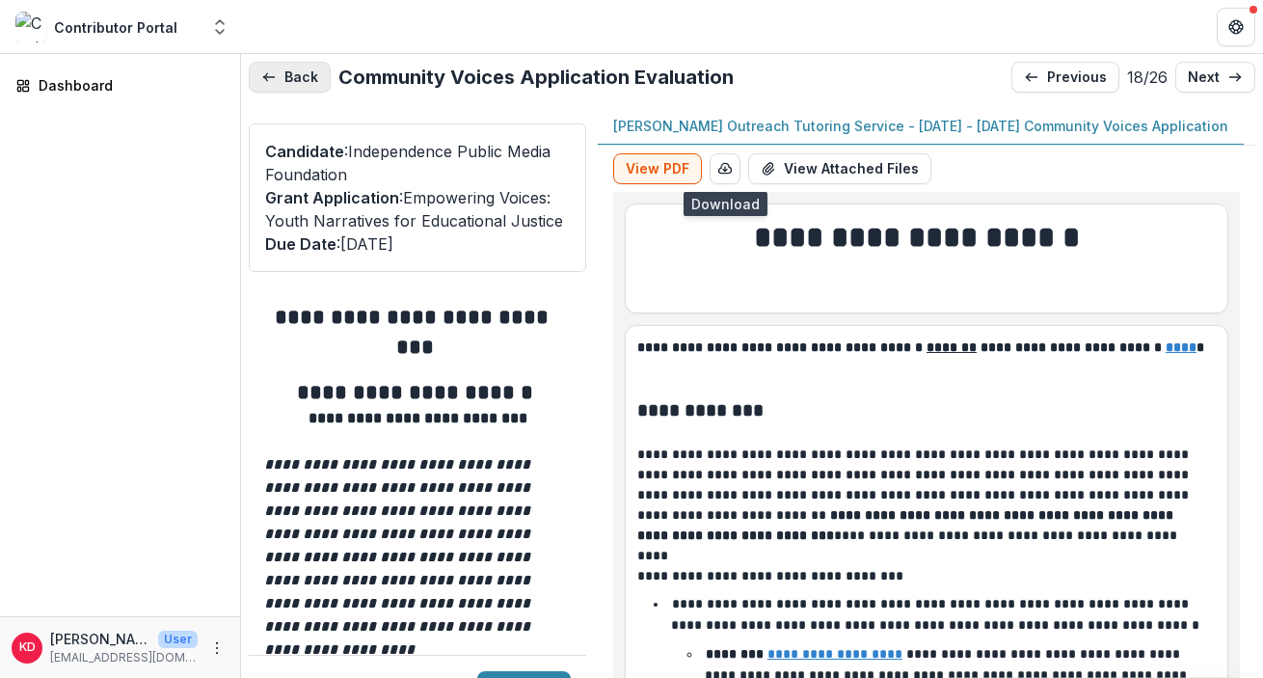
click at [305, 86] on button "Back" at bounding box center [290, 77] width 82 height 31
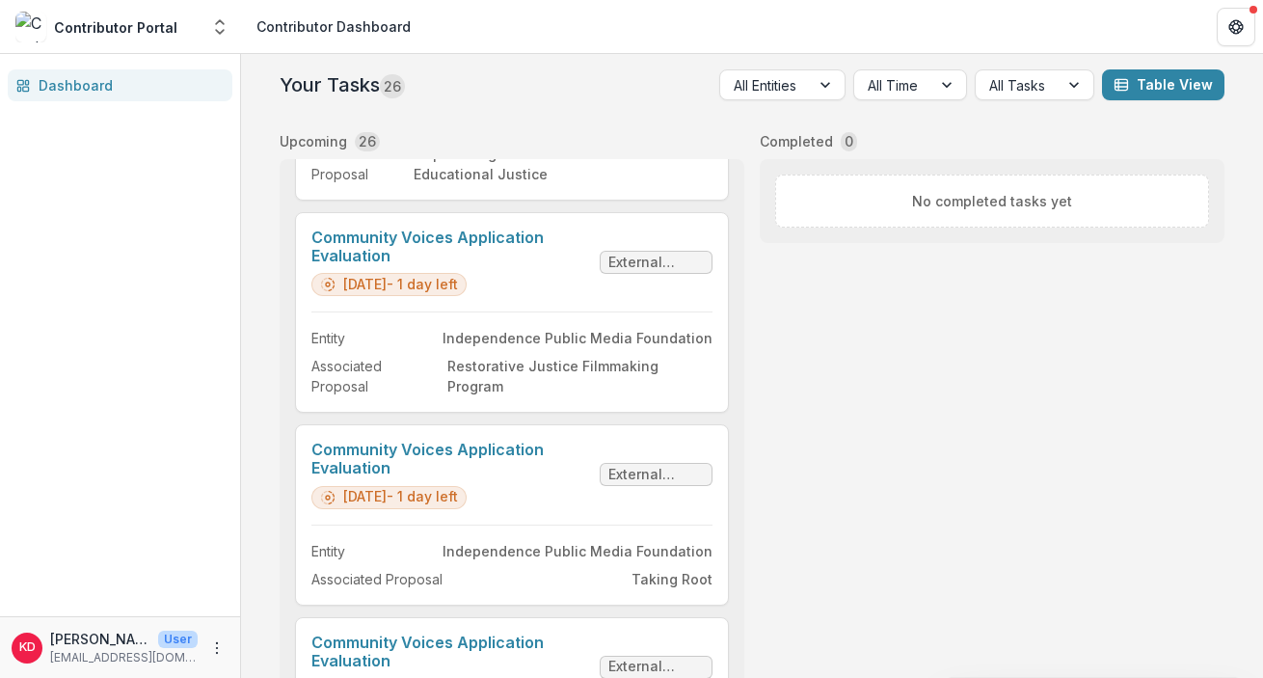
scroll to position [3652, 0]
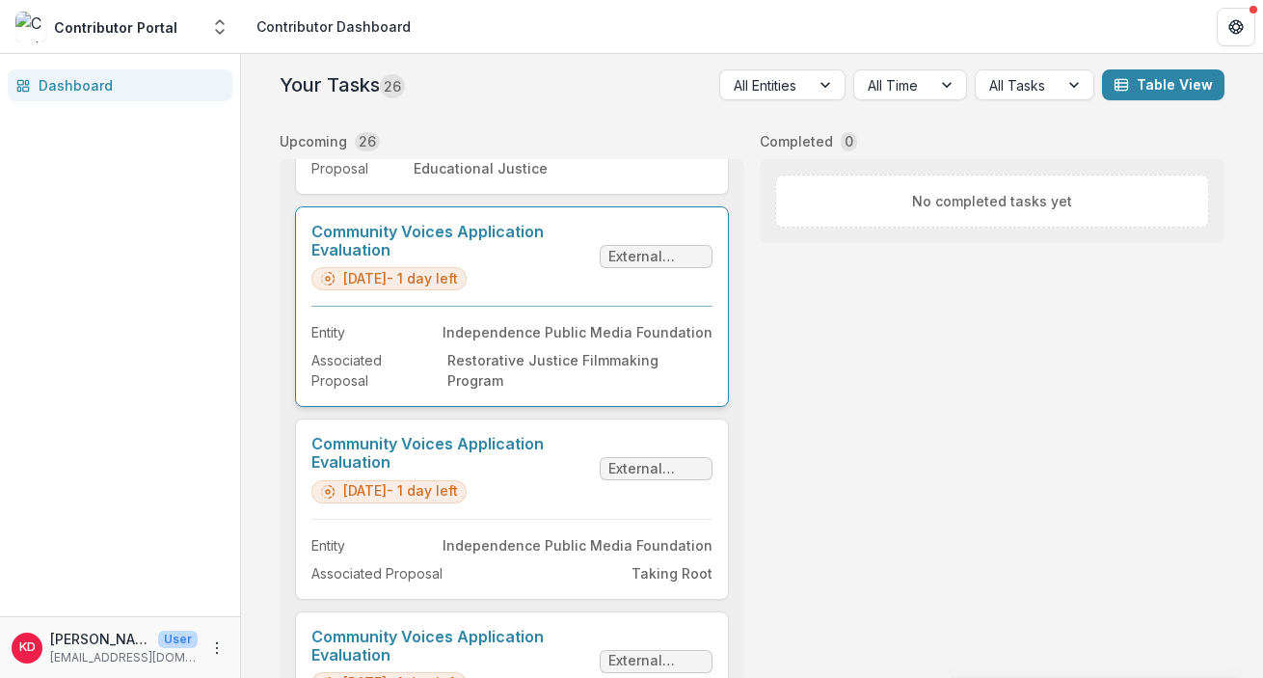
click at [535, 259] on link "Community Voices Application Evaluation" at bounding box center [451, 241] width 281 height 37
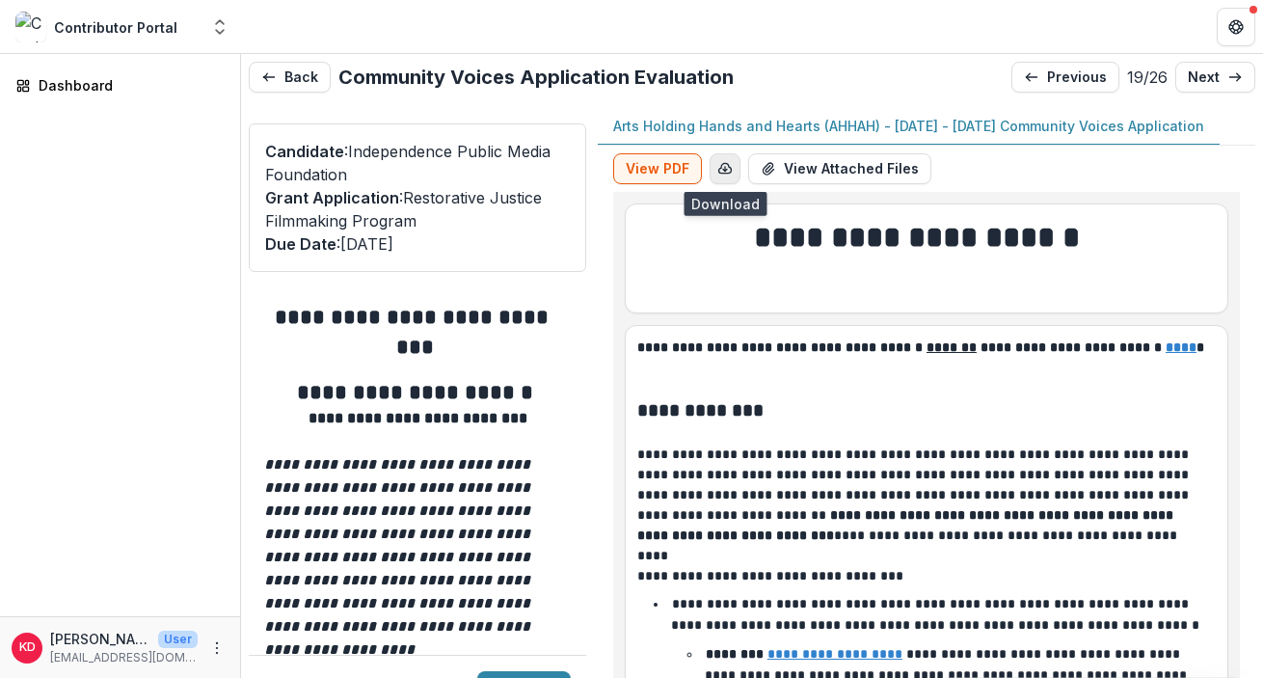
click at [730, 170] on icon "button" at bounding box center [725, 168] width 13 height 10
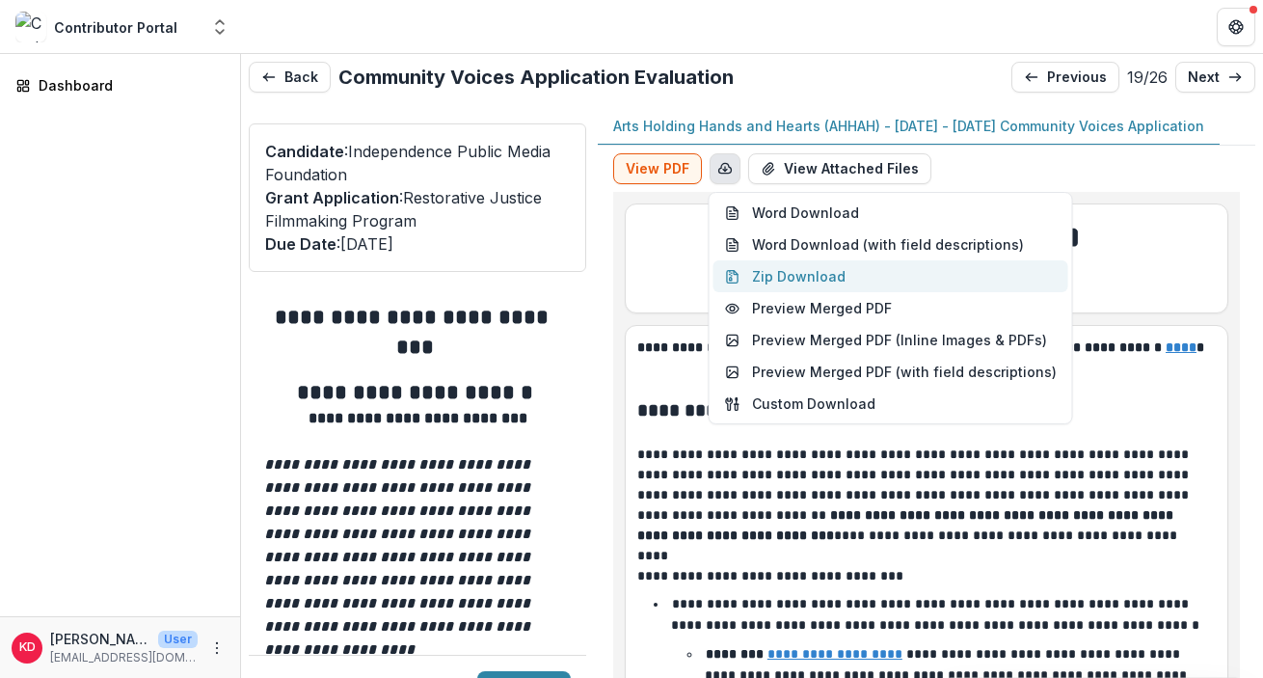
click at [785, 273] on button "Zip Download" at bounding box center [891, 276] width 355 height 32
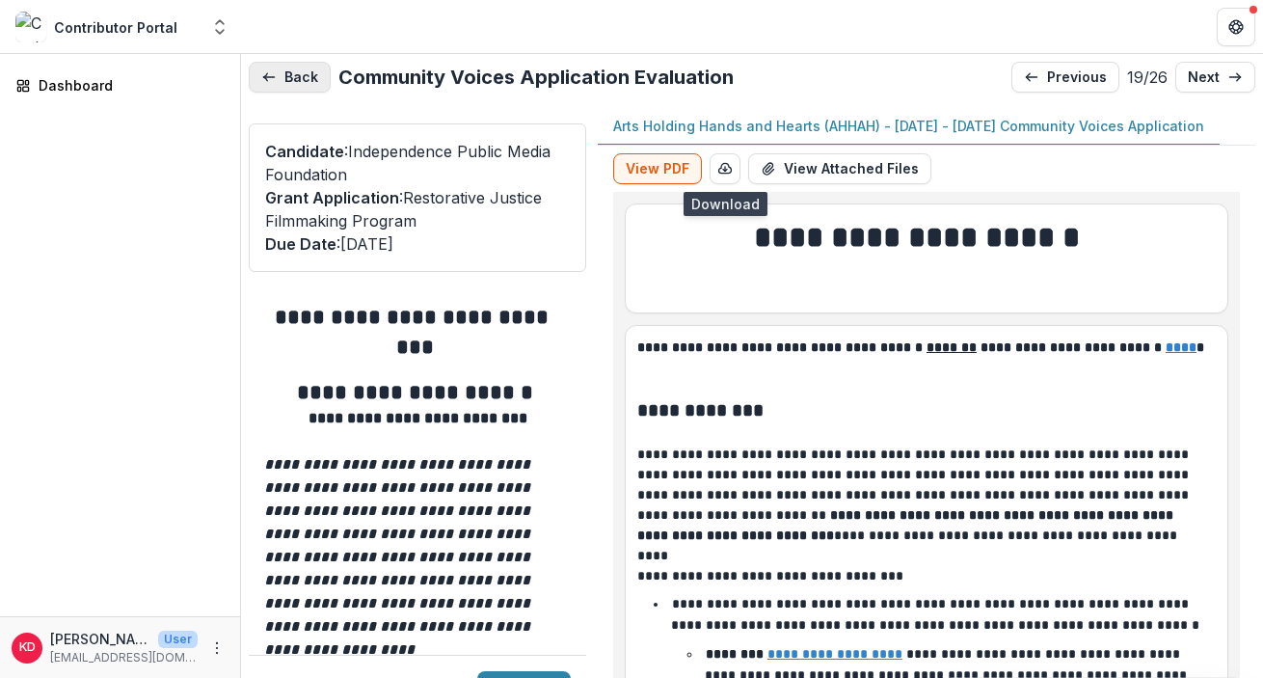
click at [300, 81] on button "Back" at bounding box center [290, 77] width 82 height 31
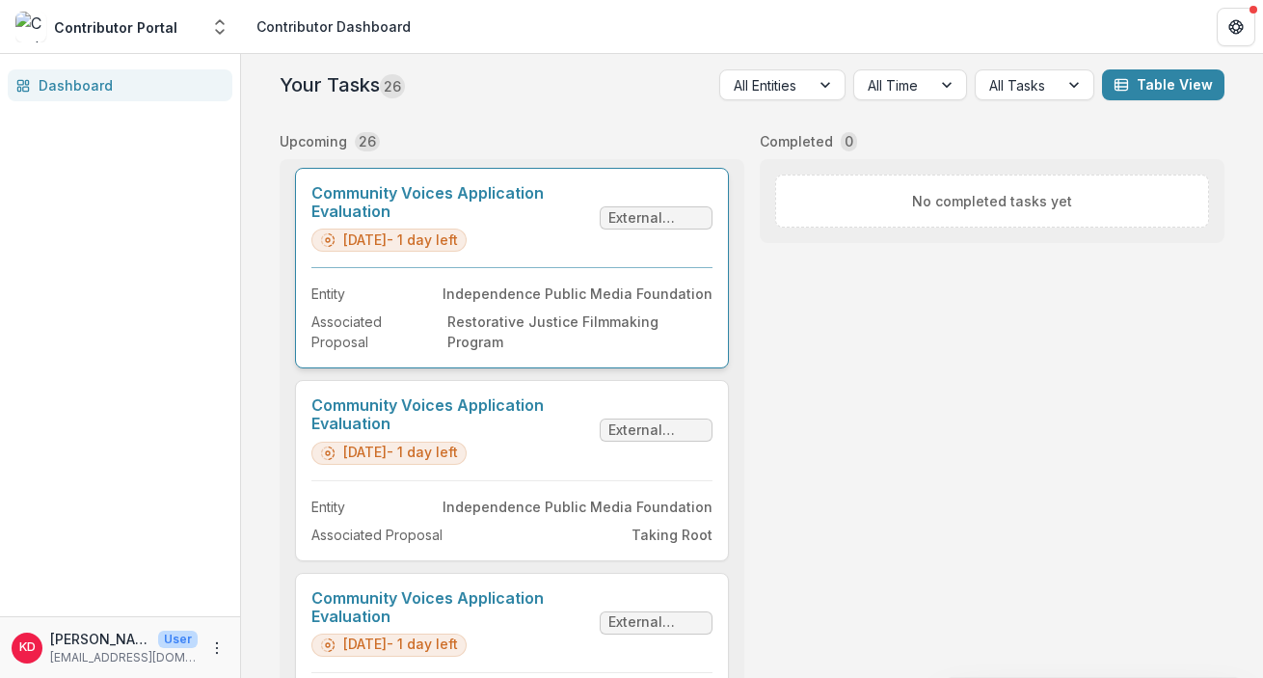
scroll to position [3791, 0]
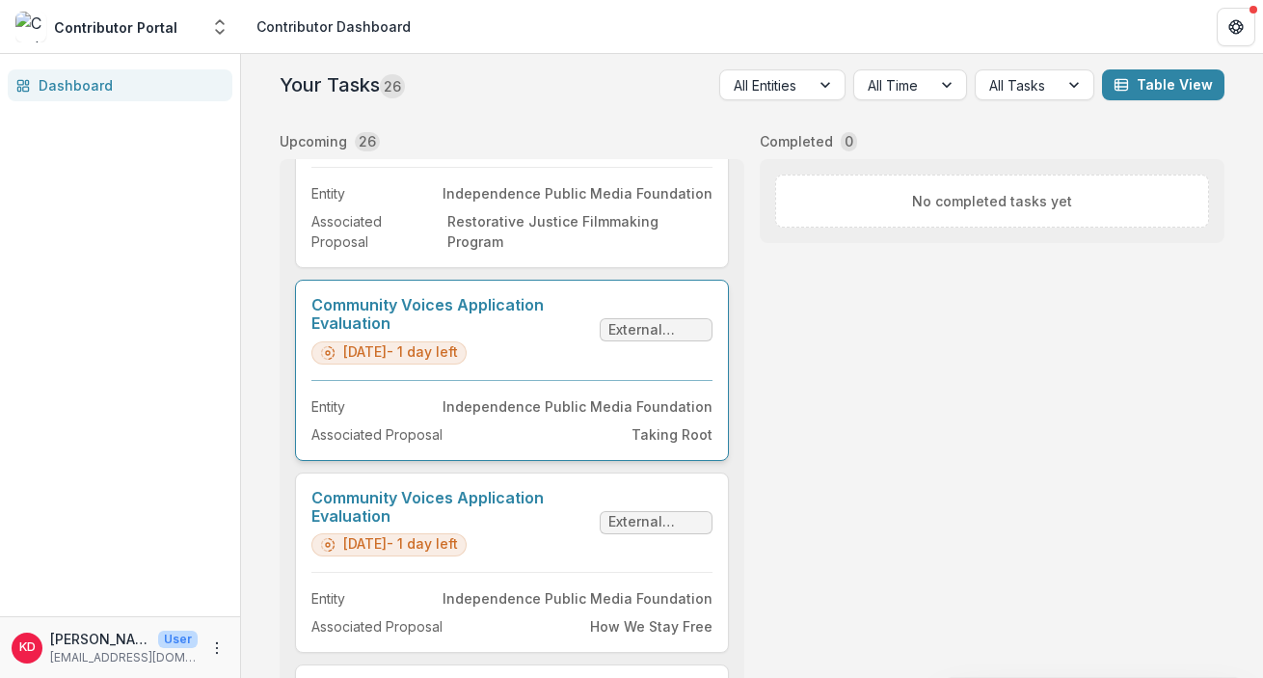
click at [558, 333] on link "Community Voices Application Evaluation" at bounding box center [451, 314] width 281 height 37
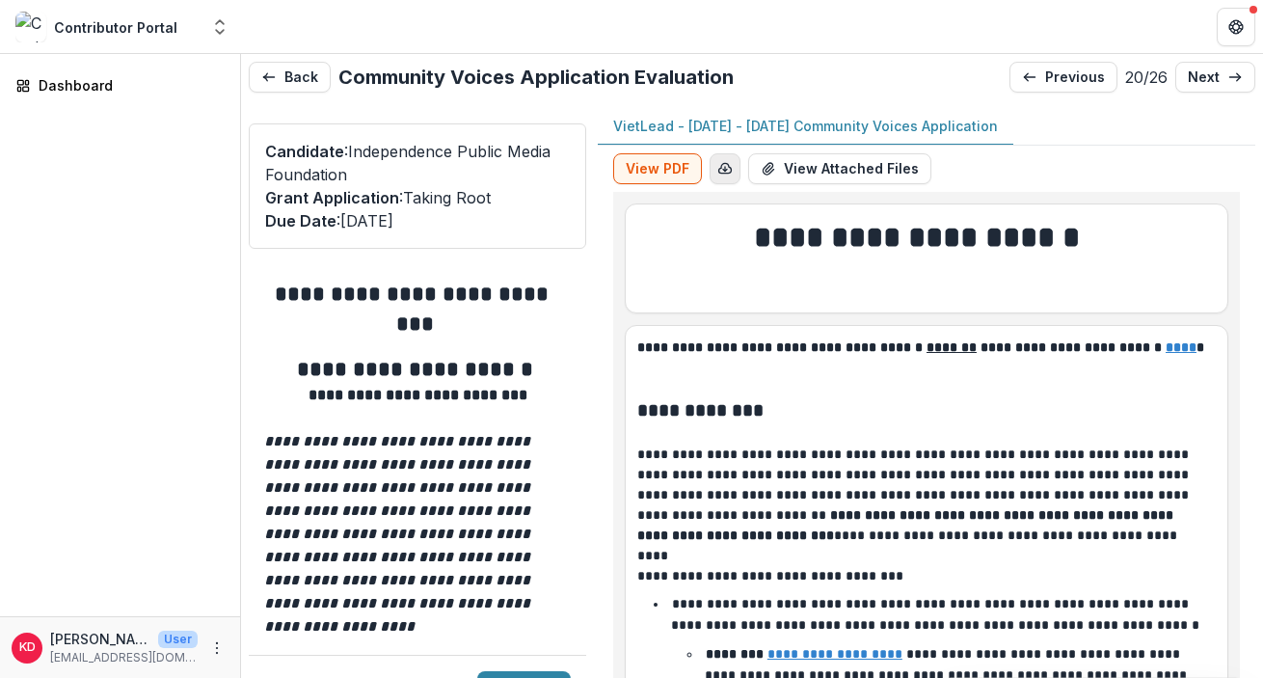
click at [729, 159] on button "button" at bounding box center [725, 168] width 31 height 31
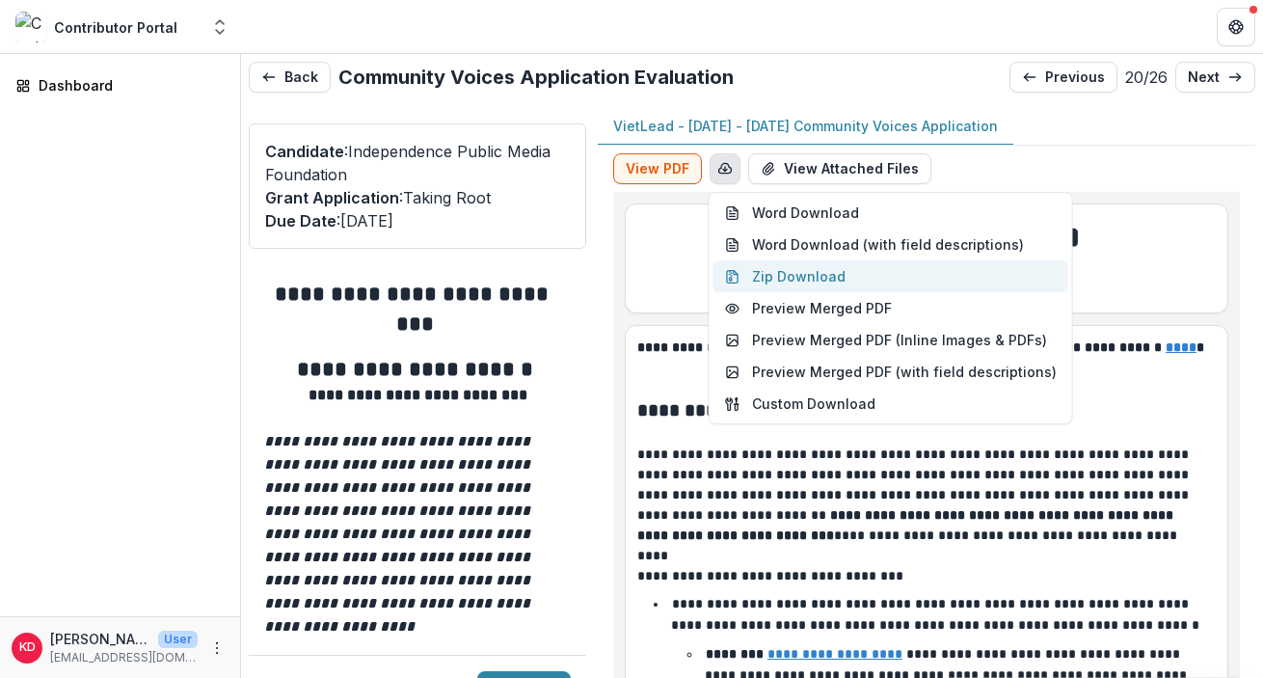
click at [790, 280] on button "Zip Download" at bounding box center [891, 276] width 355 height 32
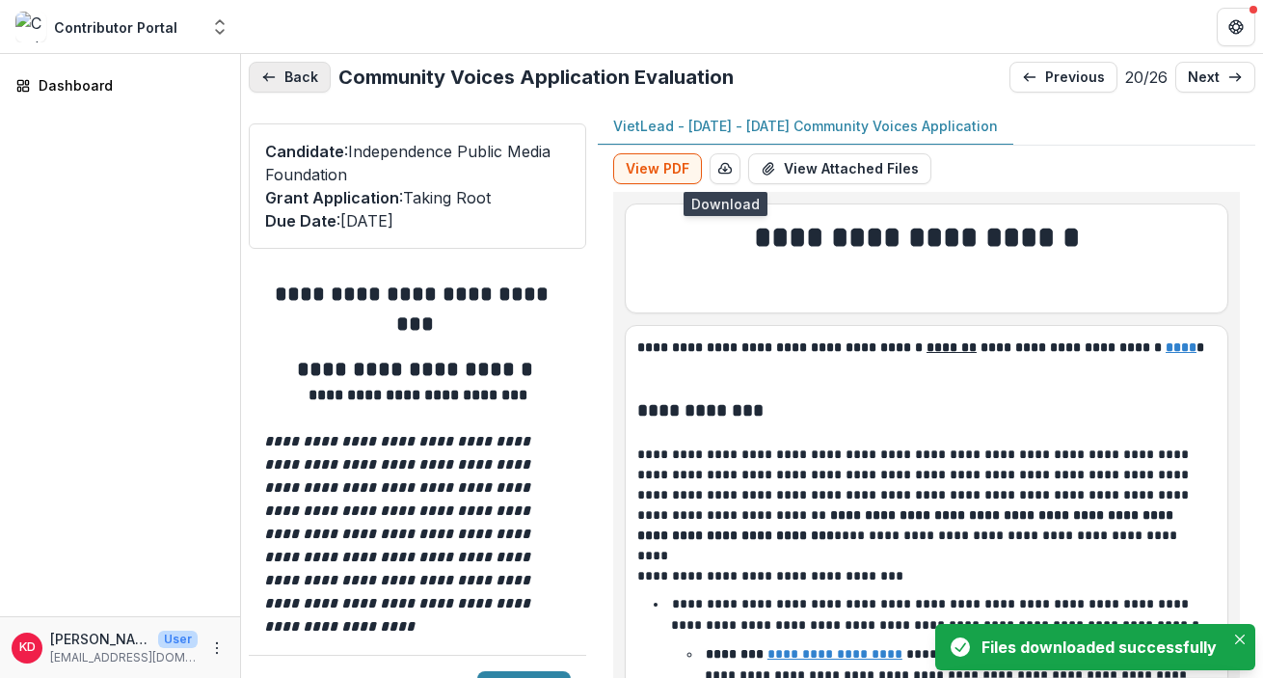
click at [299, 84] on button "Back" at bounding box center [290, 77] width 82 height 31
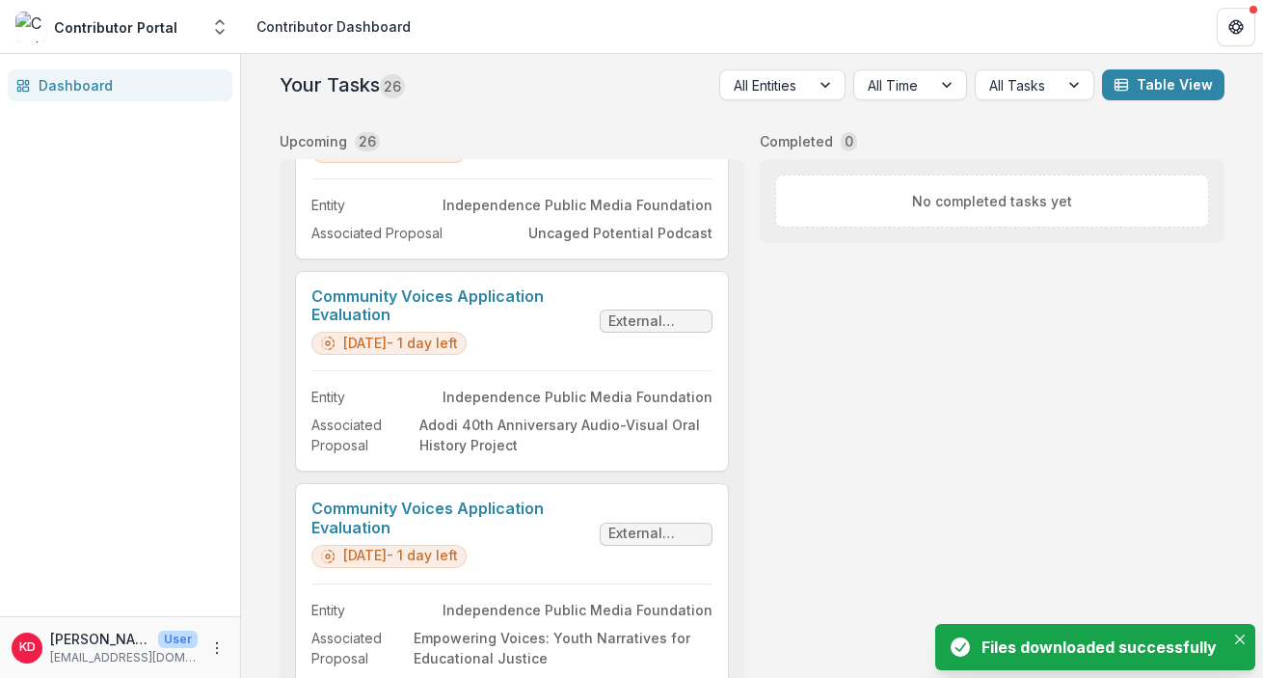
scroll to position [3951, 0]
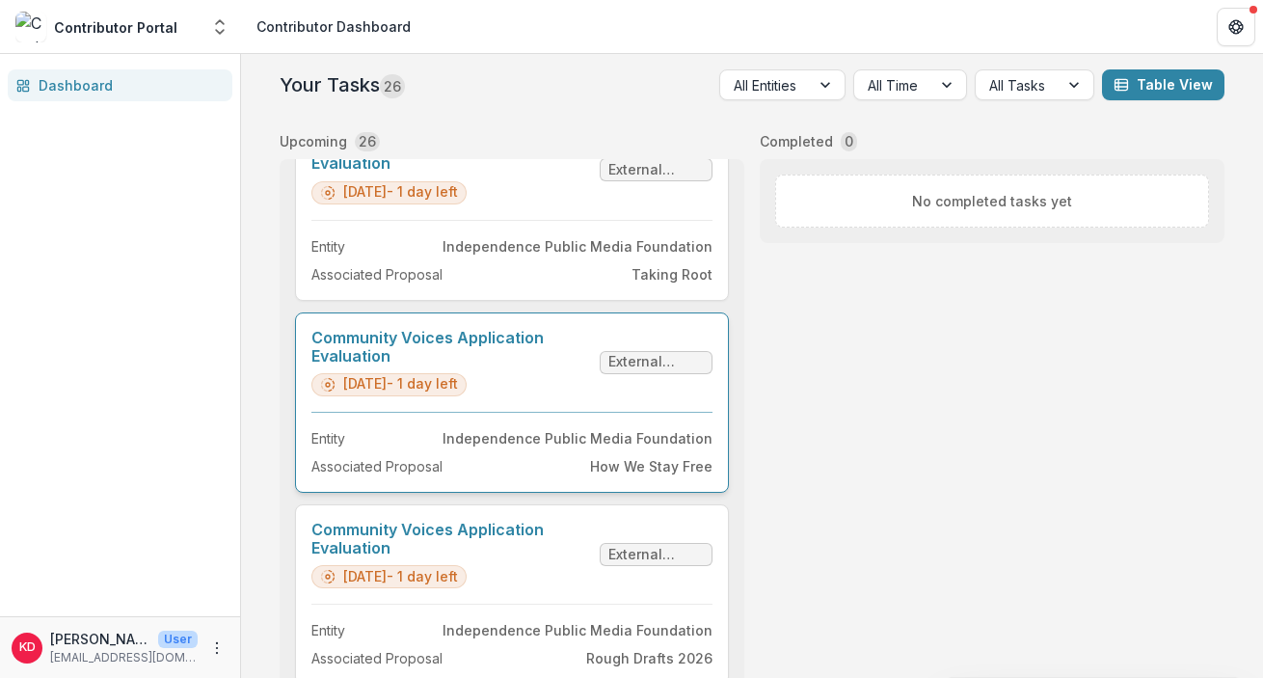
click at [592, 365] on link "Community Voices Application Evaluation" at bounding box center [451, 347] width 281 height 37
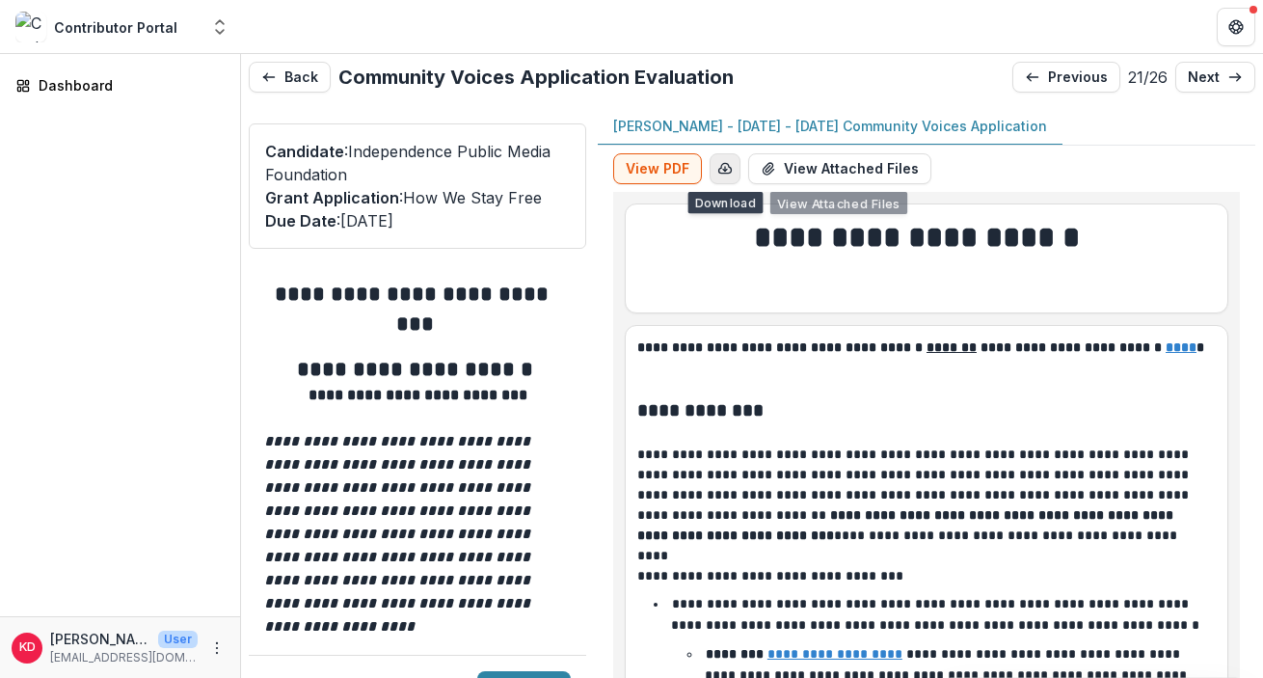
click at [722, 163] on icon "button" at bounding box center [725, 168] width 13 height 10
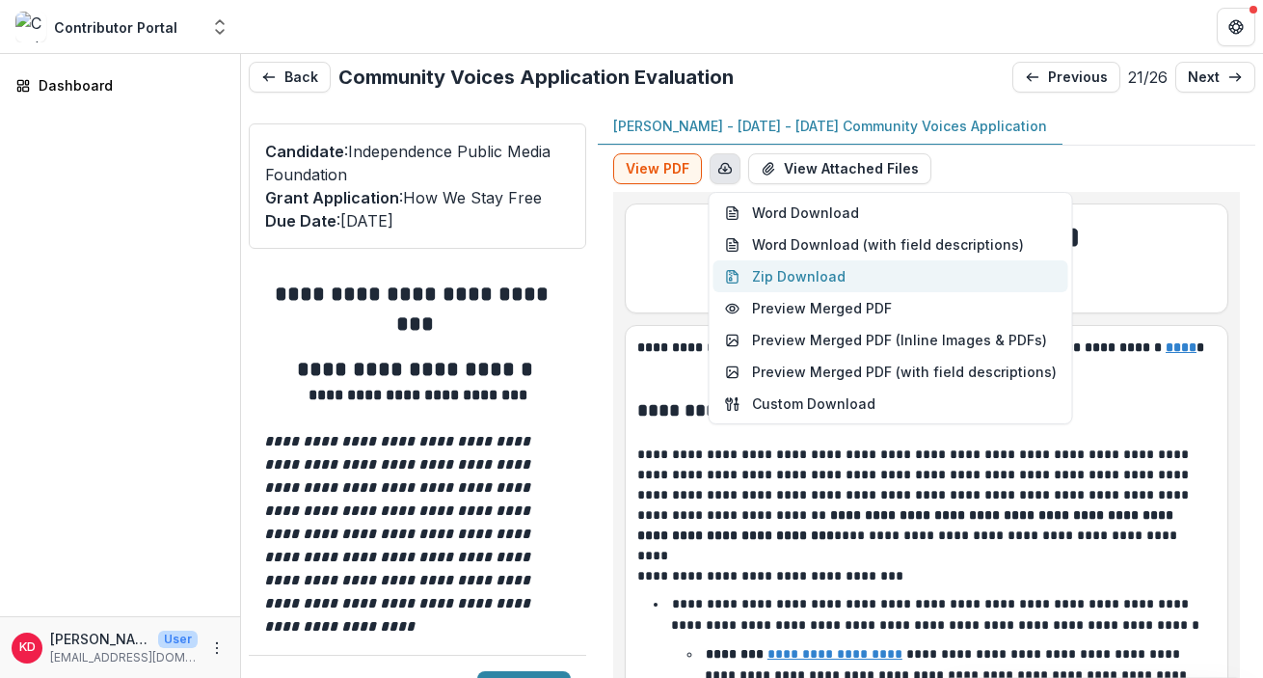
click at [806, 284] on button "Zip Download" at bounding box center [891, 276] width 355 height 32
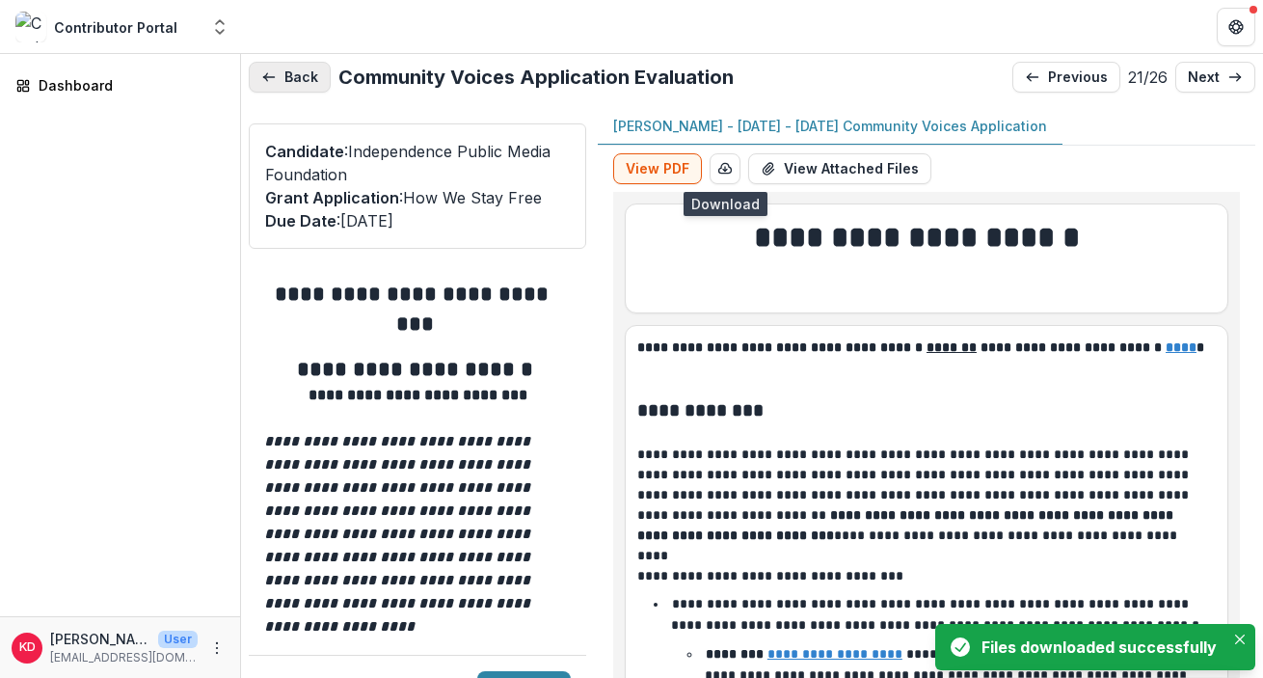
click at [311, 82] on button "Back" at bounding box center [290, 77] width 82 height 31
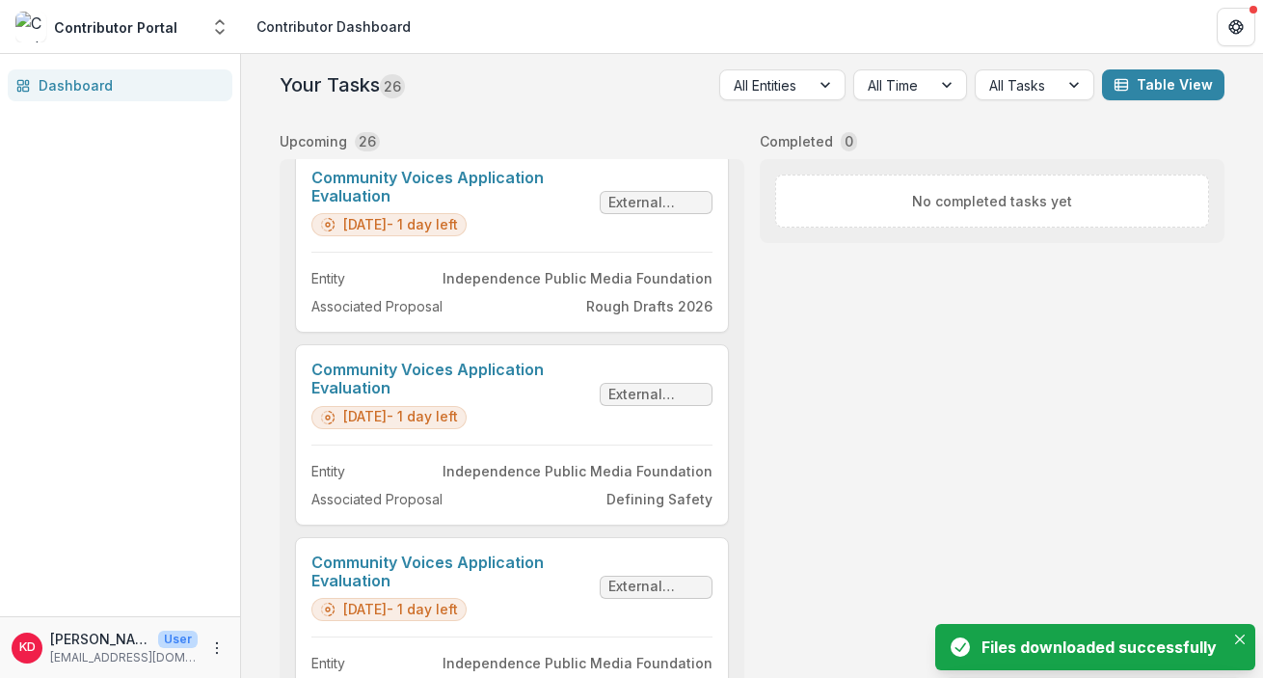
scroll to position [4309, 0]
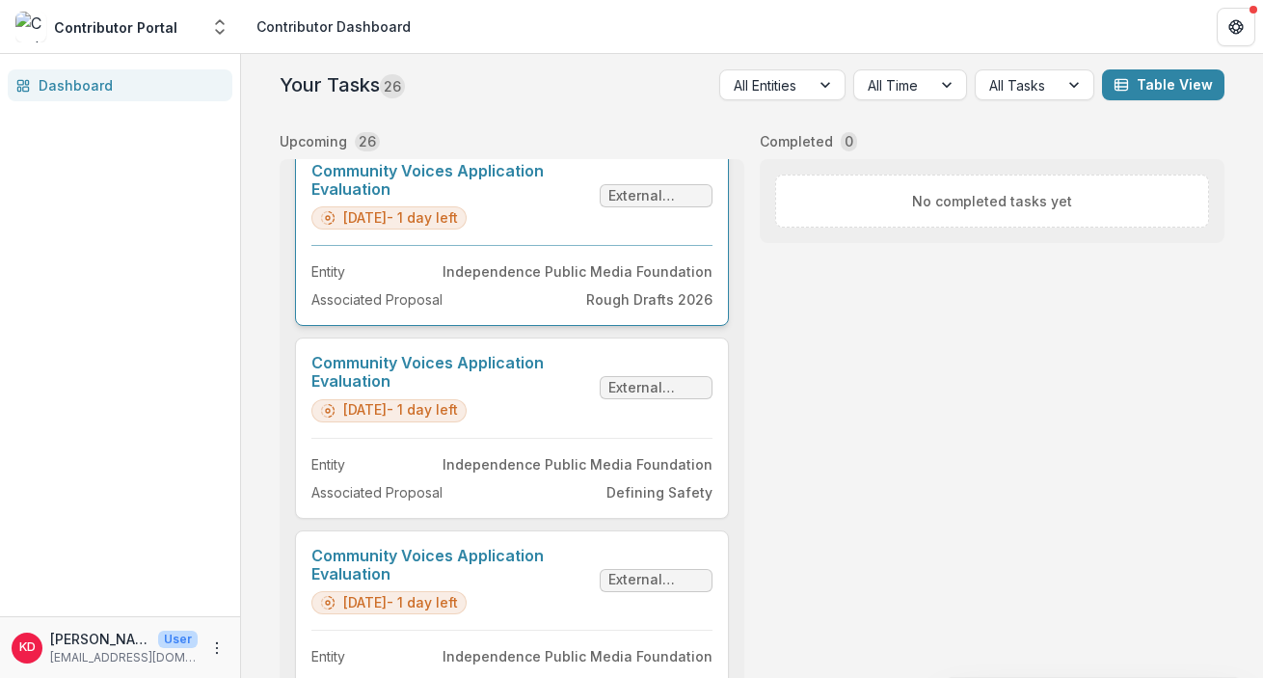
click at [572, 199] on link "Community Voices Application Evaluation" at bounding box center [451, 180] width 281 height 37
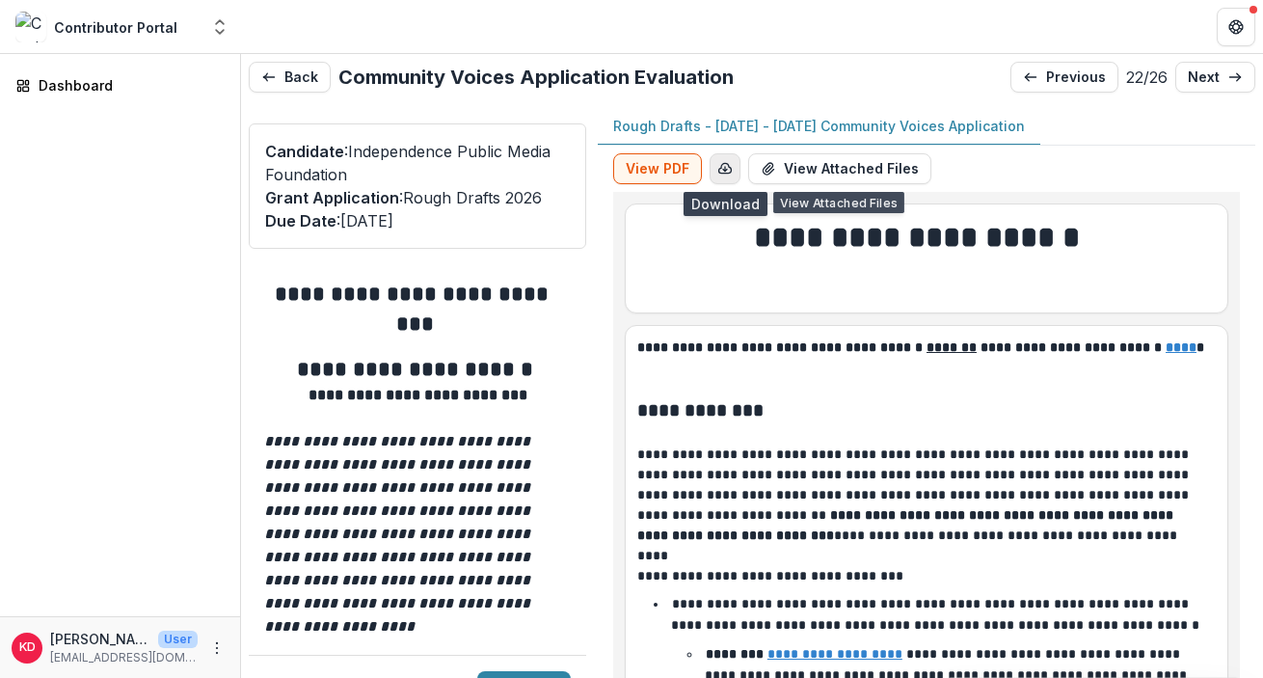
click at [721, 165] on icon "button" at bounding box center [724, 168] width 15 height 15
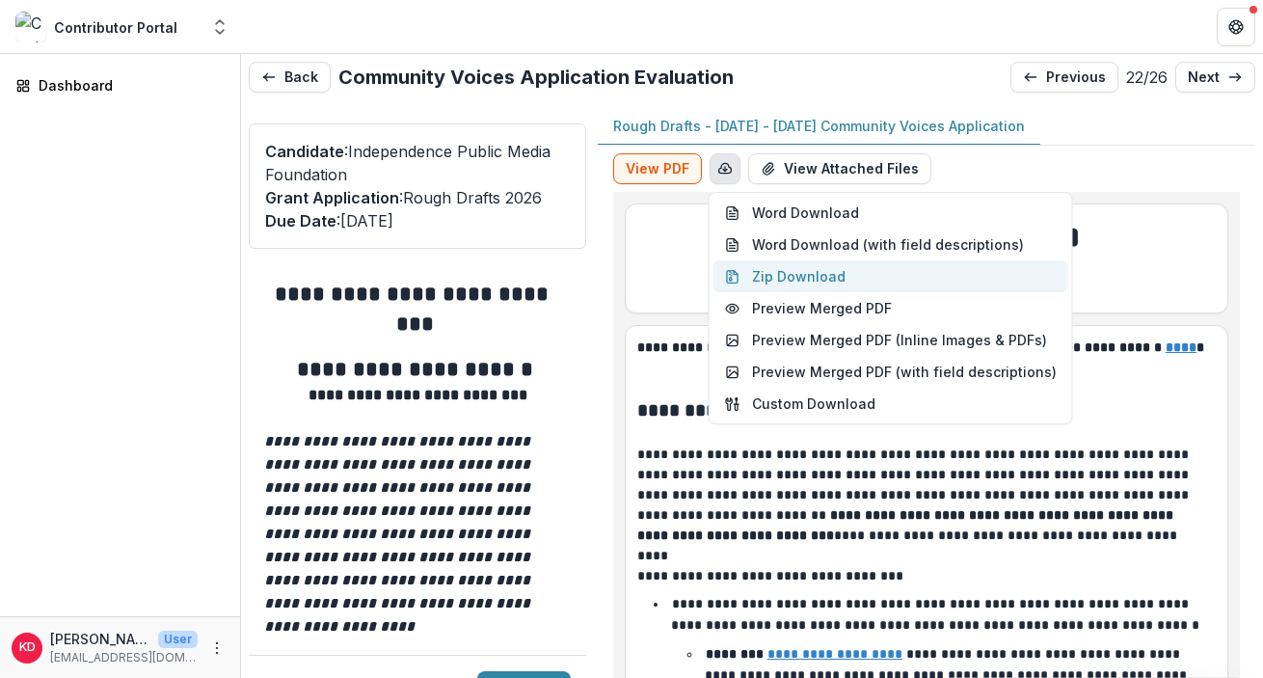
click at [786, 271] on button "Zip Download" at bounding box center [891, 276] width 355 height 32
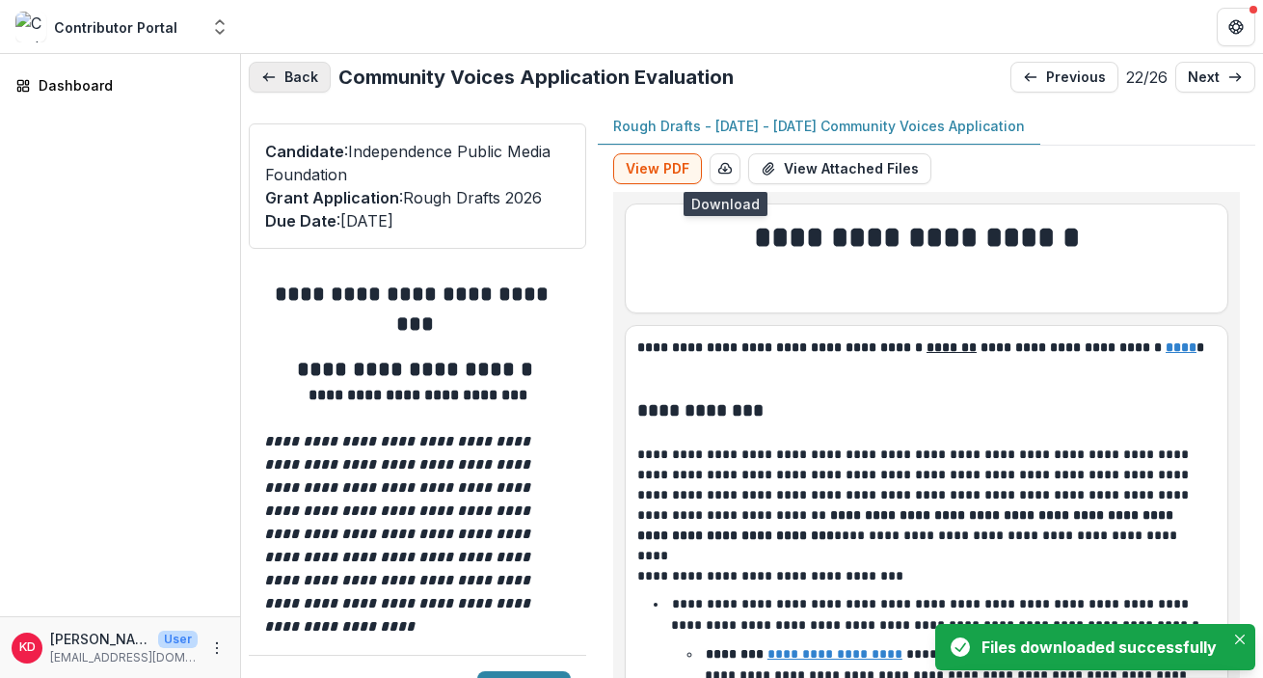
click at [275, 74] on icon "button" at bounding box center [268, 76] width 15 height 15
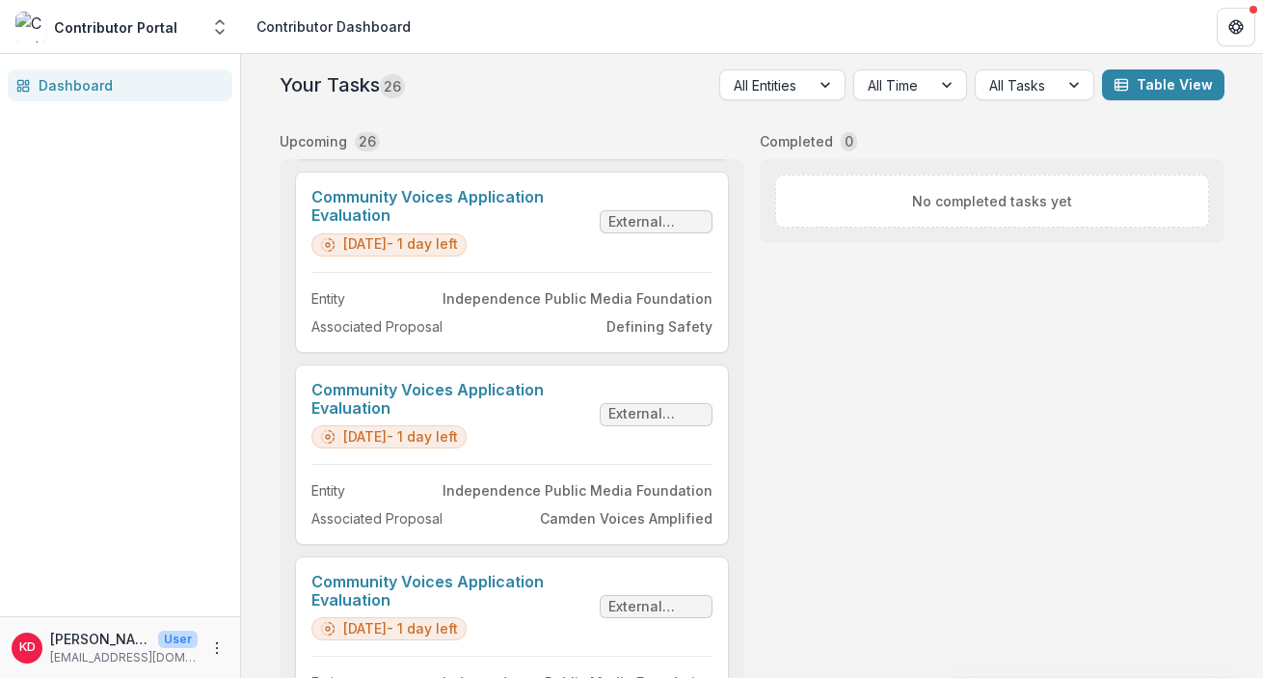
scroll to position [4501, 0]
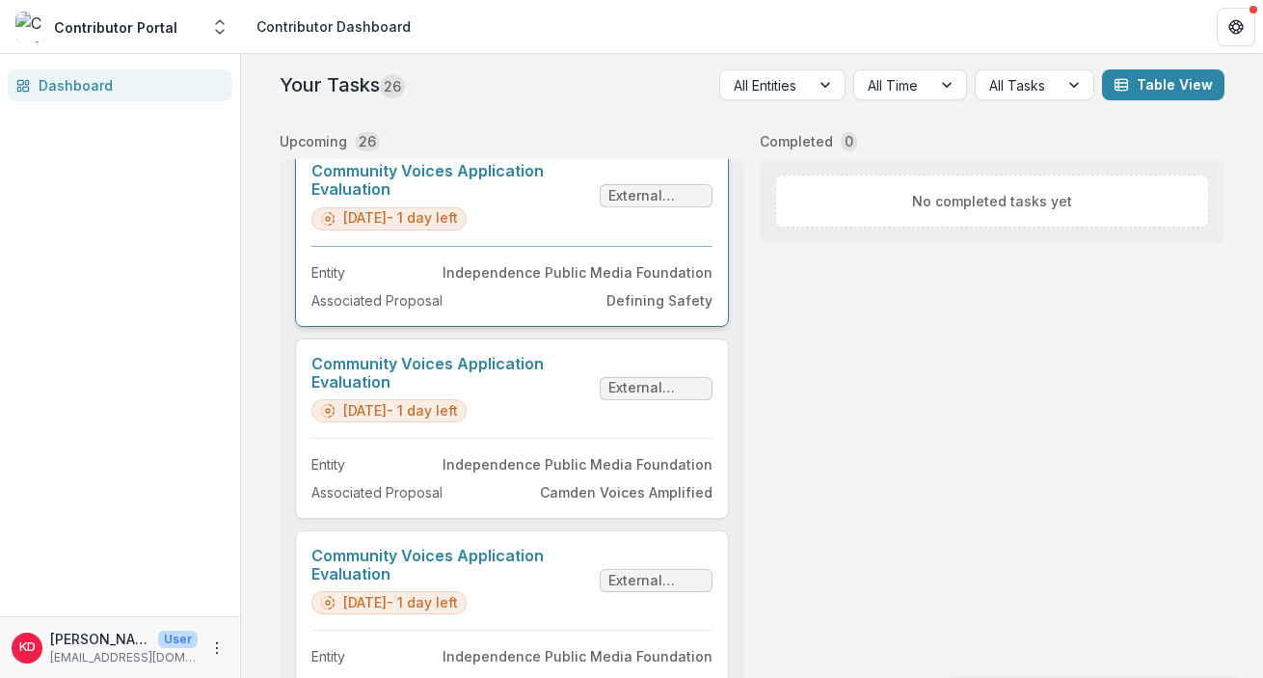
click at [573, 199] on link "Community Voices Application Evaluation" at bounding box center [451, 180] width 281 height 37
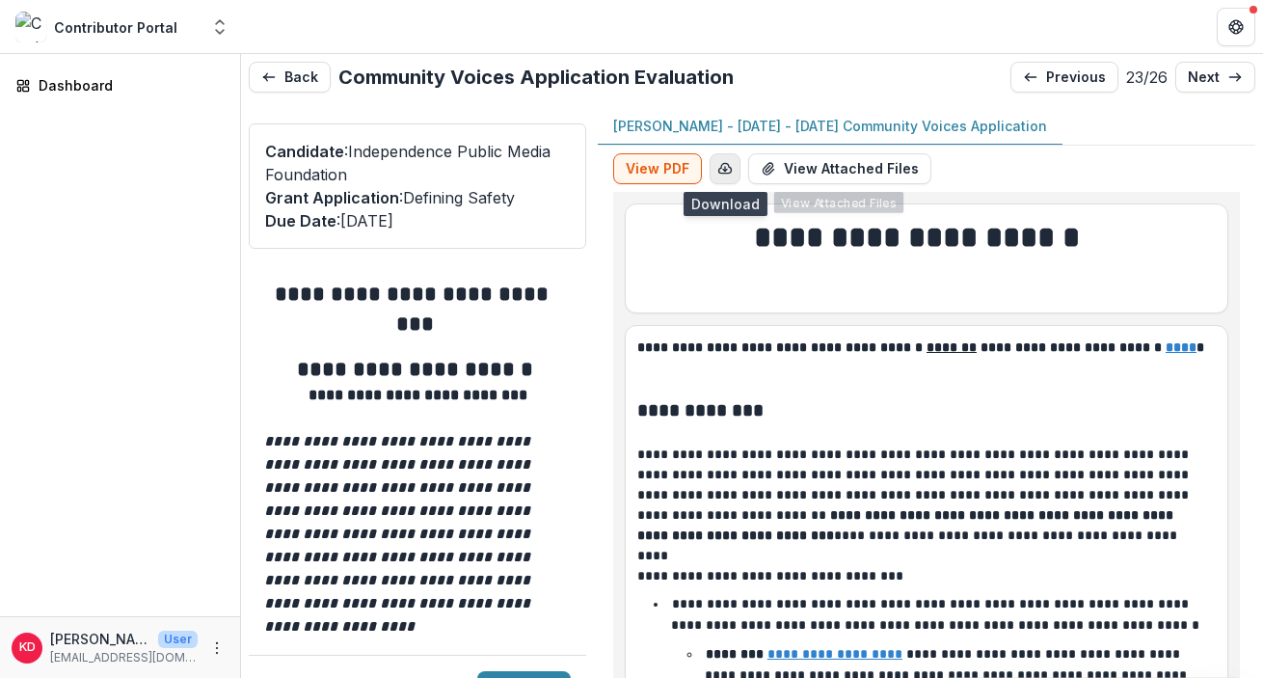
click at [724, 171] on icon "button" at bounding box center [724, 168] width 15 height 15
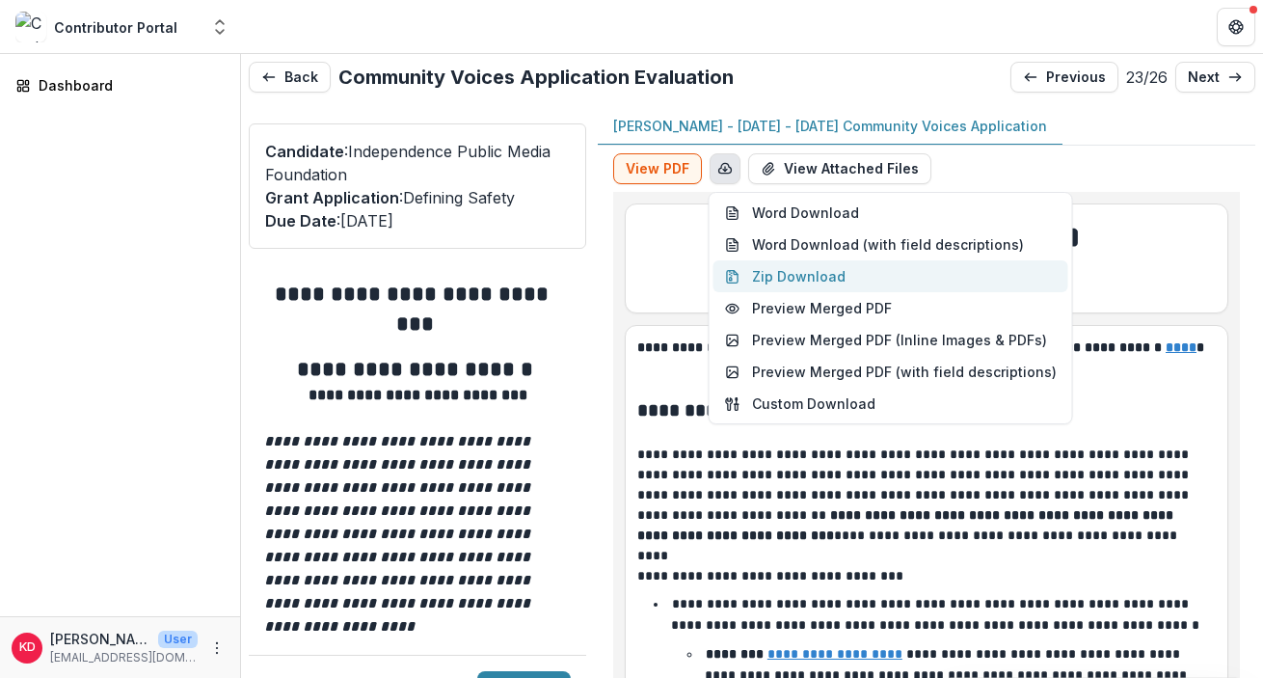
click at [794, 280] on button "Zip Download" at bounding box center [891, 276] width 355 height 32
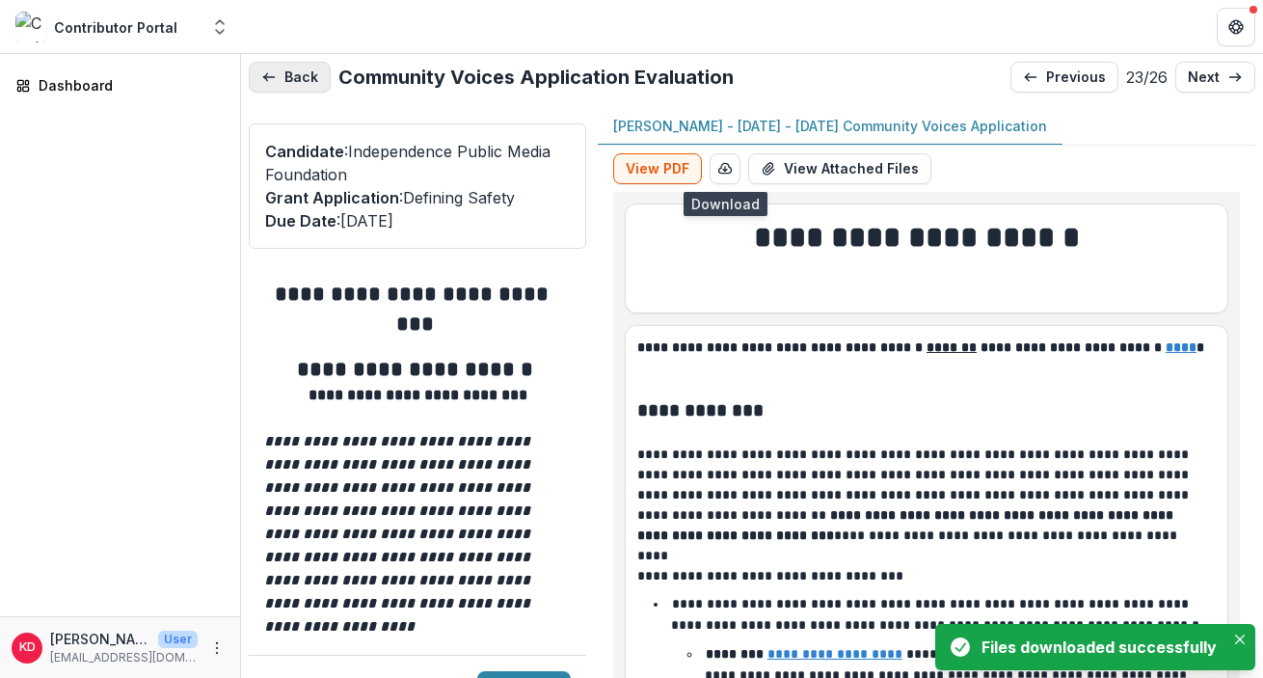
click at [279, 80] on button "Back" at bounding box center [290, 77] width 82 height 31
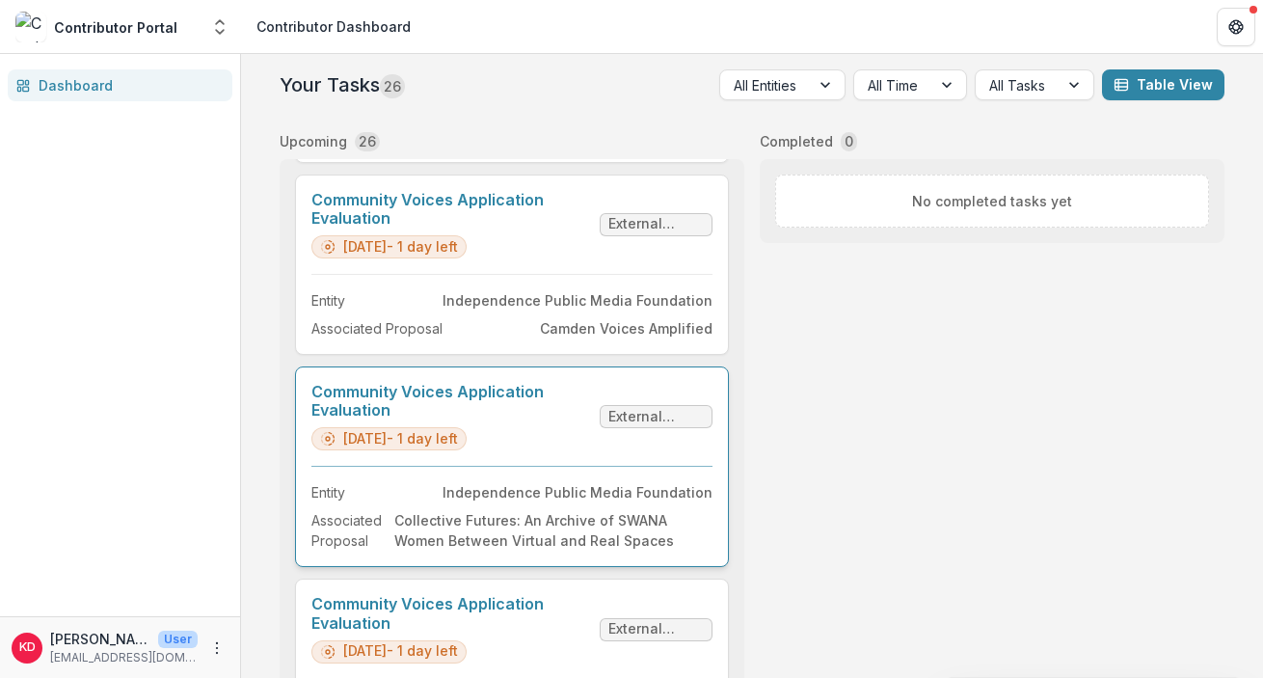
scroll to position [4709, 0]
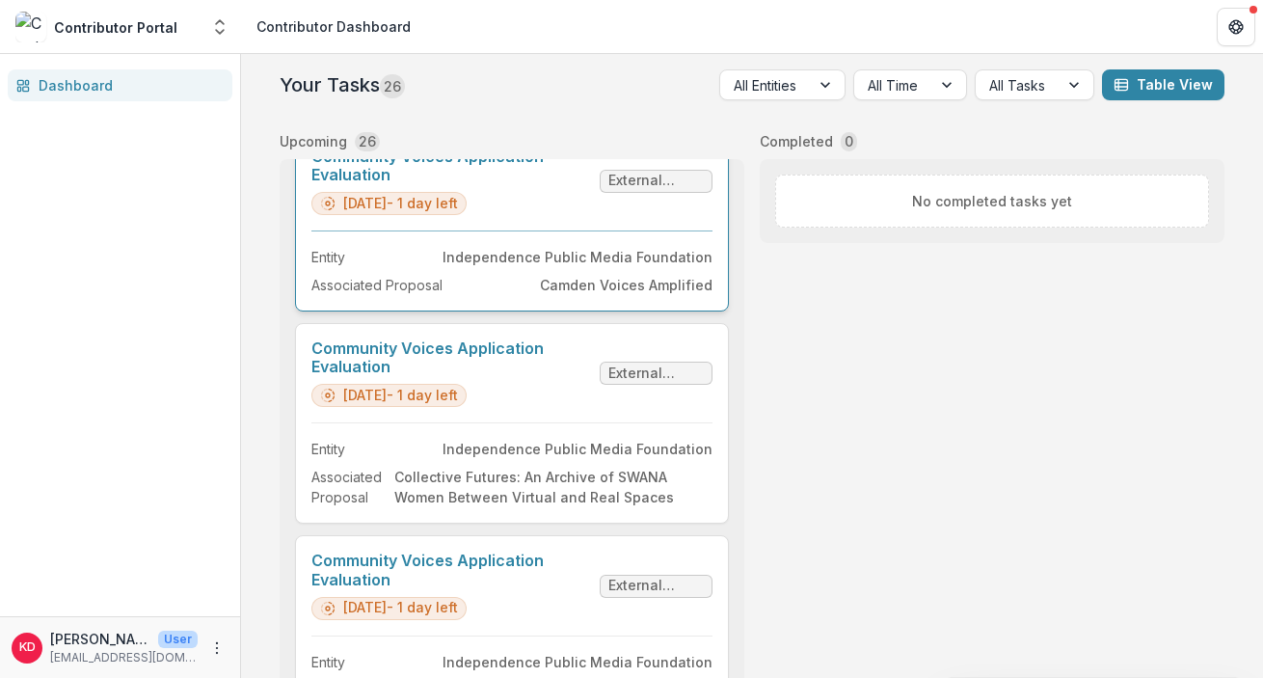
click at [592, 184] on link "Community Voices Application Evaluation" at bounding box center [451, 166] width 281 height 37
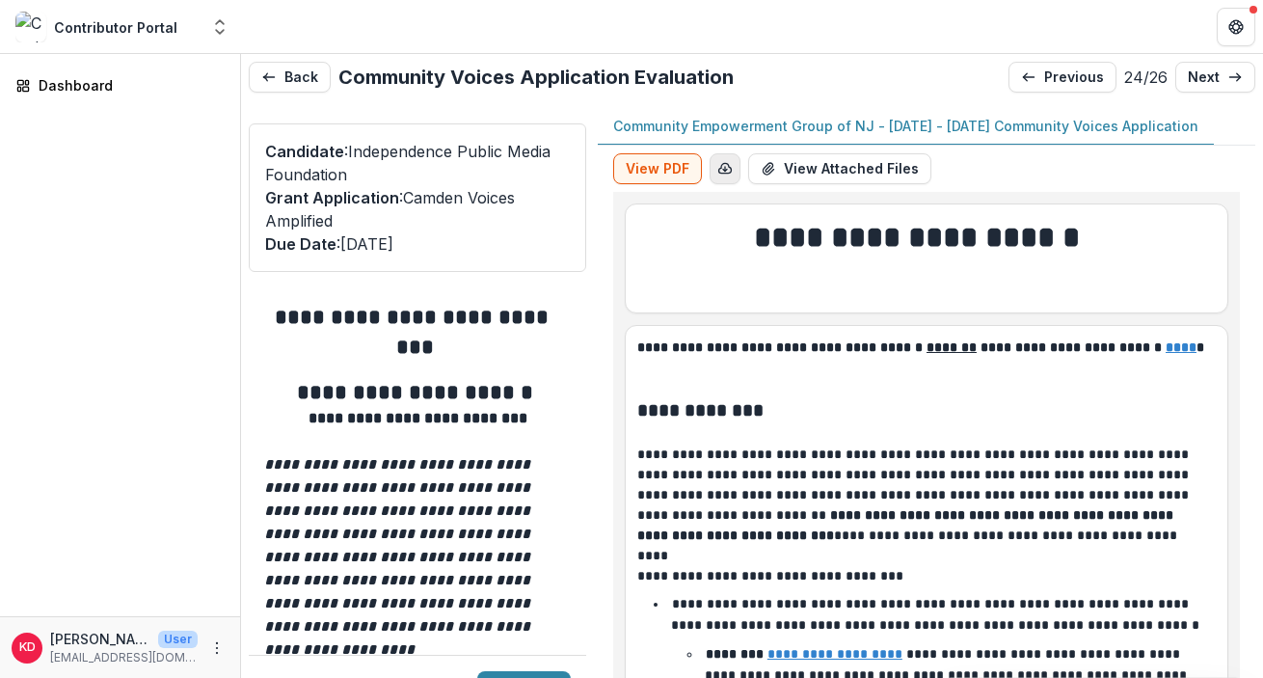
click at [728, 164] on icon "button" at bounding box center [724, 168] width 15 height 15
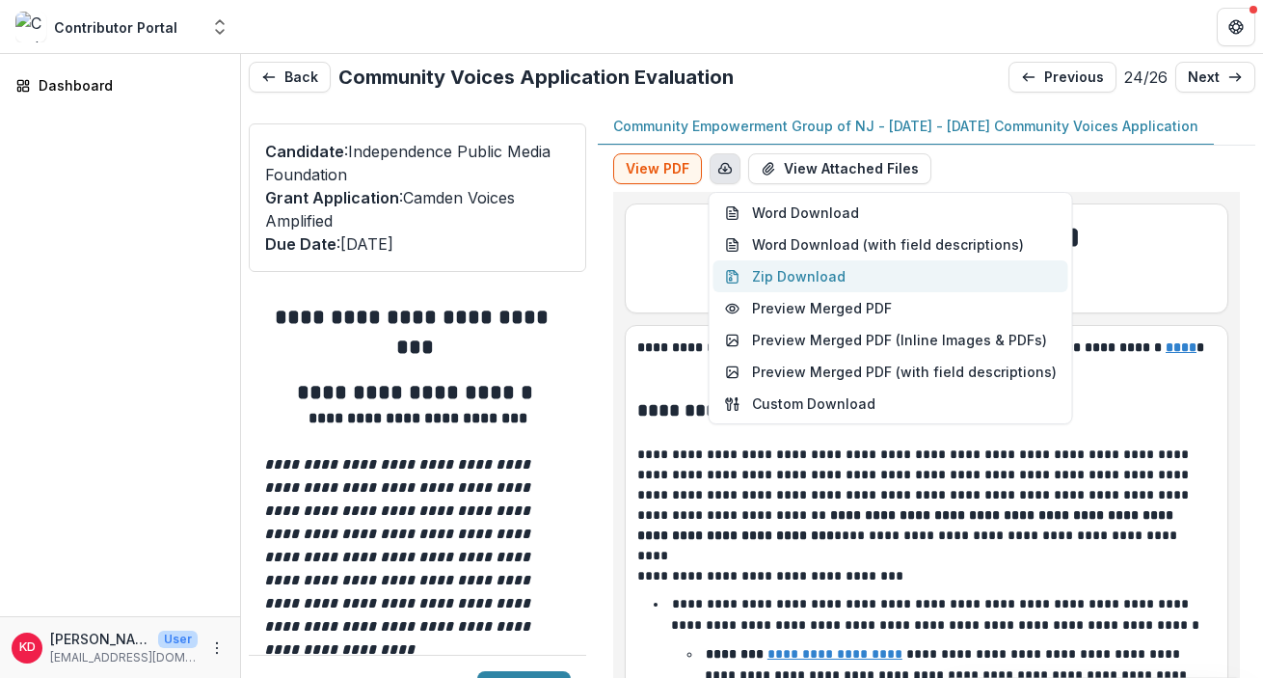
click at [800, 285] on button "Zip Download" at bounding box center [891, 276] width 355 height 32
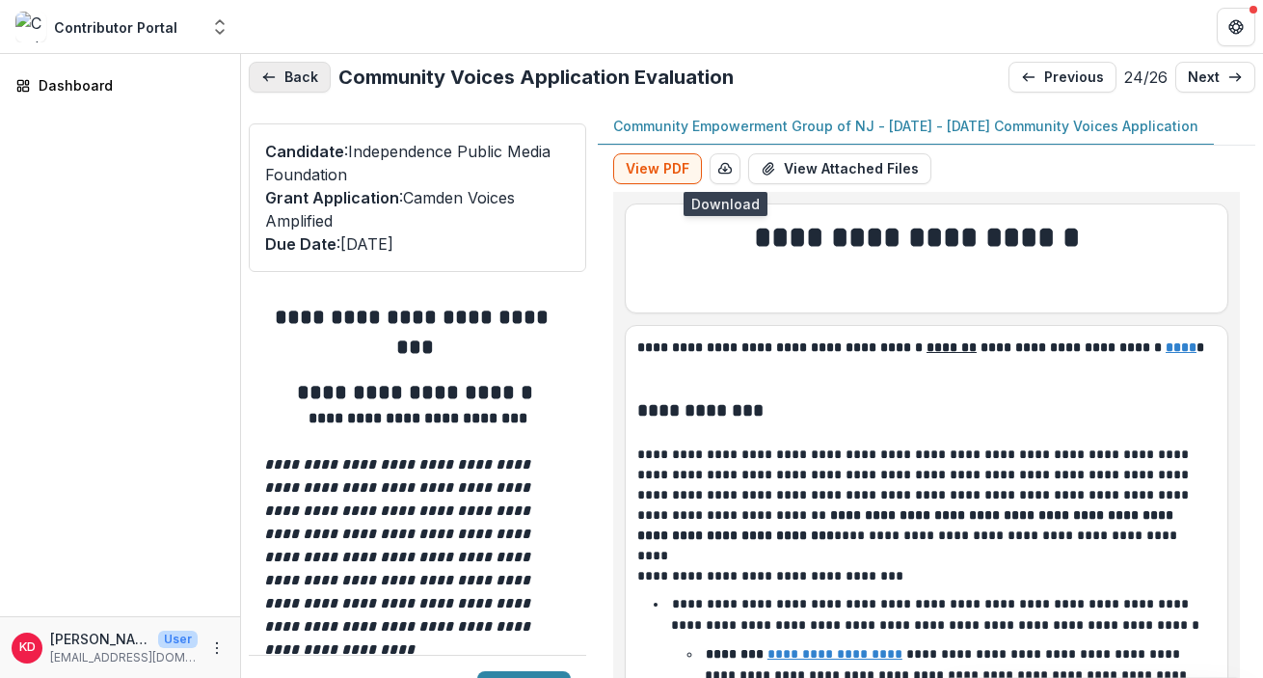
click at [293, 79] on button "Back" at bounding box center [290, 77] width 82 height 31
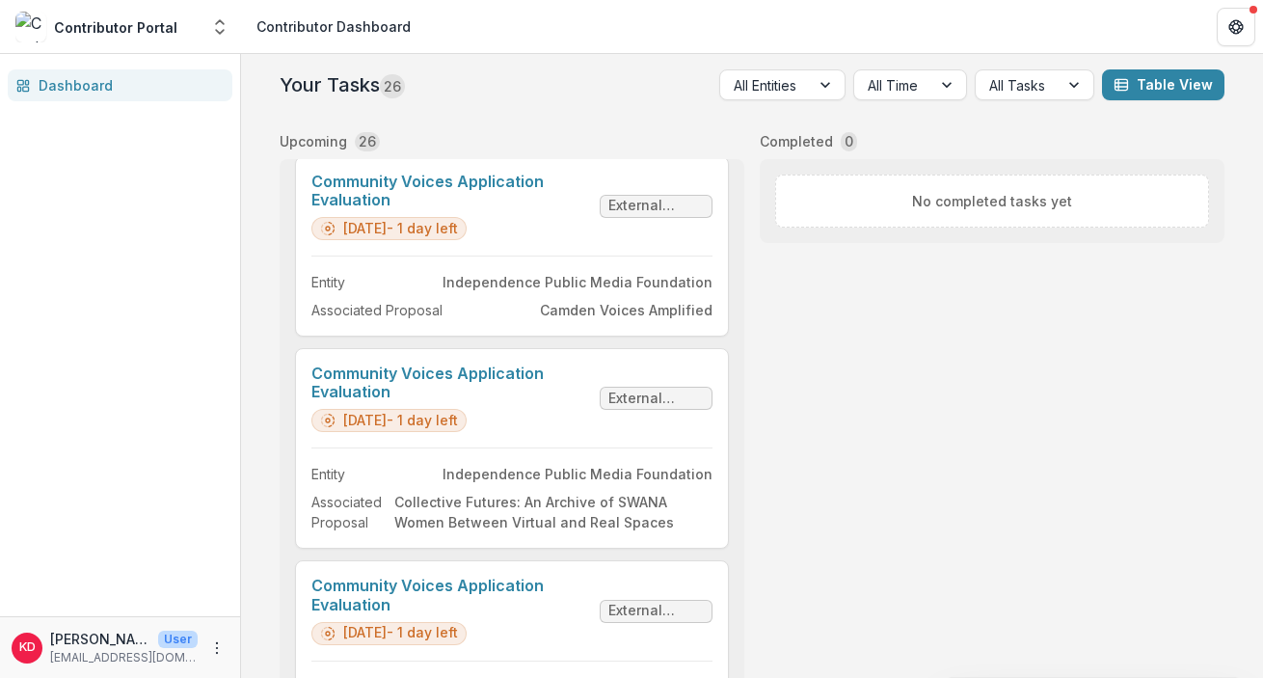
scroll to position [4739, 0]
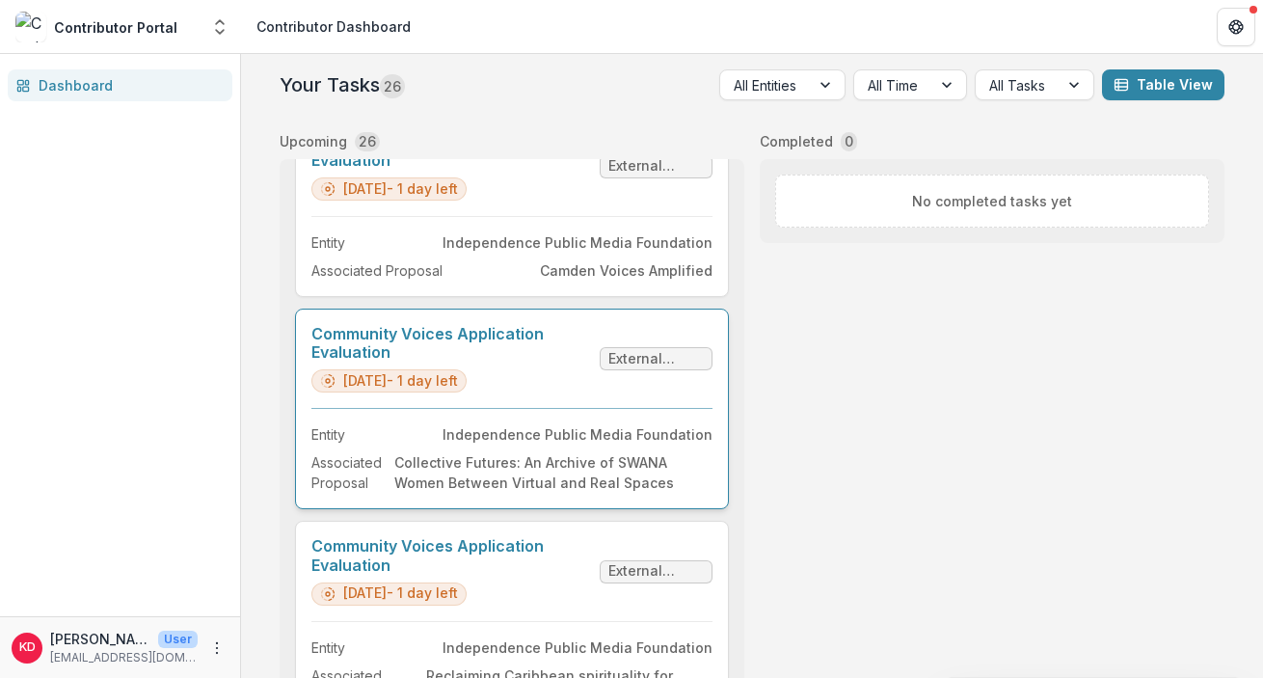
click at [524, 362] on link "Community Voices Application Evaluation" at bounding box center [451, 343] width 281 height 37
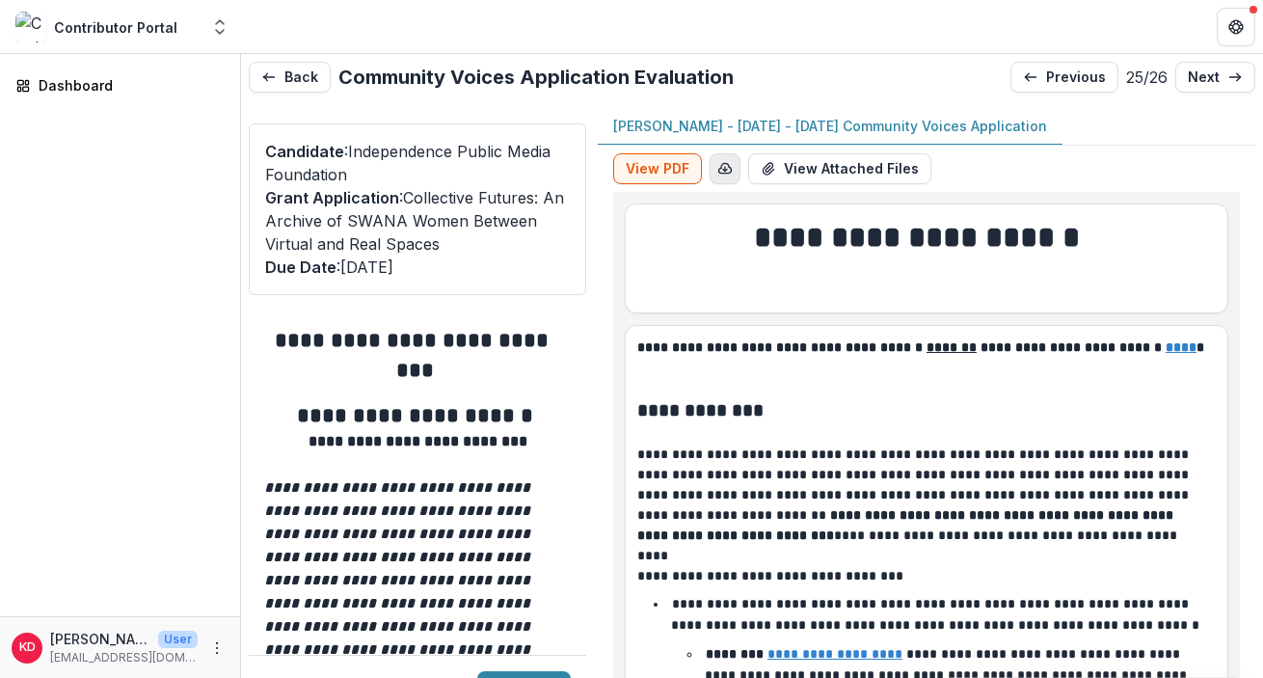
click at [729, 176] on button "button" at bounding box center [725, 168] width 31 height 31
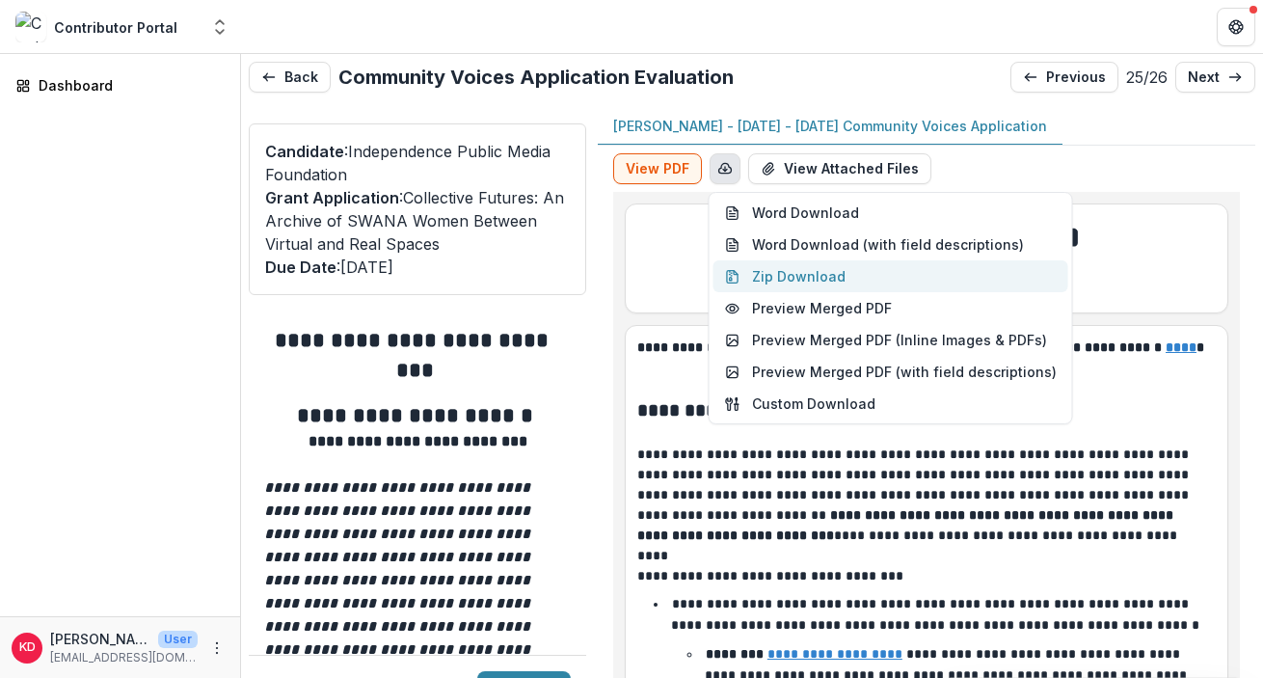
click at [799, 284] on button "Zip Download" at bounding box center [891, 276] width 355 height 32
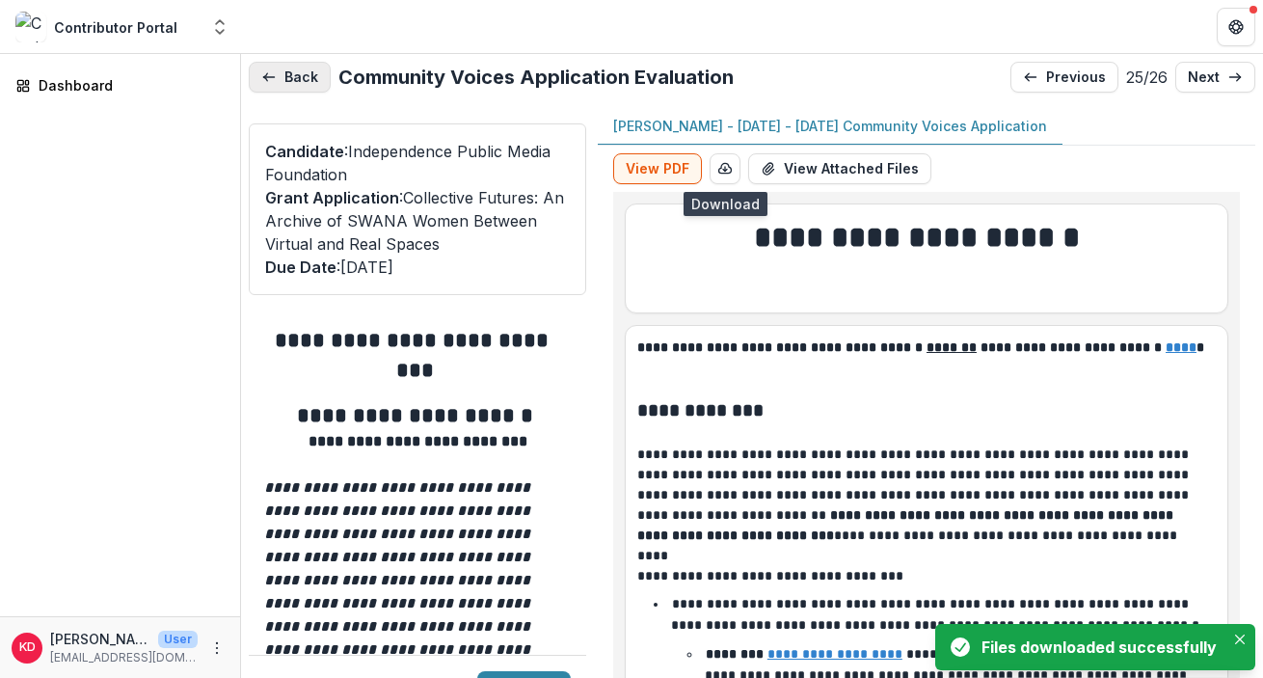
click at [289, 80] on button "Back" at bounding box center [290, 77] width 82 height 31
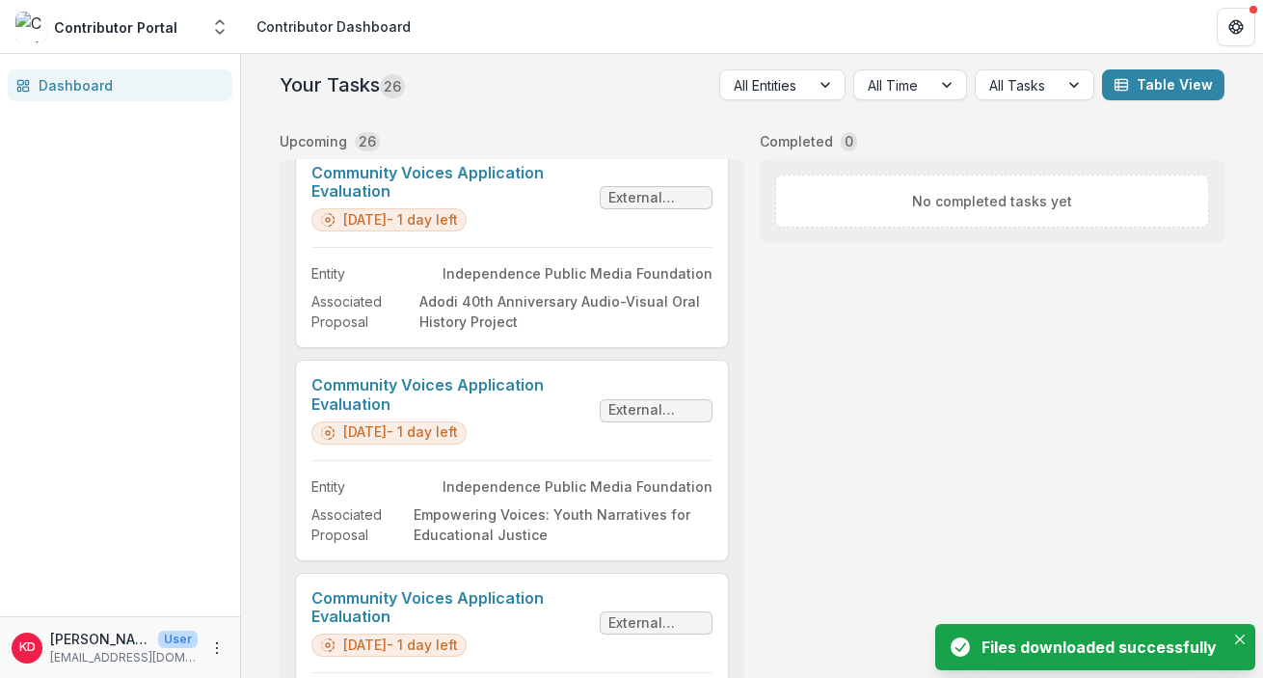
scroll to position [4739, 0]
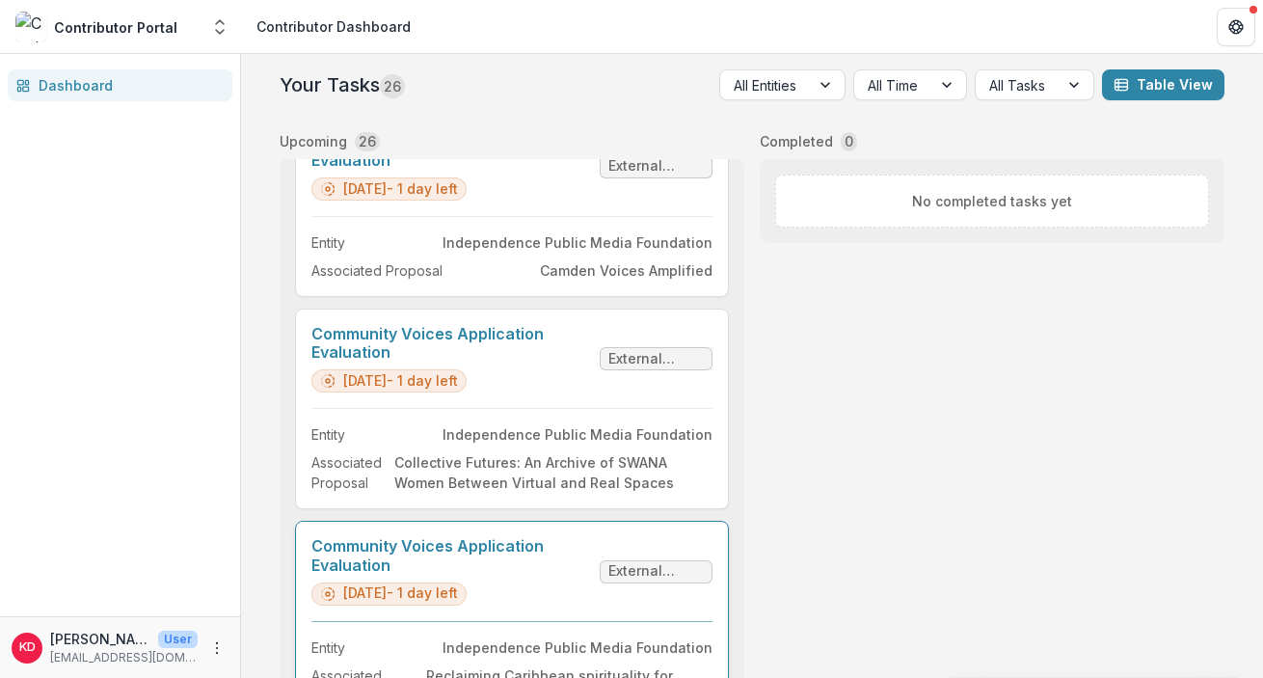
click at [582, 574] on link "Community Voices Application Evaluation" at bounding box center [451, 555] width 281 height 37
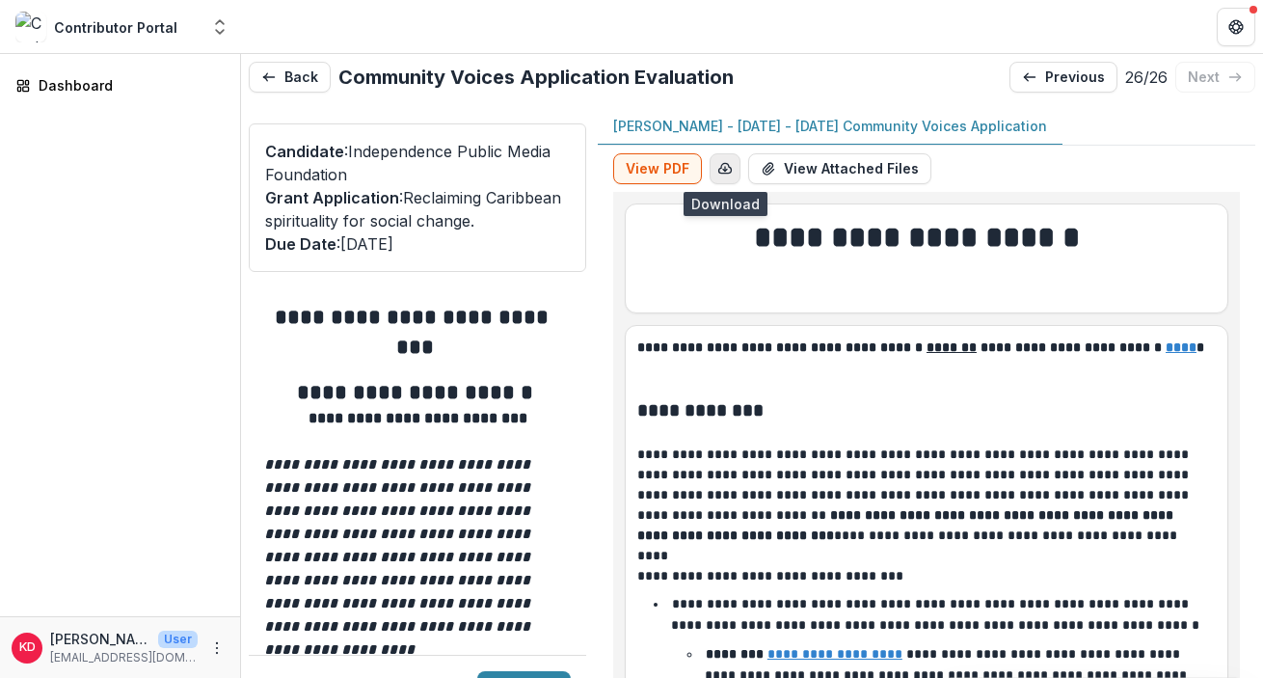
click at [729, 170] on icon "button" at bounding box center [725, 168] width 13 height 10
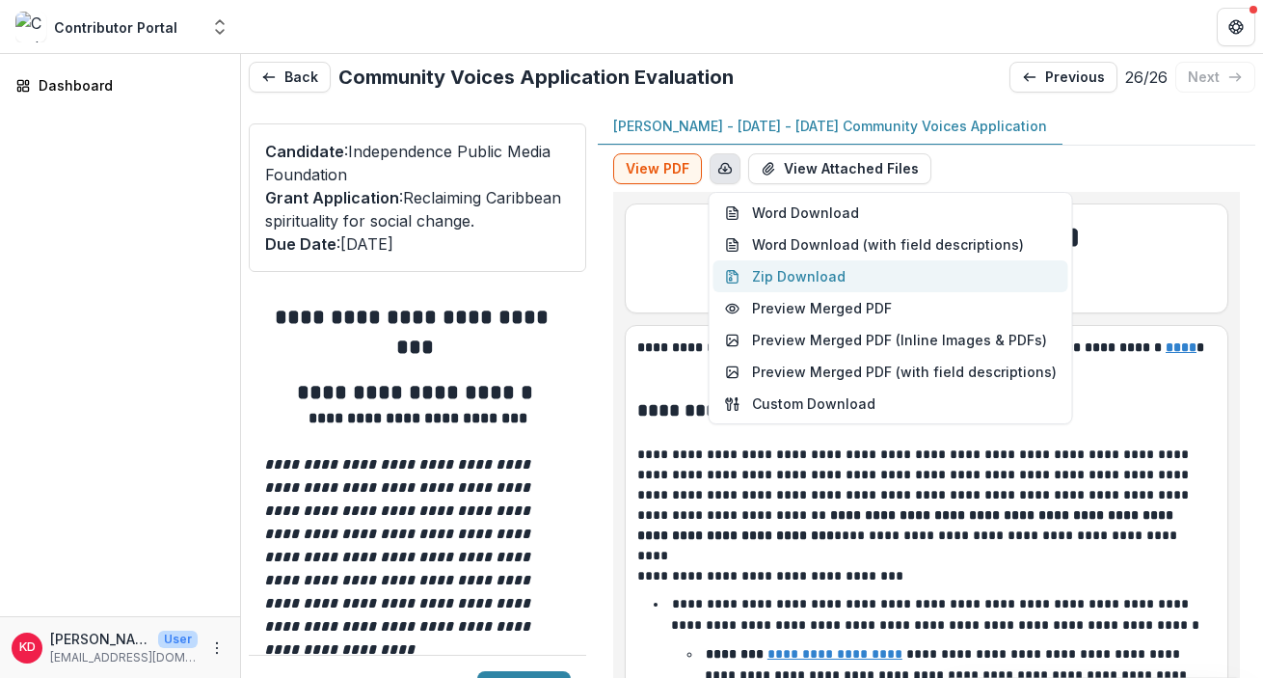
click at [785, 266] on button "Zip Download" at bounding box center [891, 276] width 355 height 32
